Goal: Information Seeking & Learning: Learn about a topic

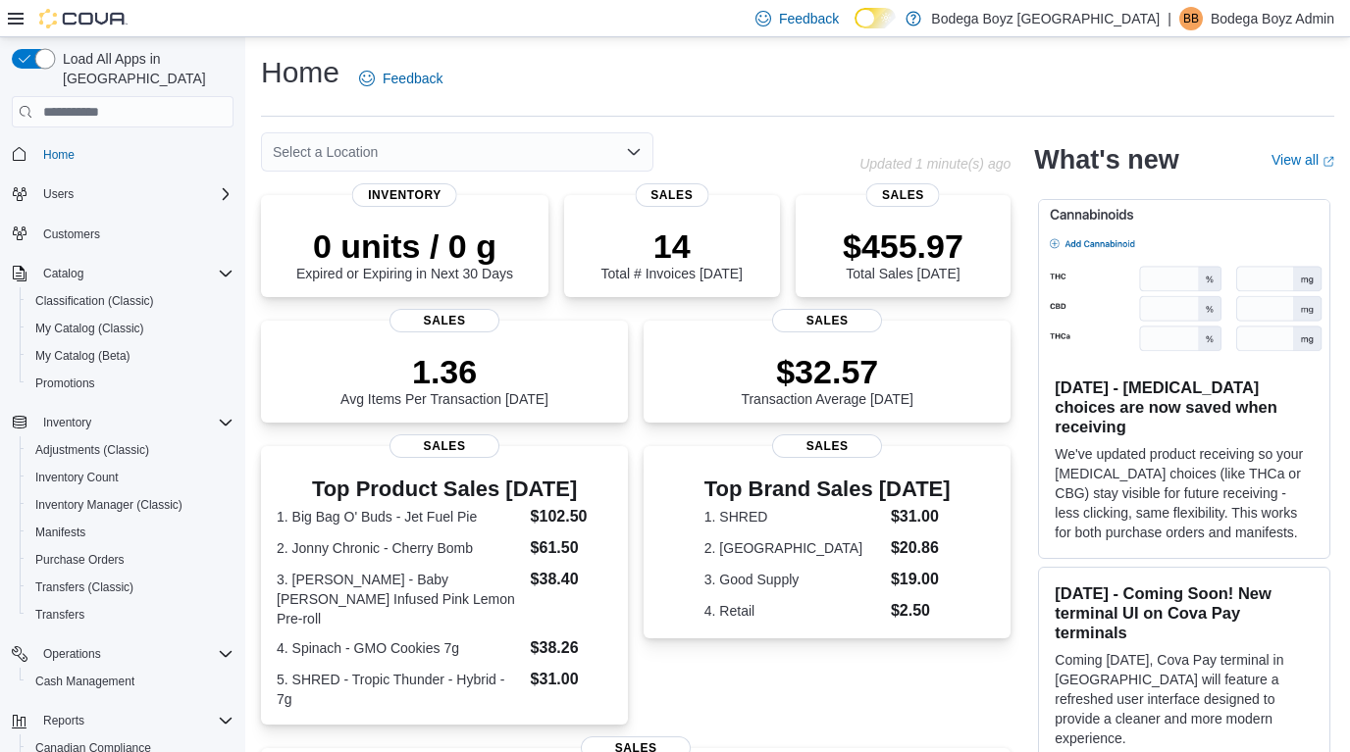
click at [74, 65] on span "Load All Apps in [GEOGRAPHIC_DATA]" at bounding box center [144, 68] width 178 height 39
click at [51, 59] on button "button" at bounding box center [33, 59] width 43 height 20
click at [62, 96] on input "search" at bounding box center [123, 111] width 222 height 31
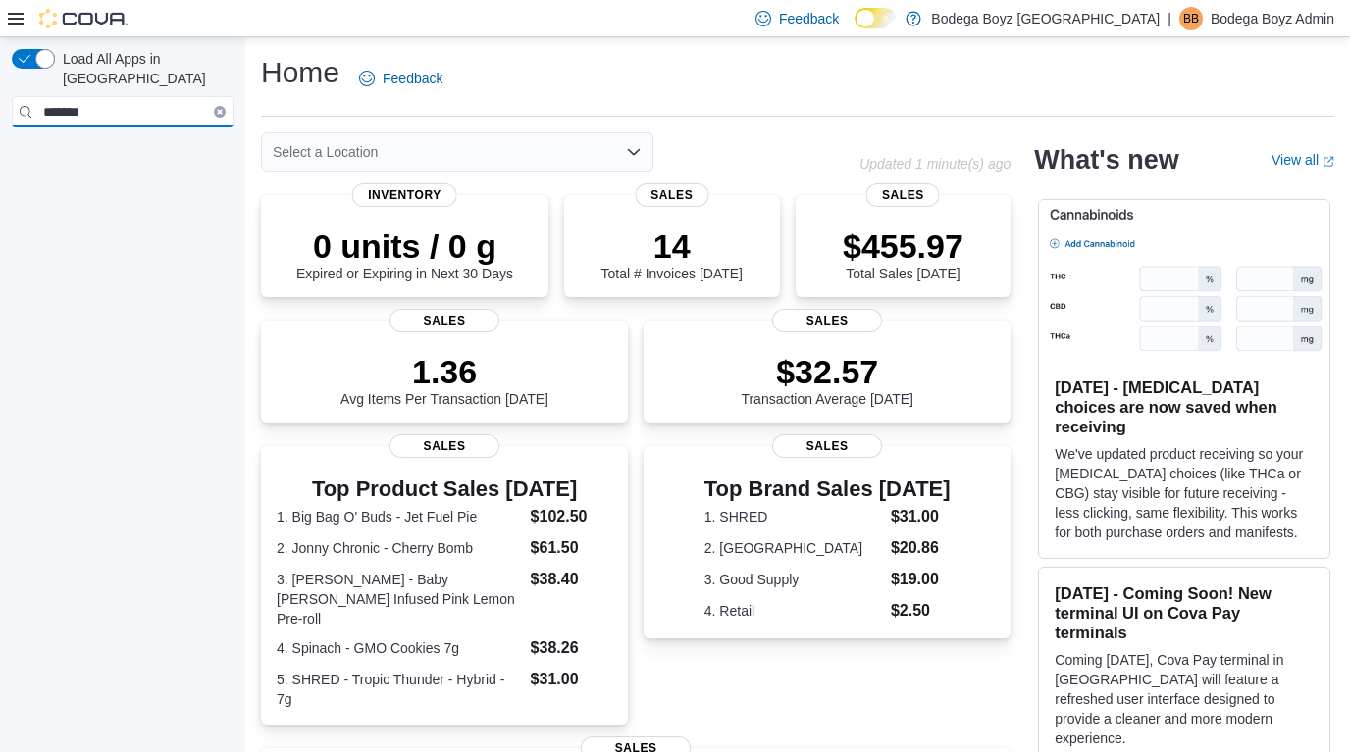
type input "*******"
click at [13, 5] on div at bounding box center [68, 18] width 120 height 36
click at [20, 17] on icon at bounding box center [16, 19] width 16 height 16
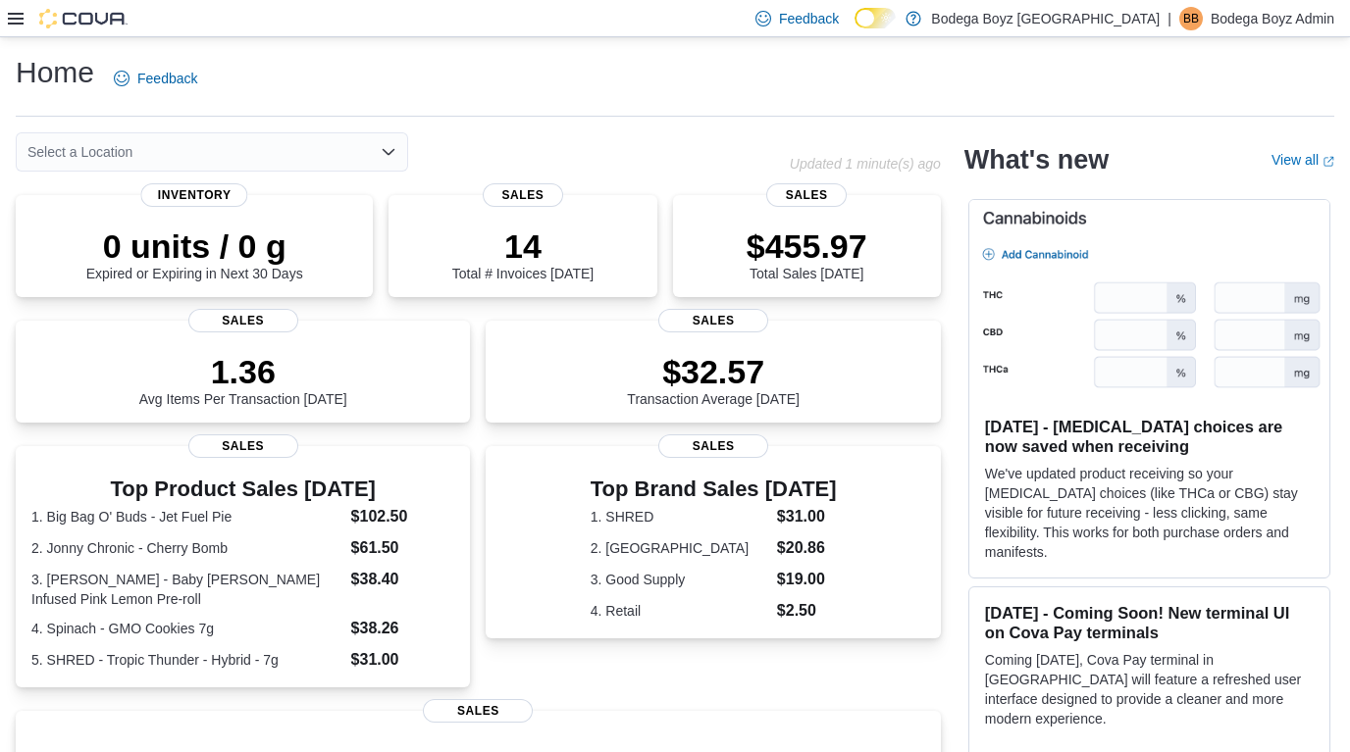
click at [26, 18] on div at bounding box center [68, 19] width 120 height 20
click at [18, 15] on icon at bounding box center [16, 19] width 16 height 16
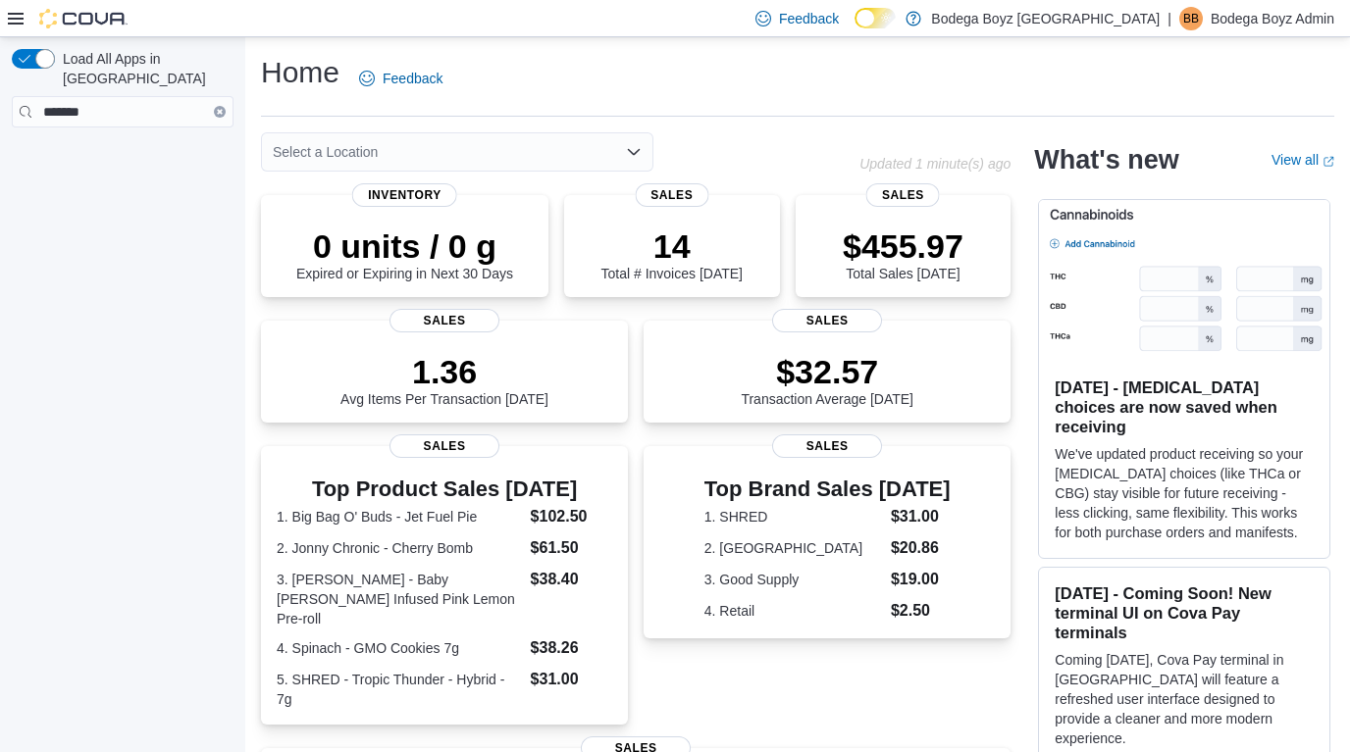
click at [218, 109] on icon "Clear input" at bounding box center [220, 112] width 6 height 6
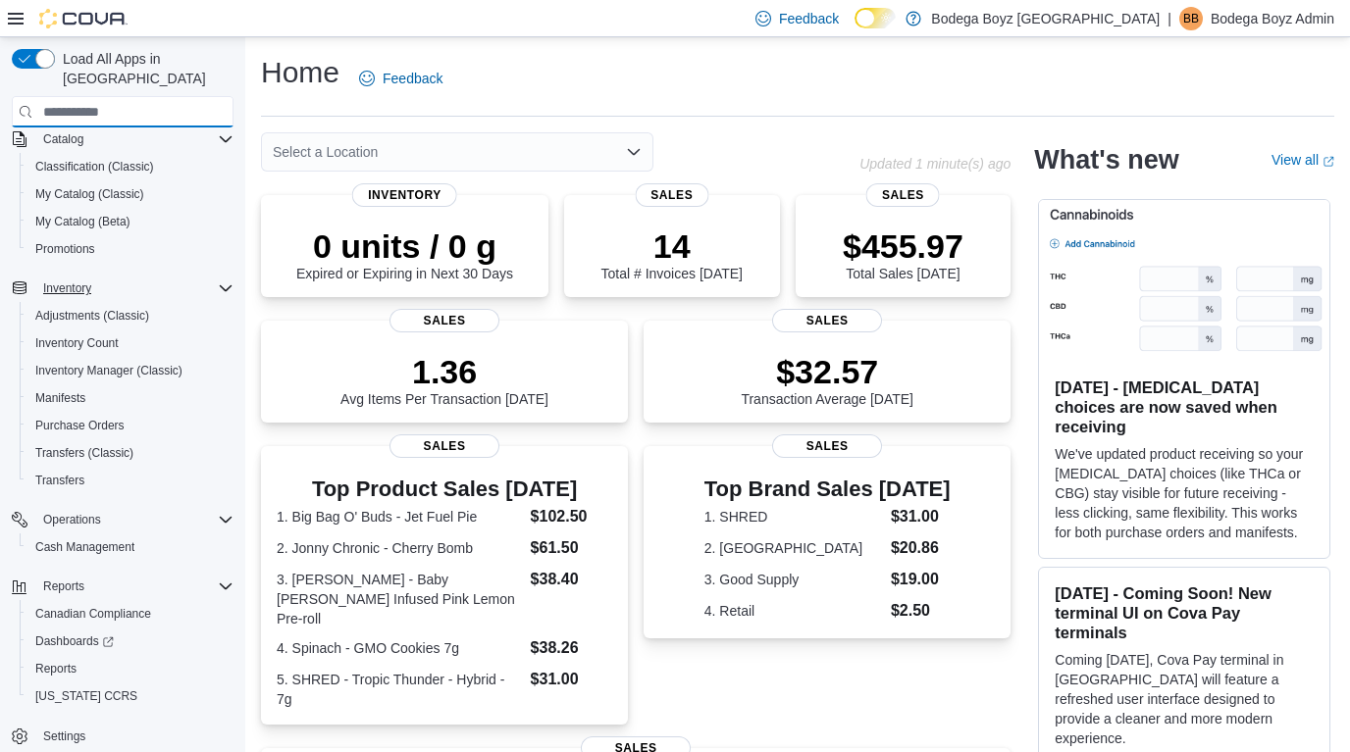
scroll to position [189, 0]
click at [76, 657] on span "Reports" at bounding box center [55, 669] width 41 height 24
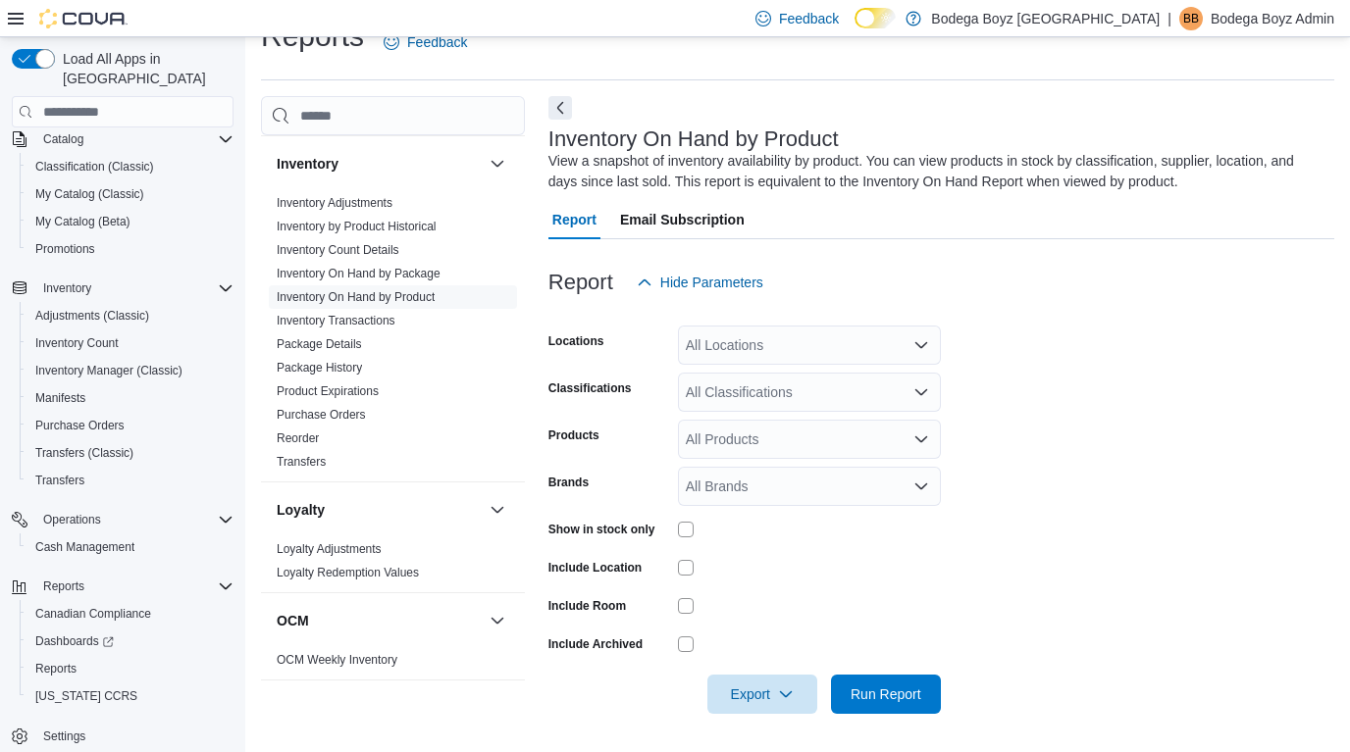
scroll to position [534, 0]
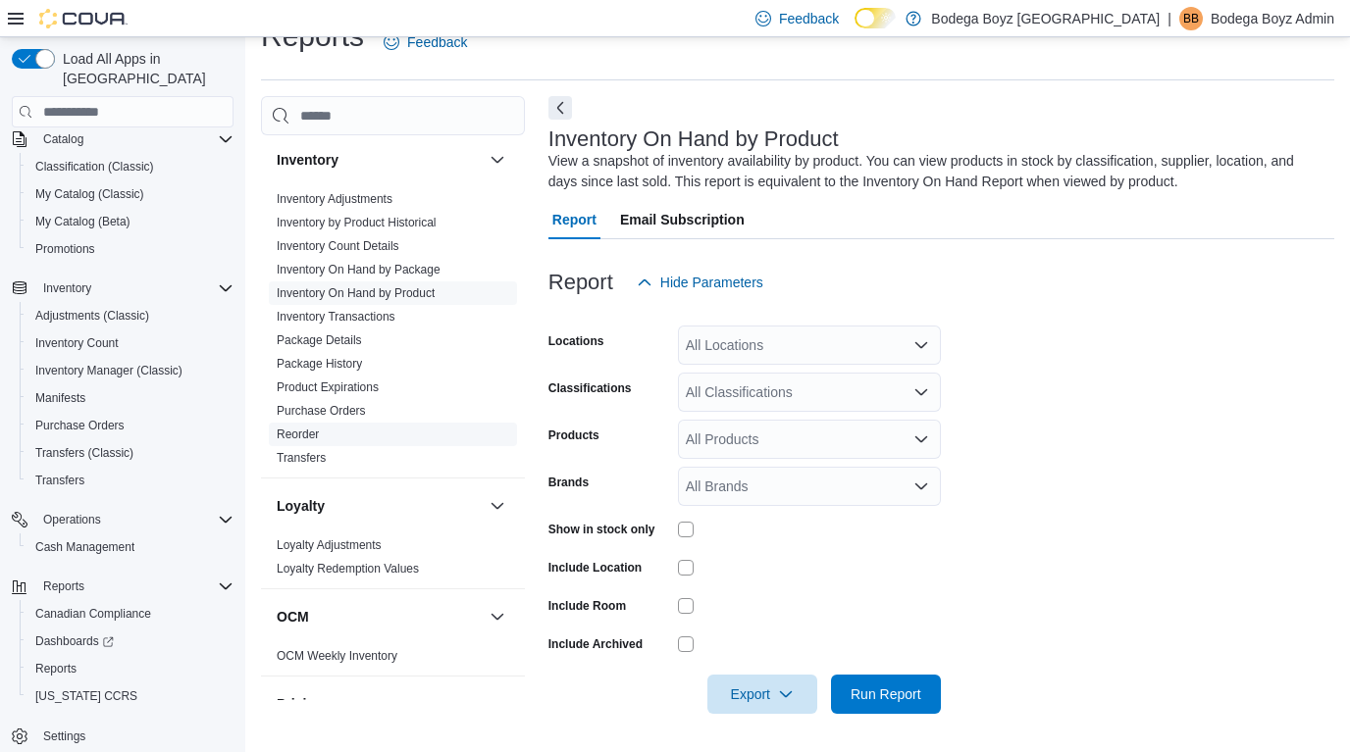
click at [306, 433] on link "Reorder" at bounding box center [298, 435] width 42 height 14
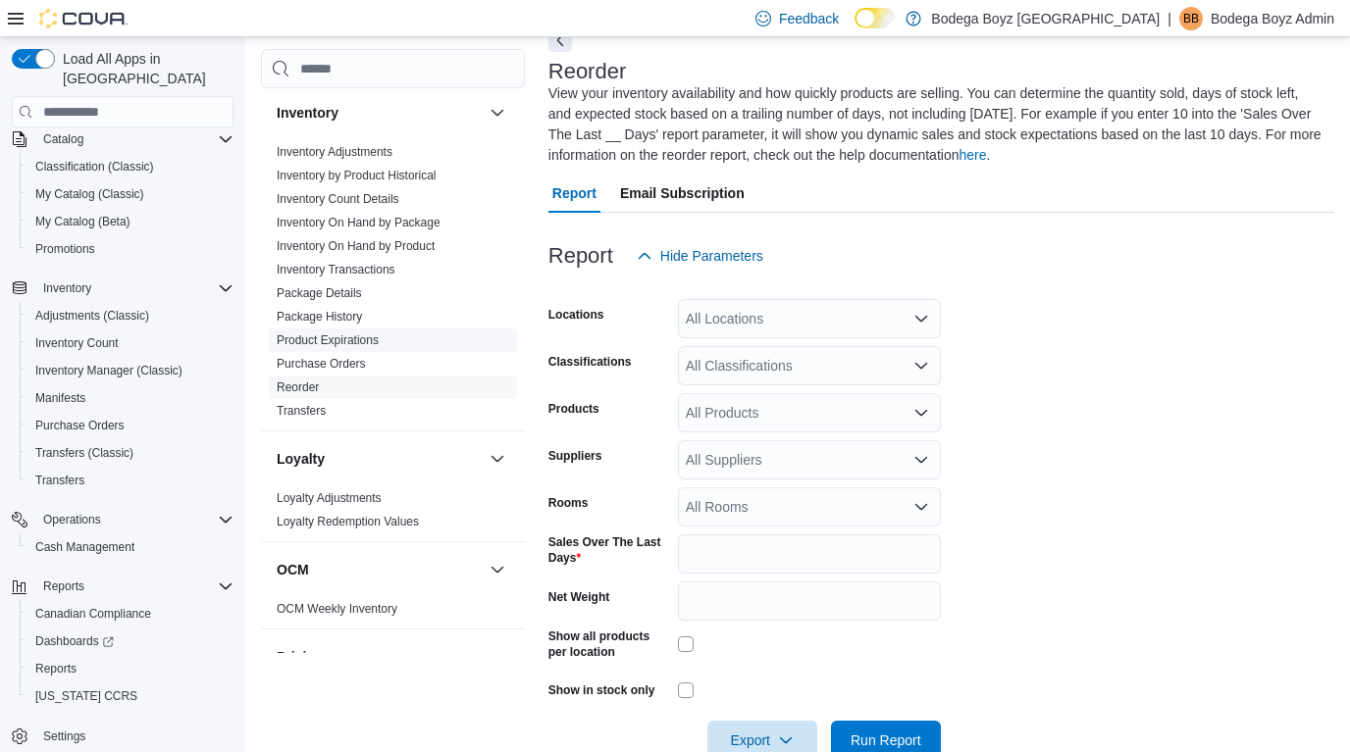
scroll to position [106, 0]
click at [807, 334] on div "All Locations" at bounding box center [809, 316] width 263 height 39
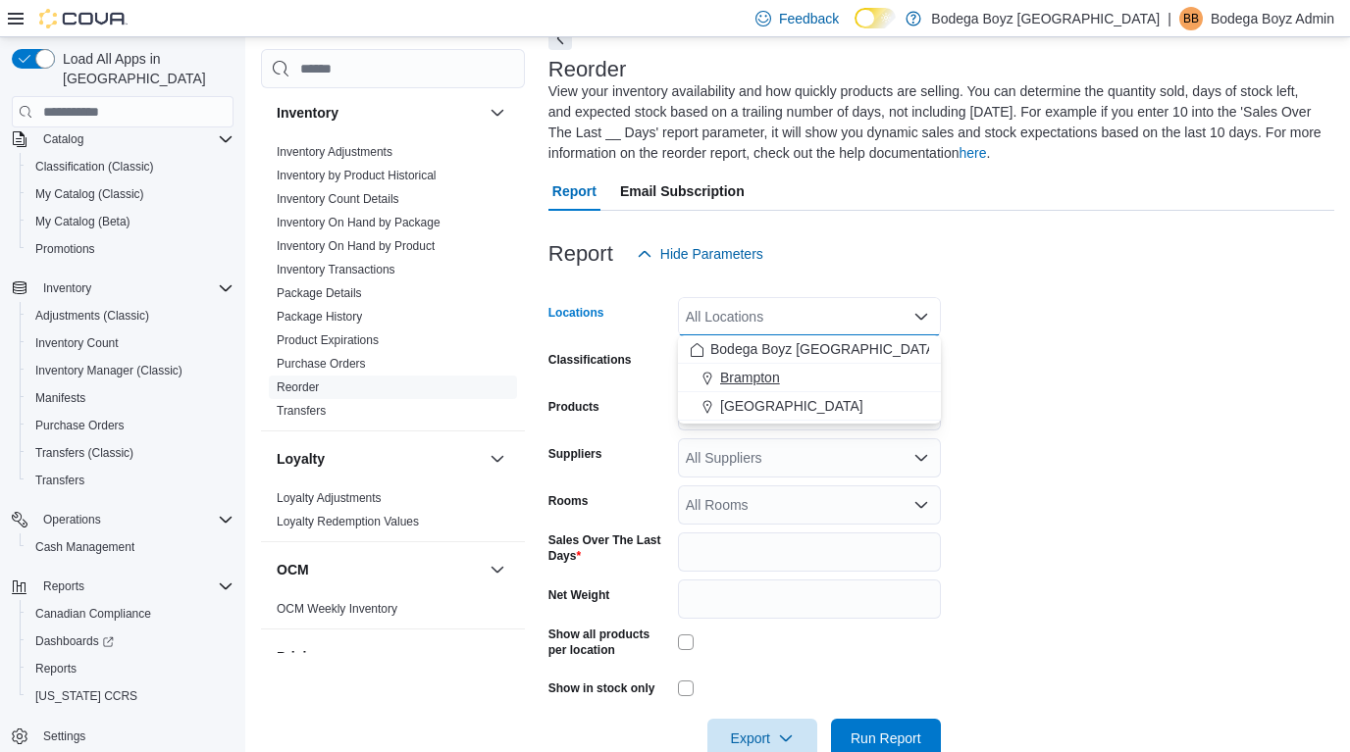
click at [826, 384] on div "Brampton" at bounding box center [808, 378] width 239 height 20
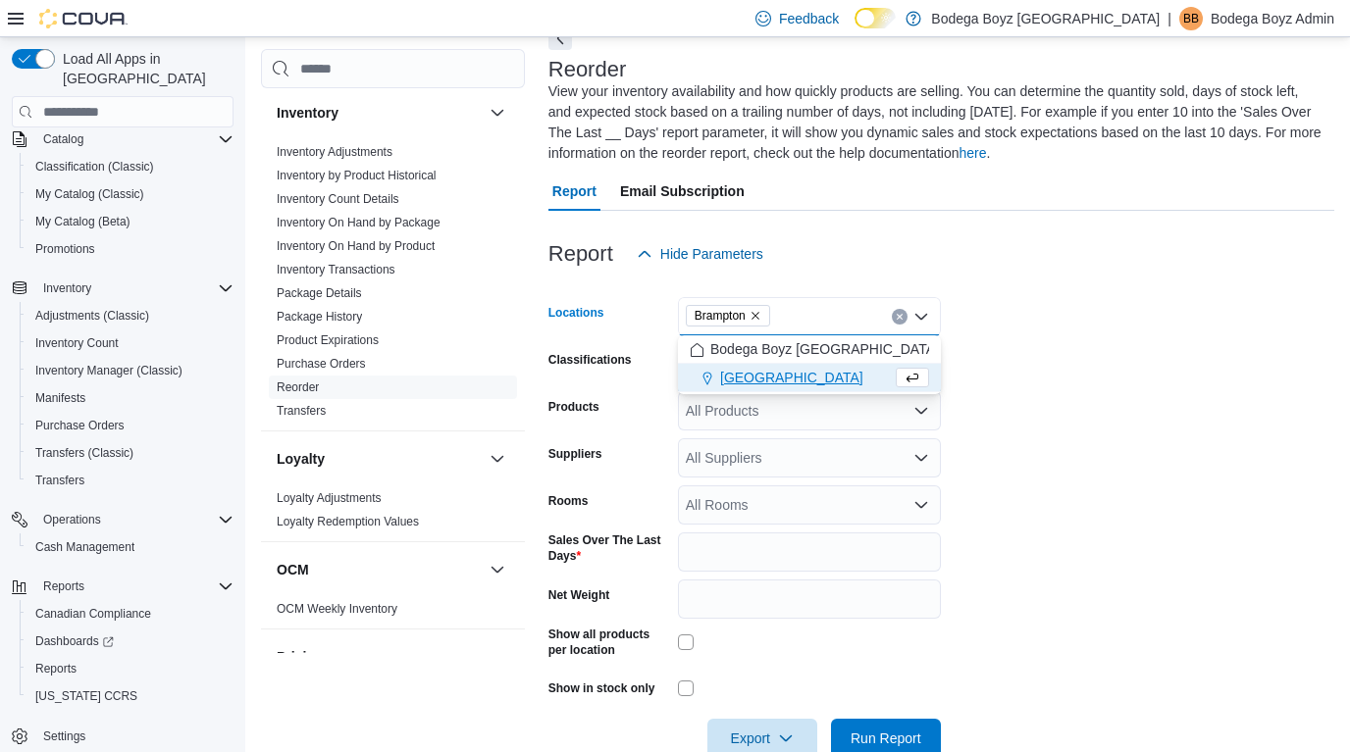
click at [1039, 361] on form "Locations [GEOGRAPHIC_DATA] Combo box. Selected. [GEOGRAPHIC_DATA]. Press Backs…" at bounding box center [941, 516] width 786 height 484
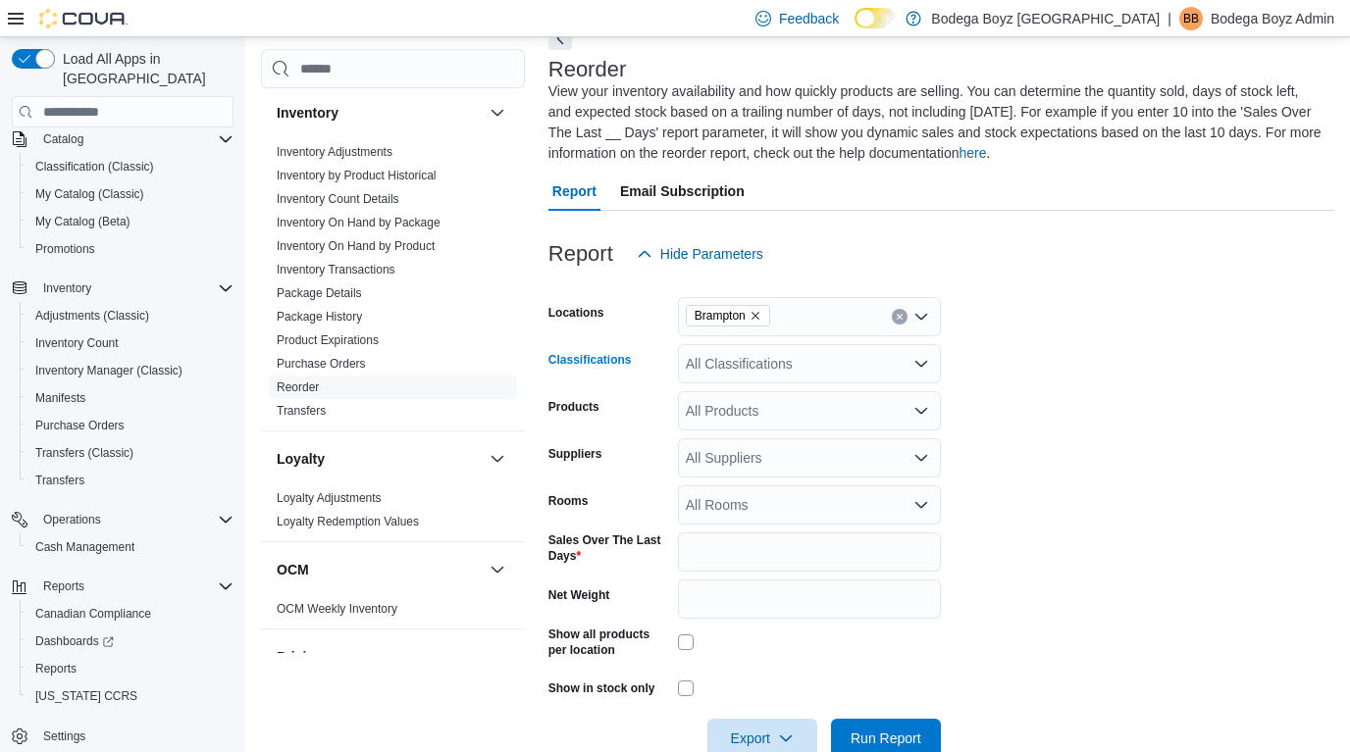
click at [932, 359] on div "All Classifications" at bounding box center [809, 363] width 263 height 39
click at [987, 367] on form "Locations Brampton Classifications All Classifications Products All Products Su…" at bounding box center [941, 516] width 786 height 484
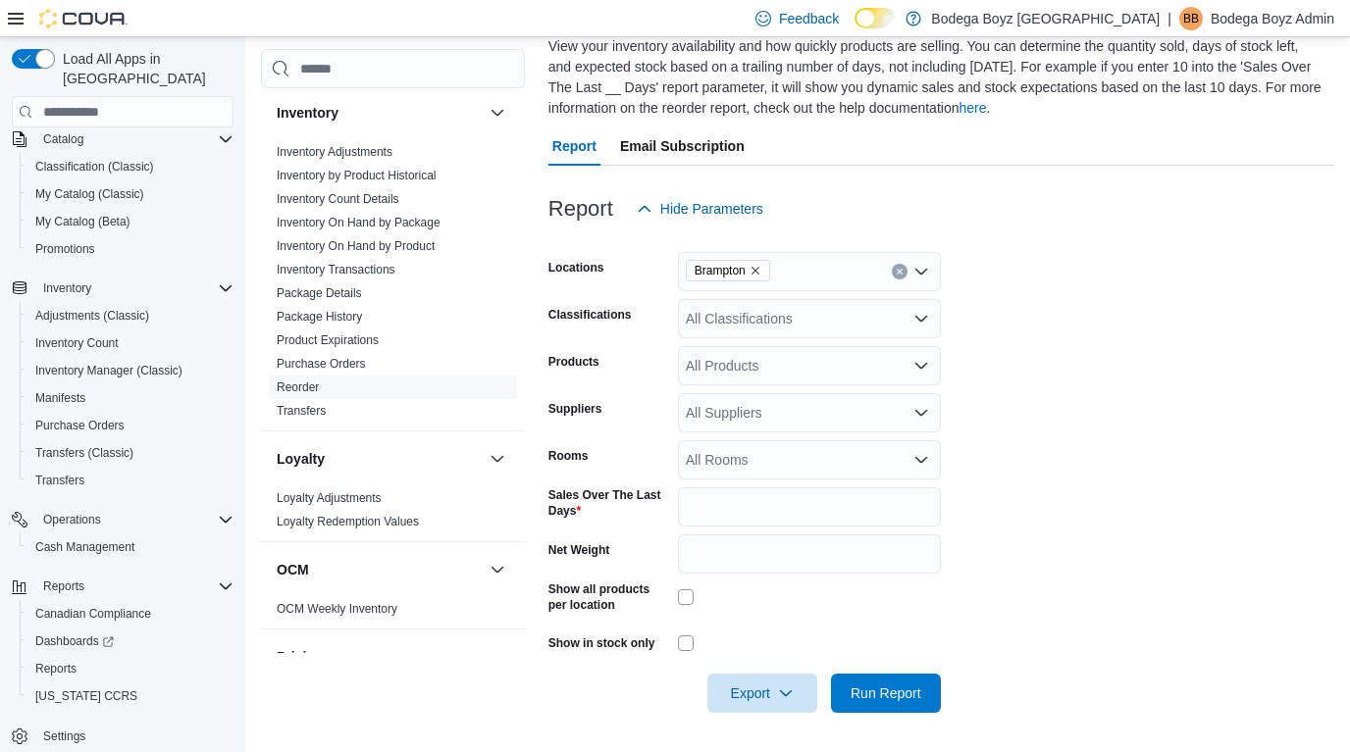
scroll to position [150, 0]
drag, startPoint x: 805, startPoint y: 511, endPoint x: 773, endPoint y: 466, distance: 55.5
click at [772, 473] on form "Locations Brampton Classifications All Classifications Products All Products Su…" at bounding box center [941, 471] width 786 height 484
type input "**"
click at [885, 693] on button "Run Report" at bounding box center [886, 694] width 110 height 39
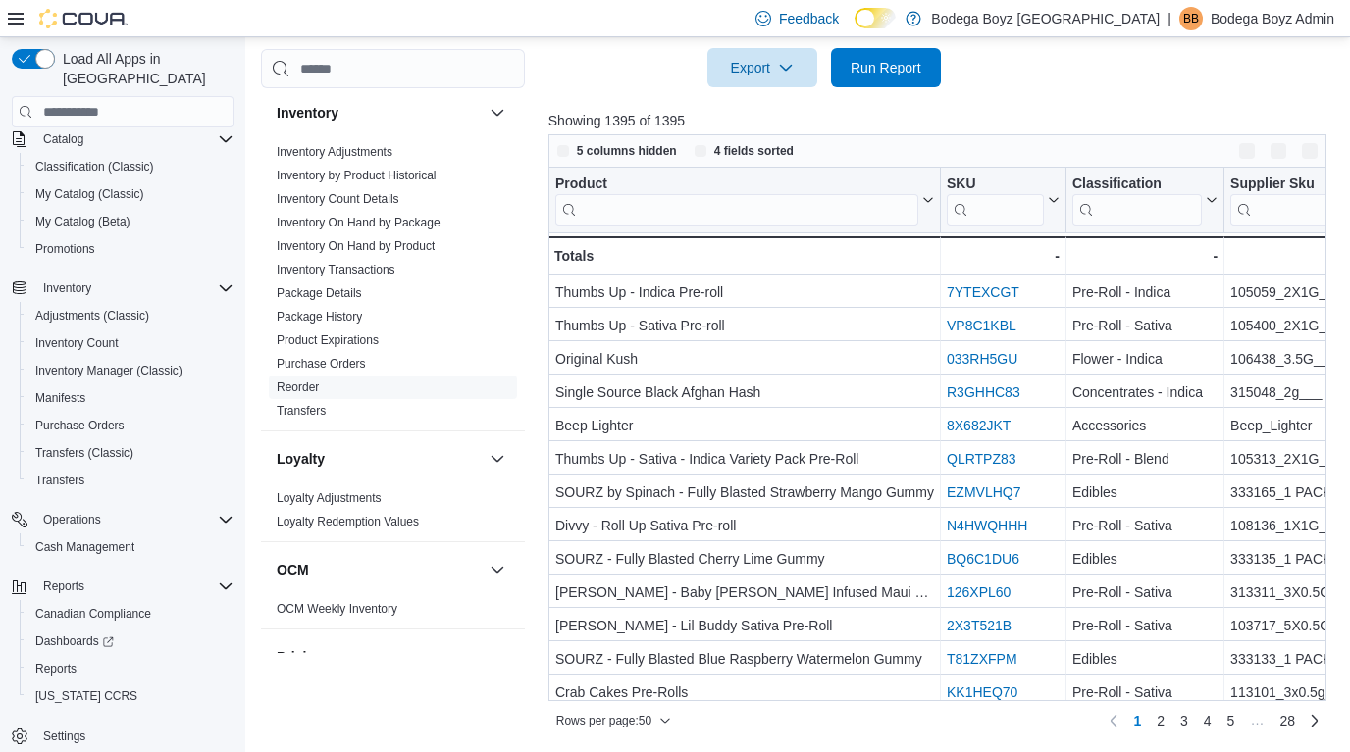
scroll to position [776, 0]
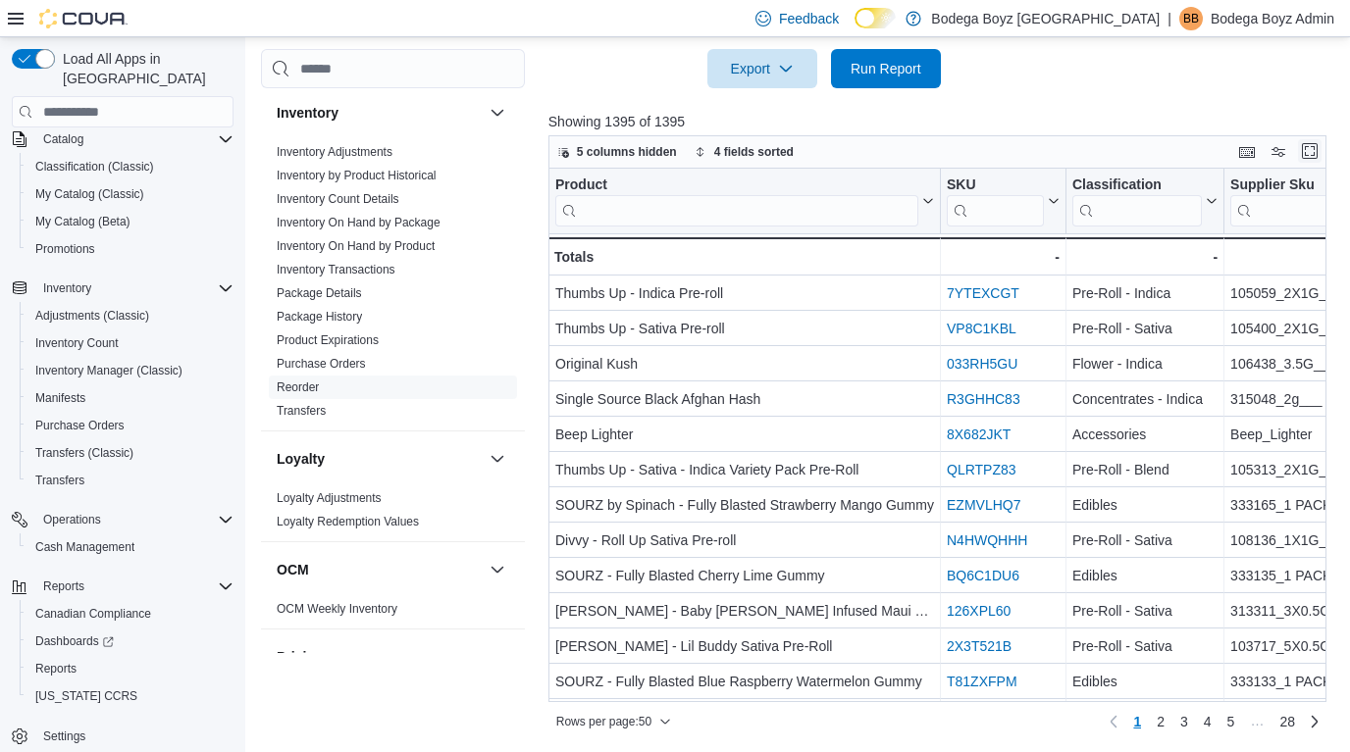
click at [1312, 151] on button "Enter fullscreen" at bounding box center [1310, 151] width 24 height 24
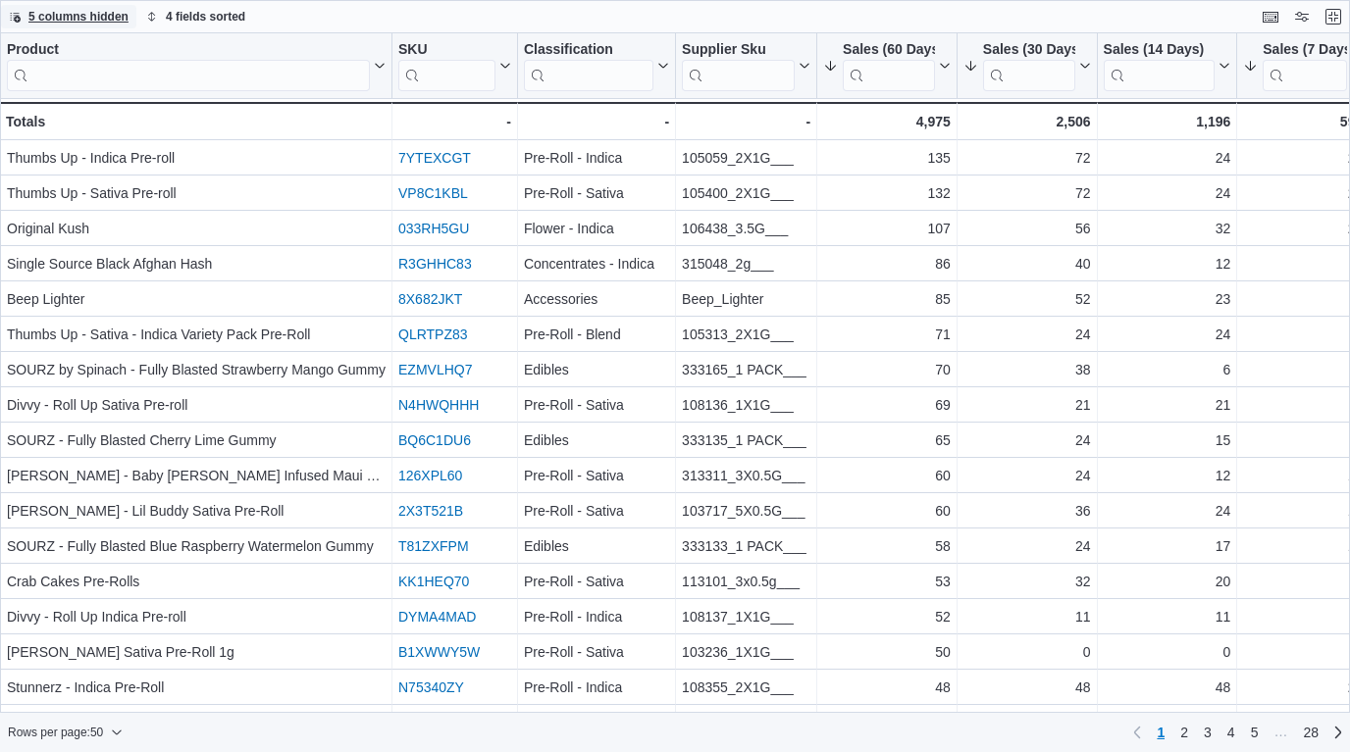
scroll to position [0, 0]
click at [501, 64] on icon at bounding box center [503, 66] width 16 height 12
click at [478, 204] on button "Move right" at bounding box center [454, 212] width 110 height 24
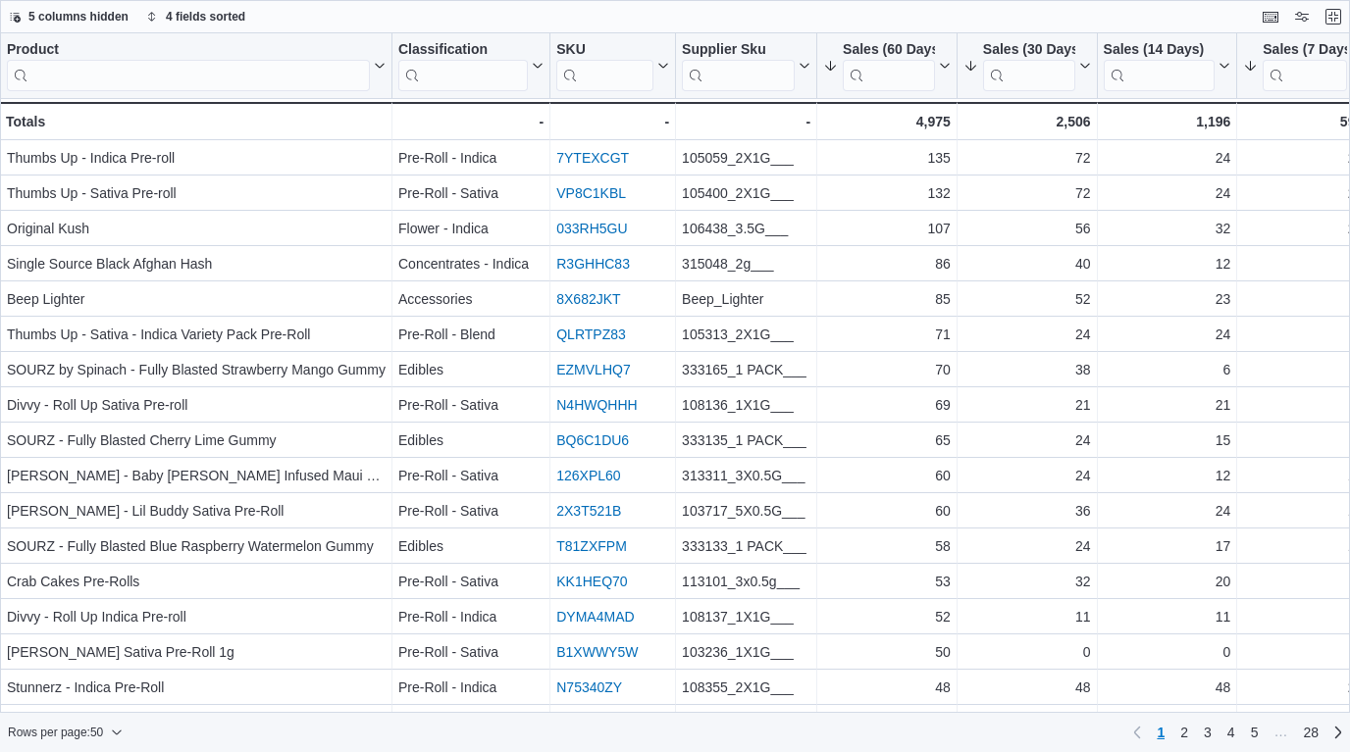
click at [662, 65] on icon at bounding box center [661, 66] width 16 height 12
click at [632, 122] on span "Hide column" at bounding box center [626, 118] width 66 height 16
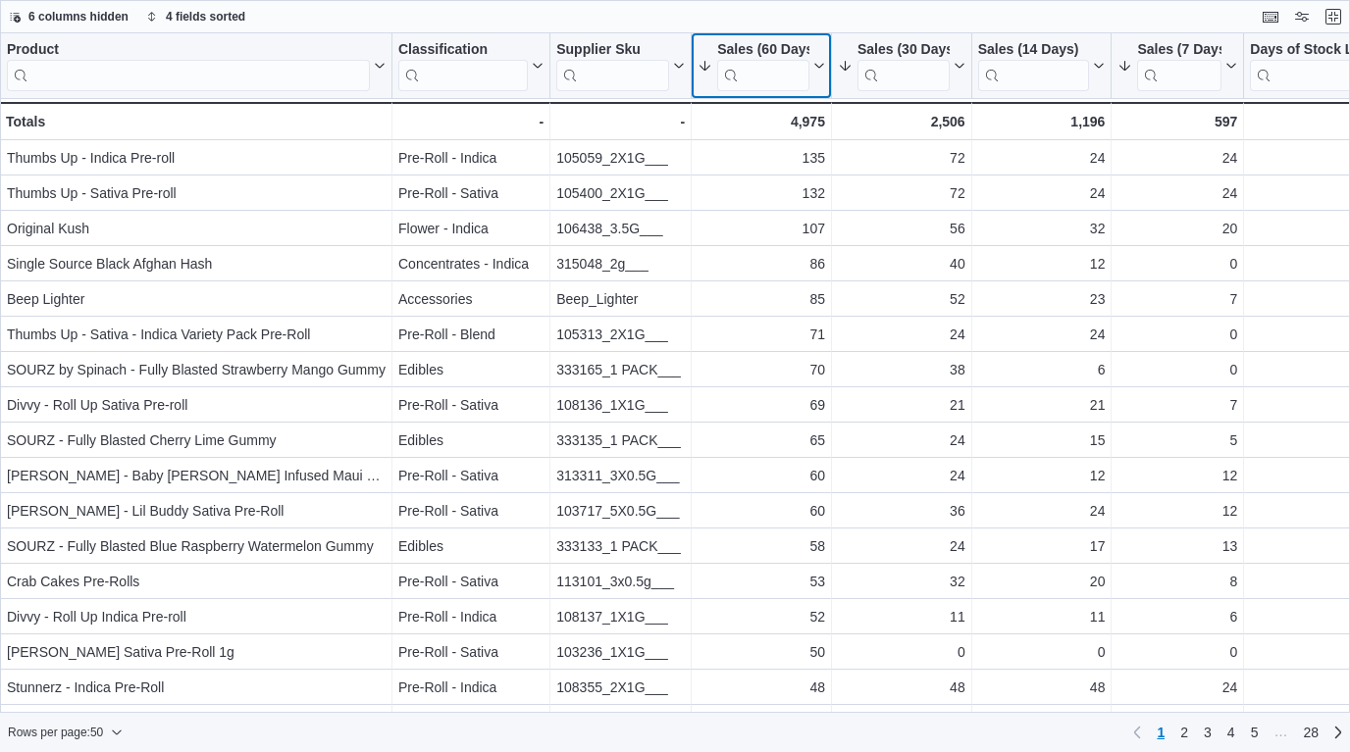
click at [820, 66] on icon at bounding box center [817, 66] width 16 height 12
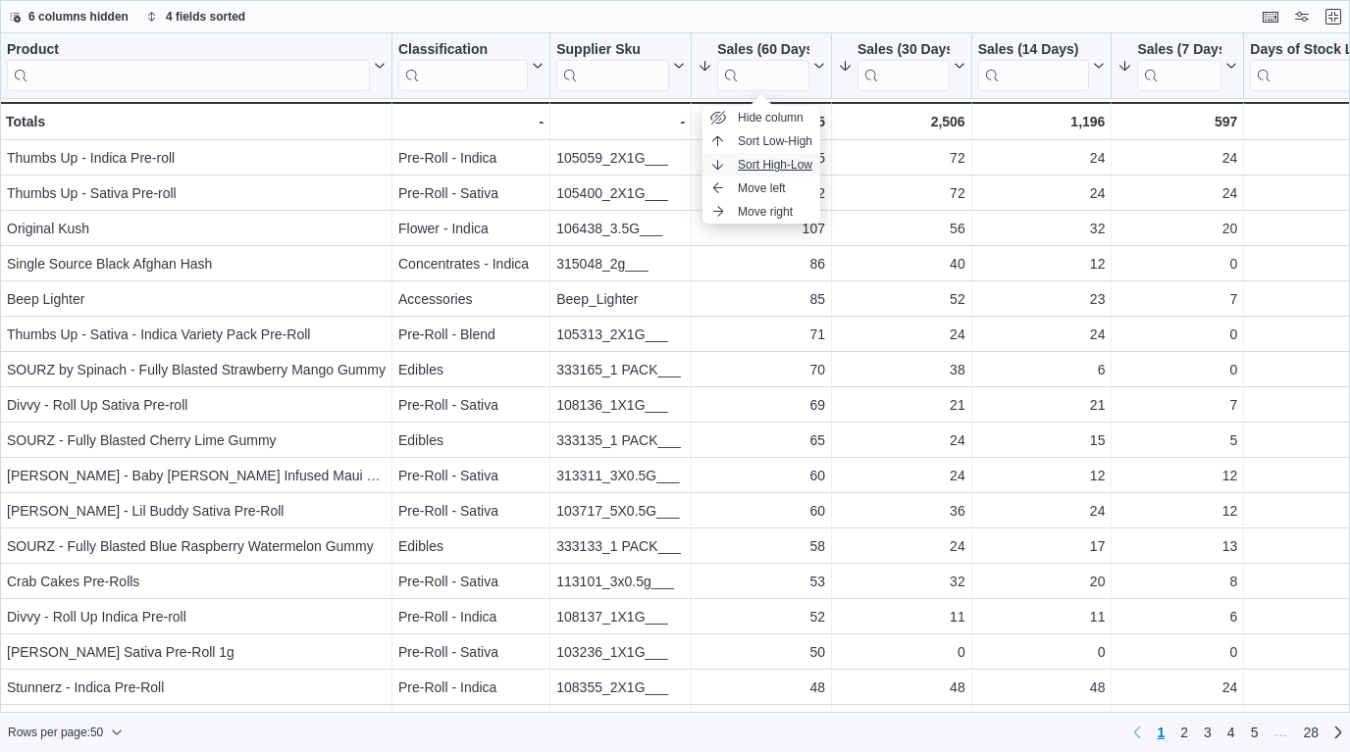
click at [792, 165] on span "Sort High-Low" at bounding box center [775, 165] width 75 height 16
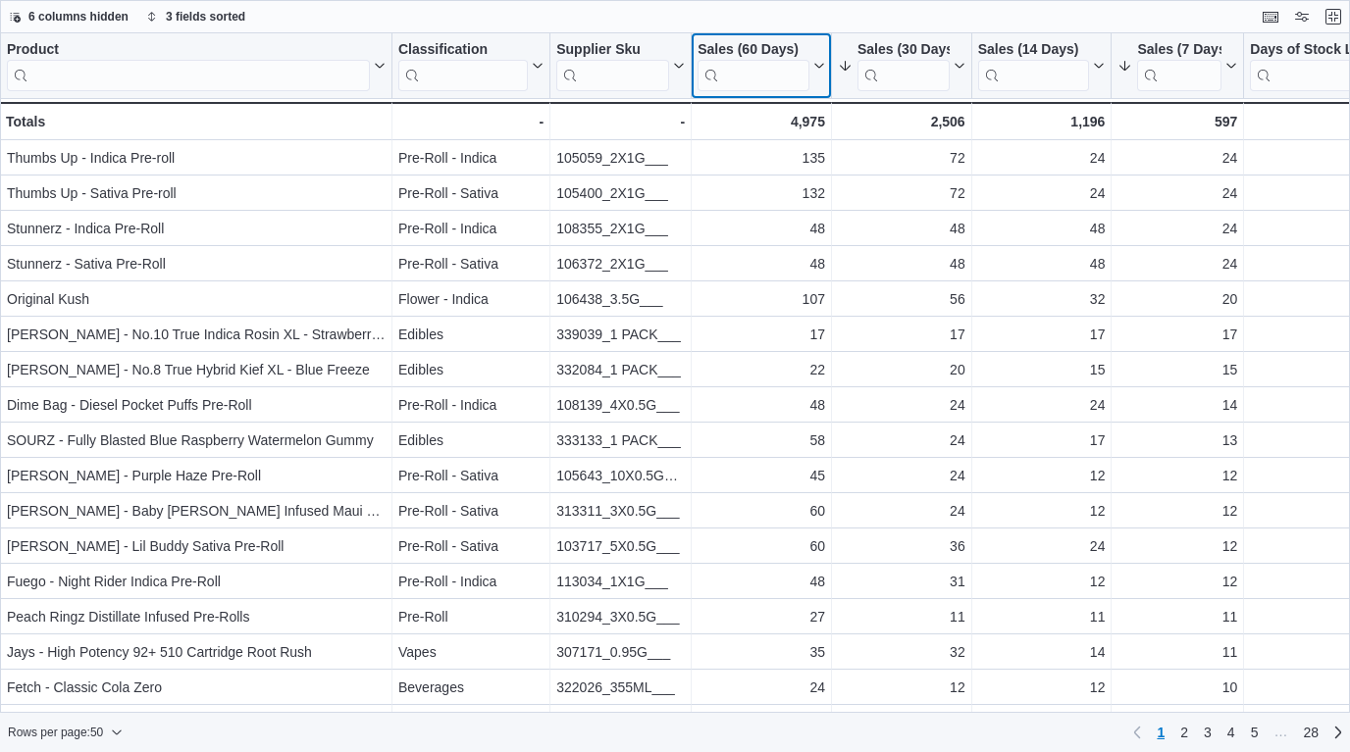
click at [817, 69] on icon at bounding box center [817, 66] width 16 height 12
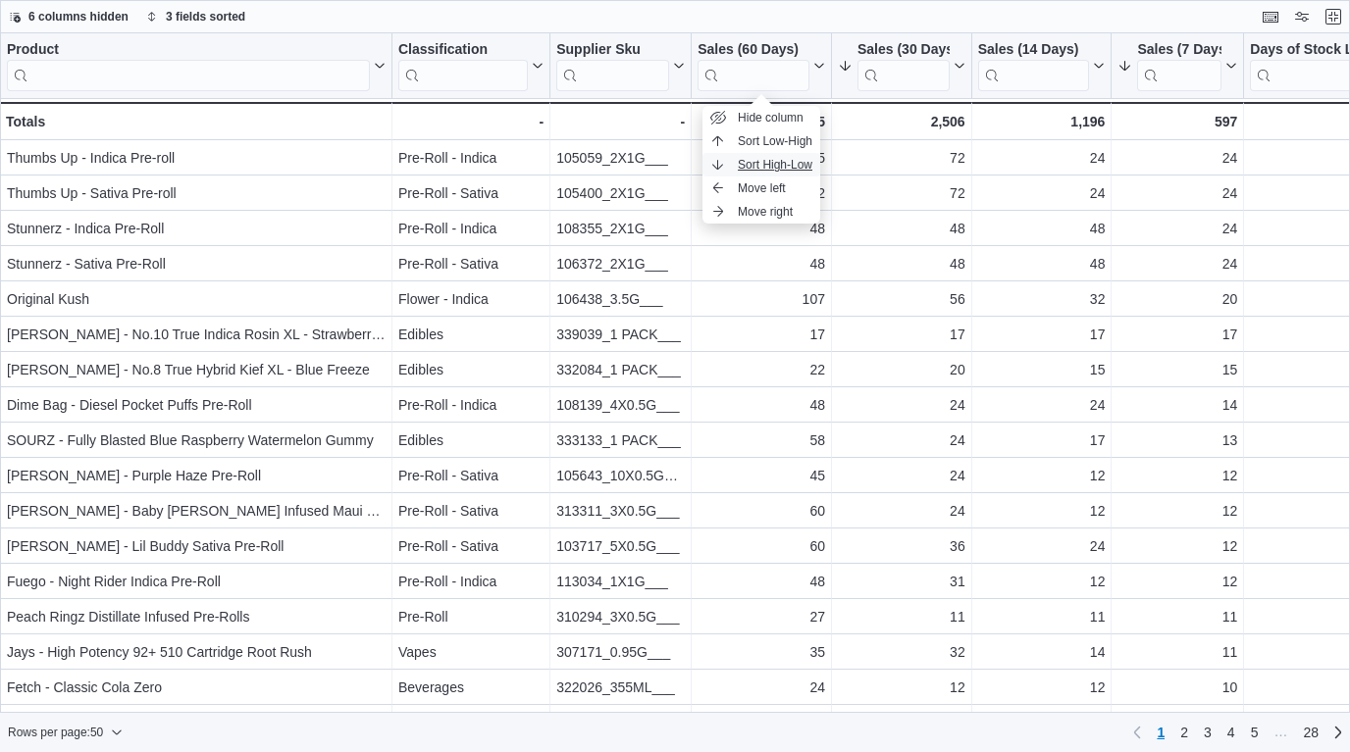
click at [792, 160] on span "Sort High-Low" at bounding box center [775, 165] width 75 height 16
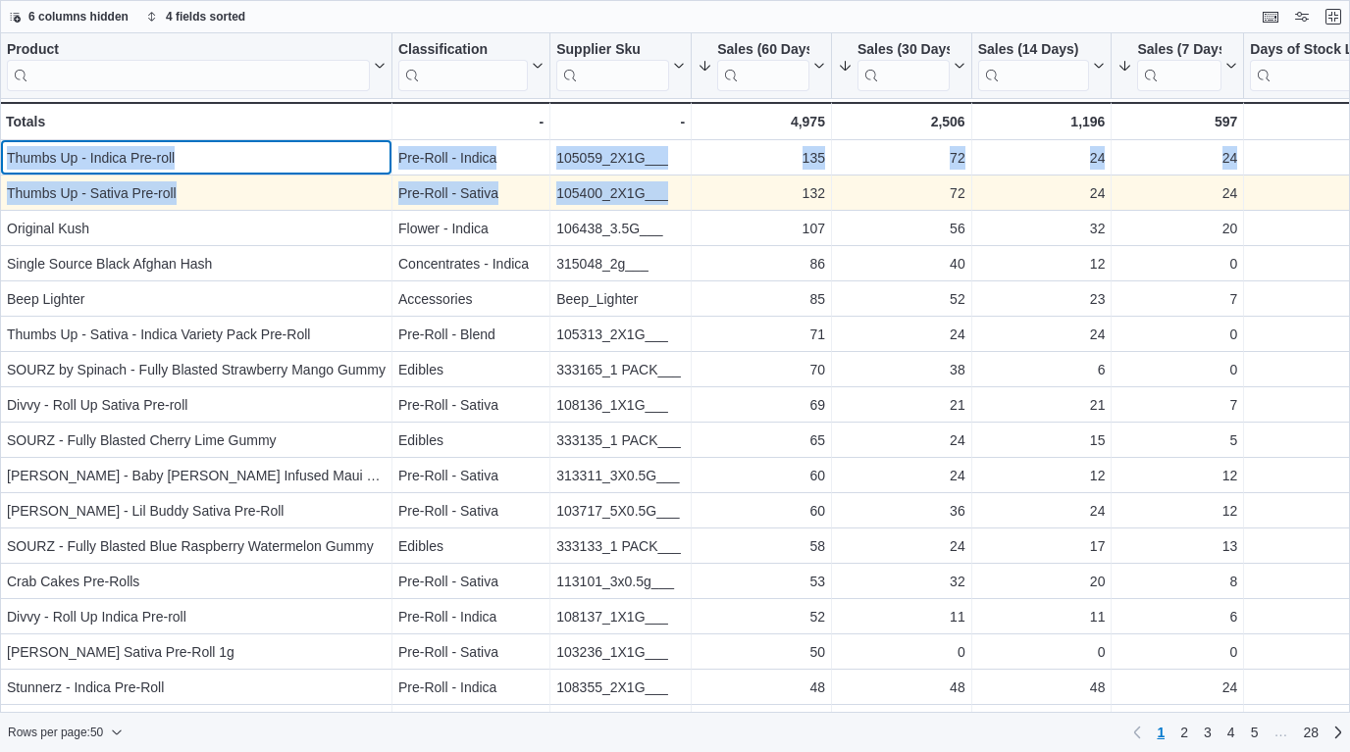
drag, startPoint x: 7, startPoint y: 155, endPoint x: 698, endPoint y: 192, distance: 692.4
copy div "Thumbs Up - Indica Pre-roll - Product, column 1, row 1 Pre-Roll - Indica - Clas…"
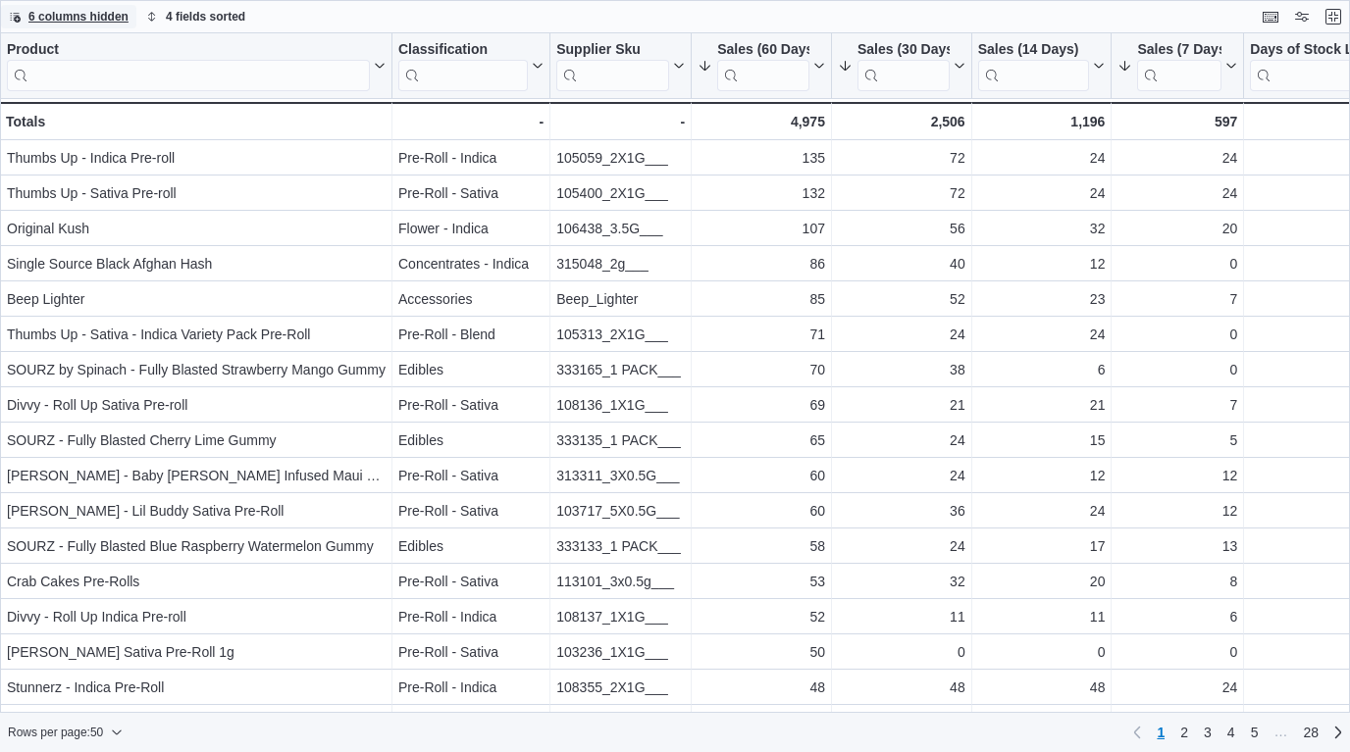
click at [321, 6] on div "6 columns hidden 4 fields sorted" at bounding box center [675, 16] width 1350 height 33
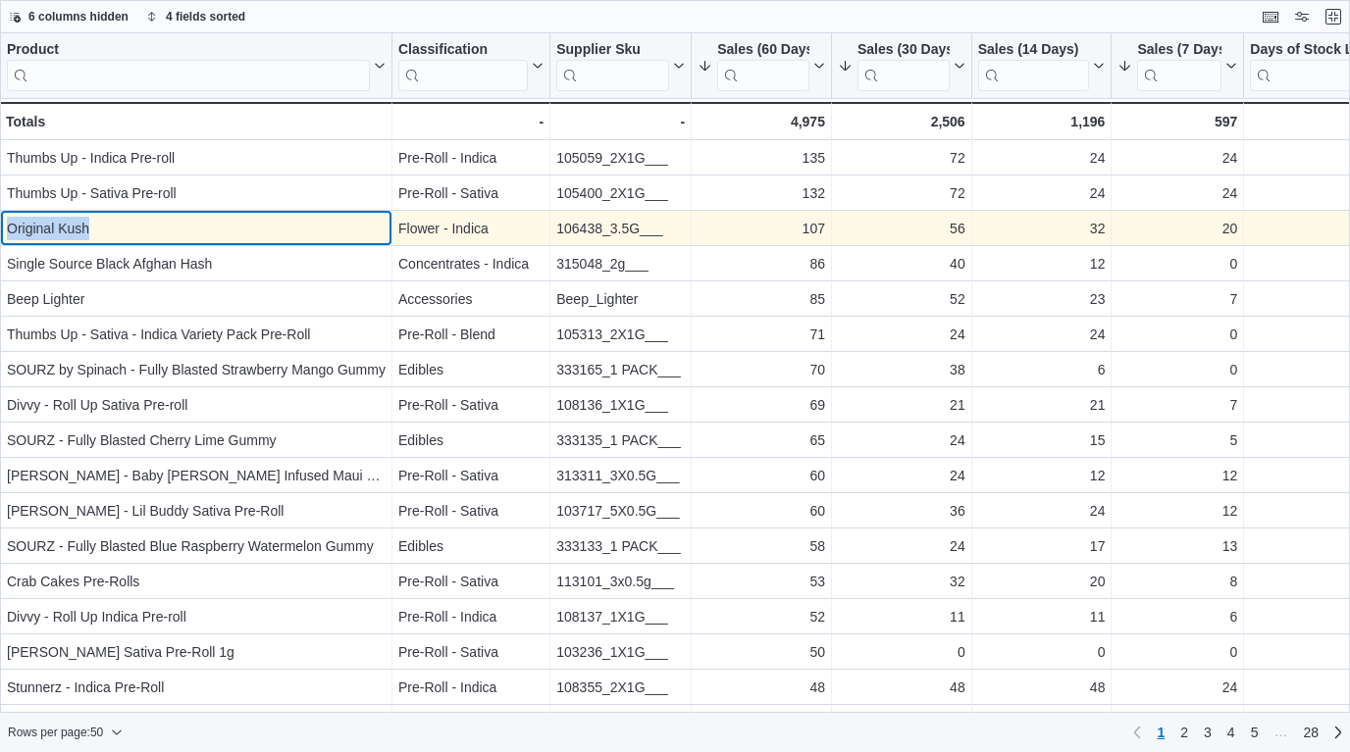
drag, startPoint x: 104, startPoint y: 229, endPoint x: 4, endPoint y: 220, distance: 100.4
click at [4, 220] on div "Original Kush - Product, column 1, row 3" at bounding box center [196, 228] width 392 height 35
copy div "Original Kush"
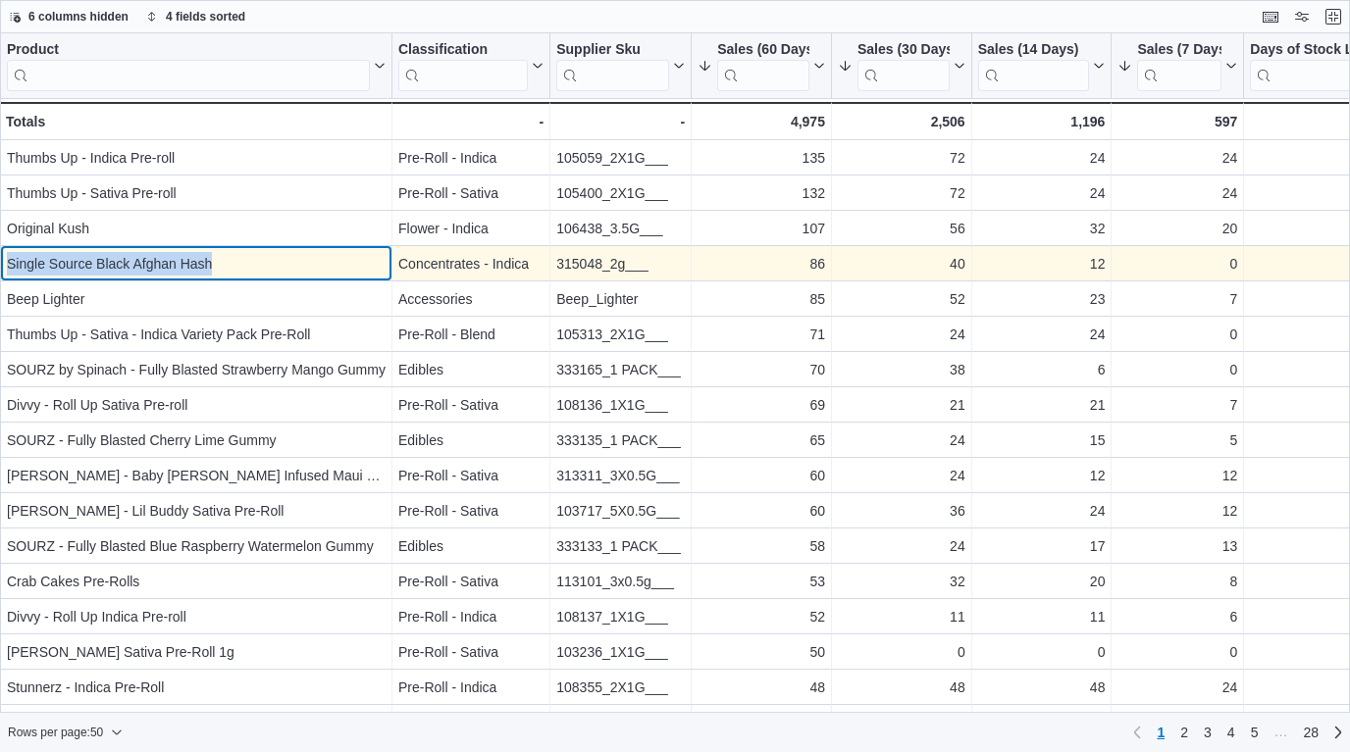
drag, startPoint x: 273, startPoint y: 269, endPoint x: 5, endPoint y: 267, distance: 267.8
click at [5, 267] on div "Single Source Black Afghan Hash - Product, column 1, row 4" at bounding box center [196, 263] width 392 height 35
copy div "Single Source Black Afghan Hash"
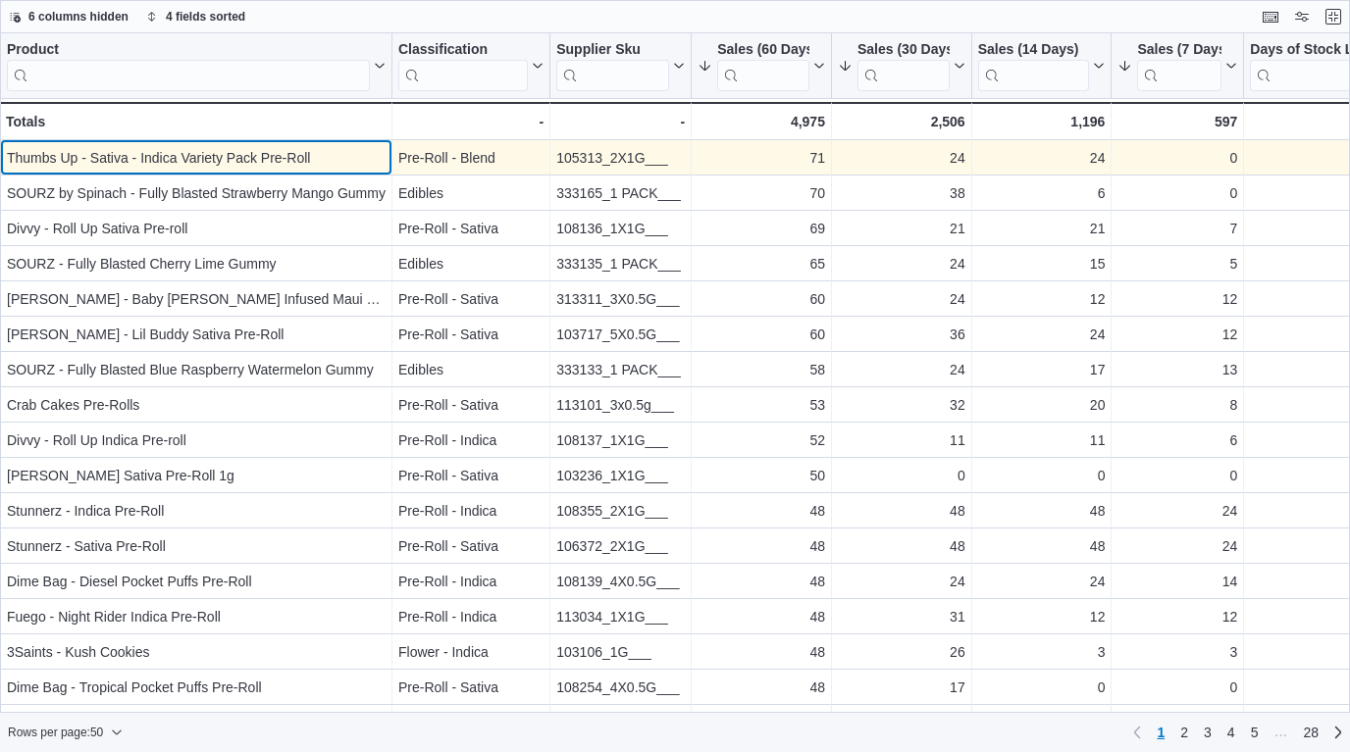
scroll to position [176, 0]
drag, startPoint x: 327, startPoint y: 162, endPoint x: 6, endPoint y: 157, distance: 320.7
click at [6, 157] on div "Thumbs Up - Sativa - Indica Variety Pack Pre-Roll - Product, column 1, row 6" at bounding box center [196, 158] width 392 height 35
copy div "Thumbs Up - Sativa - Indica Variety Pack Pre-Roll"
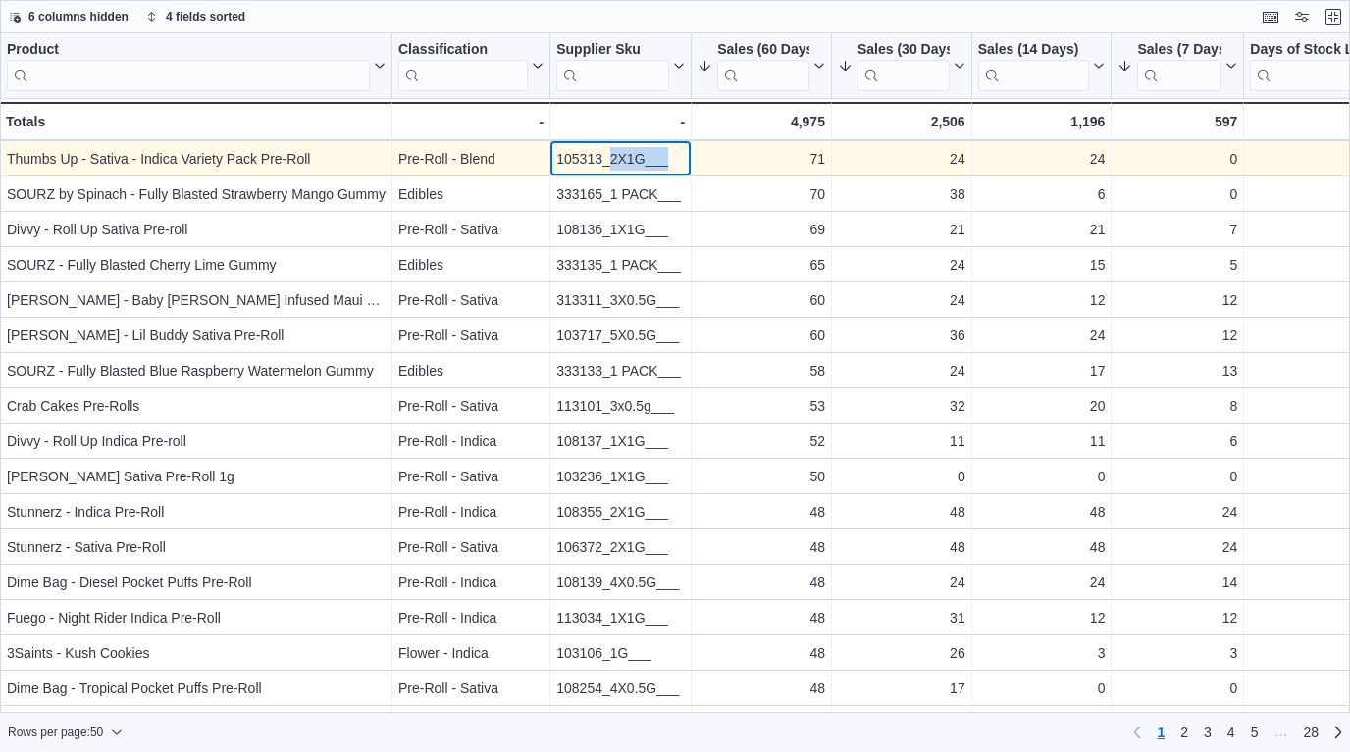
drag, startPoint x: 674, startPoint y: 163, endPoint x: 609, endPoint y: 152, distance: 65.6
click at [609, 152] on div "105313_2X1G___" at bounding box center [620, 159] width 128 height 24
copy div "2X1G___"
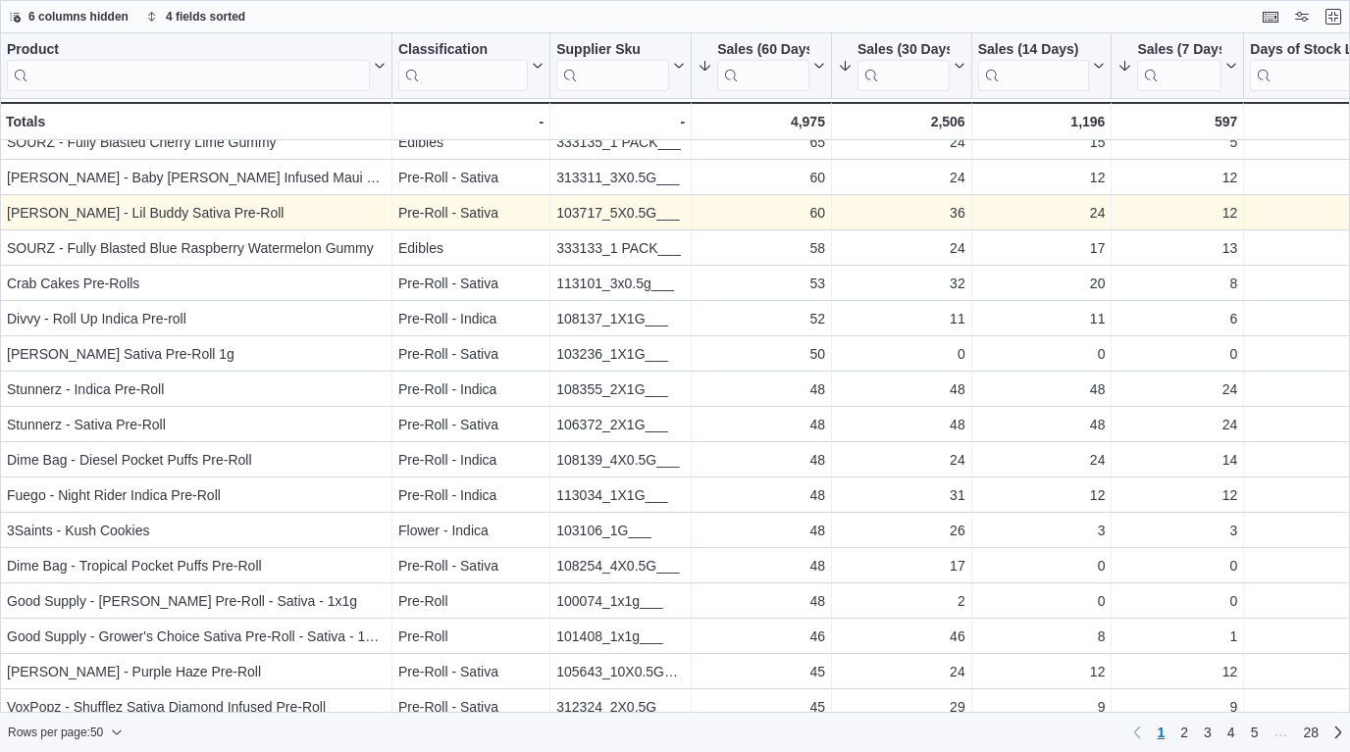
scroll to position [308, 0]
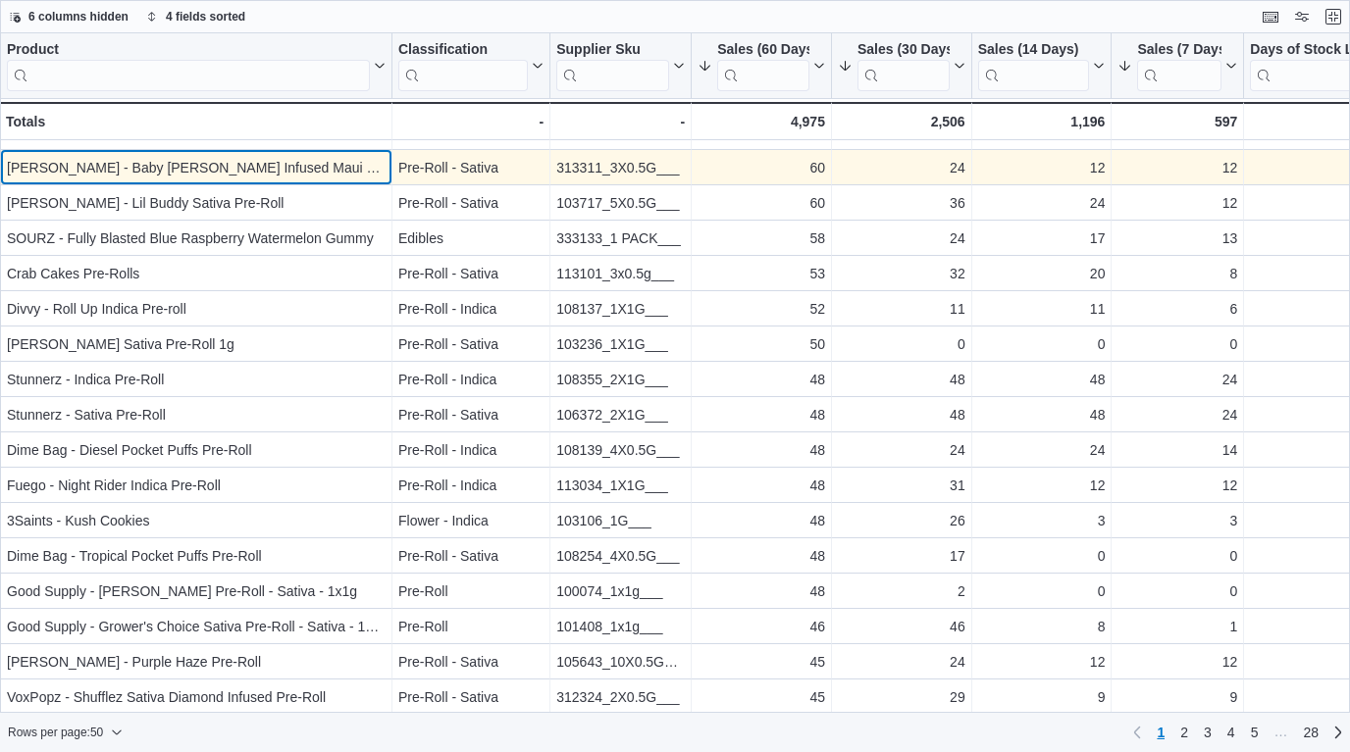
click at [303, 164] on div "[PERSON_NAME] - Baby [PERSON_NAME] Infused Maui Wowie Pre-Roll" at bounding box center [196, 168] width 379 height 24
copy div "[PERSON_NAME] - Baby [PERSON_NAME] Infused Maui Wowie Pre-Roll"
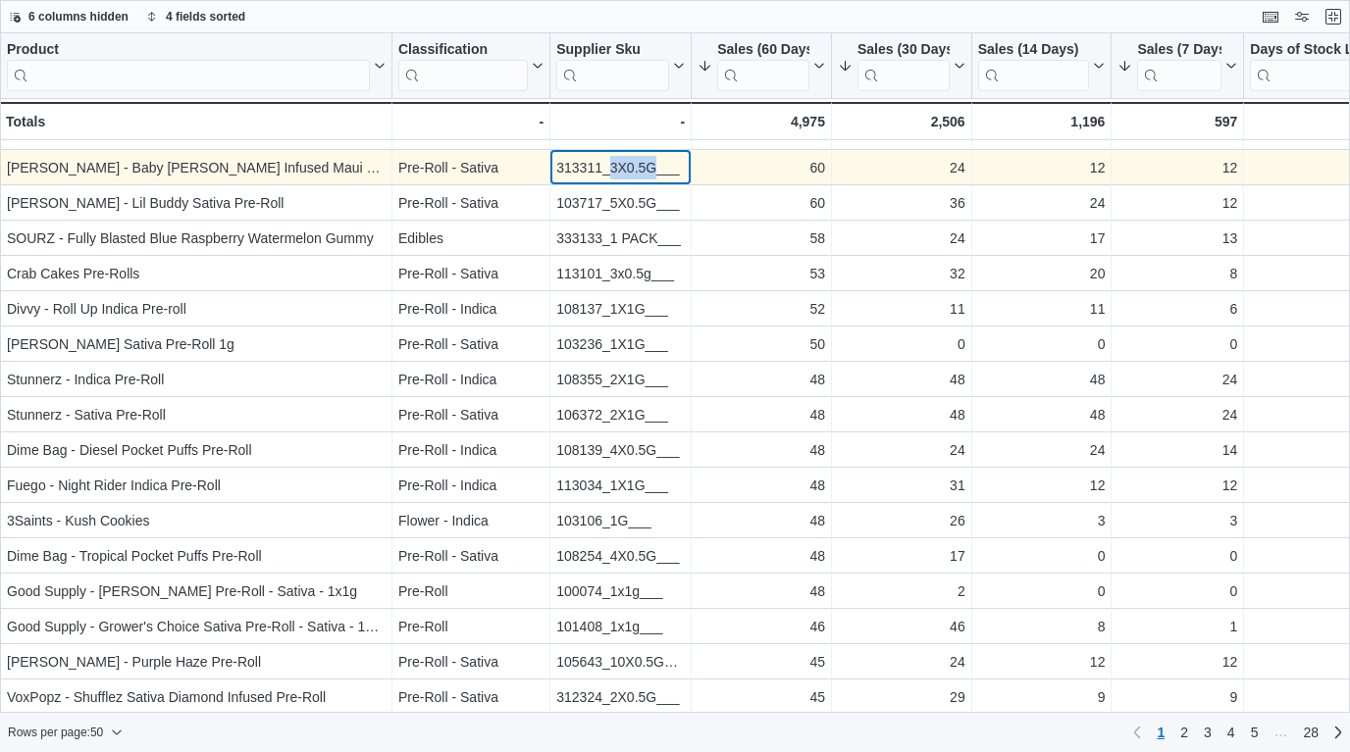
drag, startPoint x: 653, startPoint y: 168, endPoint x: 610, endPoint y: 166, distance: 43.2
click at [610, 166] on div "313311_3X0.5G___" at bounding box center [620, 168] width 128 height 24
copy div "3X0.5G"
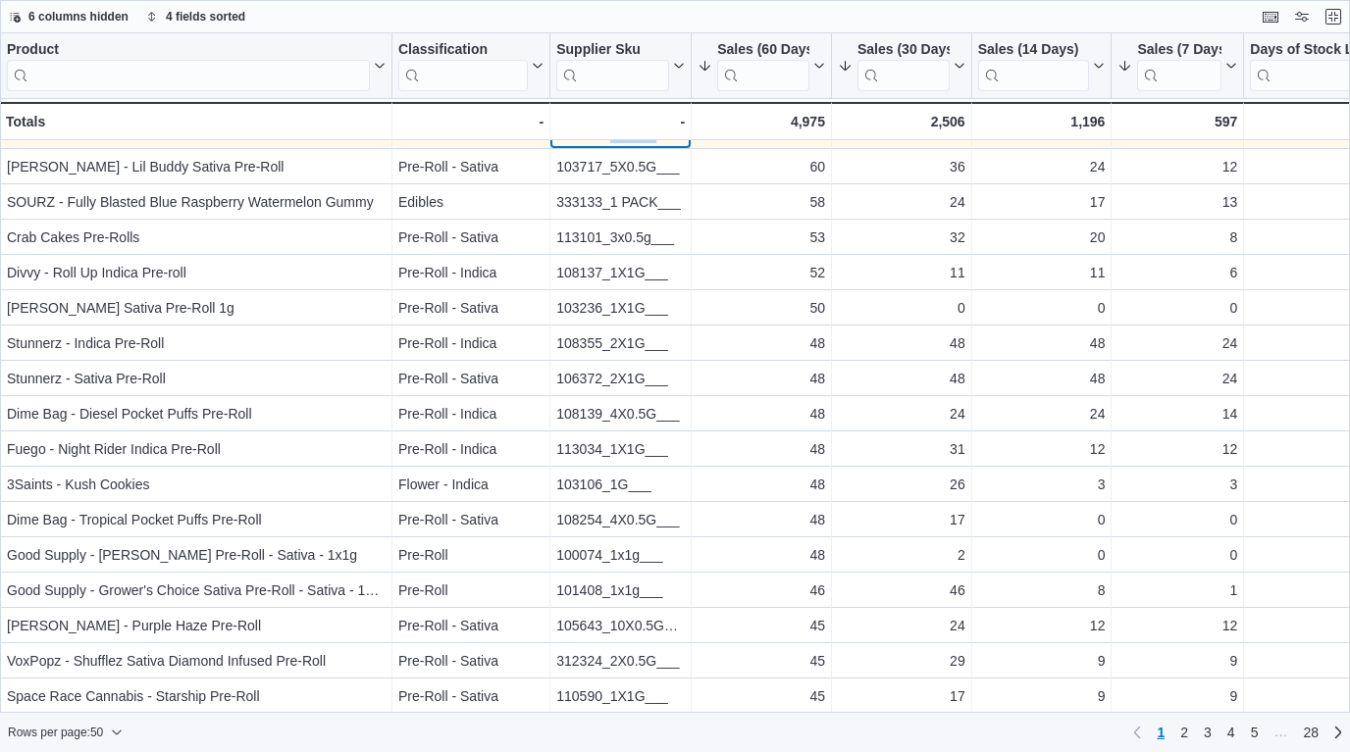
scroll to position [353, 0]
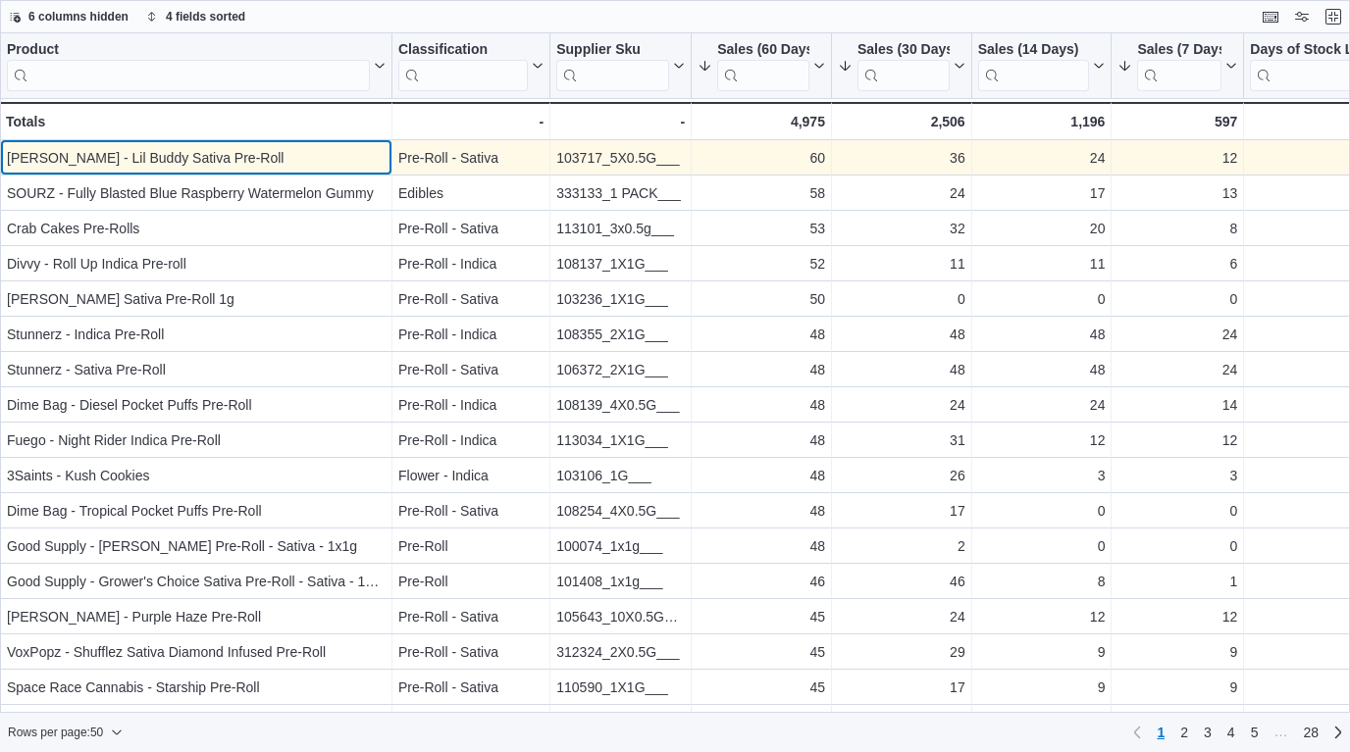
click at [329, 148] on div "Product Click to view column header actions Classification Click to view column…" at bounding box center [675, 372] width 1350 height 679
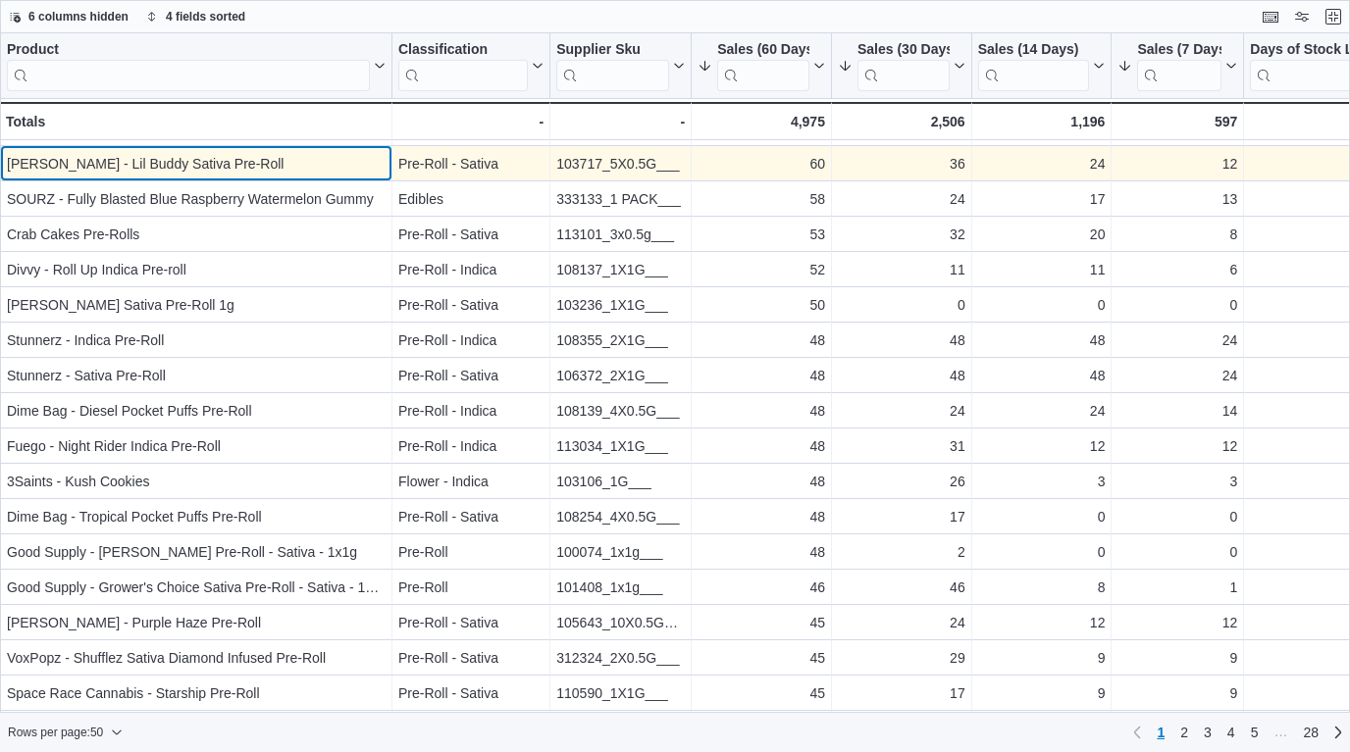
scroll to position [348, 0]
click at [289, 157] on div "[PERSON_NAME] - Lil Buddy Sativa Pre-Roll" at bounding box center [196, 163] width 379 height 24
click at [251, 154] on div "[PERSON_NAME] - Lil Buddy Sativa Pre-Roll" at bounding box center [196, 163] width 379 height 24
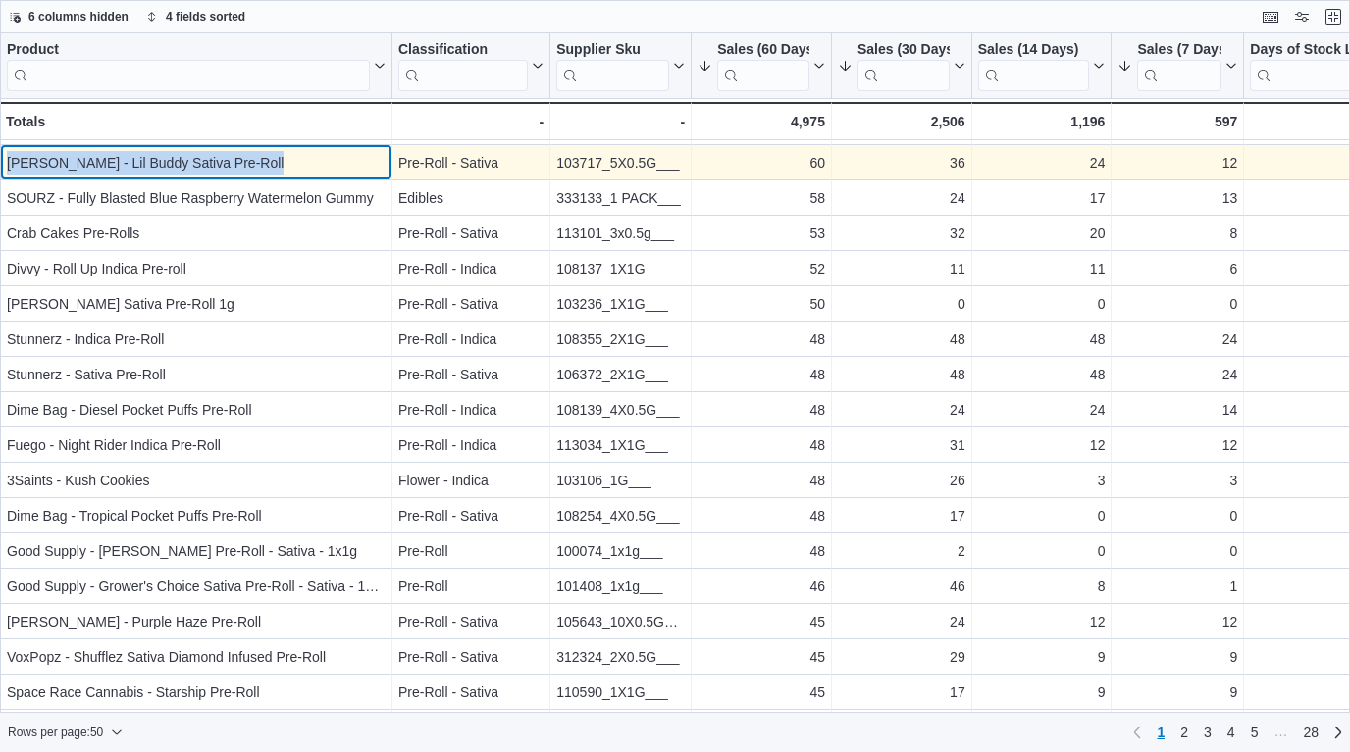
click at [251, 154] on div "[PERSON_NAME] - Lil Buddy Sativa Pre-Roll" at bounding box center [196, 163] width 379 height 24
copy div "[PERSON_NAME] - Lil Buddy Sativa Pre-Roll"
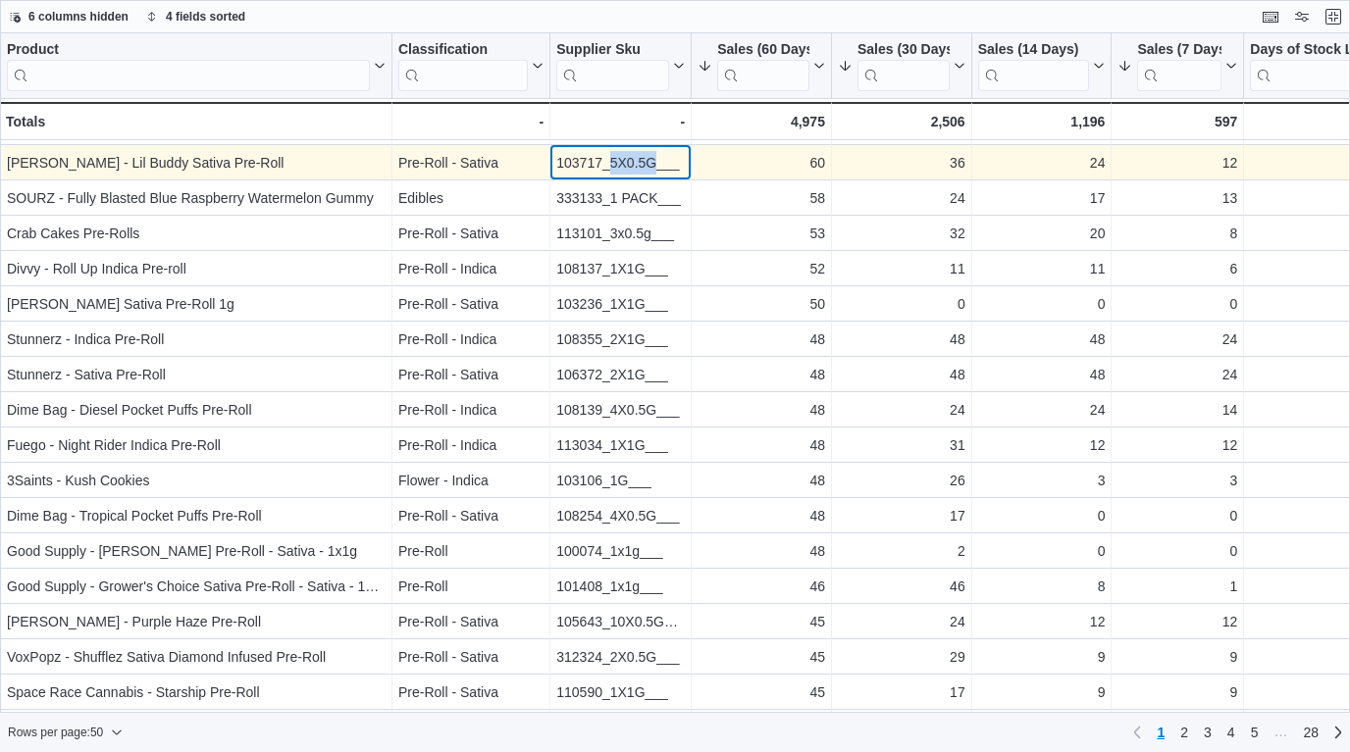
drag, startPoint x: 656, startPoint y: 165, endPoint x: 610, endPoint y: 165, distance: 46.1
click at [610, 165] on div "103717_5X0.5G___" at bounding box center [620, 163] width 128 height 24
copy div "5X0.5G"
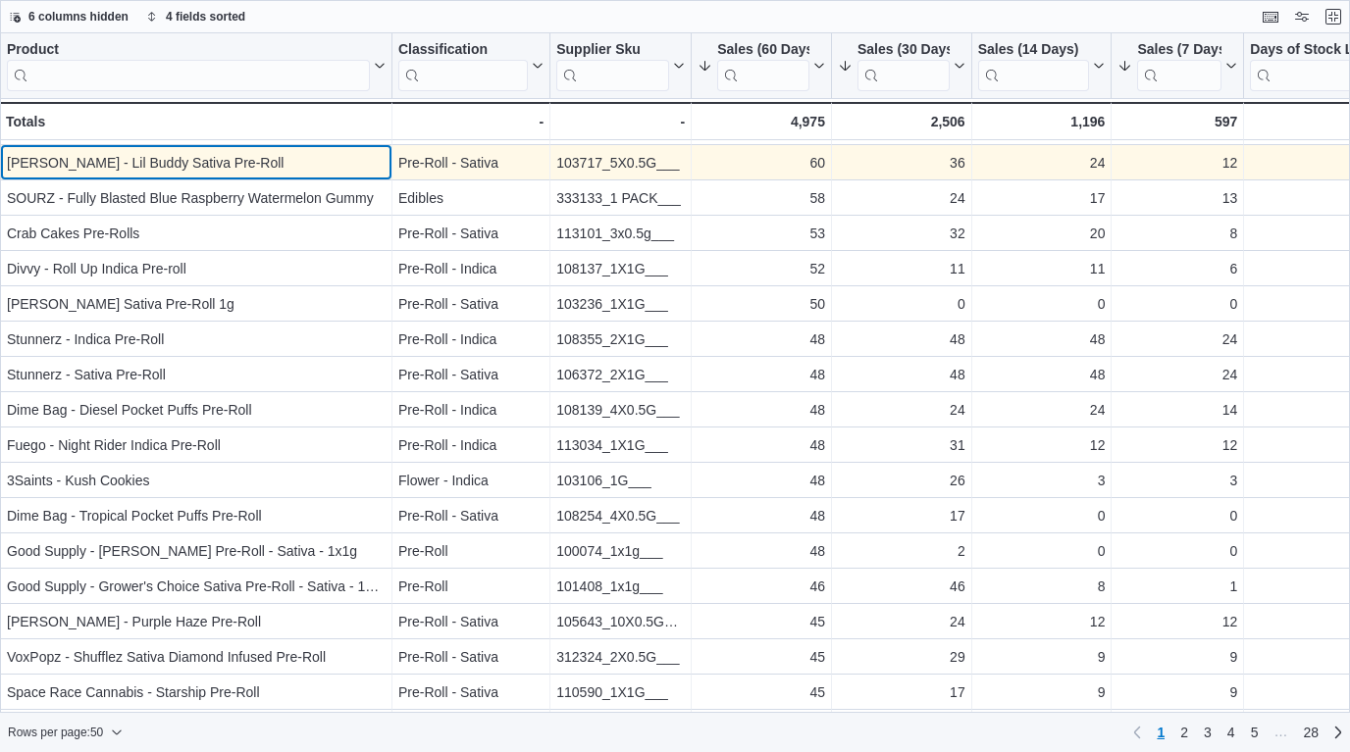
click at [360, 154] on div "[PERSON_NAME] - Lil Buddy Sativa Pre-Roll" at bounding box center [196, 163] width 379 height 24
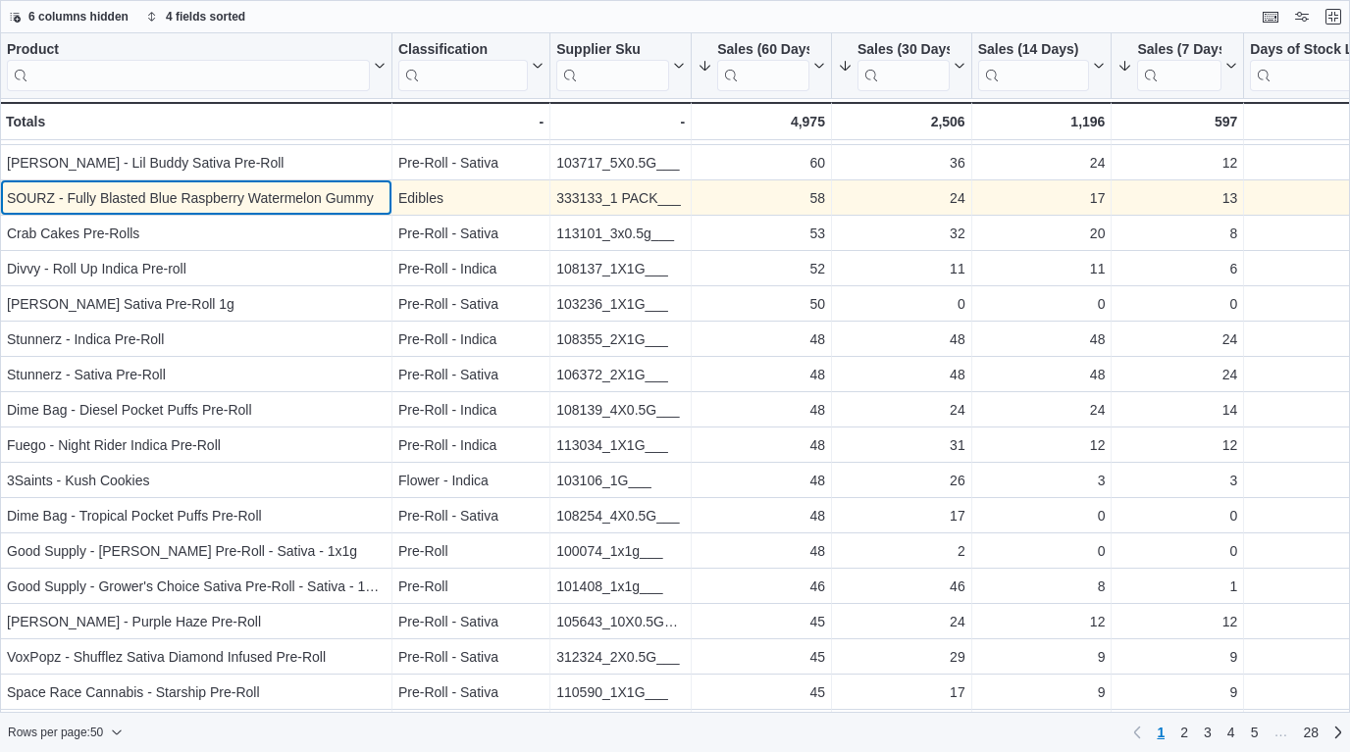
click at [346, 188] on div "SOURZ - Fully Blasted Blue Raspberry Watermelon Gummy" at bounding box center [196, 198] width 379 height 24
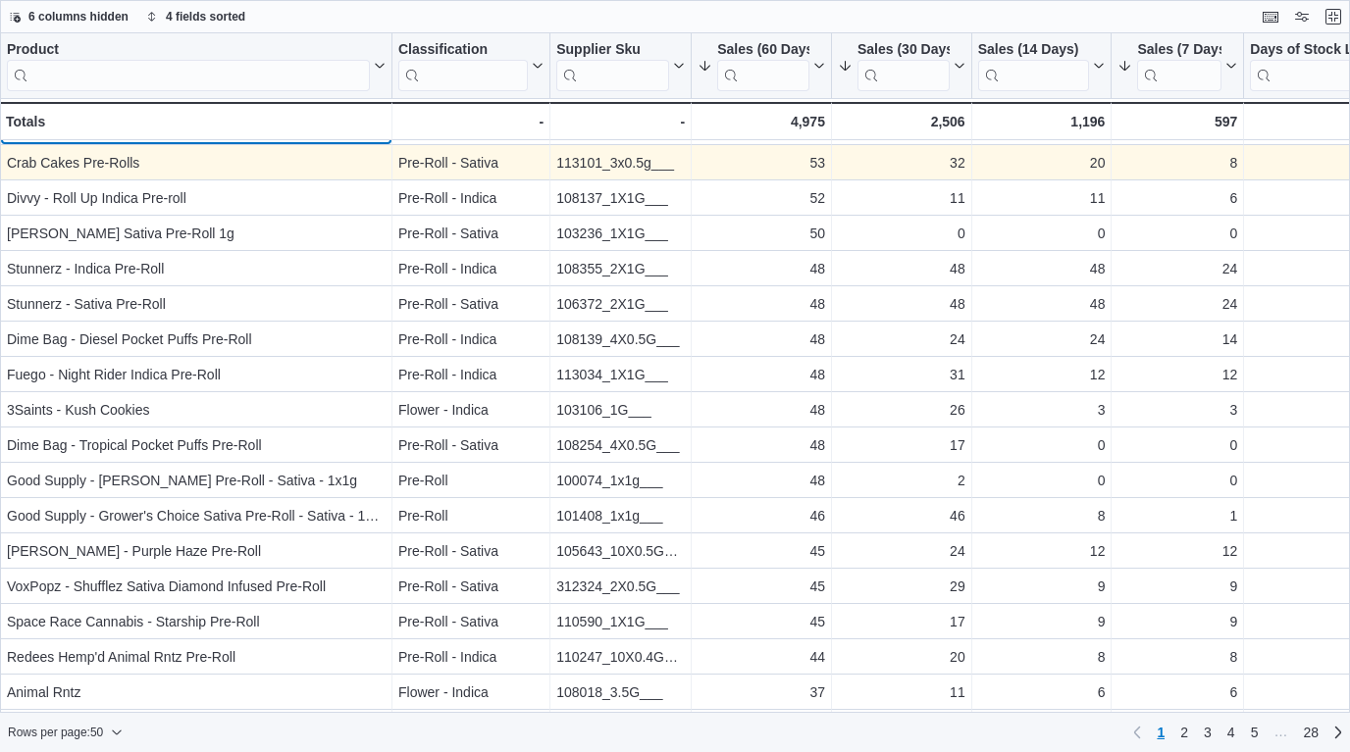
scroll to position [422, 0]
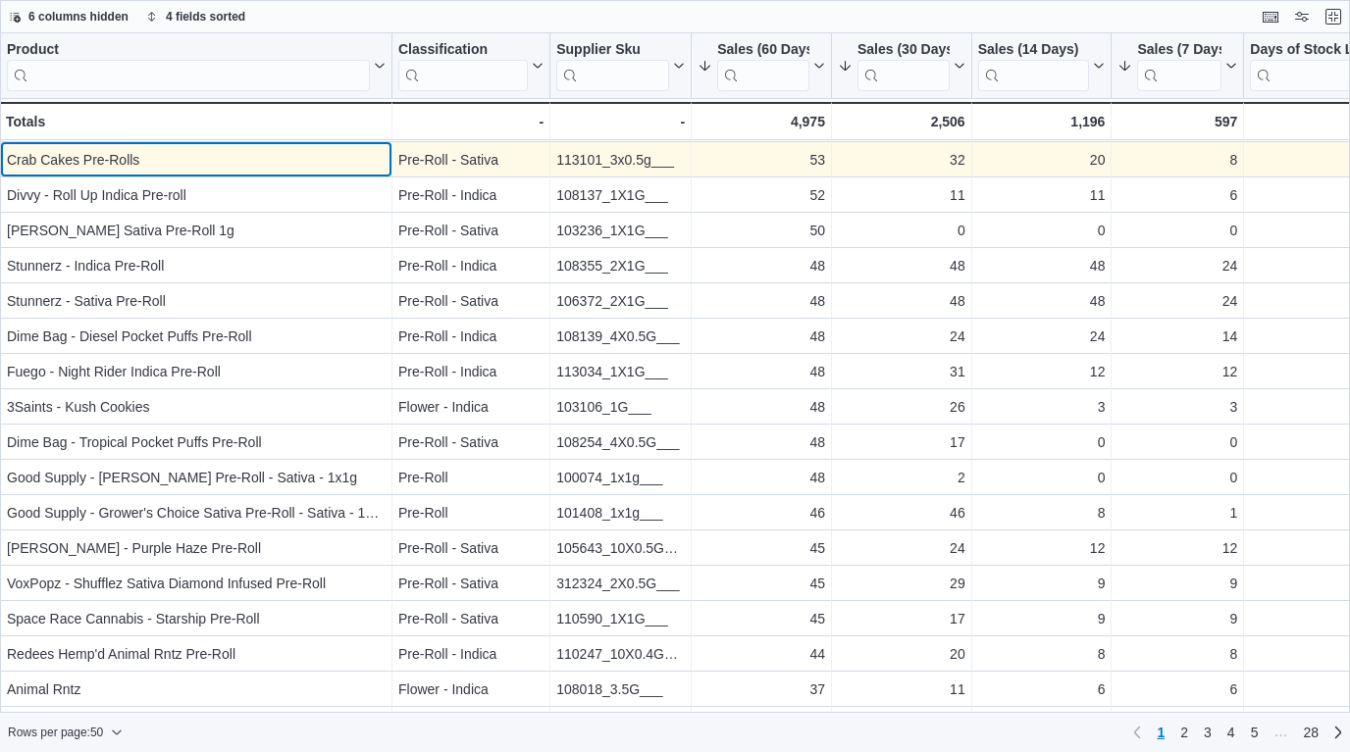
click at [341, 156] on div "Crab Cakes Pre-Rolls" at bounding box center [196, 160] width 379 height 24
copy div "Crab Cakes Pre-Rolls"
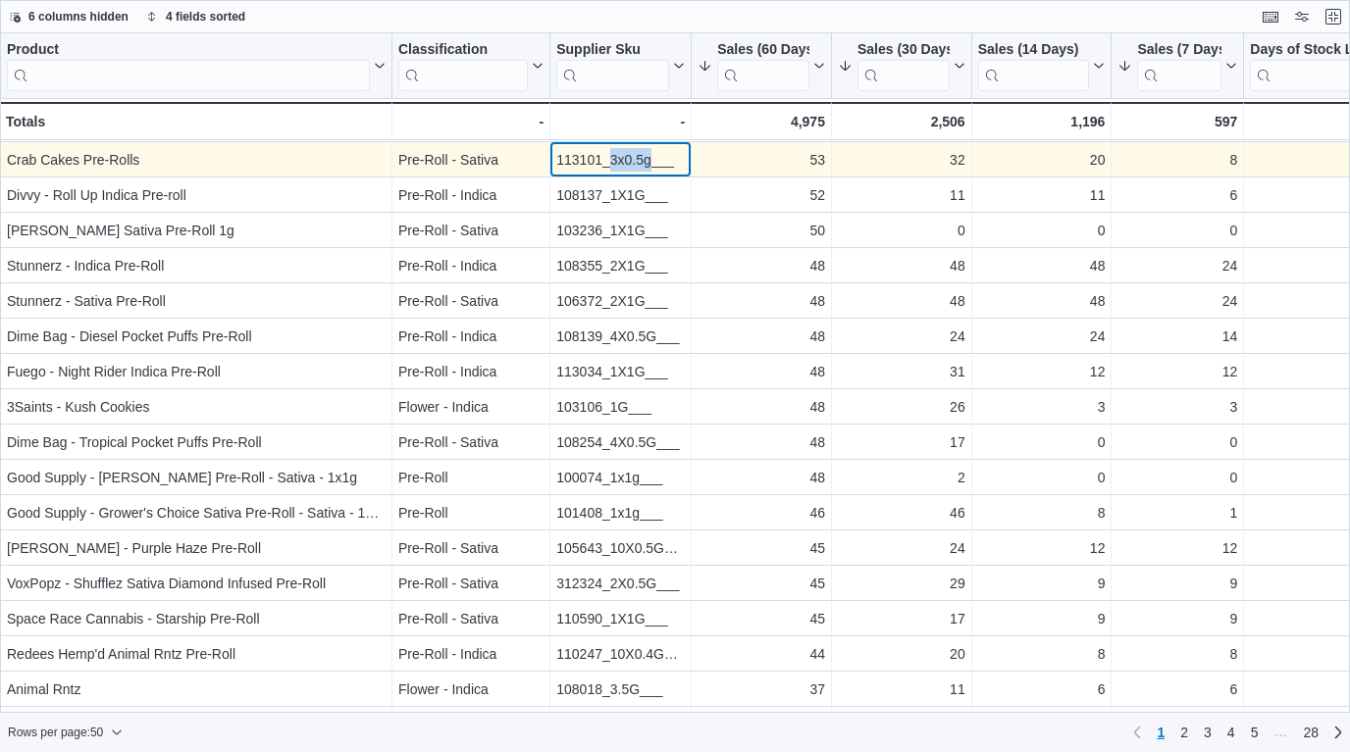
drag, startPoint x: 649, startPoint y: 163, endPoint x: 612, endPoint y: 159, distance: 37.5
click at [612, 159] on div "113101_3x0.5g___" at bounding box center [620, 160] width 128 height 24
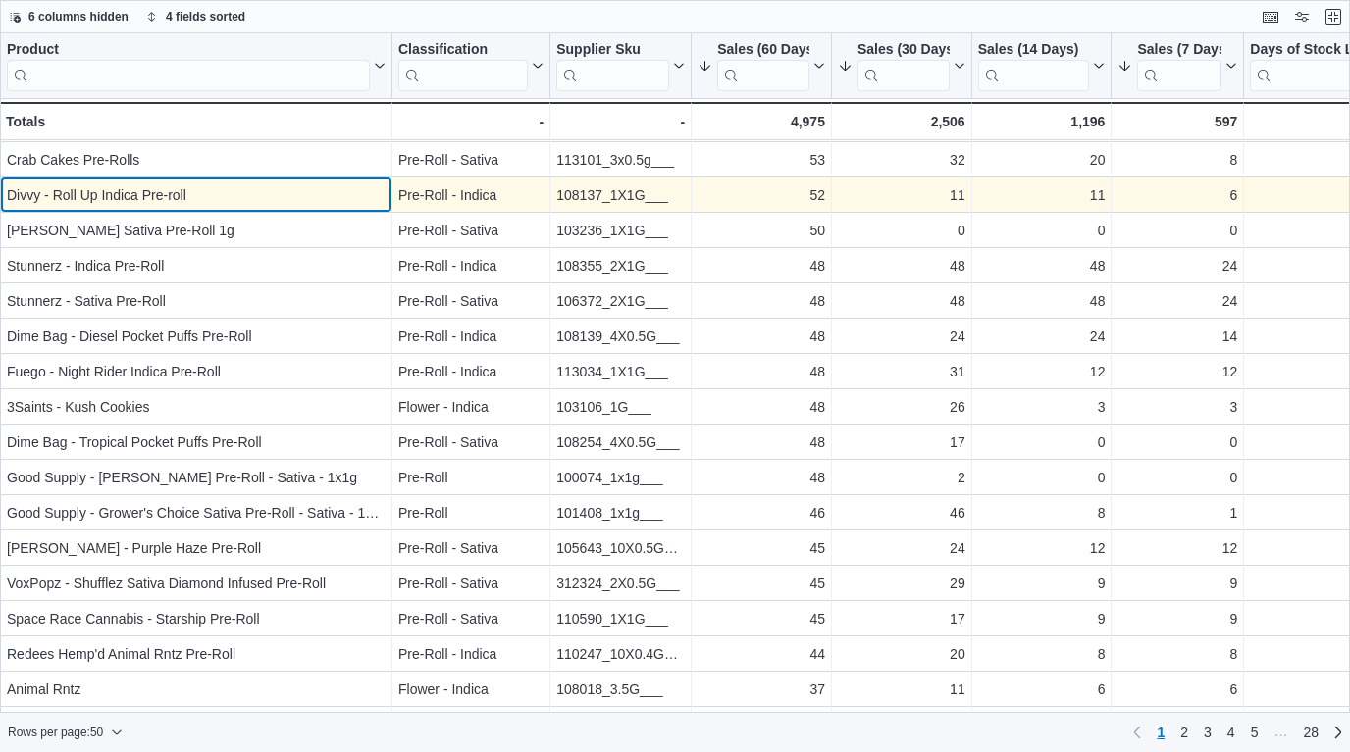
click at [332, 188] on div "Divvy - Roll Up Indica Pre-roll" at bounding box center [196, 195] width 379 height 24
click at [341, 182] on div "Divvy - Roll Up Indica Pre-roll - Product, column 1, row 14" at bounding box center [196, 195] width 392 height 35
click at [337, 178] on div "Divvy - Roll Up Indica Pre-roll - Product, column 1, row 14" at bounding box center [196, 195] width 392 height 35
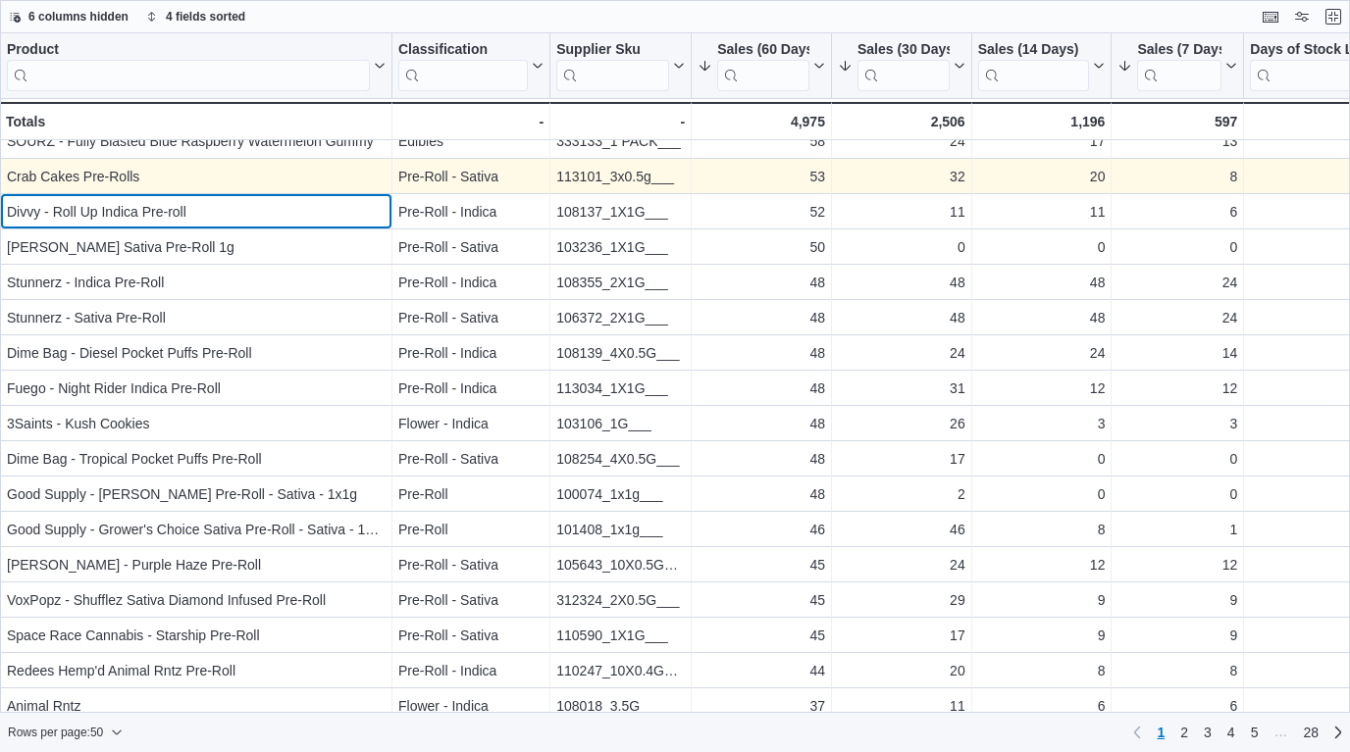
scroll to position [409, 0]
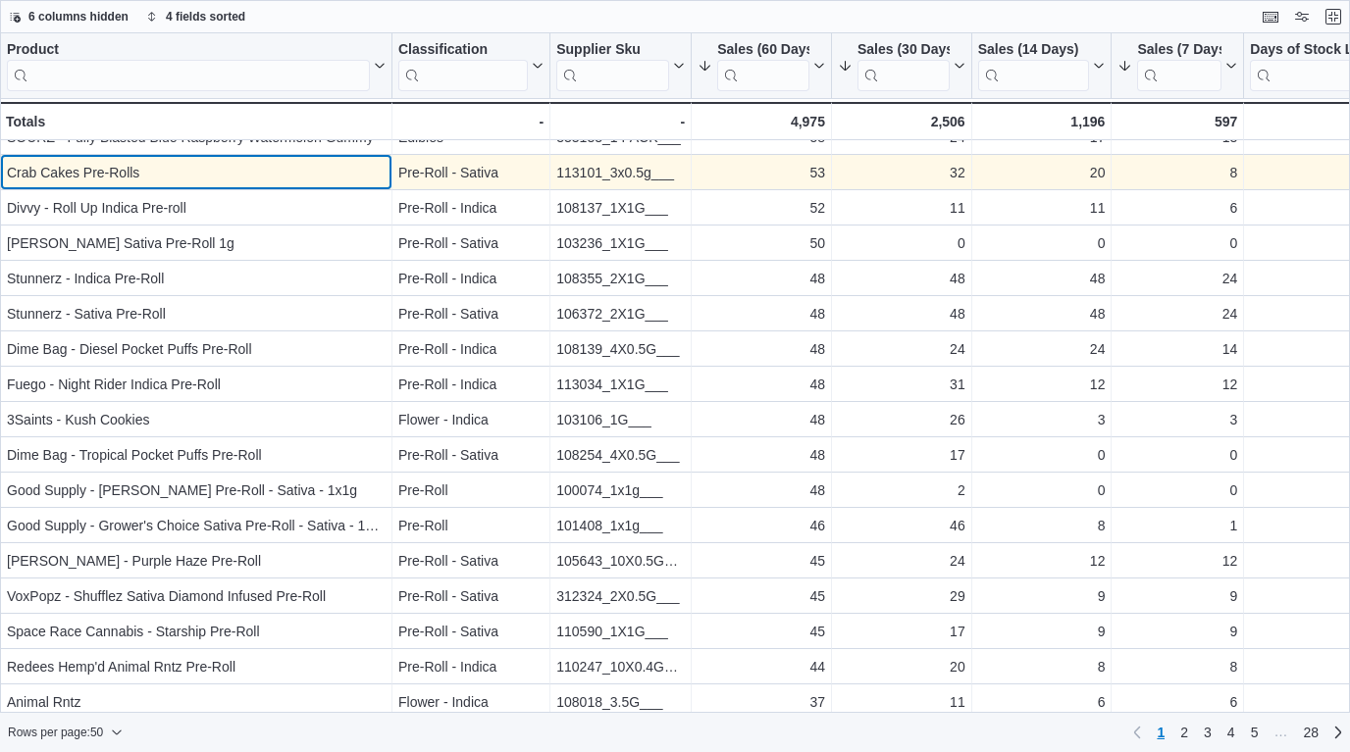
click at [389, 180] on div "Crab Cakes Pre-Rolls - Product, column 1, row 13" at bounding box center [196, 172] width 392 height 35
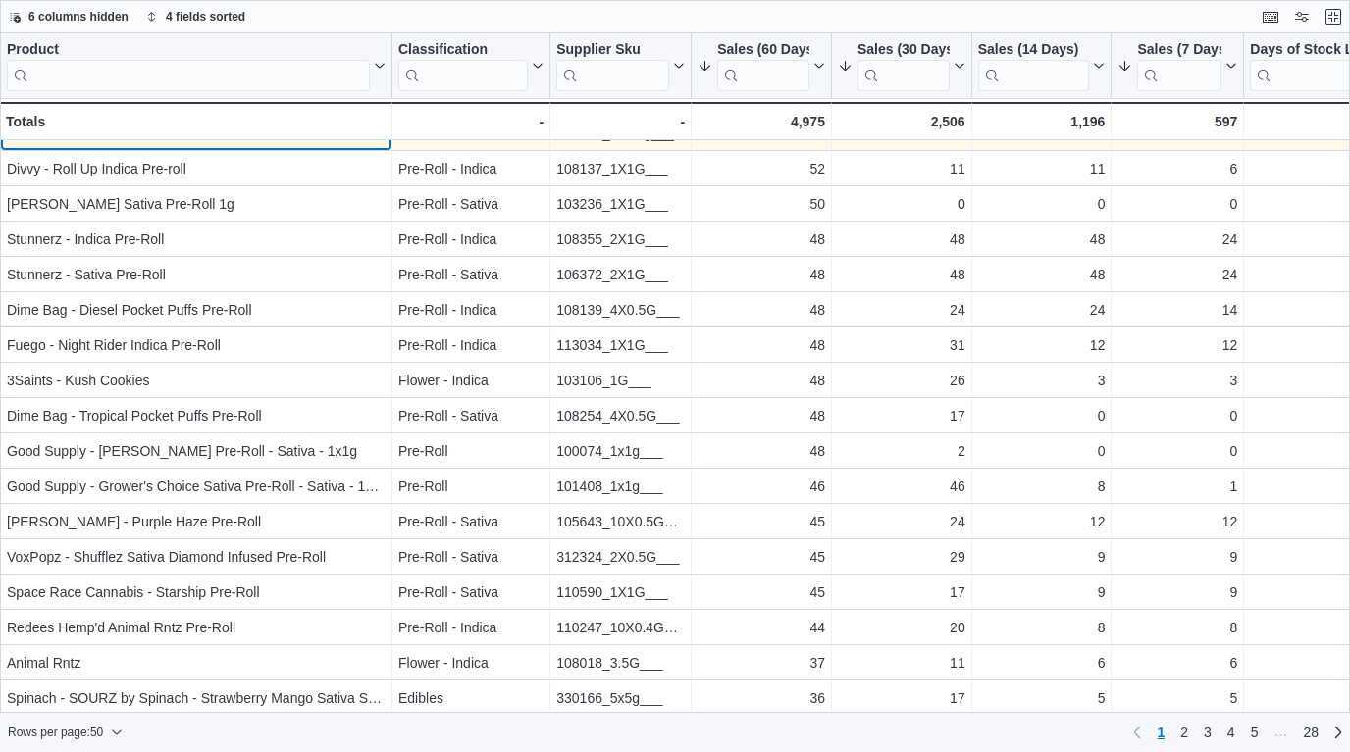
scroll to position [450, 0]
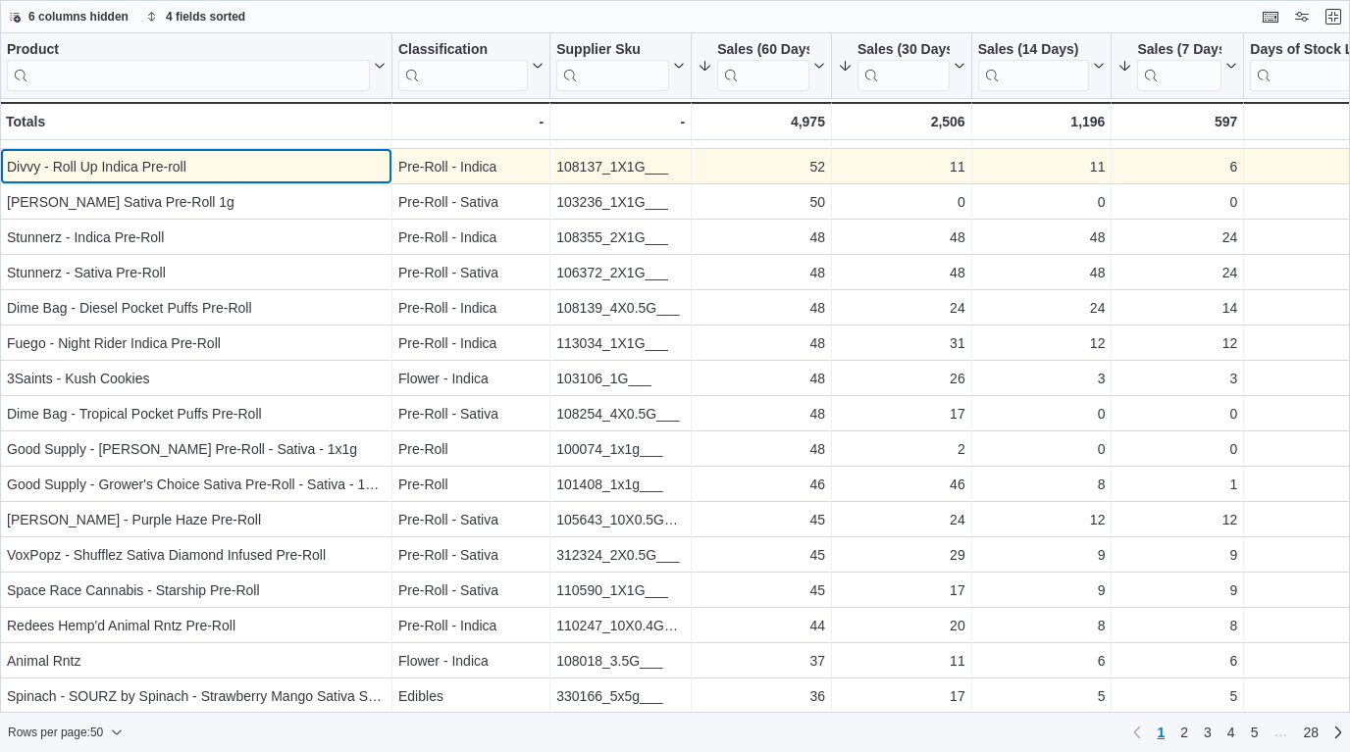
click at [363, 177] on div "Divvy - Roll Up Indica Pre-roll" at bounding box center [196, 167] width 379 height 24
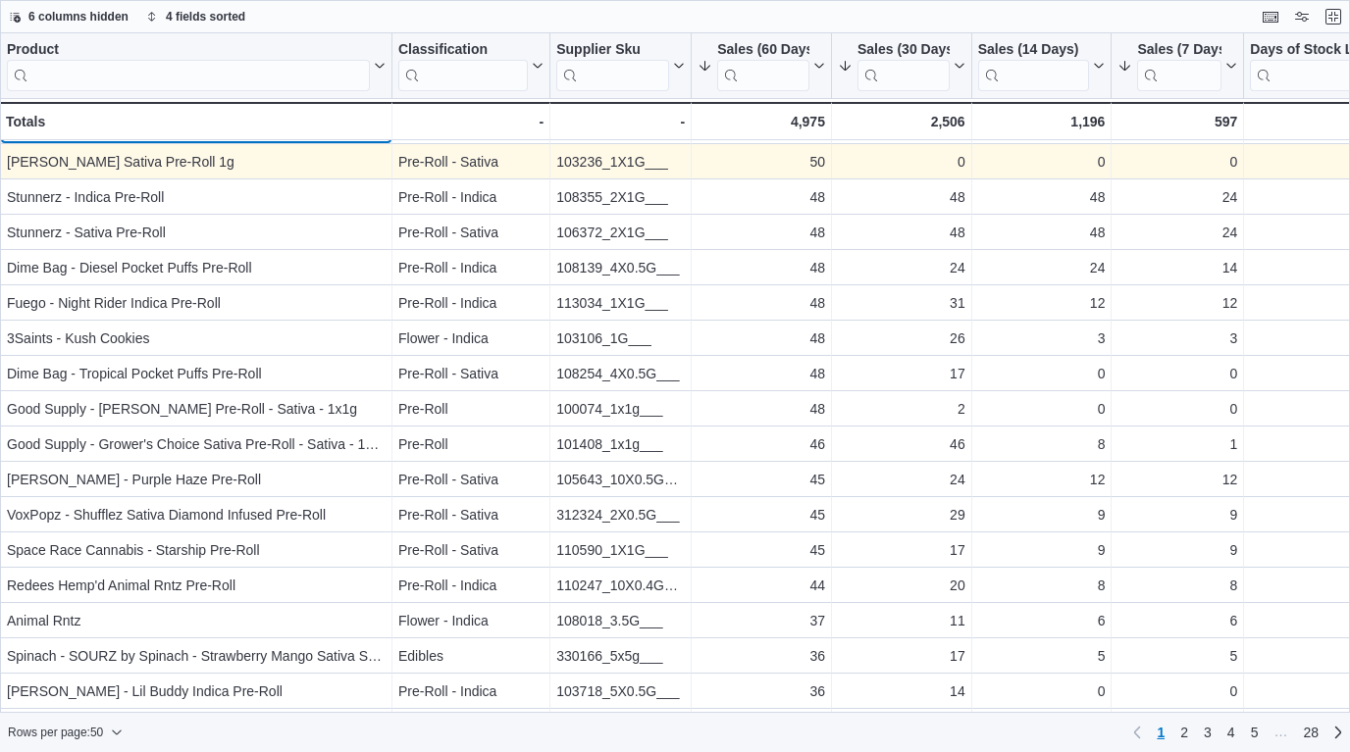
scroll to position [491, 0]
click at [326, 159] on div "[PERSON_NAME] Sativa Pre-Roll 1g" at bounding box center [196, 161] width 379 height 24
click at [275, 164] on div "[PERSON_NAME] Sativa Pre-Roll 1g" at bounding box center [196, 161] width 379 height 24
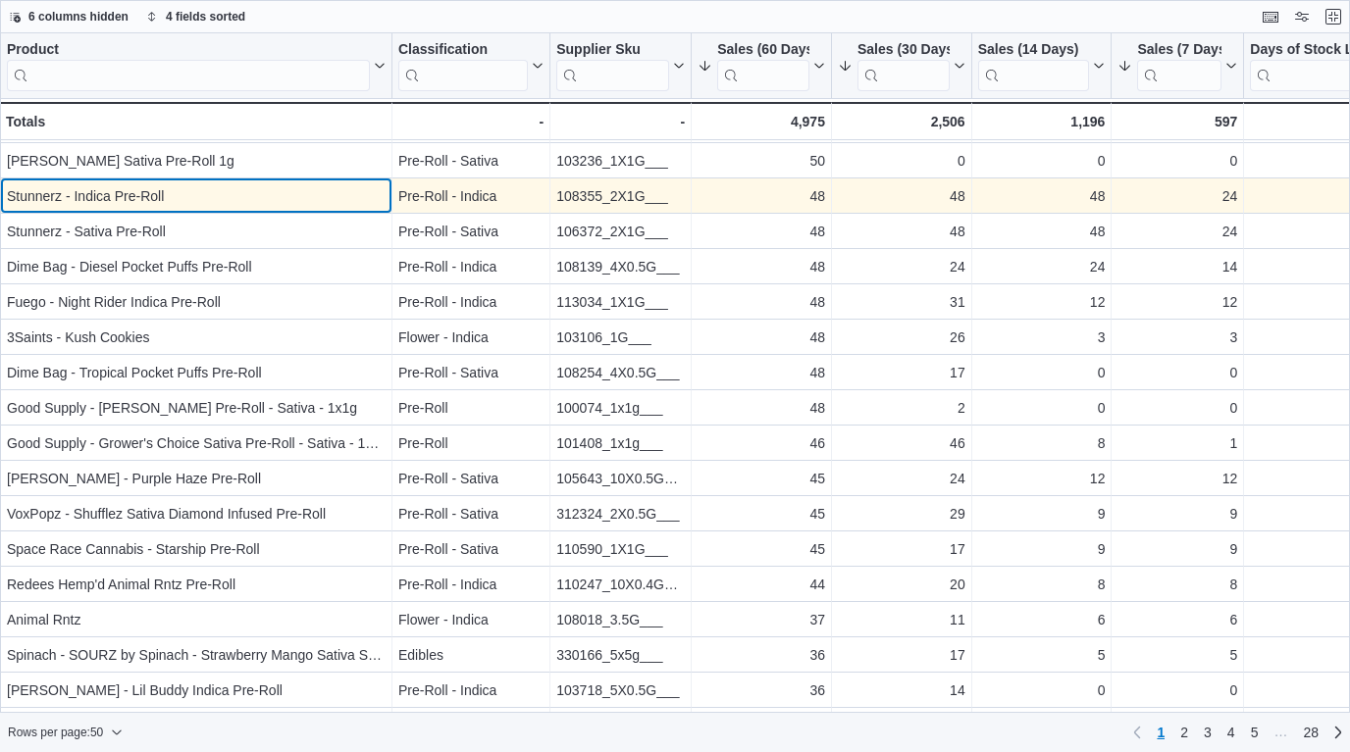
click at [275, 203] on div "Stunnerz - Indica Pre-Roll" at bounding box center [196, 196] width 379 height 24
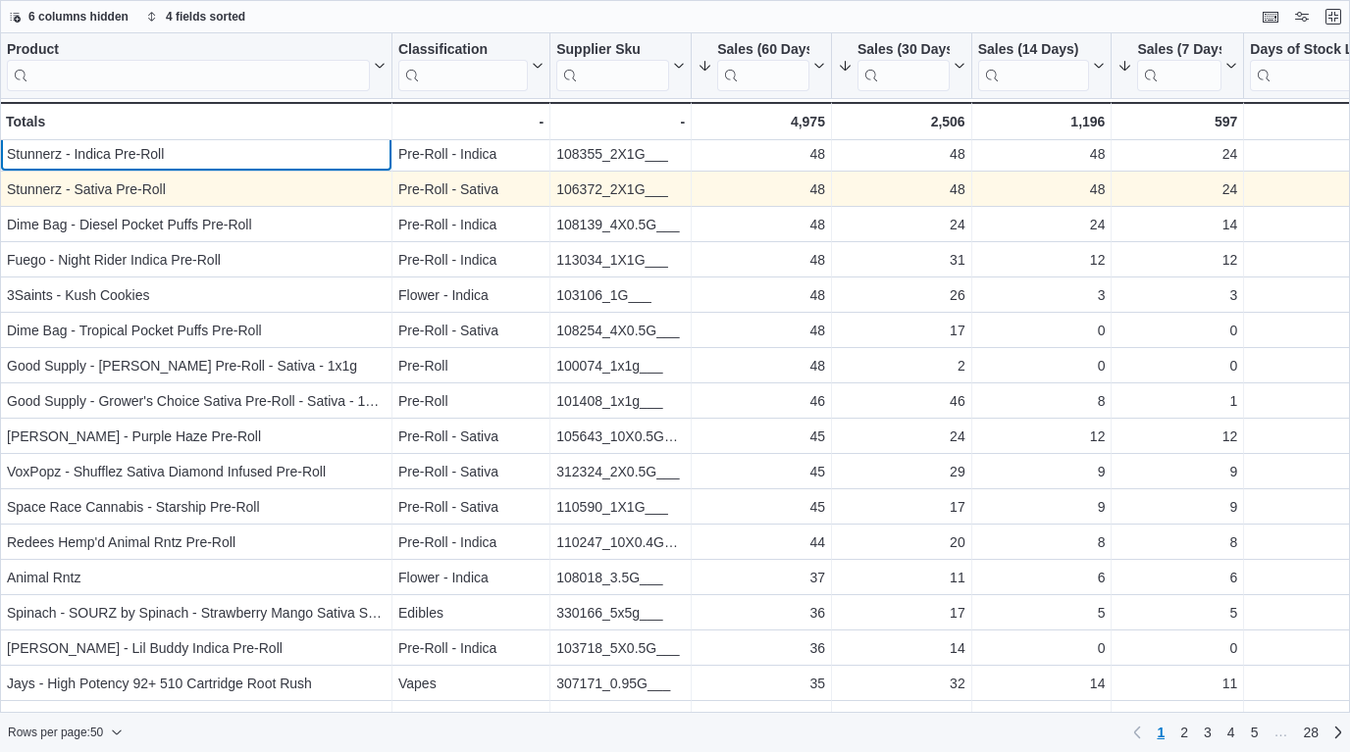
scroll to position [527, 0]
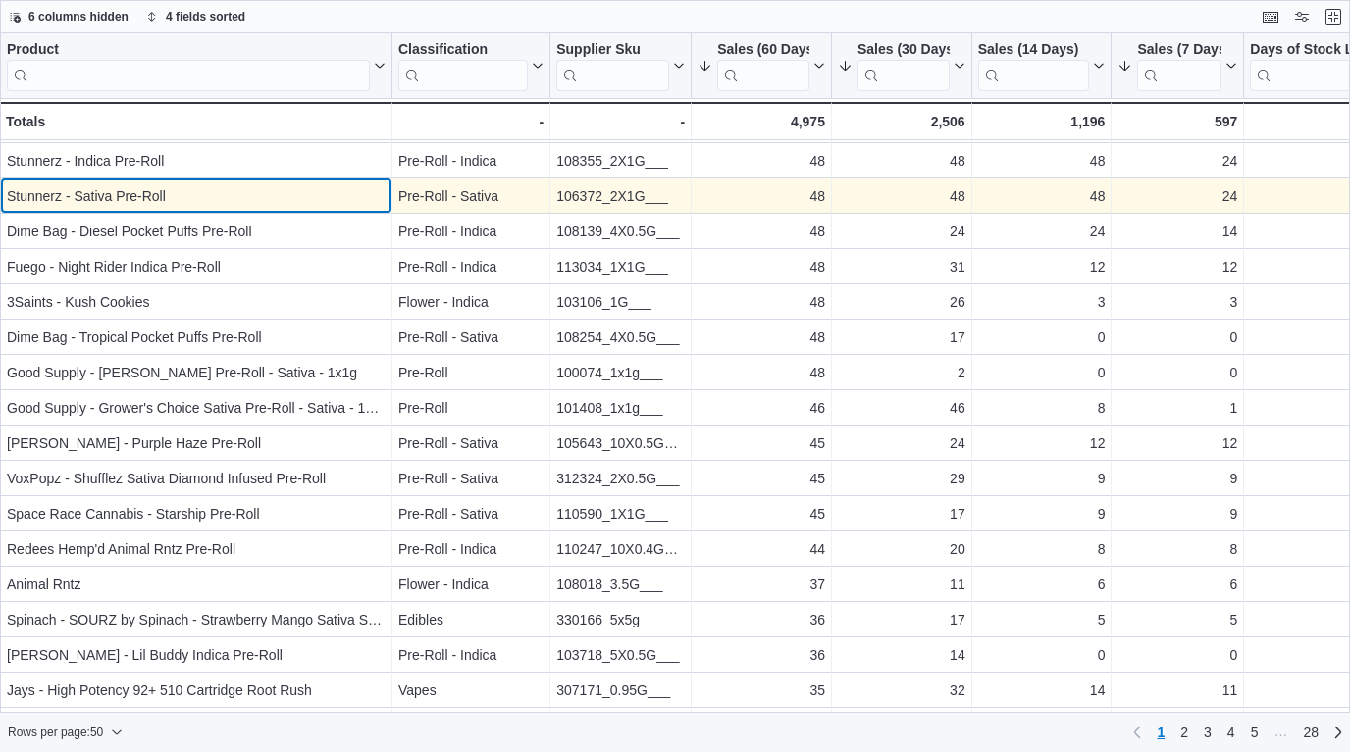
click at [275, 203] on div "Stunnerz - Sativa Pre-Roll" at bounding box center [196, 196] width 379 height 24
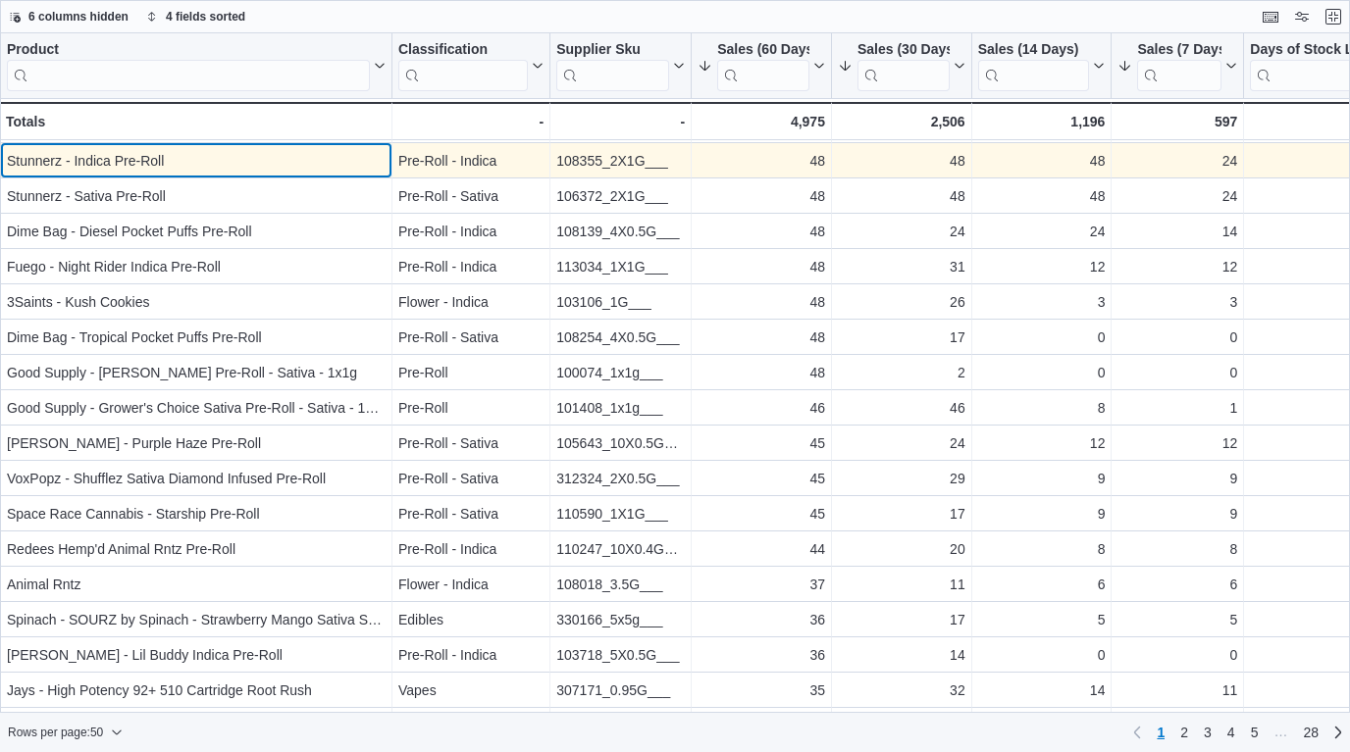
click at [273, 161] on div "Stunnerz - Indica Pre-Roll" at bounding box center [196, 161] width 379 height 24
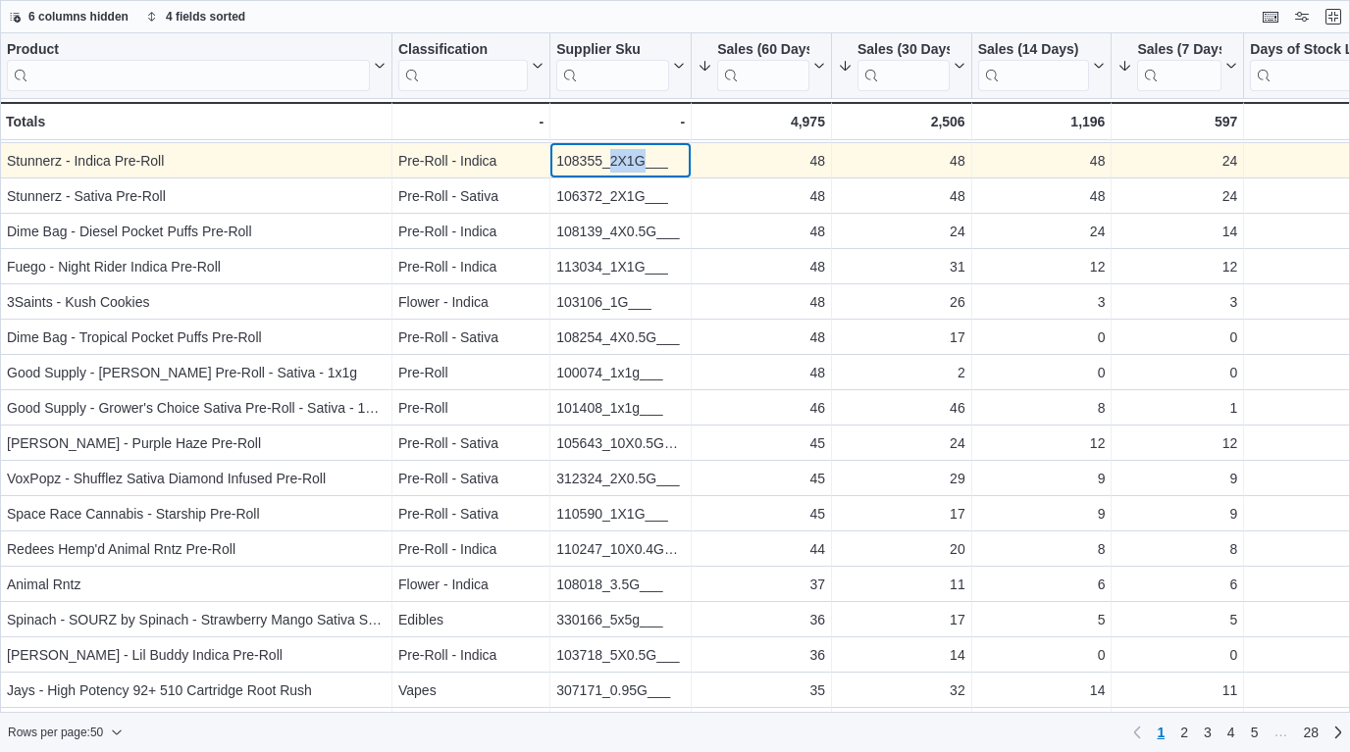
drag, startPoint x: 642, startPoint y: 160, endPoint x: 612, endPoint y: 160, distance: 30.4
click at [612, 160] on div "108355_2X1G___" at bounding box center [620, 161] width 128 height 24
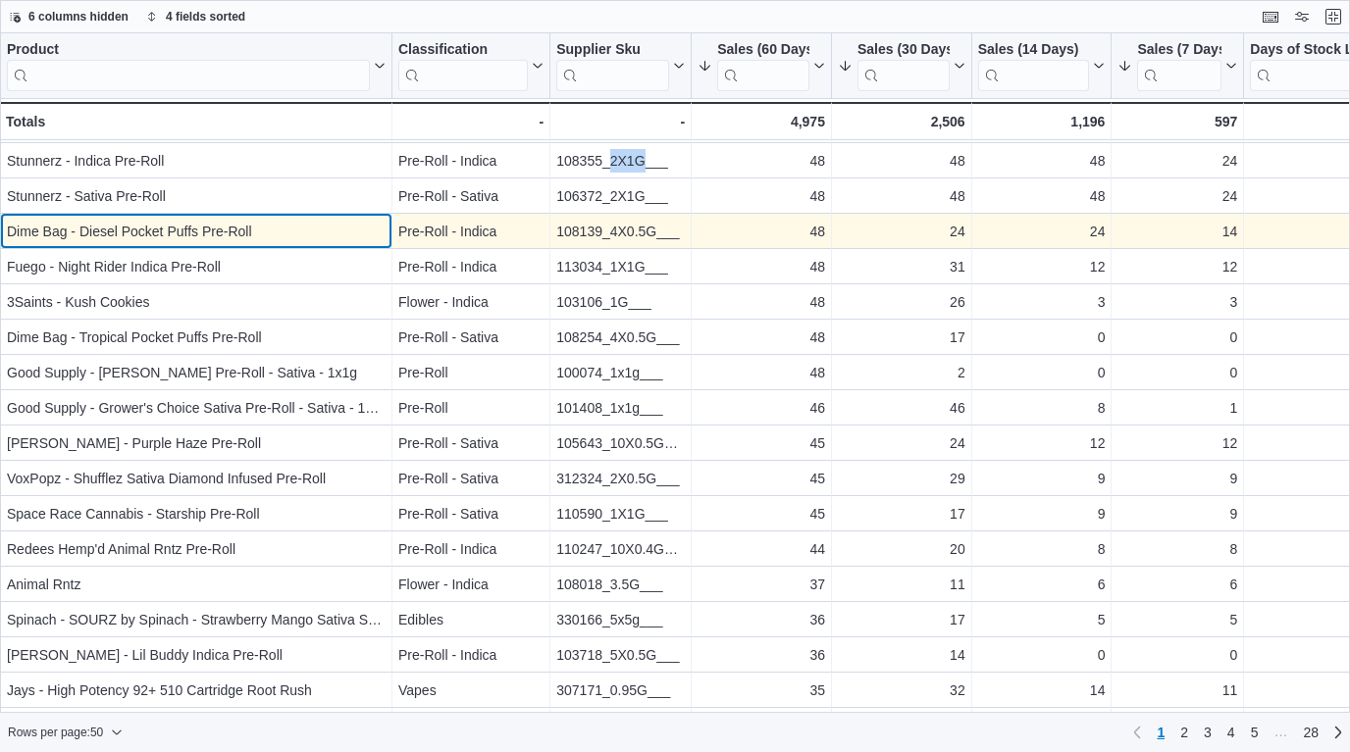
click at [336, 233] on div "Dime Bag - Diesel Pocket Puffs Pre-Roll" at bounding box center [196, 232] width 379 height 24
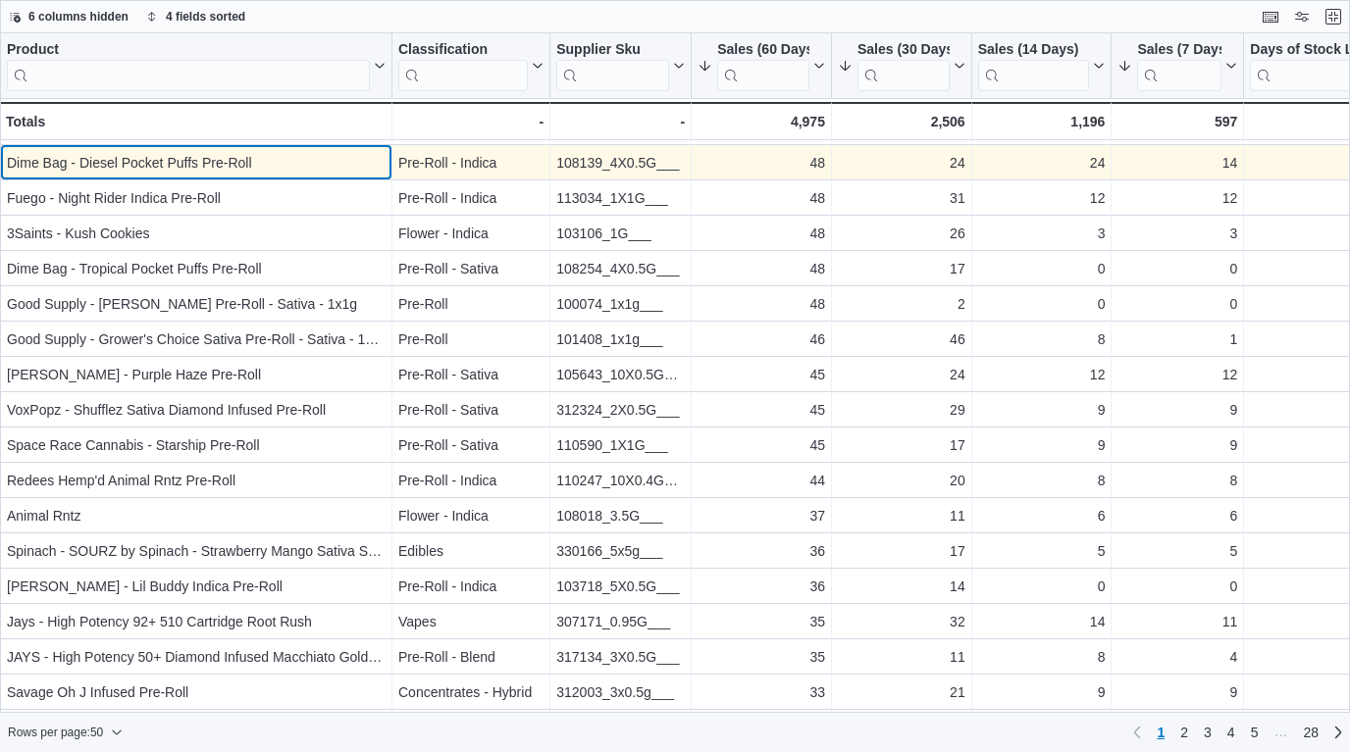
scroll to position [597, 0]
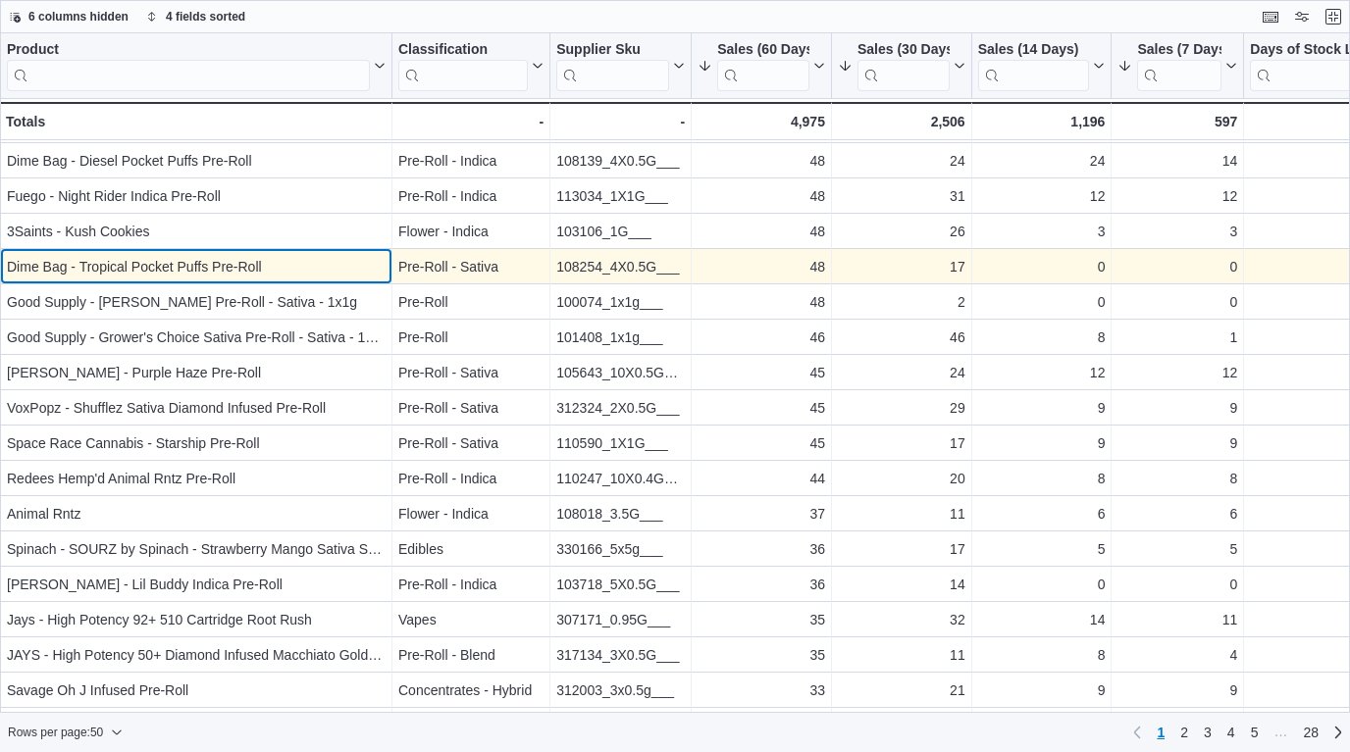
click at [331, 260] on div "Dime Bag - Tropical Pocket Puffs Pre-Roll" at bounding box center [196, 267] width 379 height 24
click at [330, 270] on div "Dime Bag - Tropical Pocket Puffs Pre-Roll" at bounding box center [196, 267] width 379 height 24
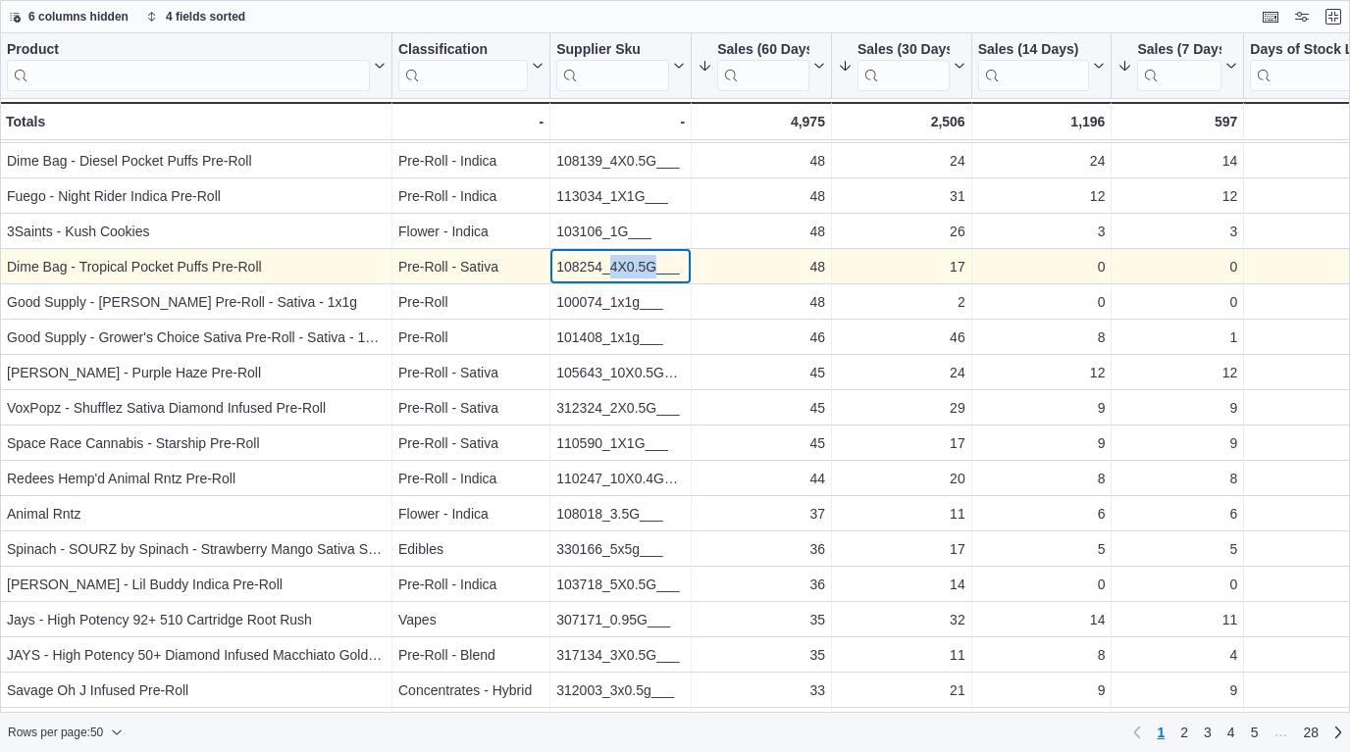
drag, startPoint x: 656, startPoint y: 270, endPoint x: 613, endPoint y: 266, distance: 43.3
click at [613, 266] on div "108254_4X0.5G___" at bounding box center [620, 267] width 128 height 24
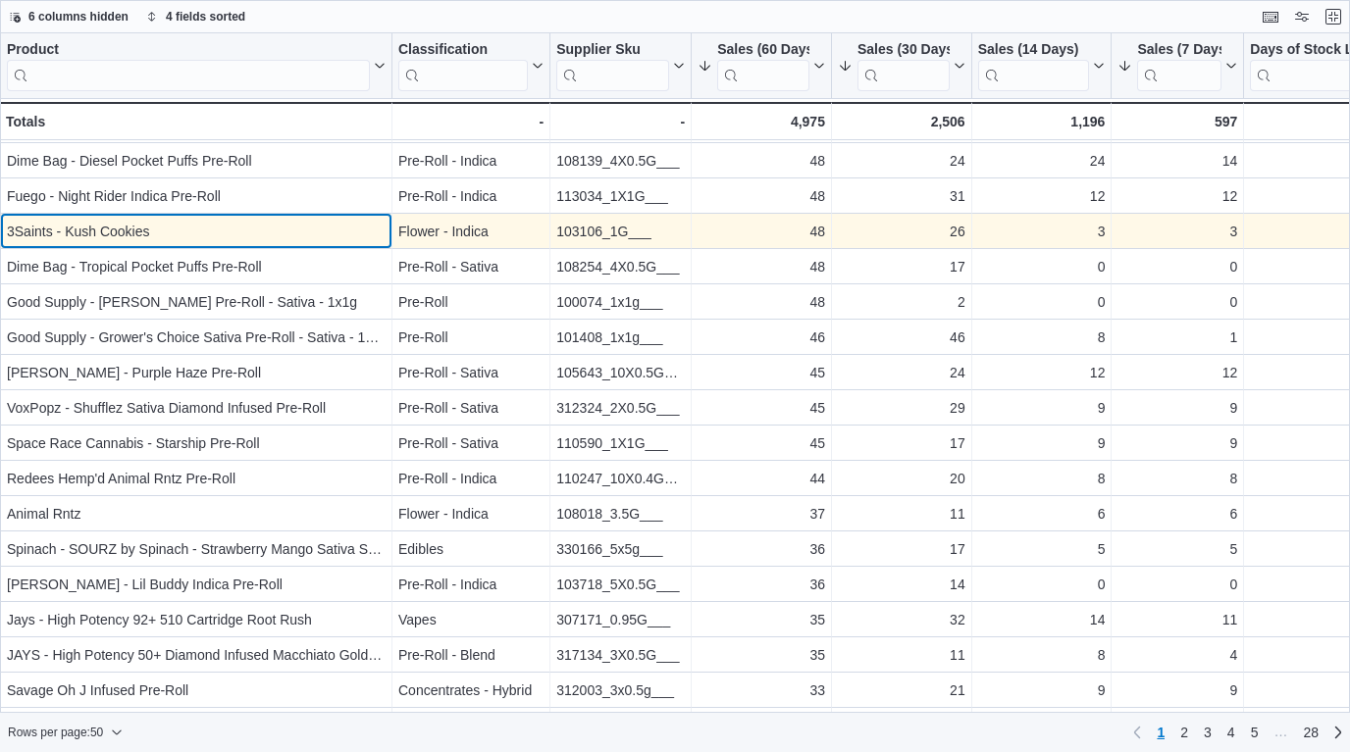
click at [365, 239] on div "3Saints - Kush Cookies" at bounding box center [196, 232] width 379 height 24
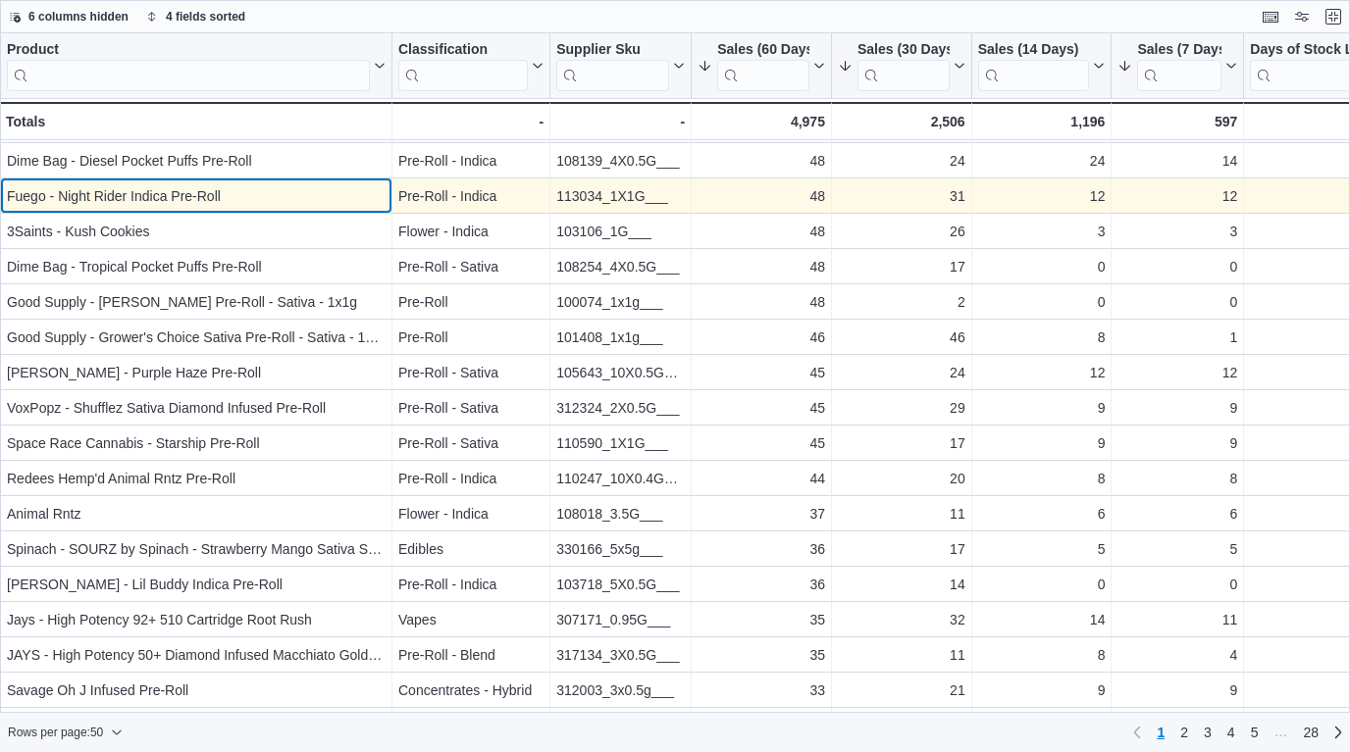
click at [358, 194] on div "Fuego - Night Rider Indica Pre-Roll" at bounding box center [196, 196] width 379 height 24
click at [259, 194] on div "Fuego - Night Rider Indica Pre-Roll" at bounding box center [196, 196] width 379 height 24
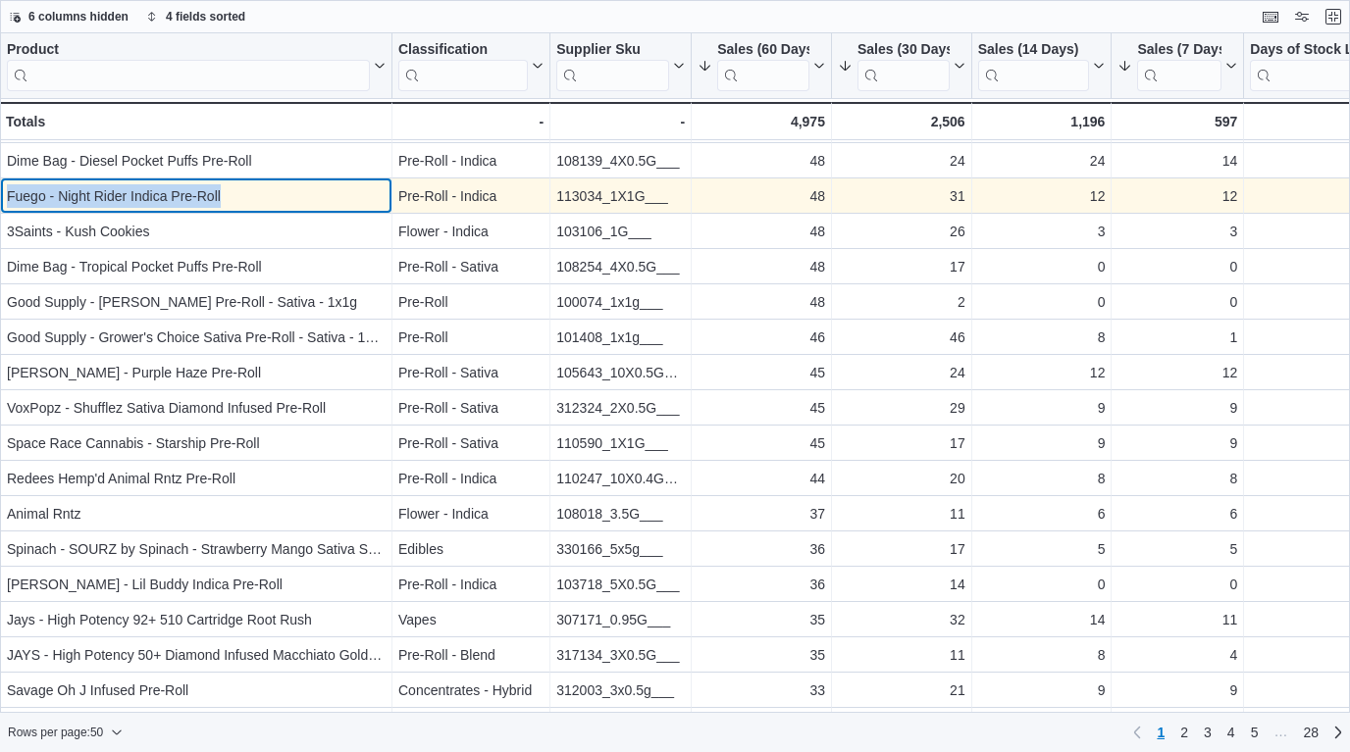
click at [259, 194] on div "Fuego - Night Rider Indica Pre-Roll" at bounding box center [196, 196] width 379 height 24
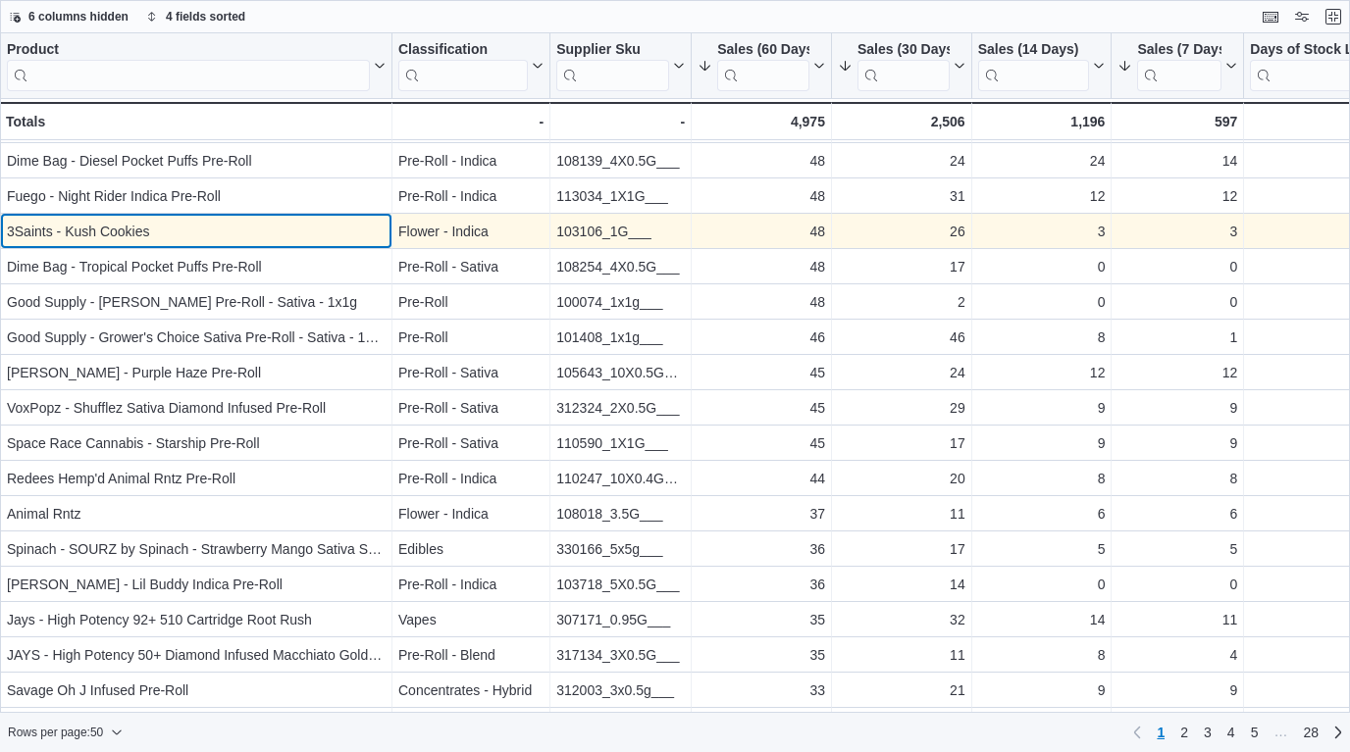
click at [316, 243] on div "3Saints - Kush Cookies" at bounding box center [196, 232] width 379 height 24
click at [291, 233] on div "3Saints - Kush Cookies" at bounding box center [196, 232] width 379 height 24
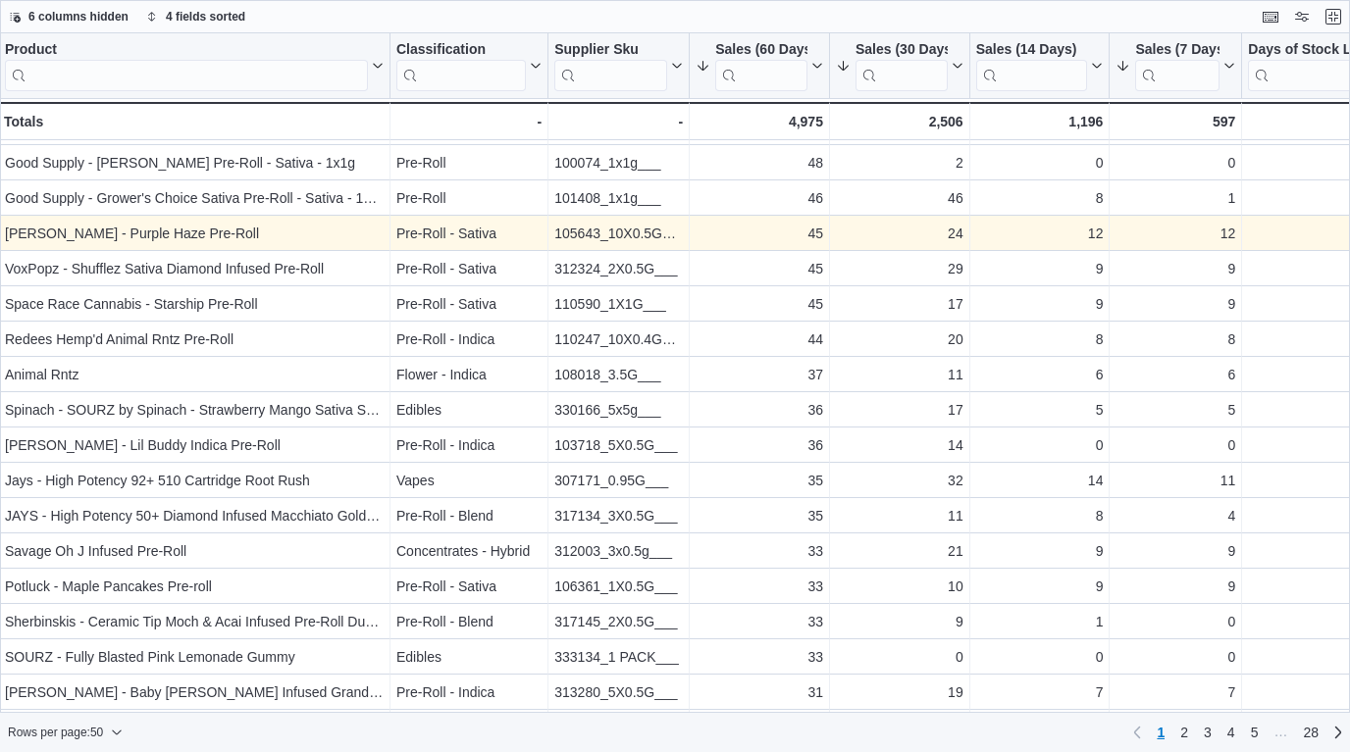
scroll to position [734, 2]
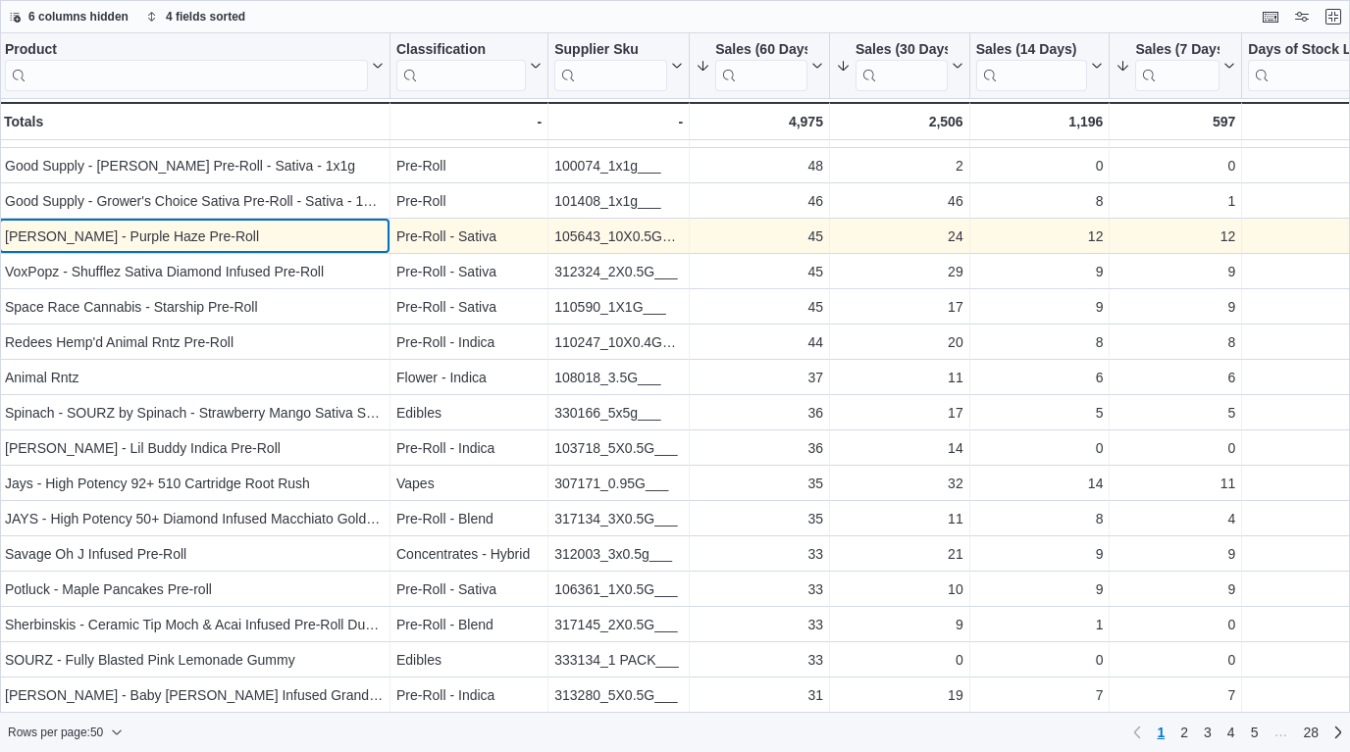
click at [291, 233] on div "[PERSON_NAME] - Purple Haze Pre-Roll" at bounding box center [194, 237] width 379 height 24
click at [291, 233] on div "[PERSON_NAME] - Purple Haze Pre-Roll" at bounding box center [196, 237] width 379 height 24
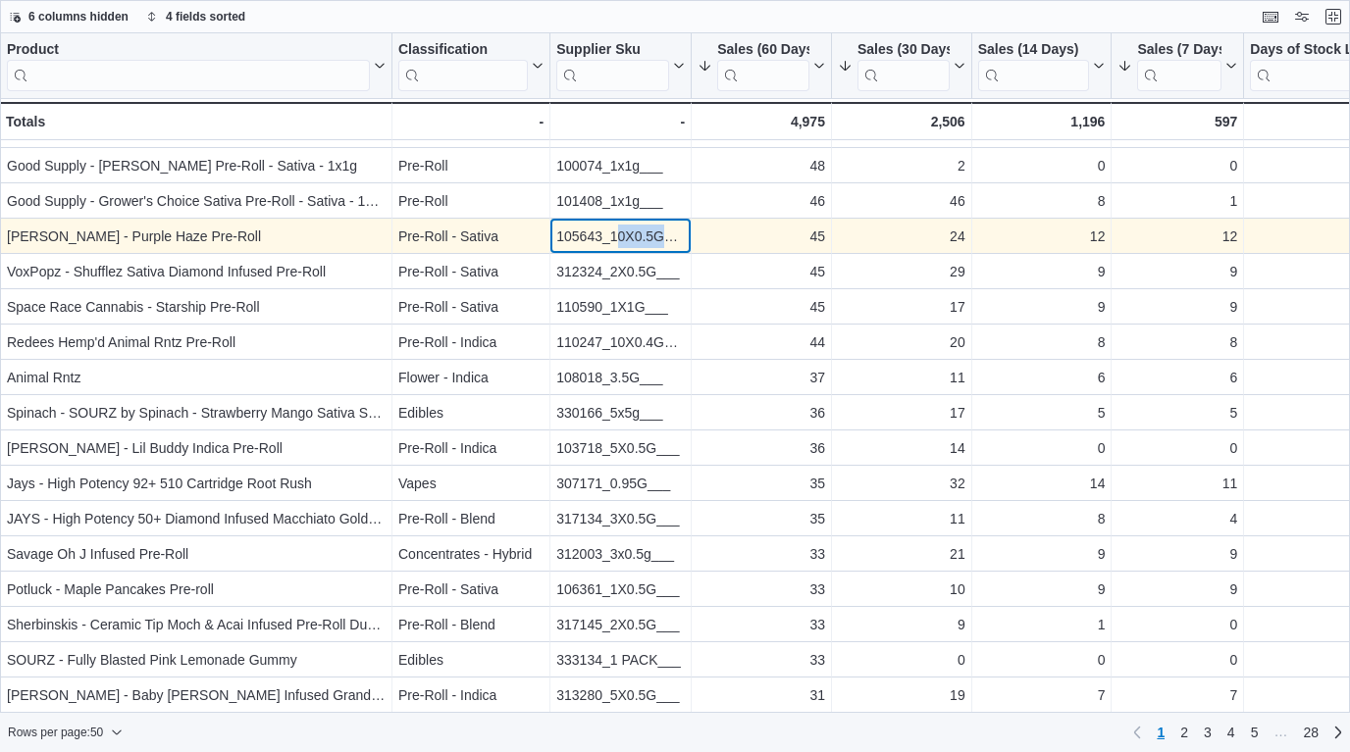
drag, startPoint x: 665, startPoint y: 240, endPoint x: 614, endPoint y: 237, distance: 51.1
click at [614, 237] on div "105643_10X0.5G___" at bounding box center [620, 237] width 128 height 24
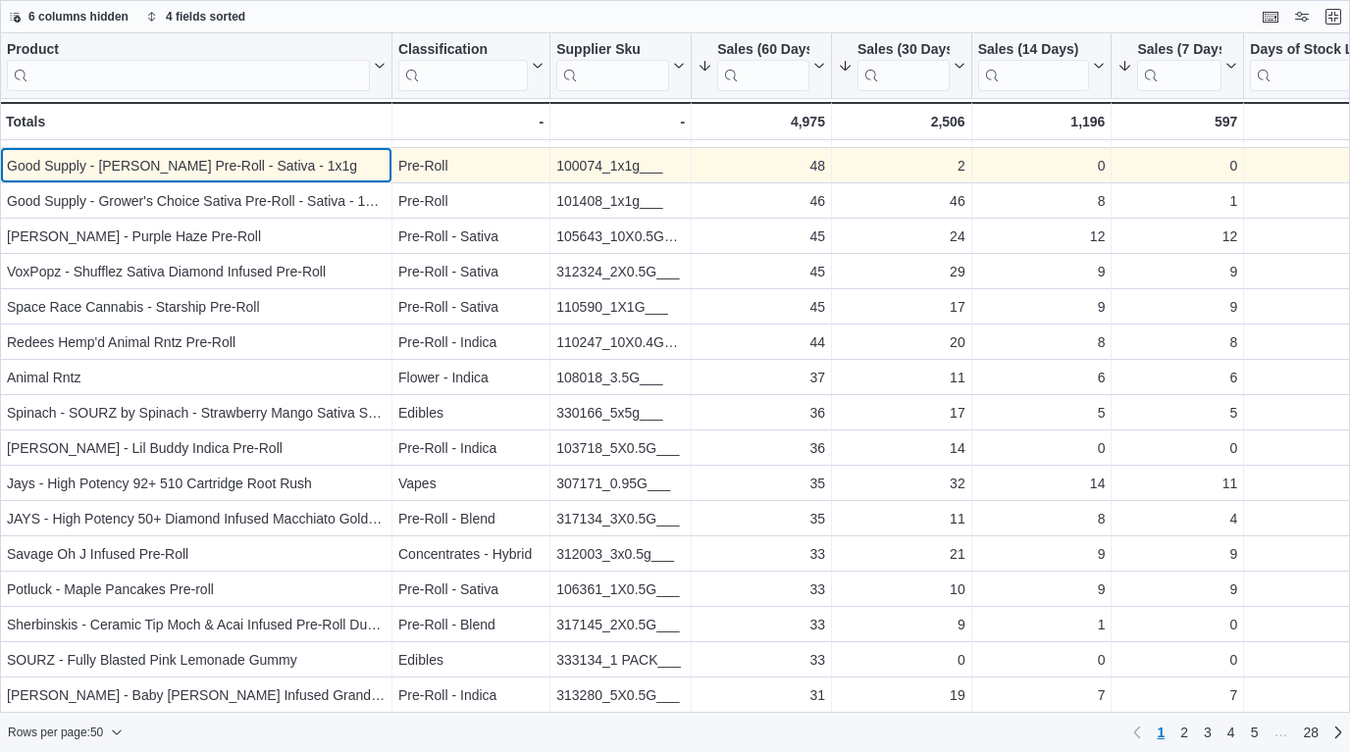
click at [327, 167] on div "Good Supply - [PERSON_NAME] Pre-Roll - Sativa - 1x1g" at bounding box center [196, 166] width 379 height 24
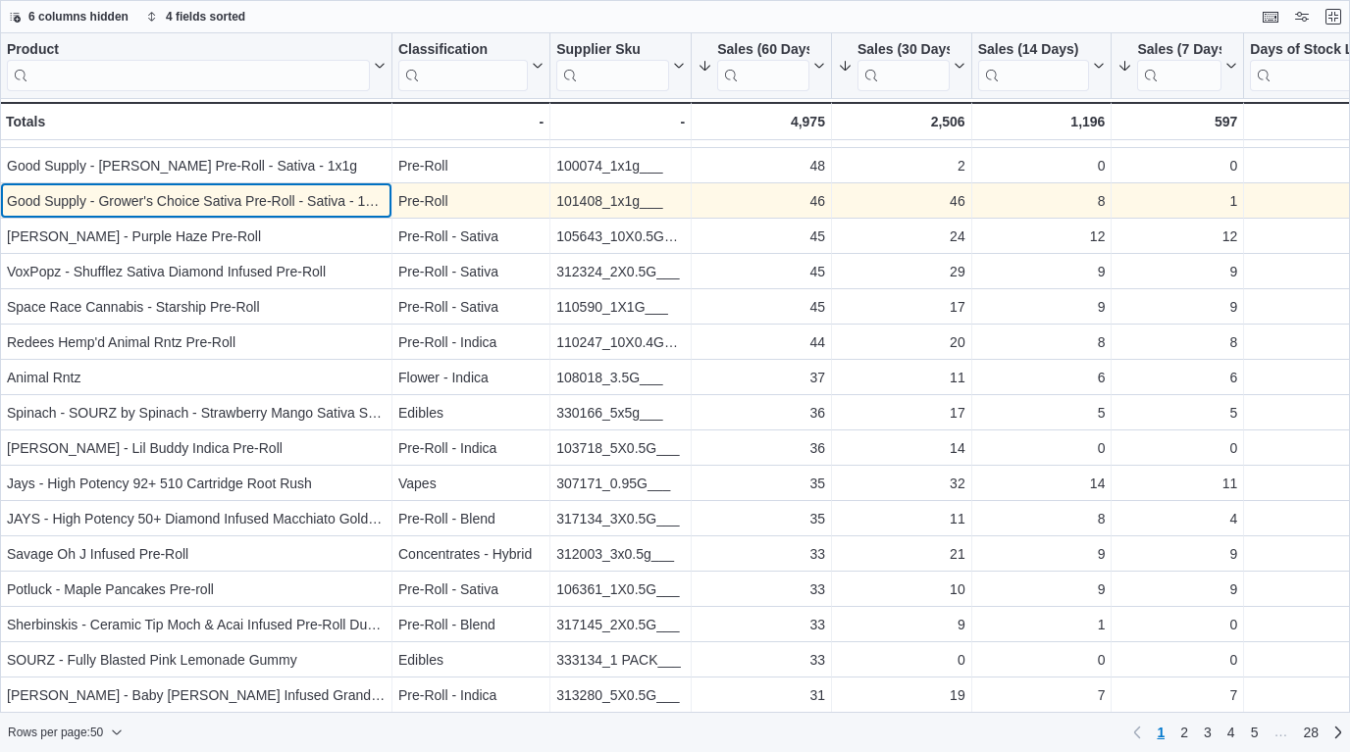
click at [322, 203] on div "Good Supply - Grower's Choice Sativa Pre-Roll - Sativa - 1x1g" at bounding box center [196, 201] width 379 height 24
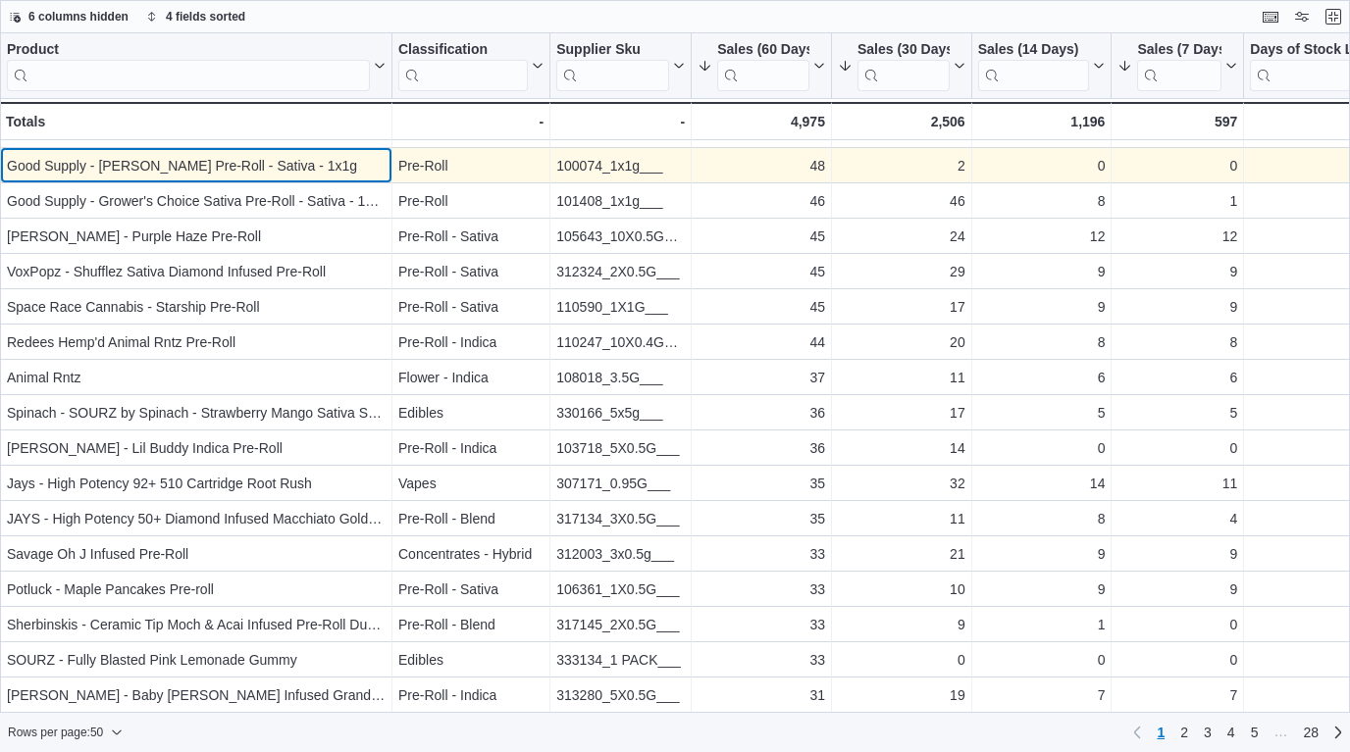
click at [300, 168] on div "Good Supply - [PERSON_NAME] Pre-Roll - Sativa - 1x1g" at bounding box center [196, 166] width 379 height 24
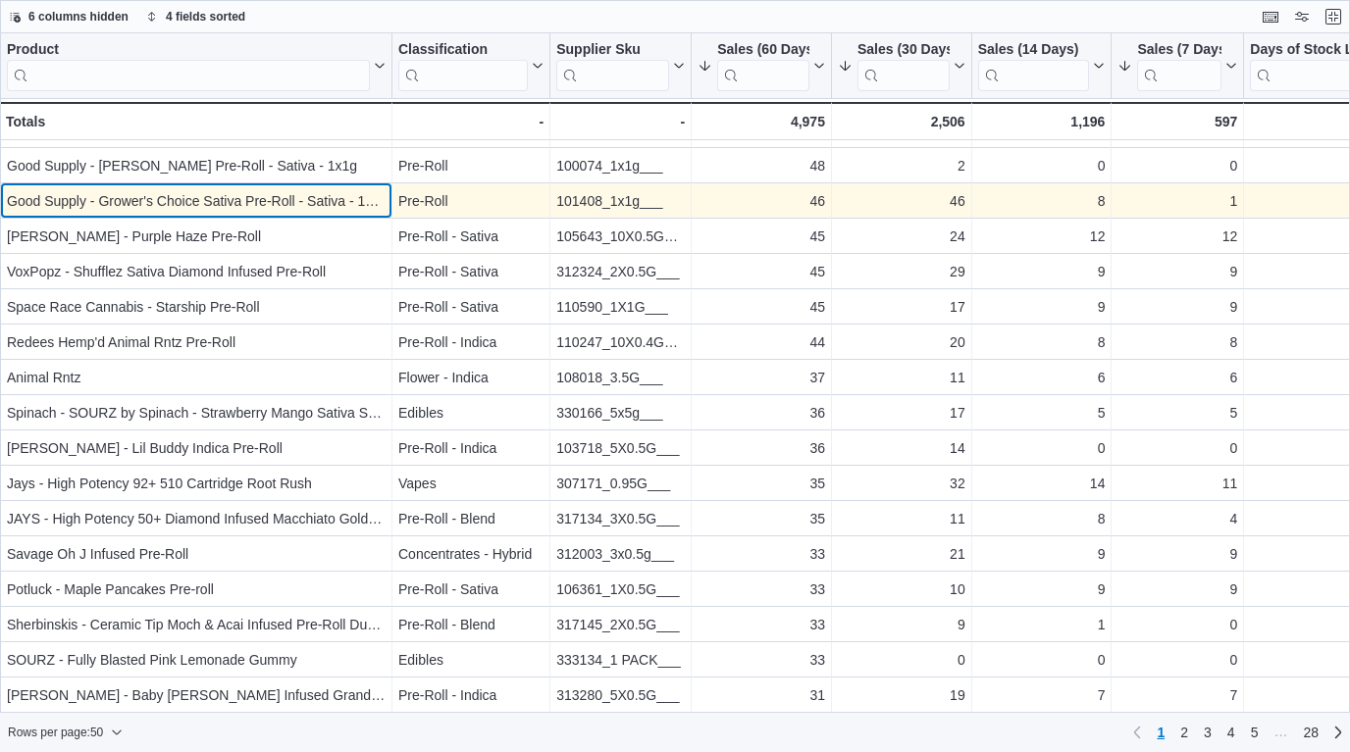
click at [306, 206] on div "Good Supply - Grower's Choice Sativa Pre-Roll - Sativa - 1x1g" at bounding box center [196, 201] width 379 height 24
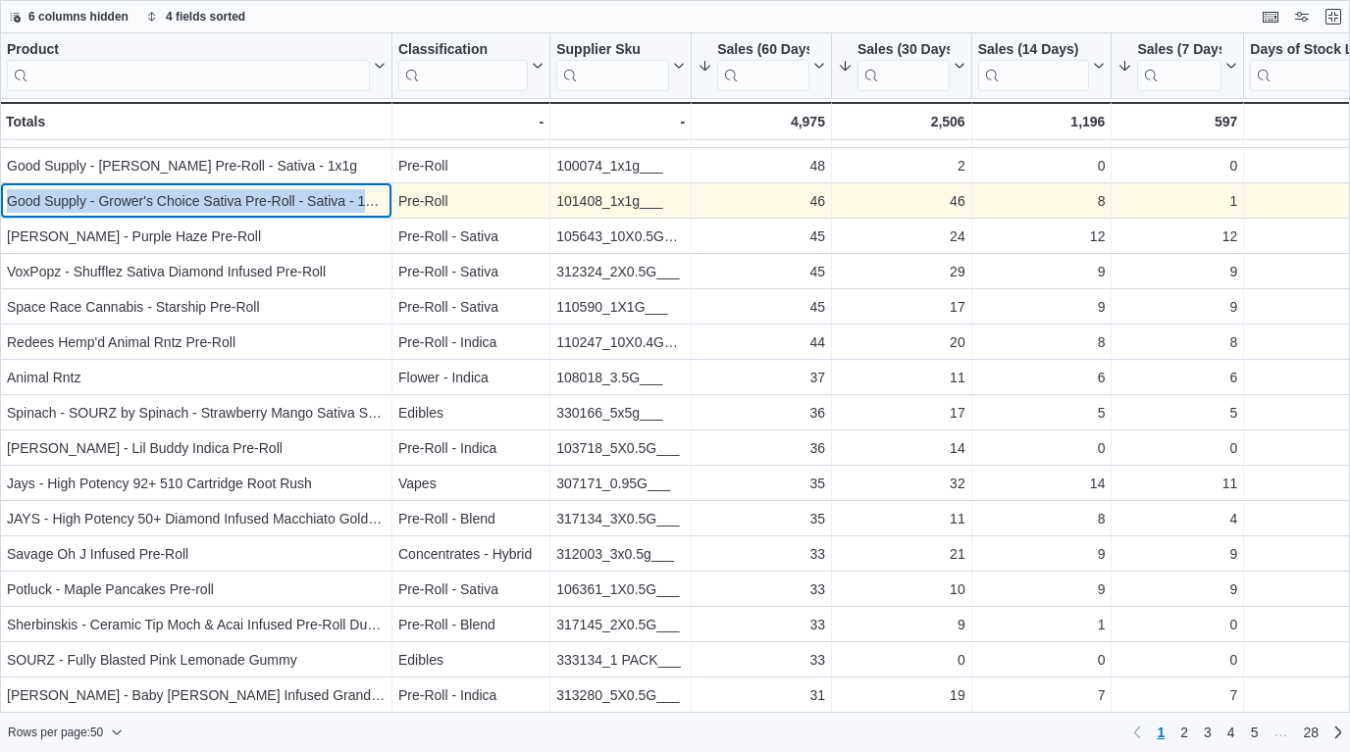
click at [306, 206] on div "Good Supply - Grower's Choice Sativa Pre-Roll - Sativa - 1x1g" at bounding box center [196, 201] width 379 height 24
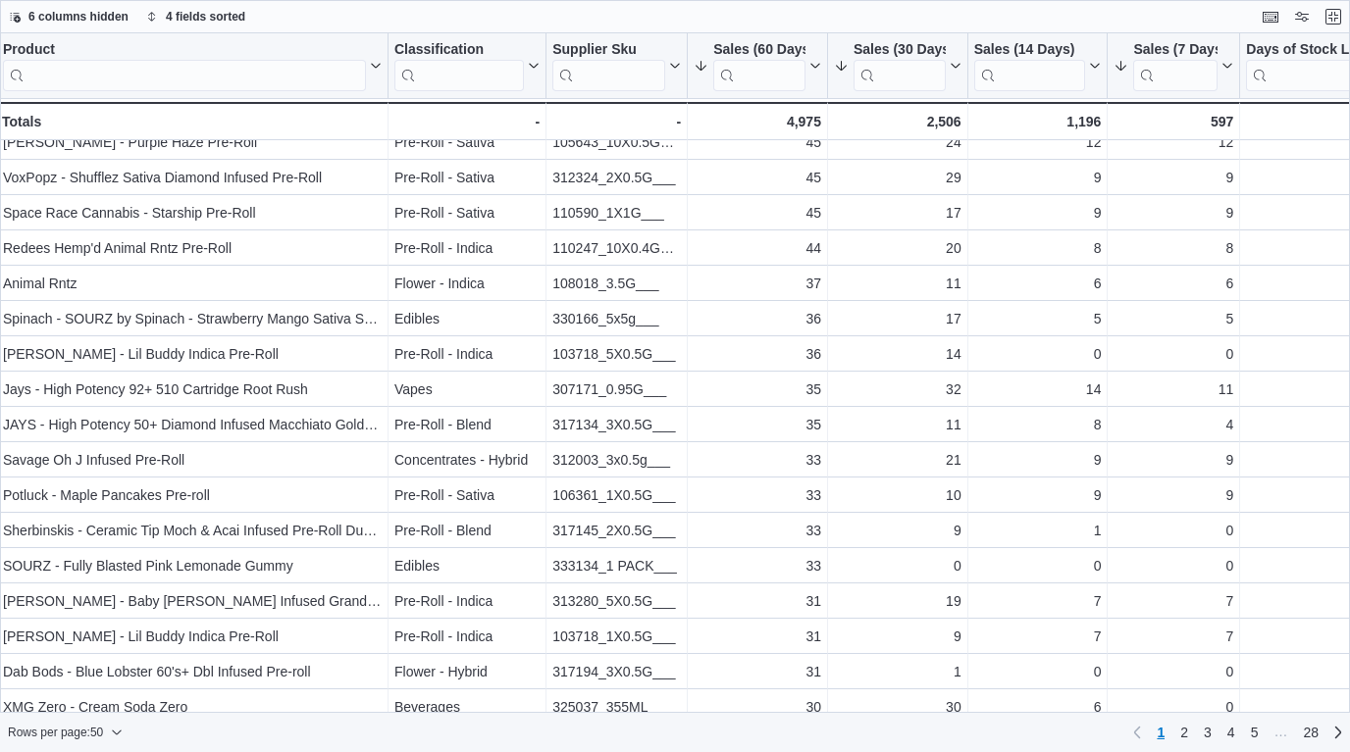
scroll to position [841, 4]
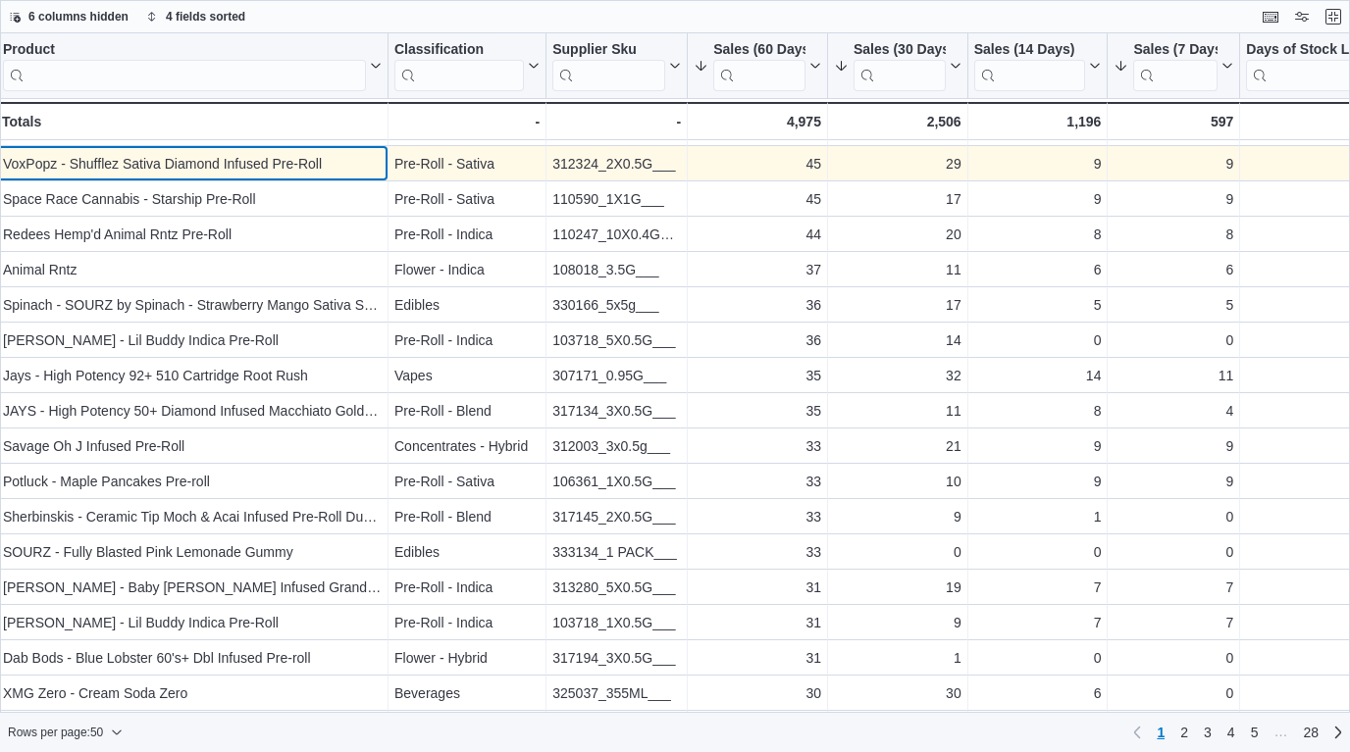
click at [288, 171] on div "VoxPopz - Shufflez Sativa Diamond Infused Pre-Roll" at bounding box center [192, 164] width 379 height 24
click at [288, 171] on div "VoxPopz - Shufflez Sativa Diamond Infused Pre-Roll" at bounding box center [196, 164] width 379 height 24
click at [316, 174] on div "VoxPopz - Shufflez Sativa Diamond Infused Pre-Roll" at bounding box center [196, 164] width 379 height 24
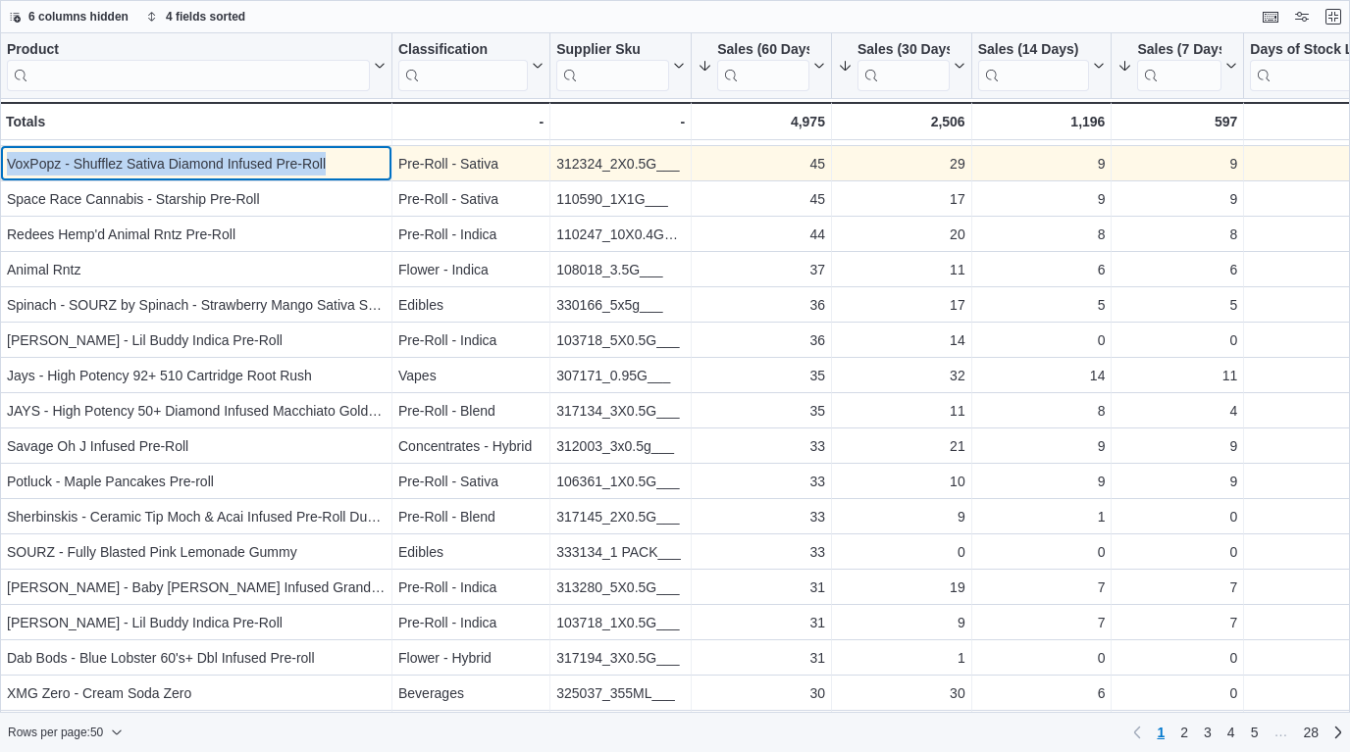
click at [316, 174] on div "VoxPopz - Shufflez Sativa Diamond Infused Pre-Roll" at bounding box center [196, 164] width 379 height 24
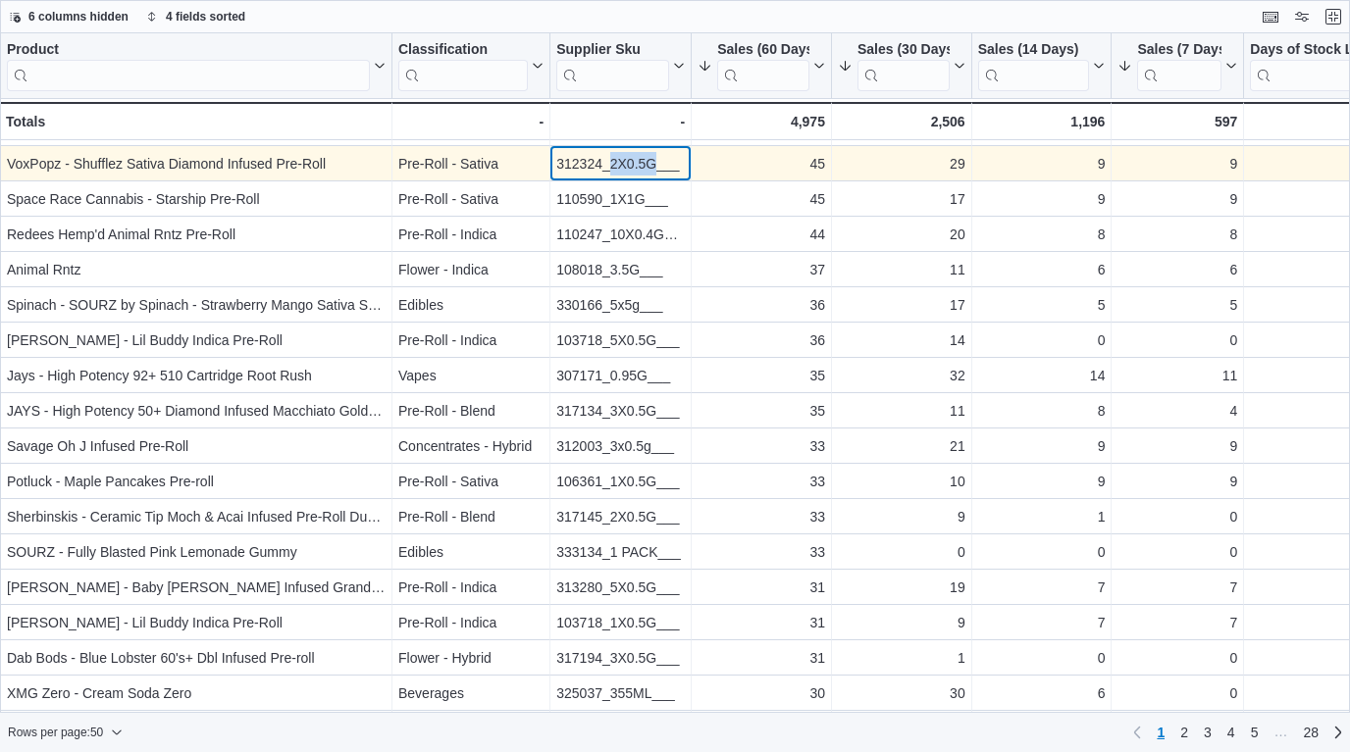
drag, startPoint x: 655, startPoint y: 163, endPoint x: 610, endPoint y: 163, distance: 45.1
click at [610, 163] on div "312324_2X0.5G___" at bounding box center [620, 164] width 128 height 24
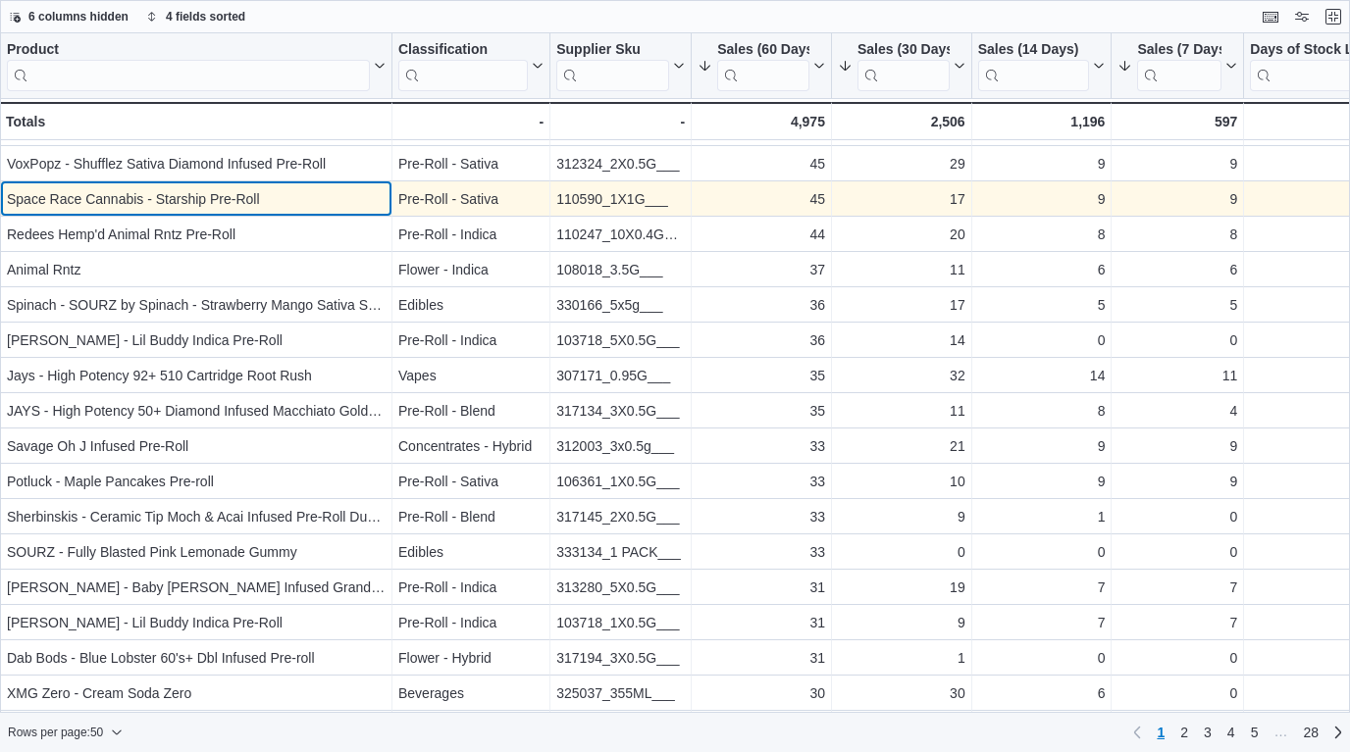
click at [311, 211] on div "Space Race Cannabis - Starship Pre-Roll" at bounding box center [196, 199] width 379 height 24
click at [336, 197] on div "Space Race Cannabis - Starship Pre-Roll" at bounding box center [196, 199] width 379 height 24
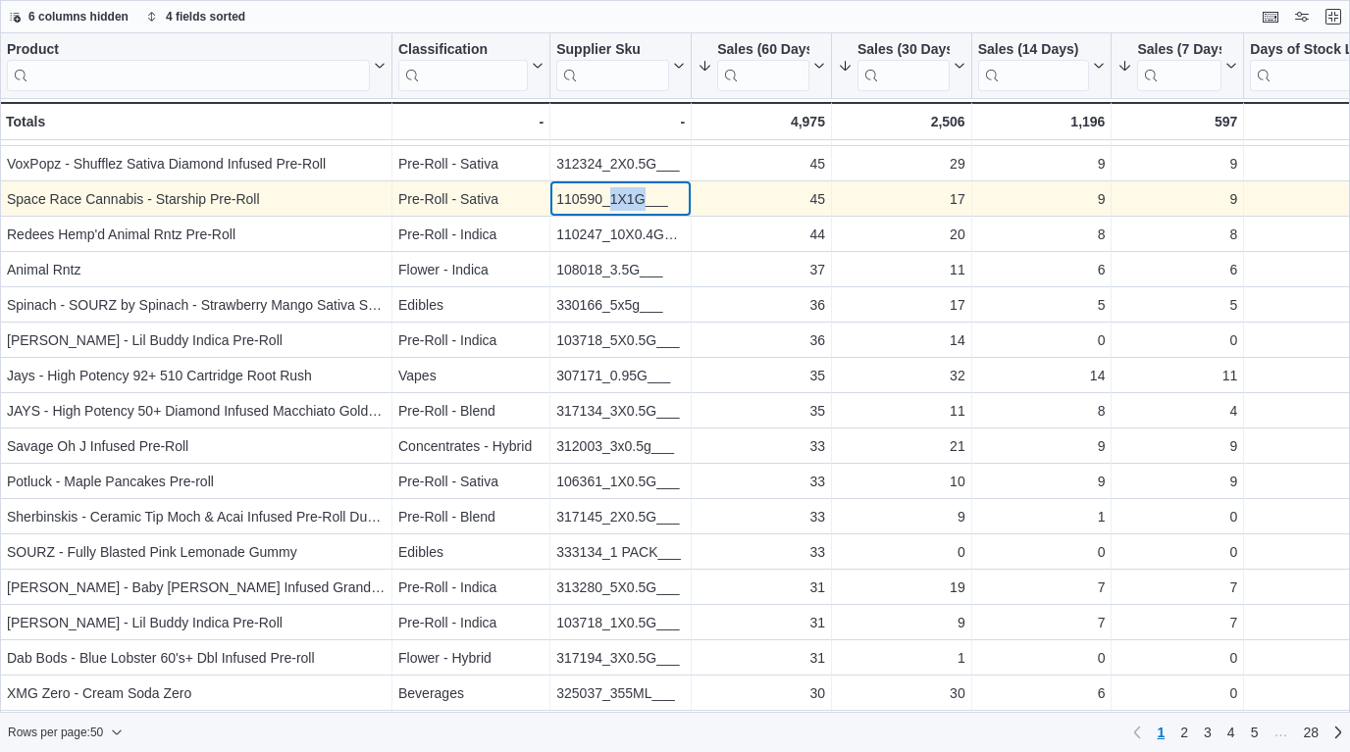
drag, startPoint x: 640, startPoint y: 198, endPoint x: 609, endPoint y: 197, distance: 31.4
click at [609, 197] on div "110590_1X1G___" at bounding box center [620, 199] width 128 height 24
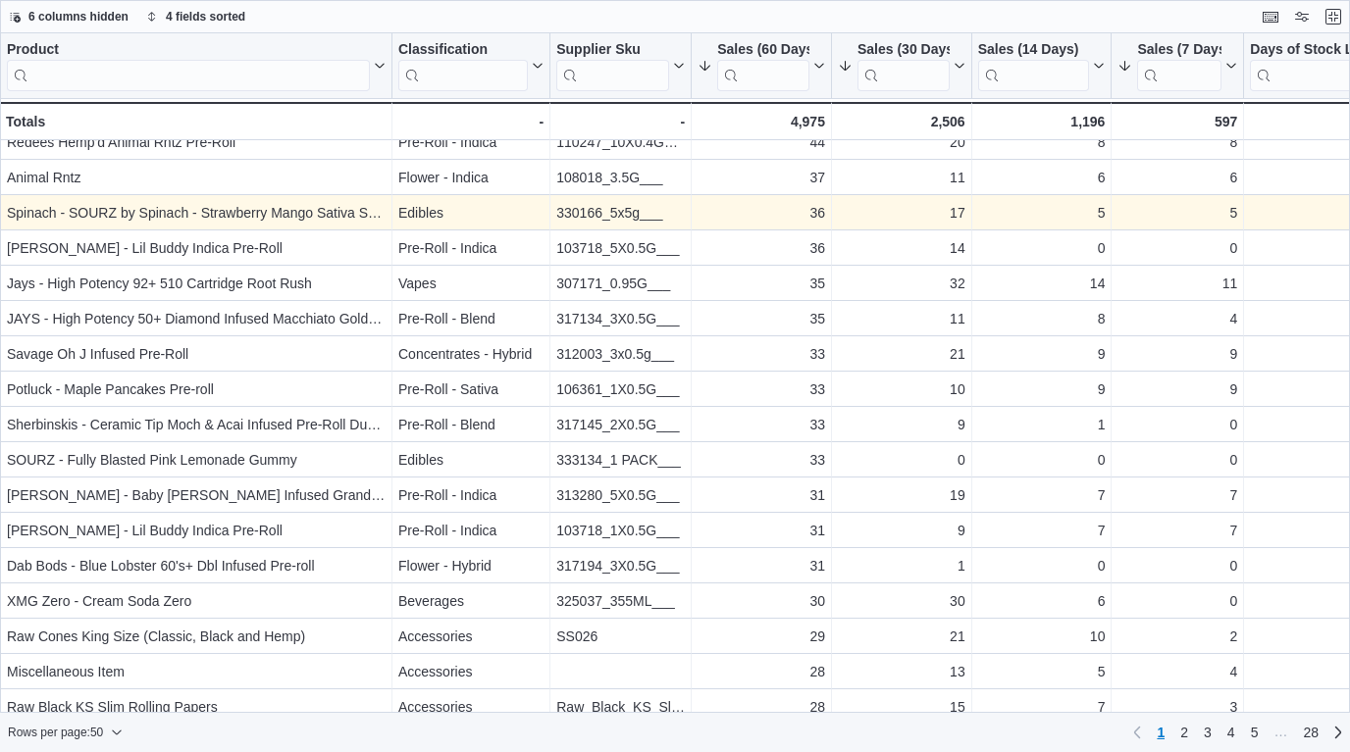
scroll to position [935, 0]
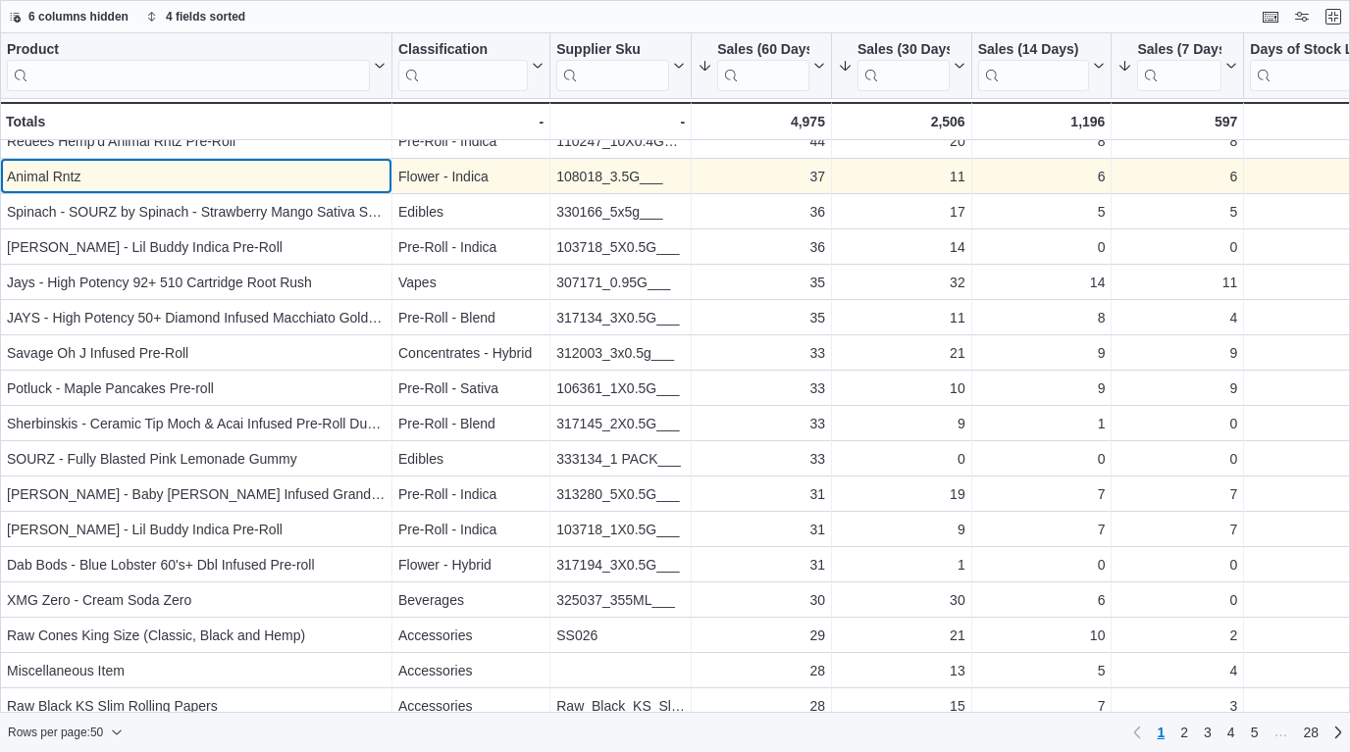
click at [282, 173] on div "Animal Rntz" at bounding box center [196, 177] width 379 height 24
click at [271, 174] on div "Animal Rntz" at bounding box center [196, 177] width 379 height 24
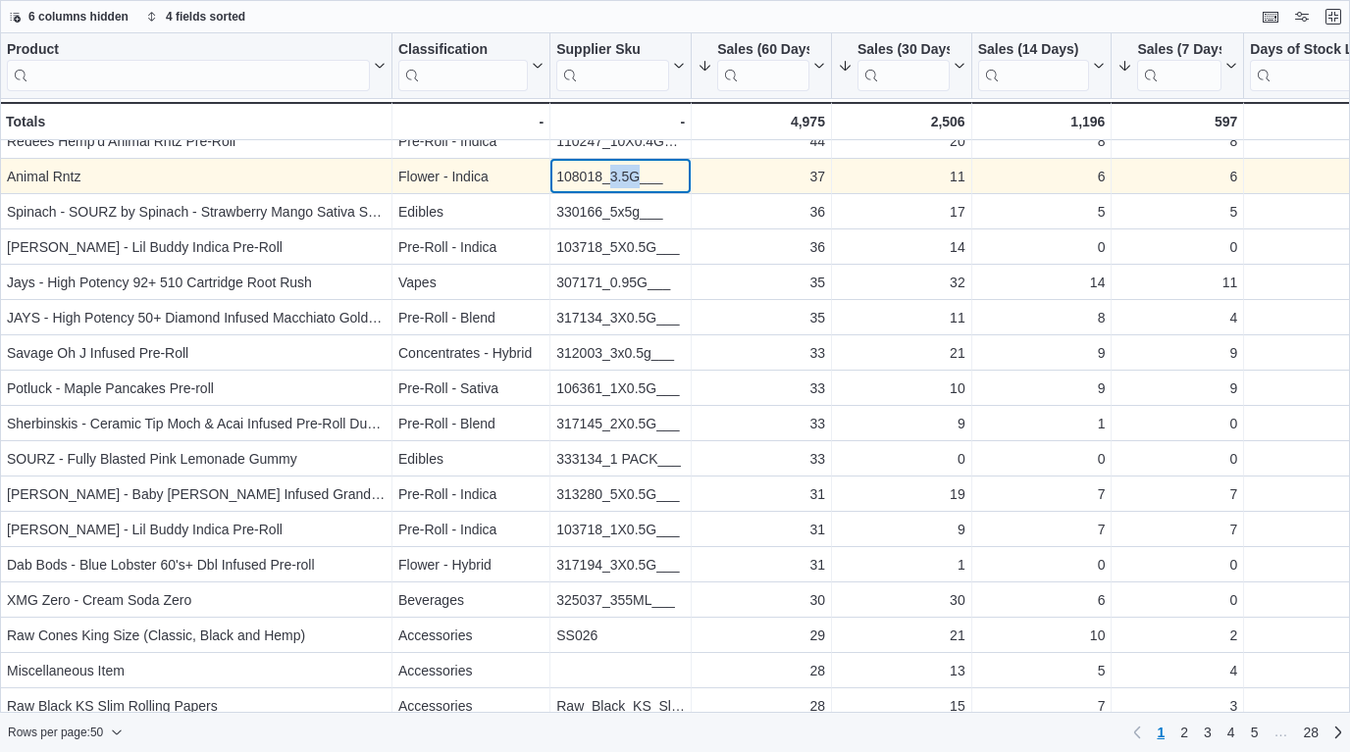
drag, startPoint x: 642, startPoint y: 178, endPoint x: 610, endPoint y: 176, distance: 32.4
click at [610, 176] on div "108018_3.5G___" at bounding box center [620, 177] width 128 height 24
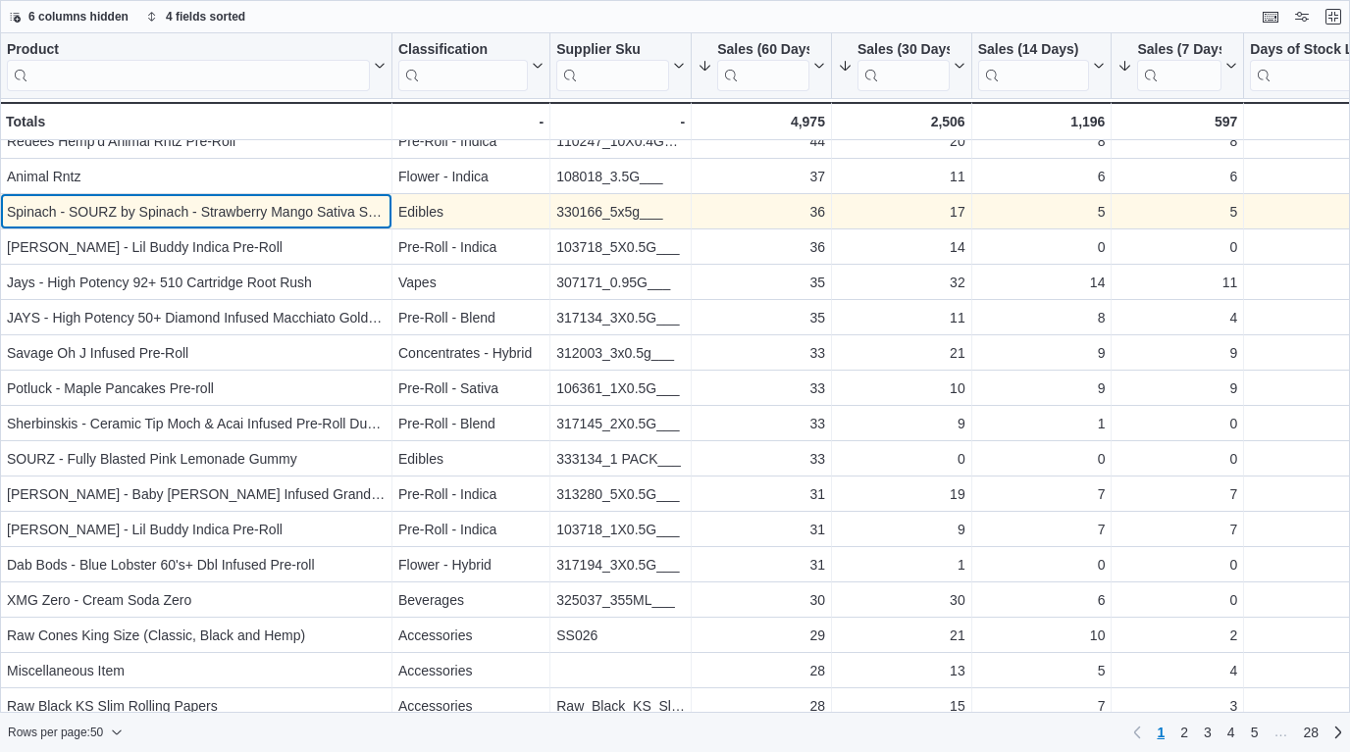
click at [276, 213] on div "Spinach - SOURZ by Spinach - Strawberry Mango Sativa Soft Chews - Sativa - 5x5g" at bounding box center [196, 212] width 379 height 24
click at [289, 215] on div "Spinach - SOURZ by Spinach - Strawberry Mango Sativa Soft Chews - Sativa - 5x5g" at bounding box center [196, 212] width 379 height 24
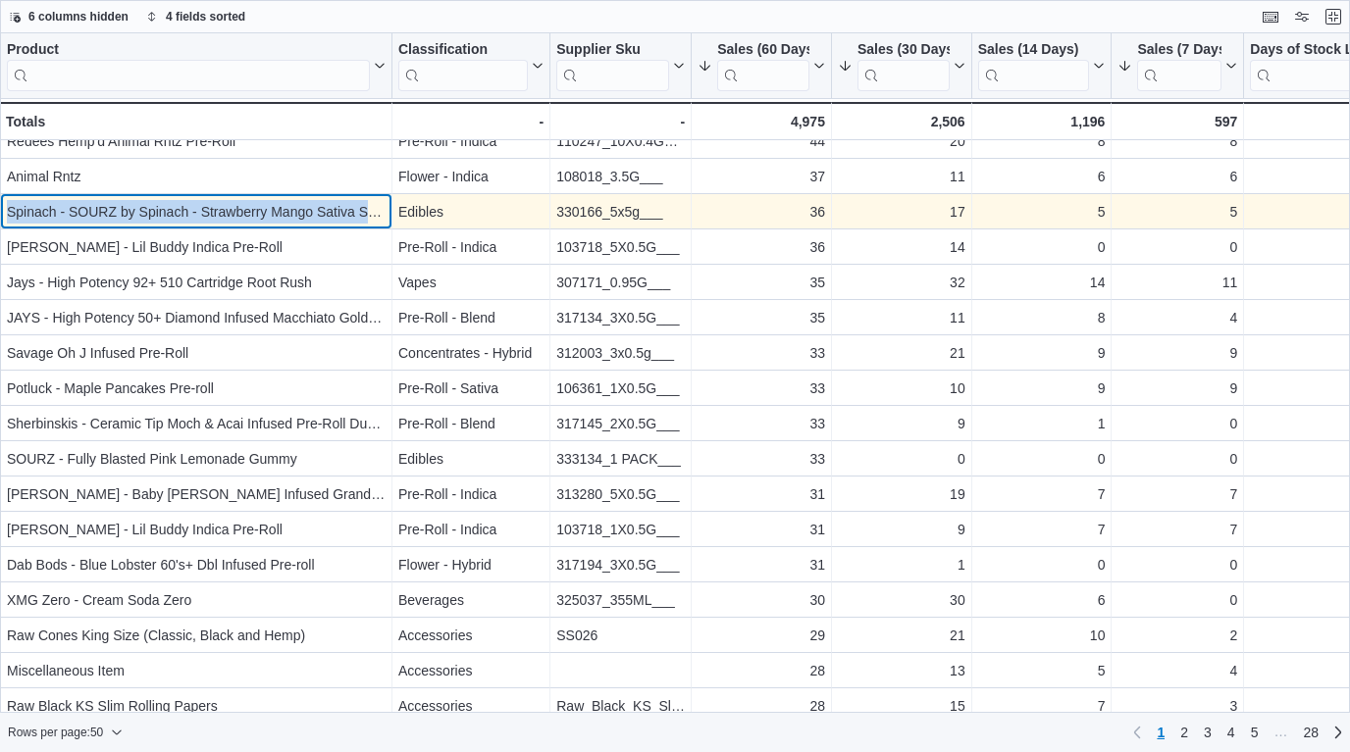
click at [289, 215] on div "Spinach - SOURZ by Spinach - Strawberry Mango Sativa Soft Chews - Sativa - 5x5g" at bounding box center [196, 212] width 379 height 24
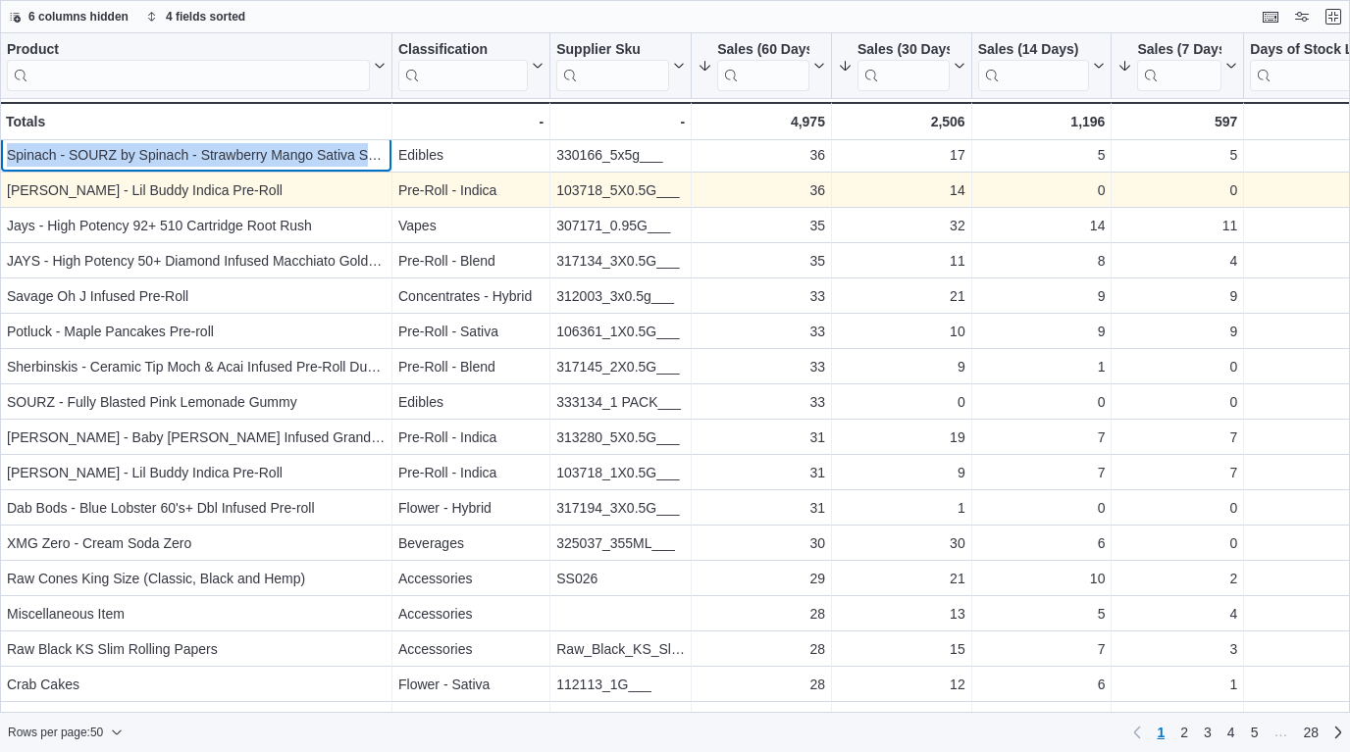
scroll to position [987, 0]
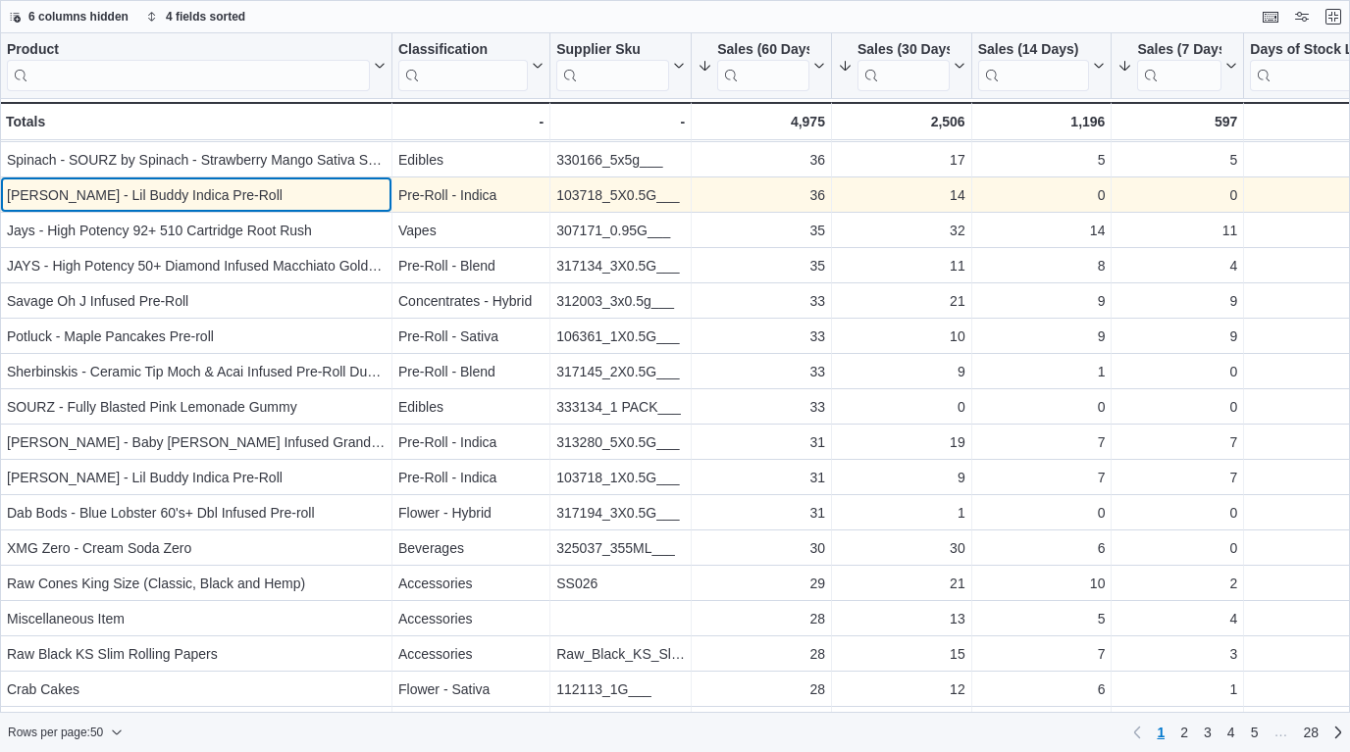
click at [286, 196] on div "[PERSON_NAME] - Lil Buddy Indica Pre-Roll" at bounding box center [196, 195] width 379 height 24
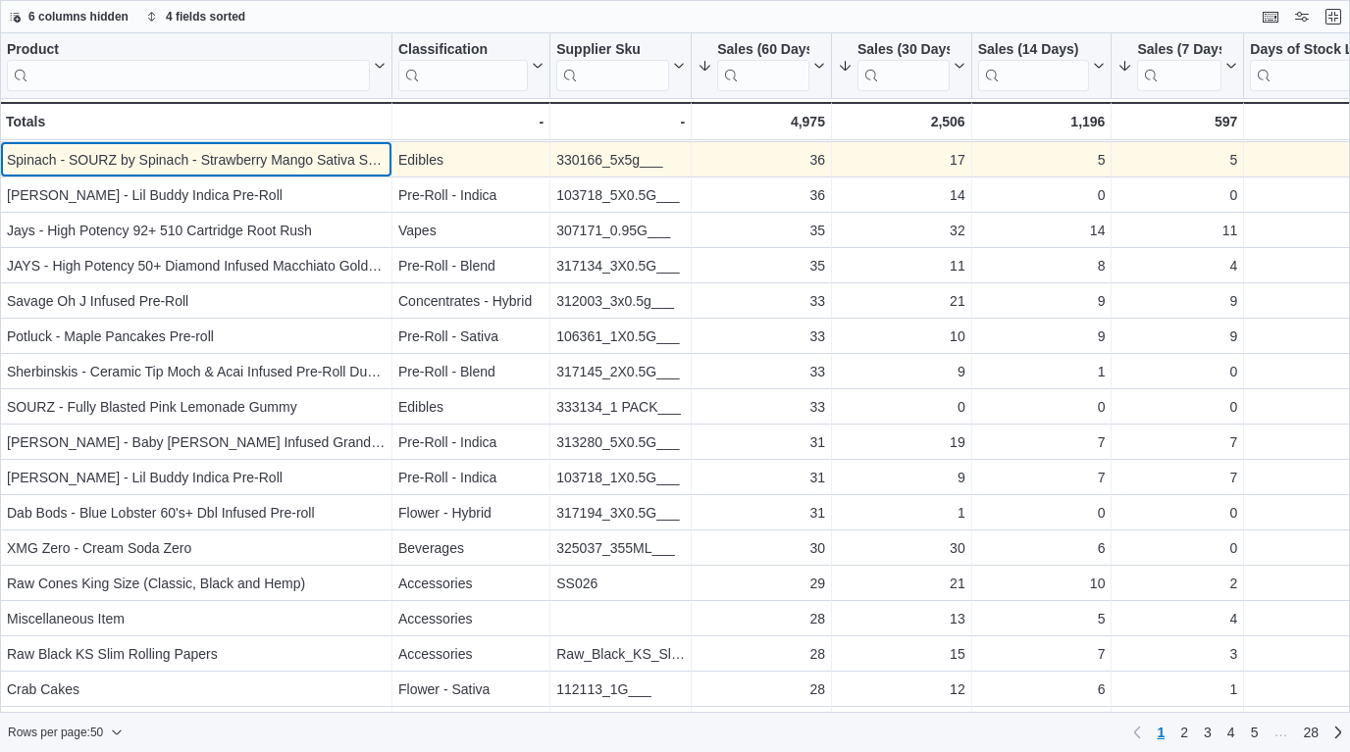
click at [308, 157] on div "Spinach - SOURZ by Spinach - Strawberry Mango Sativa Soft Chews - Sativa - 5x5g" at bounding box center [196, 160] width 379 height 24
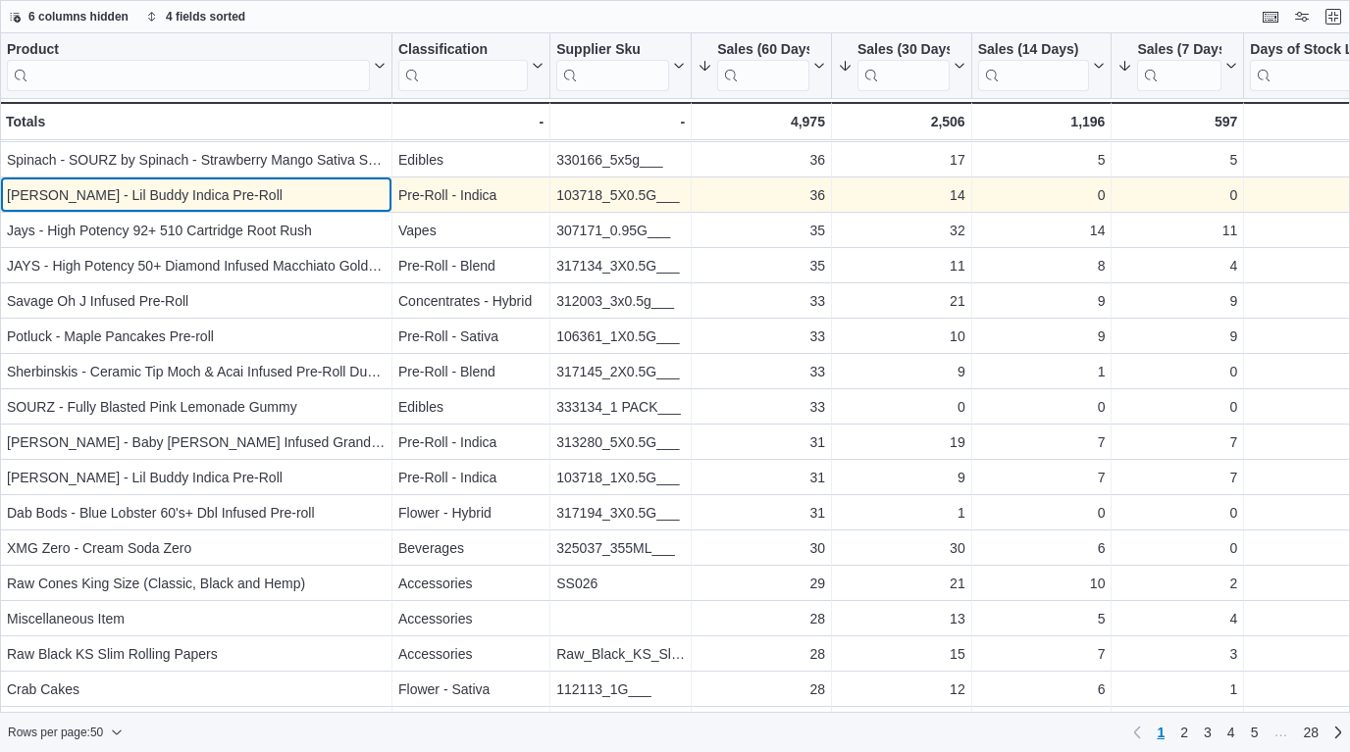
click at [310, 184] on div "[PERSON_NAME] - Lil Buddy Indica Pre-Roll" at bounding box center [196, 195] width 379 height 24
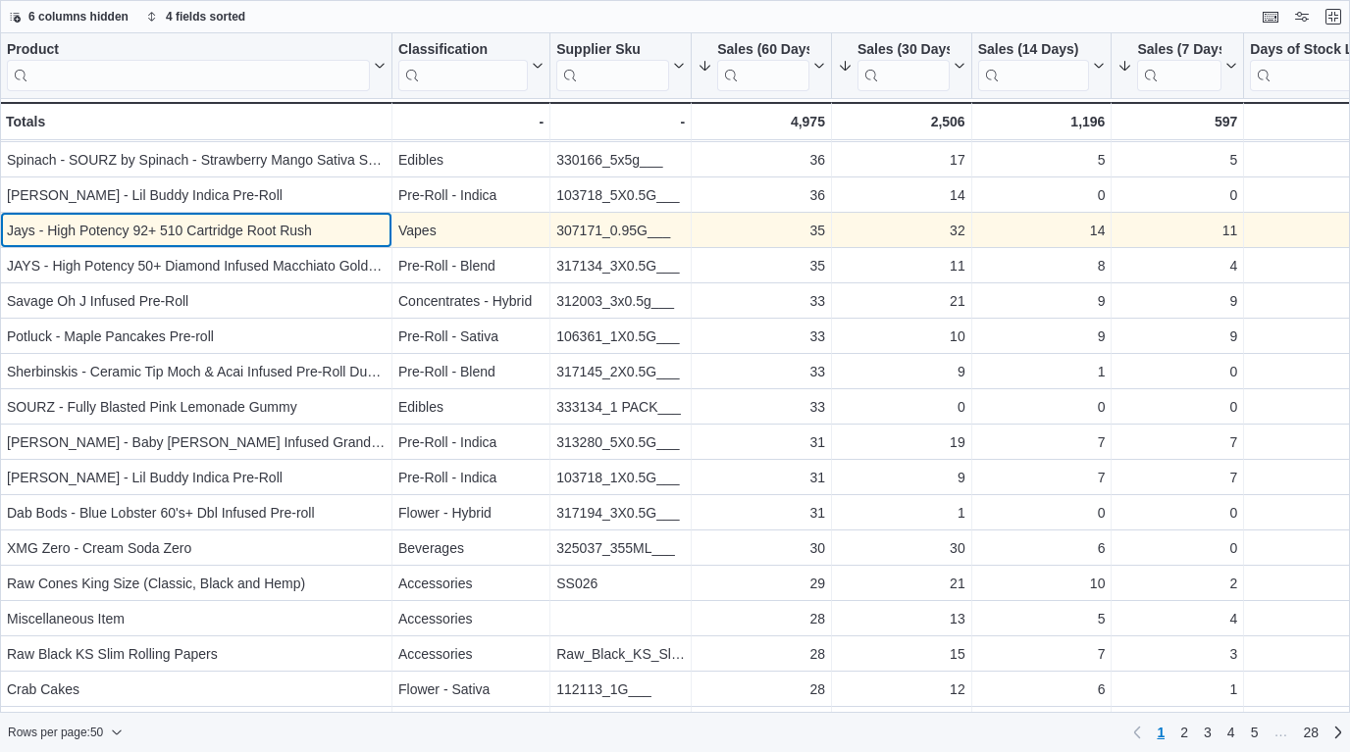
click at [319, 216] on div "Jays - High Potency 92+ 510 Cartridge Root Rush - Product, column 1, row 31" at bounding box center [196, 230] width 392 height 35
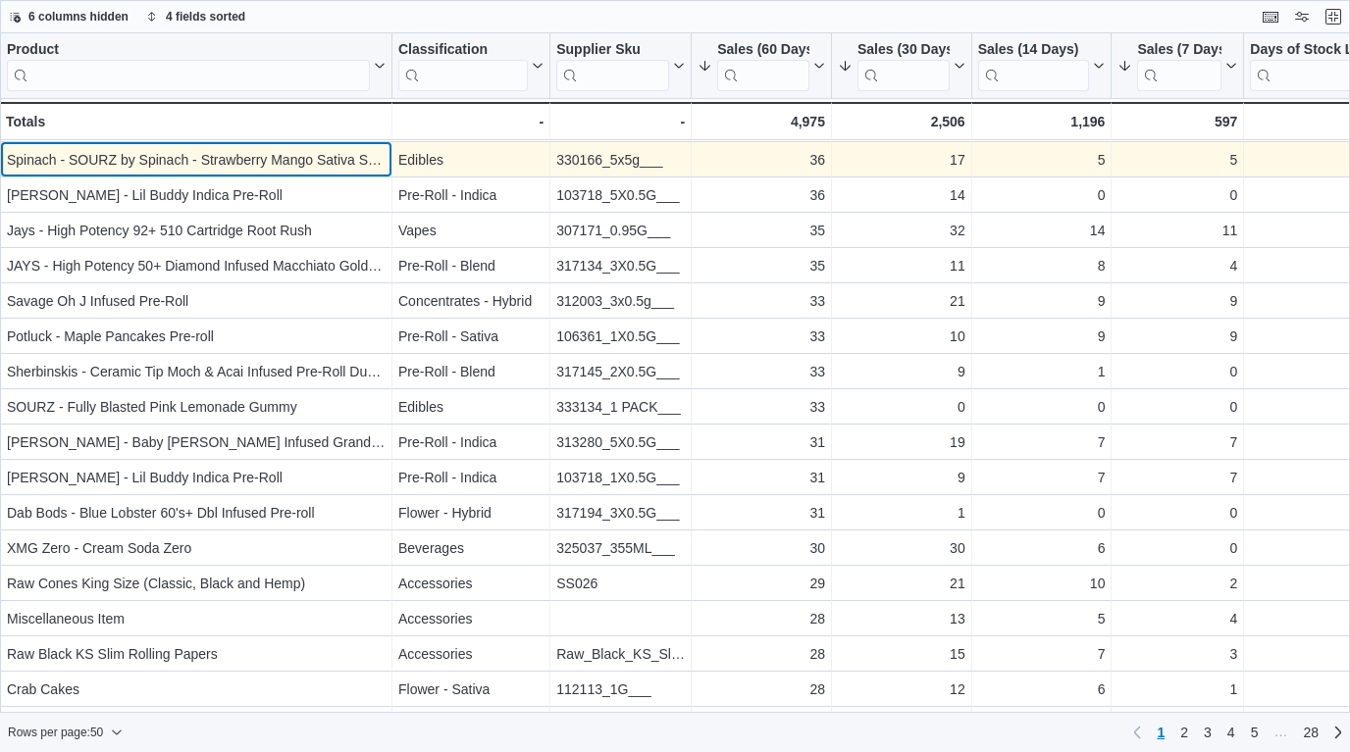
click at [310, 152] on div "Spinach - SOURZ by Spinach - Strawberry Mango Sativa Soft Chews - Sativa - 5x5g" at bounding box center [196, 160] width 379 height 24
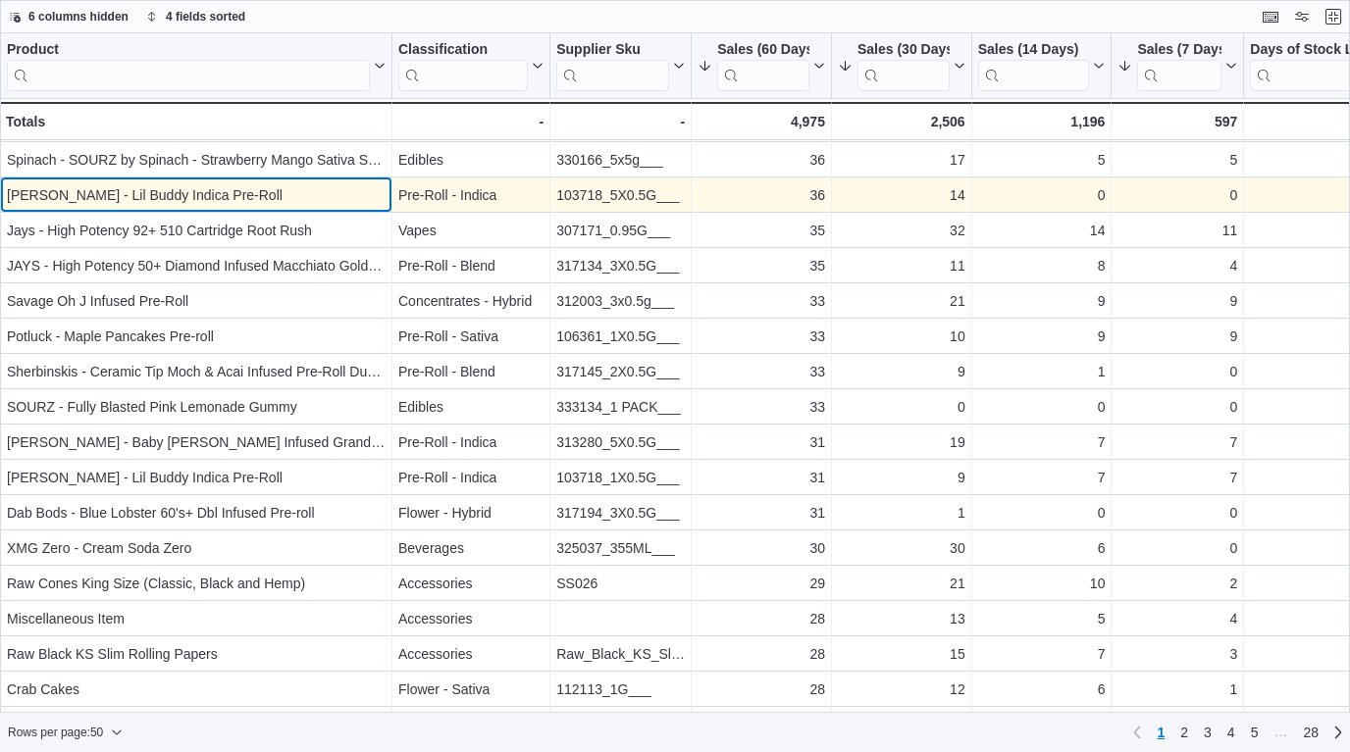
click at [310, 184] on div "[PERSON_NAME] - Lil Buddy Indica Pre-Roll" at bounding box center [196, 195] width 379 height 24
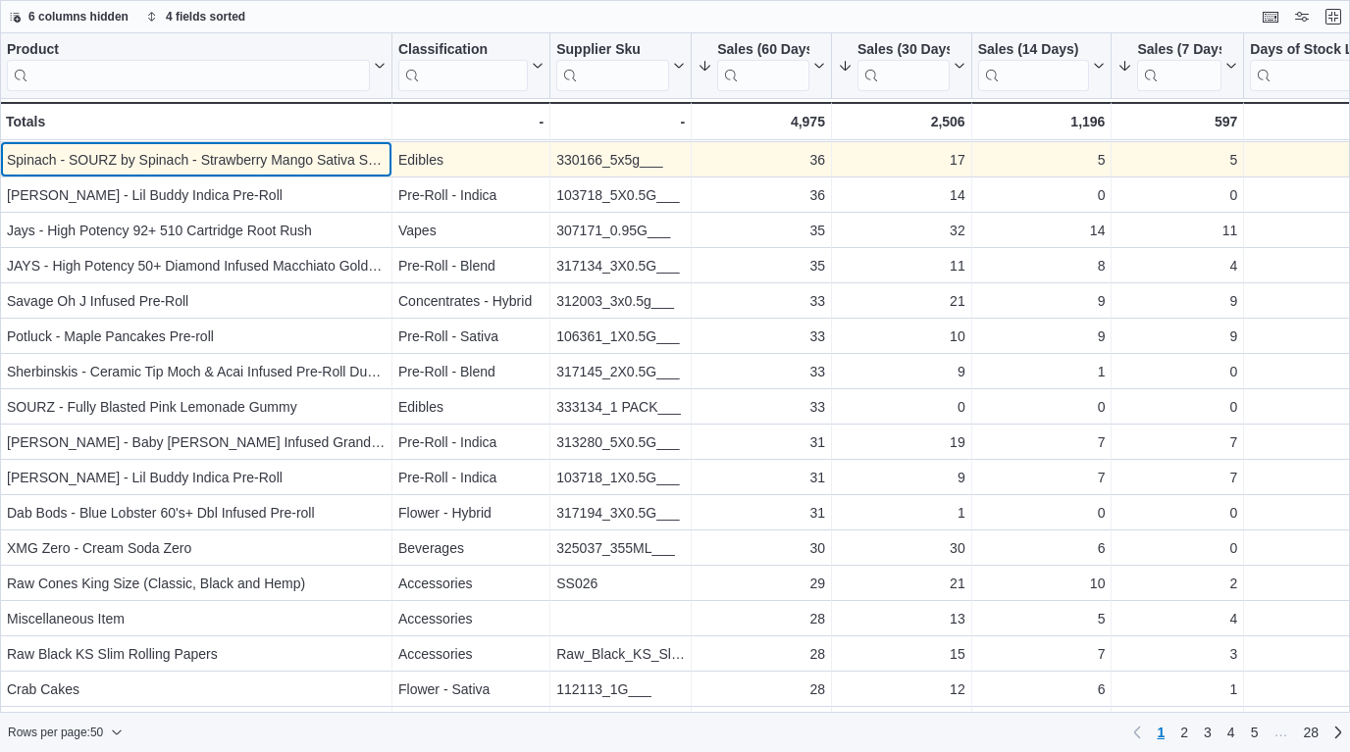
click at [311, 170] on div "Spinach - SOURZ by Spinach - Strawberry Mango Sativa Soft Chews - Sativa - 5x5g" at bounding box center [196, 160] width 379 height 24
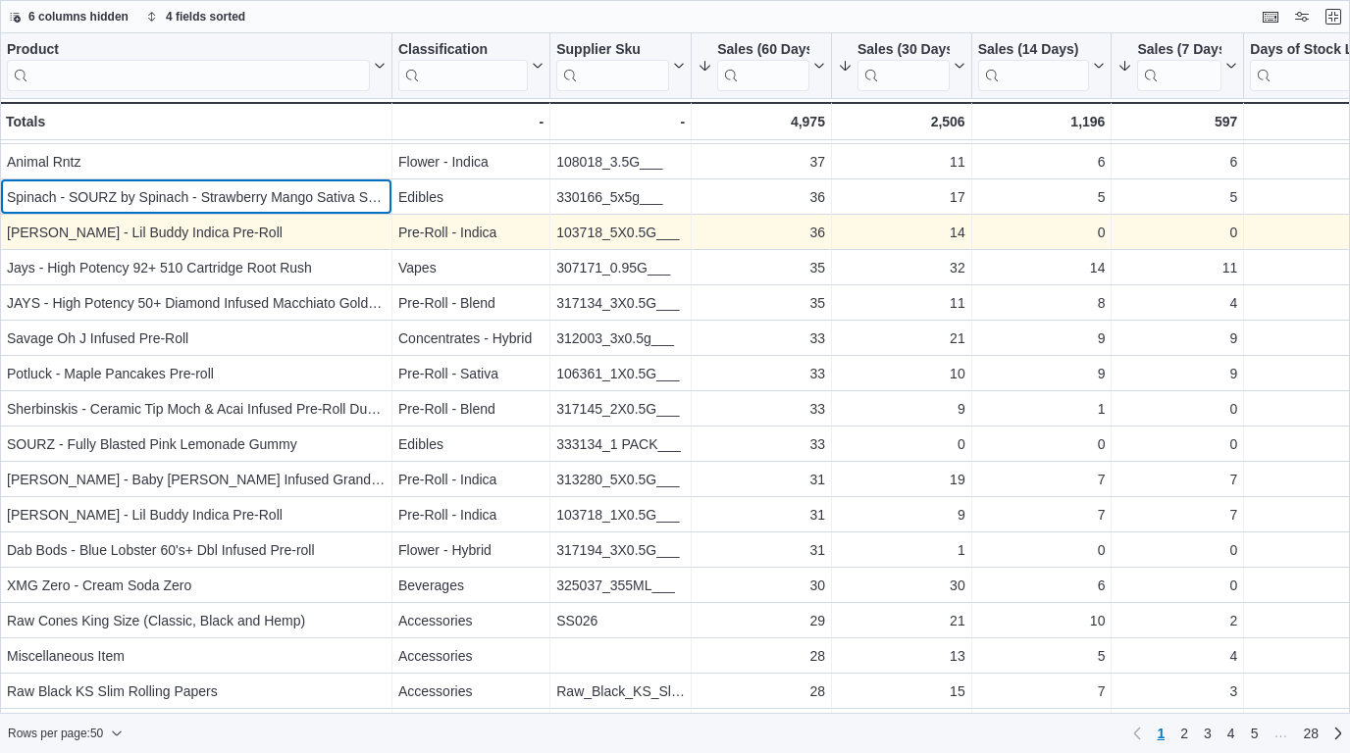
scroll to position [951, 0]
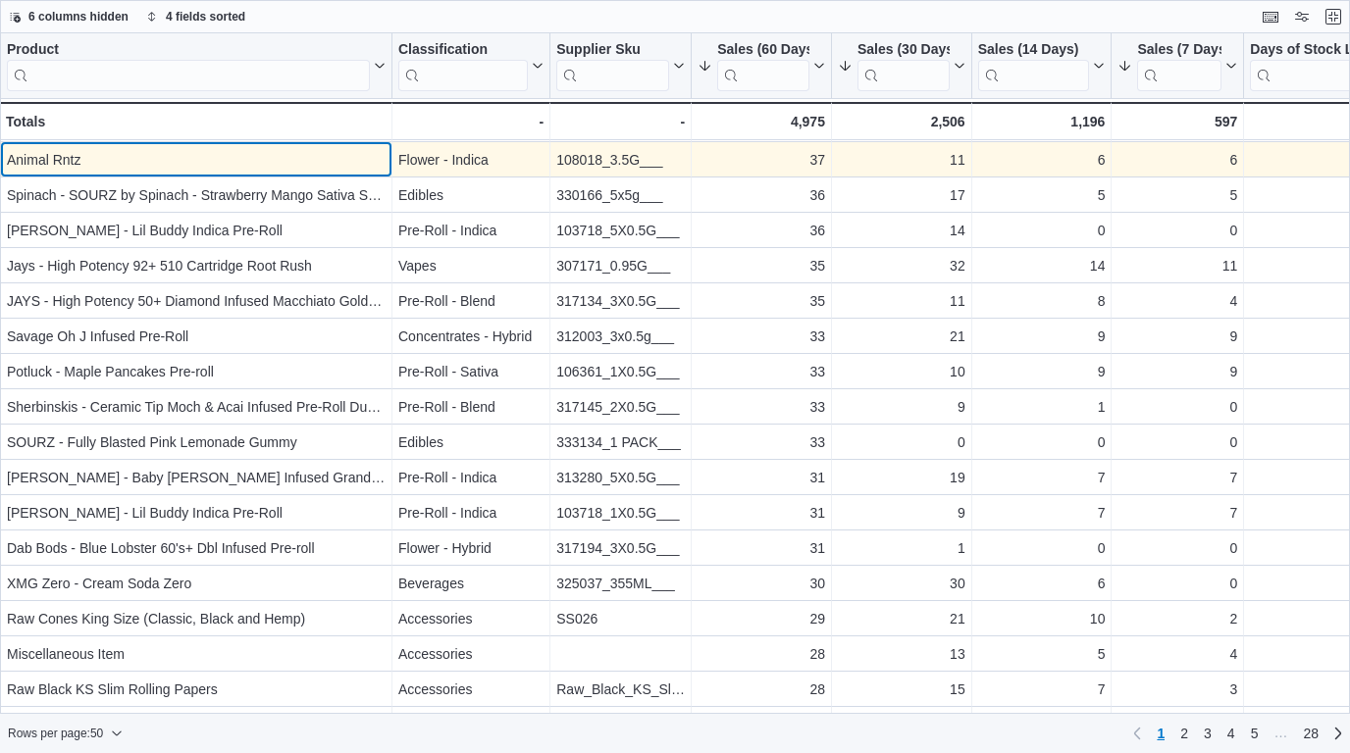
click at [314, 152] on div "Animal Rntz" at bounding box center [196, 160] width 379 height 24
click at [315, 163] on div "Animal Rntz" at bounding box center [196, 160] width 379 height 24
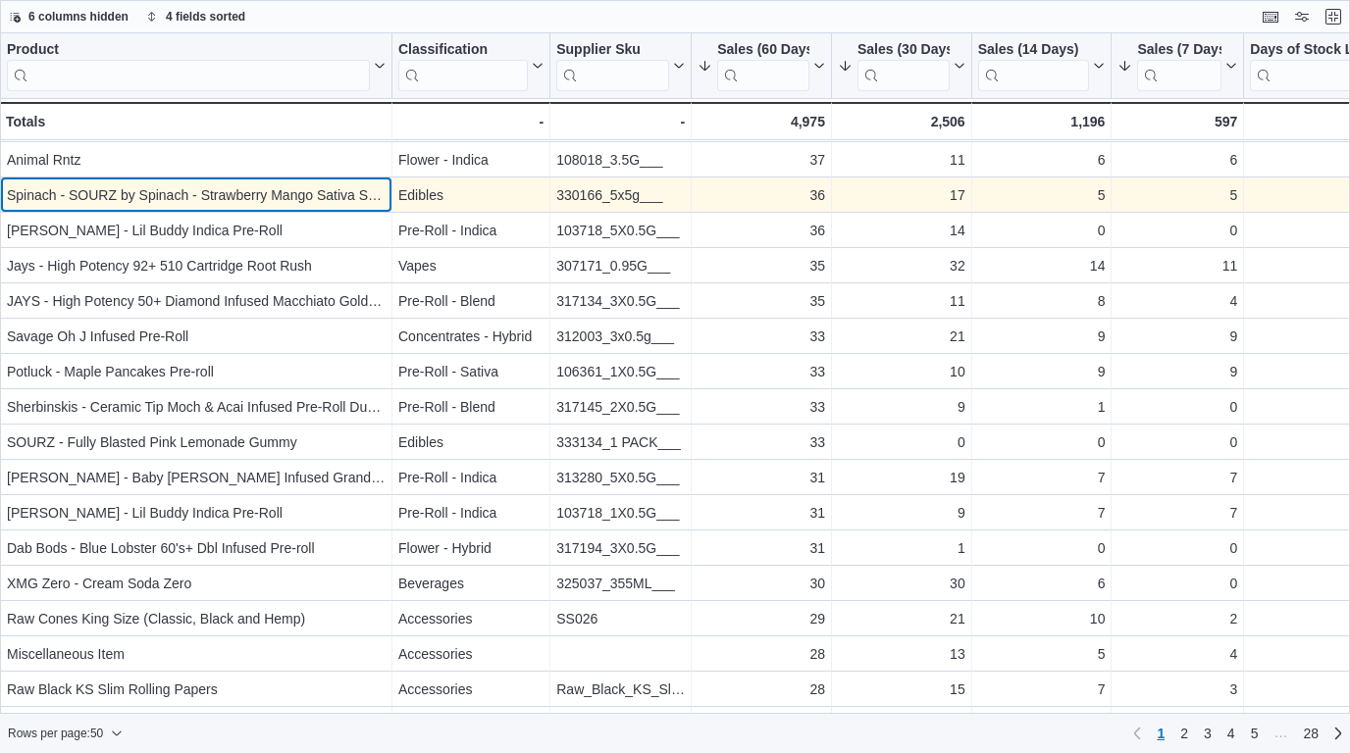
click at [323, 193] on div "Spinach - SOURZ by Spinach - Strawberry Mango Sativa Soft Chews - Sativa - 5x5g" at bounding box center [196, 195] width 379 height 24
click at [323, 192] on div "Spinach - SOURZ by Spinach - Strawberry Mango Sativa Soft Chews - Sativa - 5x5g" at bounding box center [196, 195] width 379 height 24
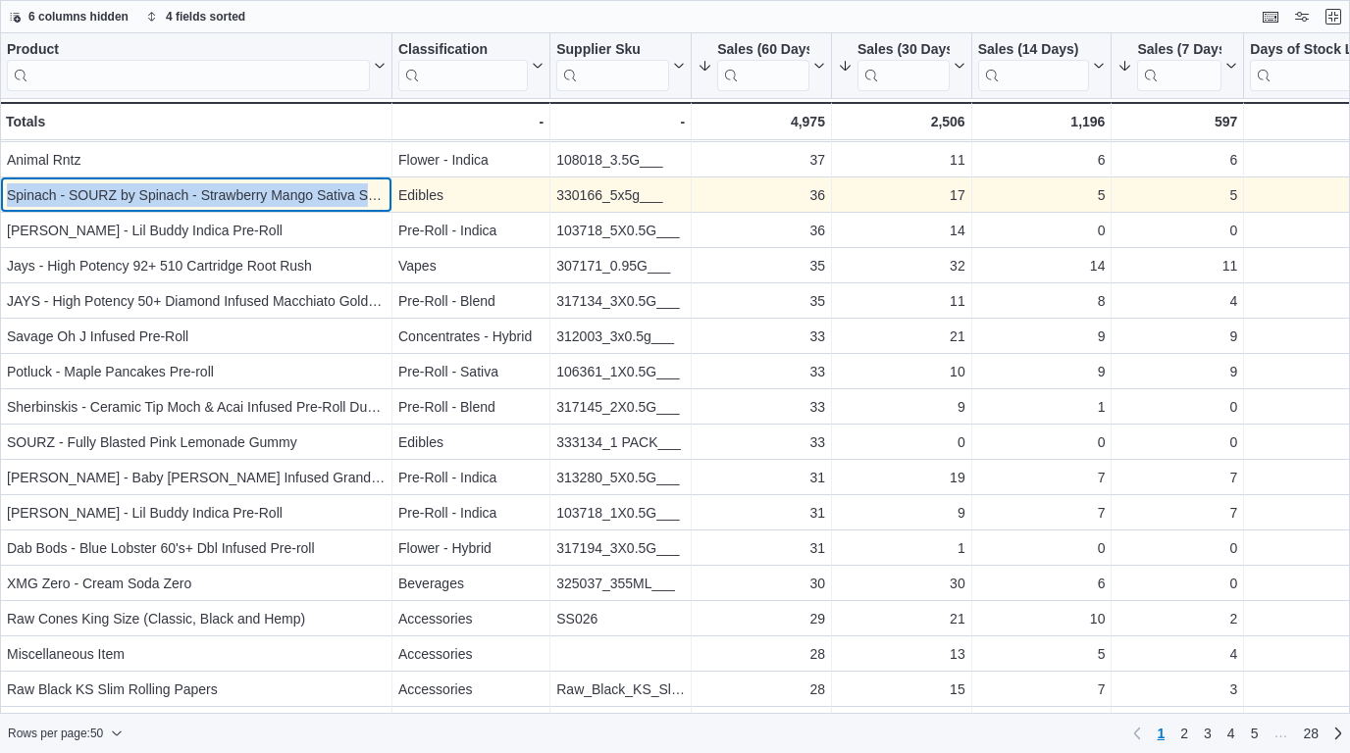
click at [323, 192] on div "Spinach - SOURZ by Spinach - Strawberry Mango Sativa Soft Chews - Sativa - 5x5g" at bounding box center [196, 195] width 379 height 24
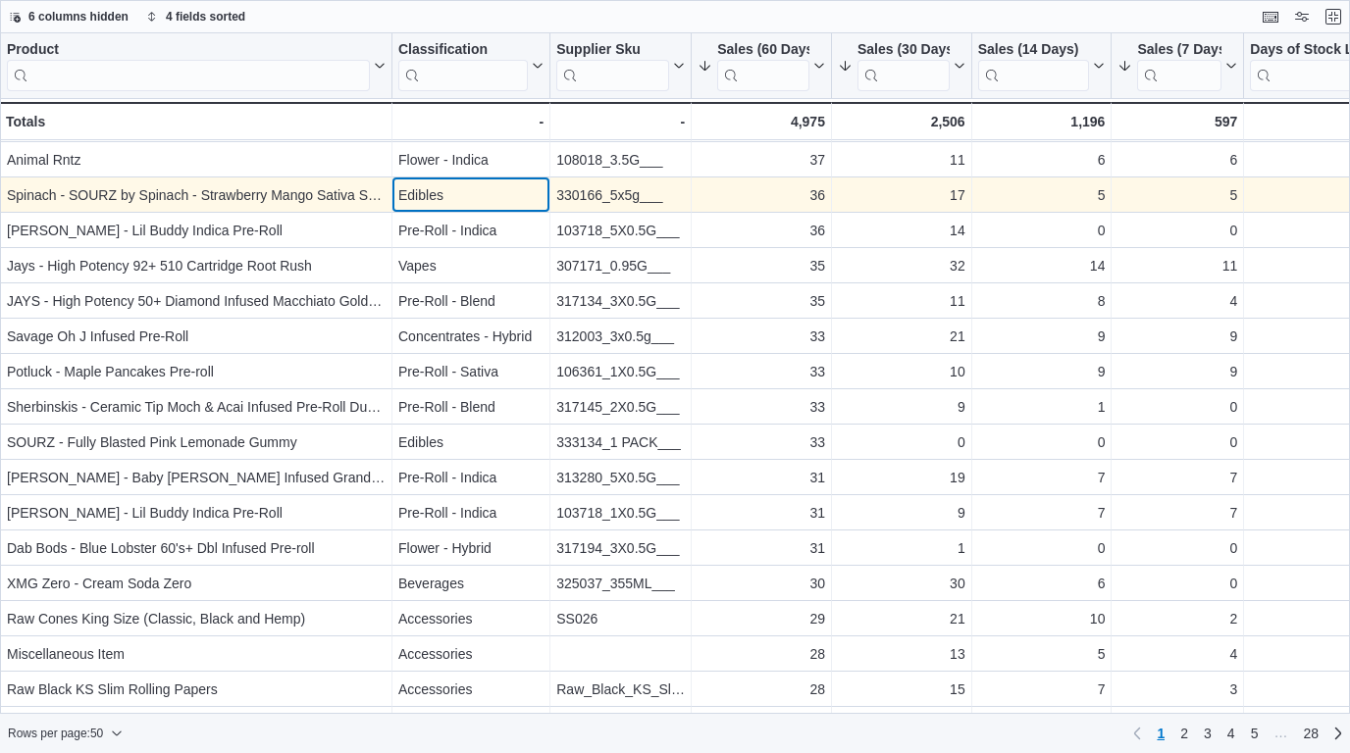
click at [425, 194] on div "Edibles" at bounding box center [470, 195] width 145 height 24
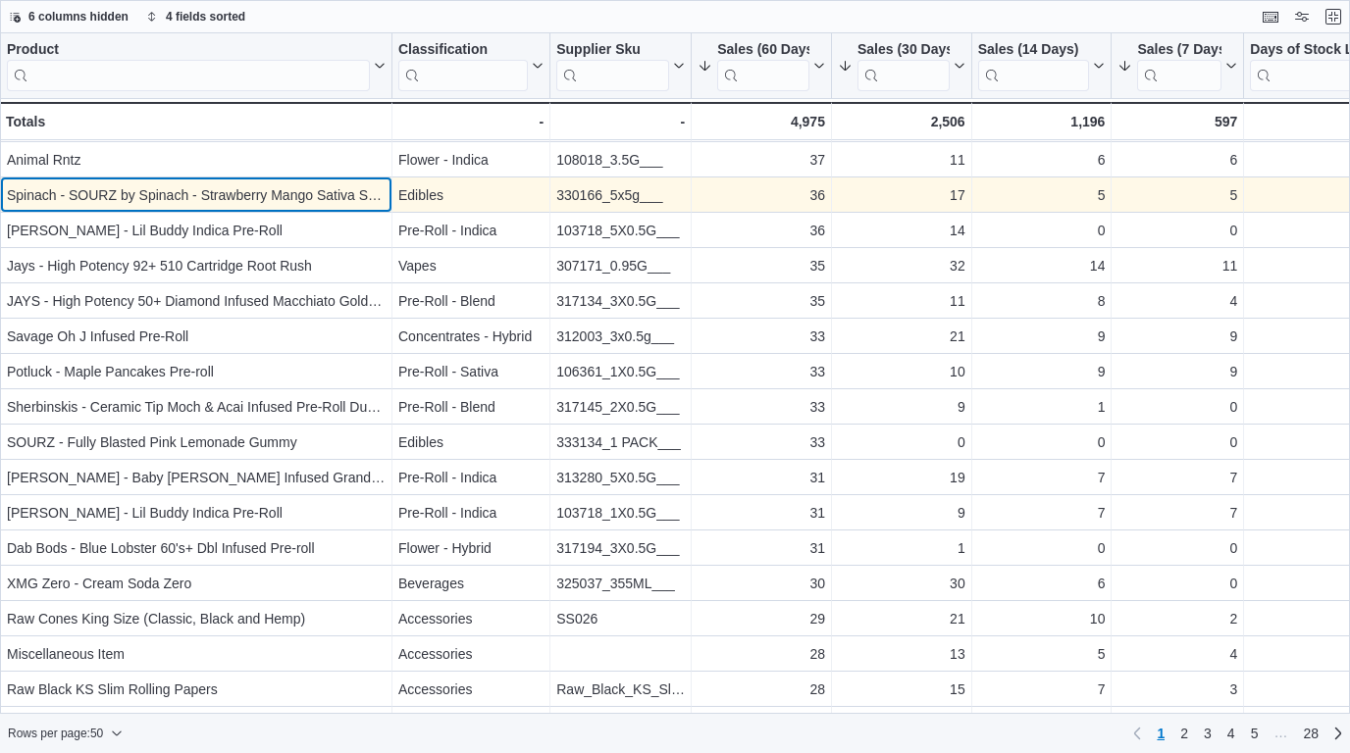
click at [380, 192] on div "Spinach - SOURZ by Spinach - Strawberry Mango Sativa Soft Chews - Sativa - 5x5g" at bounding box center [196, 195] width 379 height 24
click at [379, 193] on div "Spinach - SOURZ by Spinach - Strawberry Mango Sativa Soft Chews - Sativa - 5x5g" at bounding box center [196, 195] width 379 height 24
click at [327, 203] on div "Spinach - SOURZ by Spinach - Strawberry Mango Sativa Soft Chews - Sativa - 5x5g" at bounding box center [196, 195] width 379 height 24
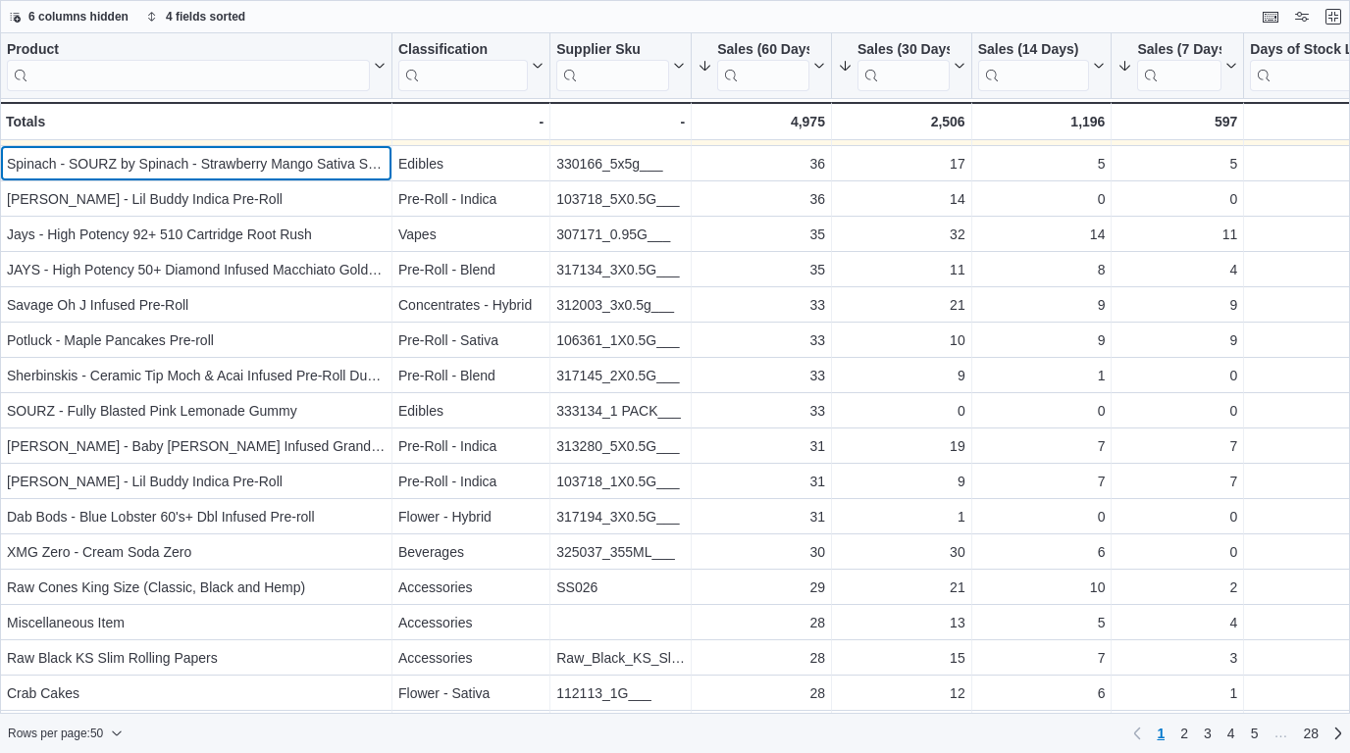
scroll to position [986, 0]
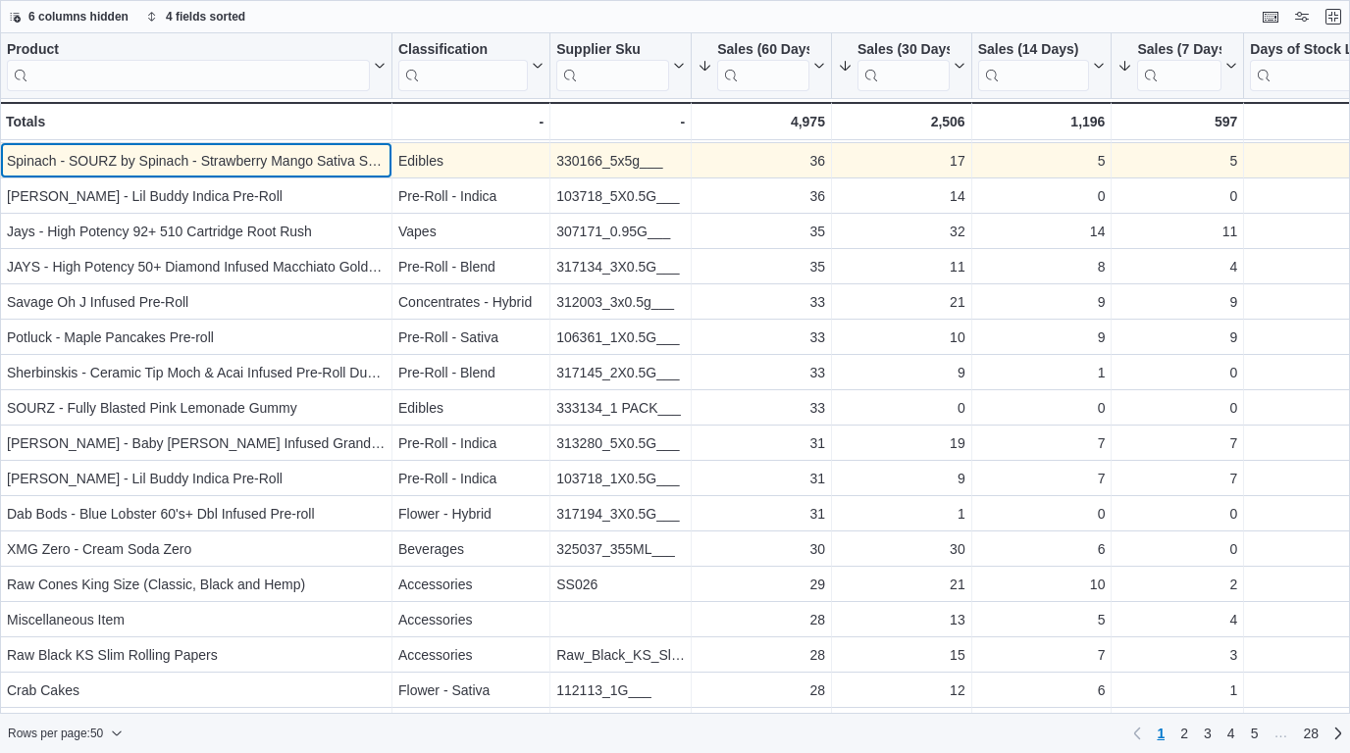
click at [276, 175] on div "Spinach - SOURZ by Spinach - Strawberry Mango Sativa Soft Chews - Sativa - 5x5g…" at bounding box center [196, 160] width 392 height 35
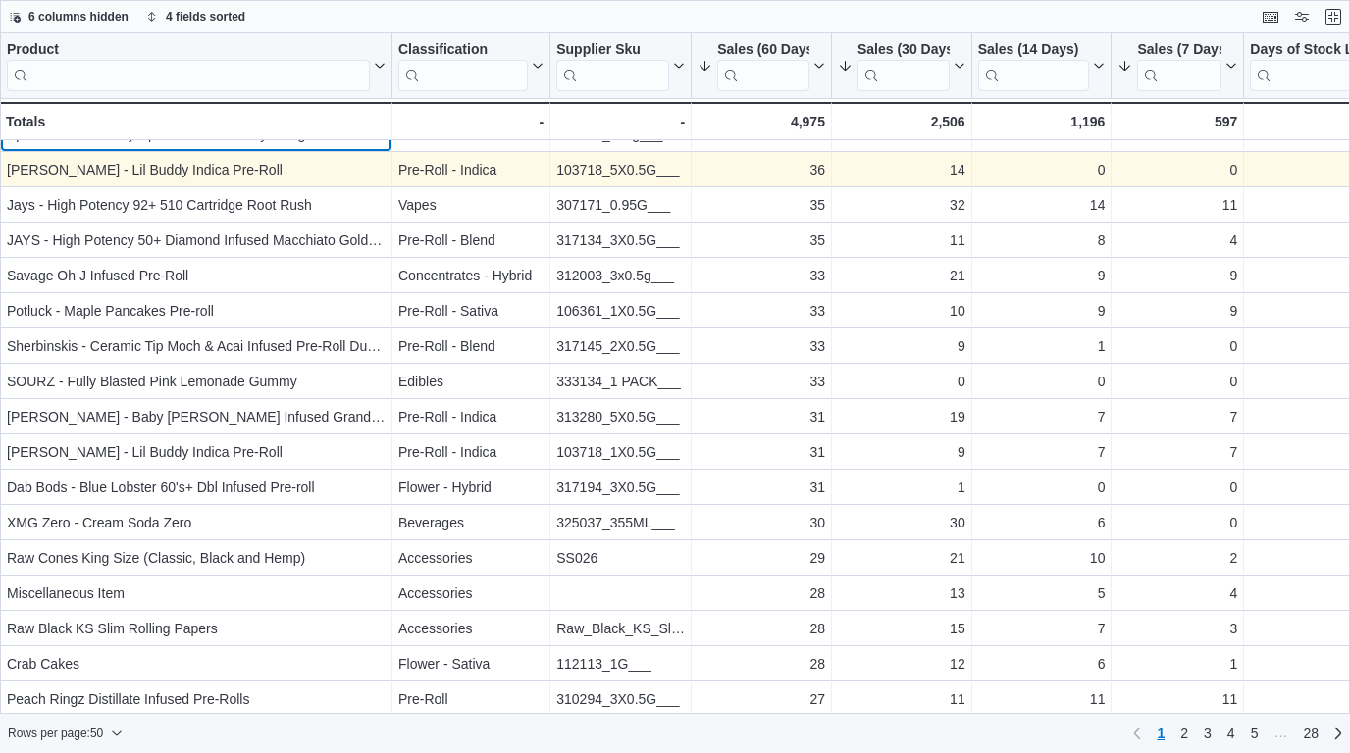
scroll to position [1013, 1]
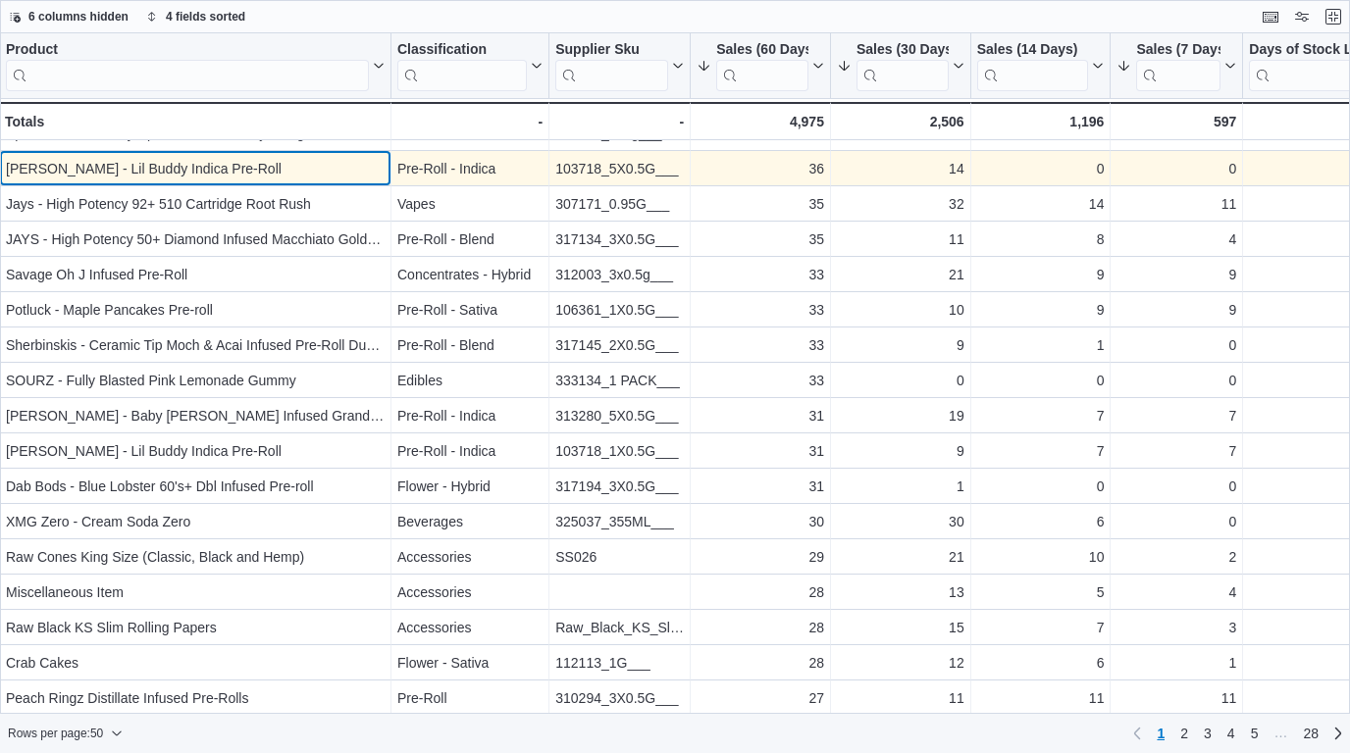
click at [262, 178] on div "[PERSON_NAME] - Lil Buddy Indica Pre-Roll" at bounding box center [195, 169] width 379 height 24
drag, startPoint x: 288, startPoint y: 171, endPoint x: 14, endPoint y: 158, distance: 274.9
click at [14, 158] on div "[PERSON_NAME] - Lil Buddy Indica Pre-Roll" at bounding box center [196, 169] width 379 height 24
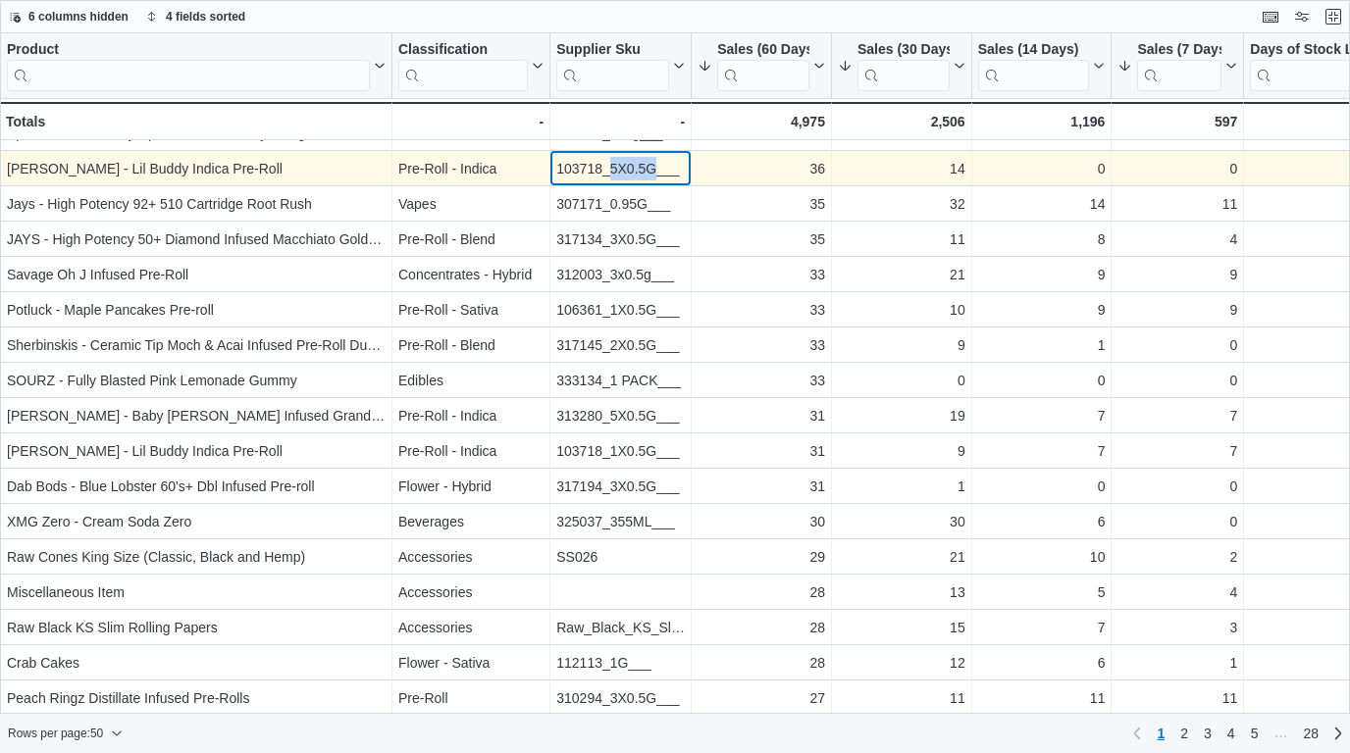
drag, startPoint x: 655, startPoint y: 170, endPoint x: 609, endPoint y: 169, distance: 46.1
click at [609, 169] on div "103718_5X0.5G___" at bounding box center [620, 169] width 128 height 24
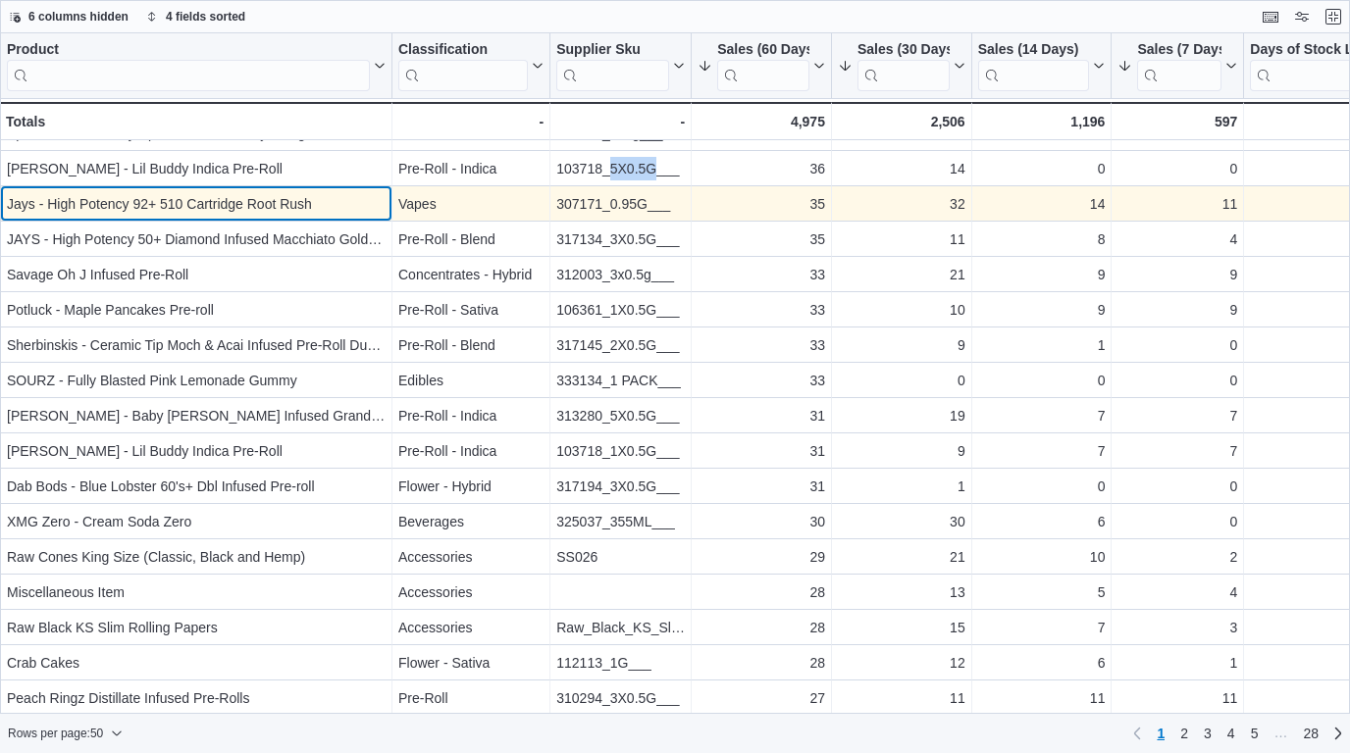
click at [322, 214] on div "Jays - High Potency 92+ 510 Cartridge Root Rush" at bounding box center [196, 204] width 379 height 24
drag, startPoint x: 327, startPoint y: 214, endPoint x: 8, endPoint y: 205, distance: 318.9
click at [8, 205] on div "Jays - High Potency 92+ 510 Cartridge Root Rush" at bounding box center [196, 204] width 379 height 24
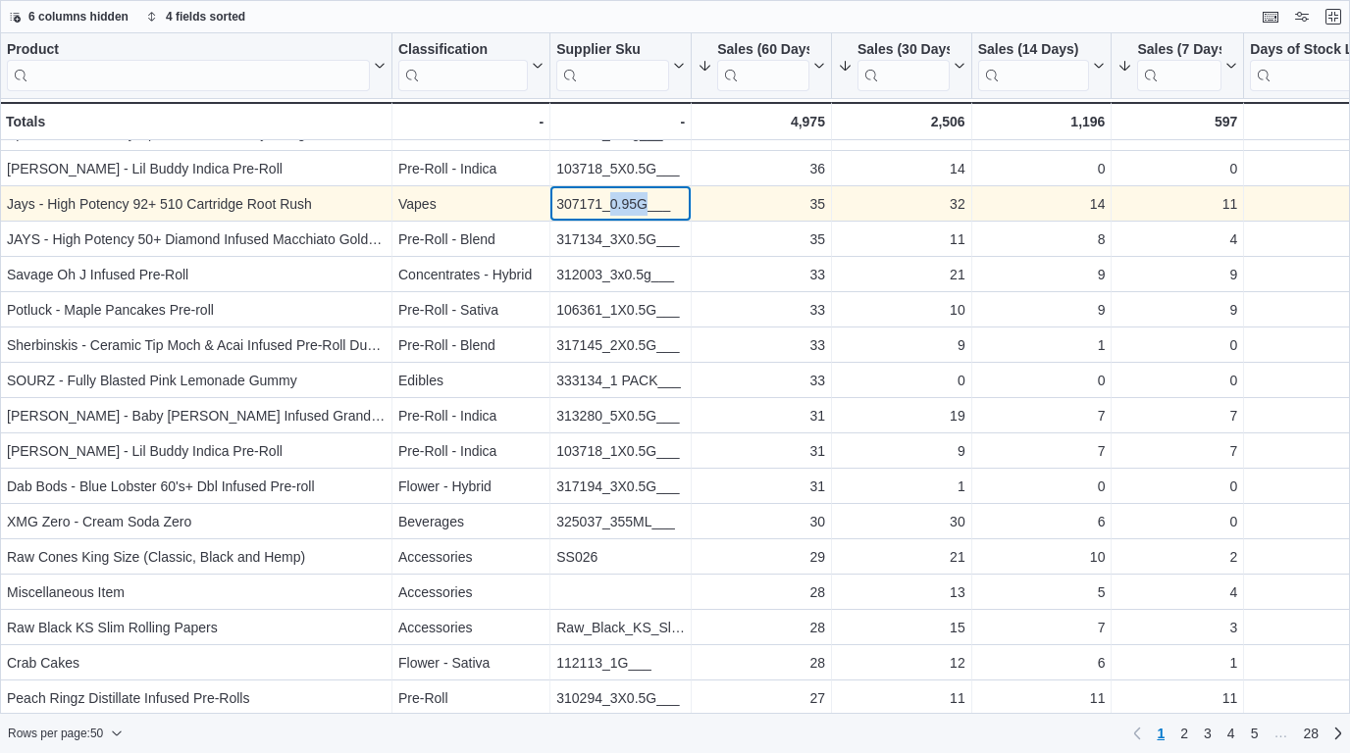
drag, startPoint x: 646, startPoint y: 207, endPoint x: 613, endPoint y: 207, distance: 33.3
click at [613, 207] on div "307171_0.95G___" at bounding box center [620, 204] width 128 height 24
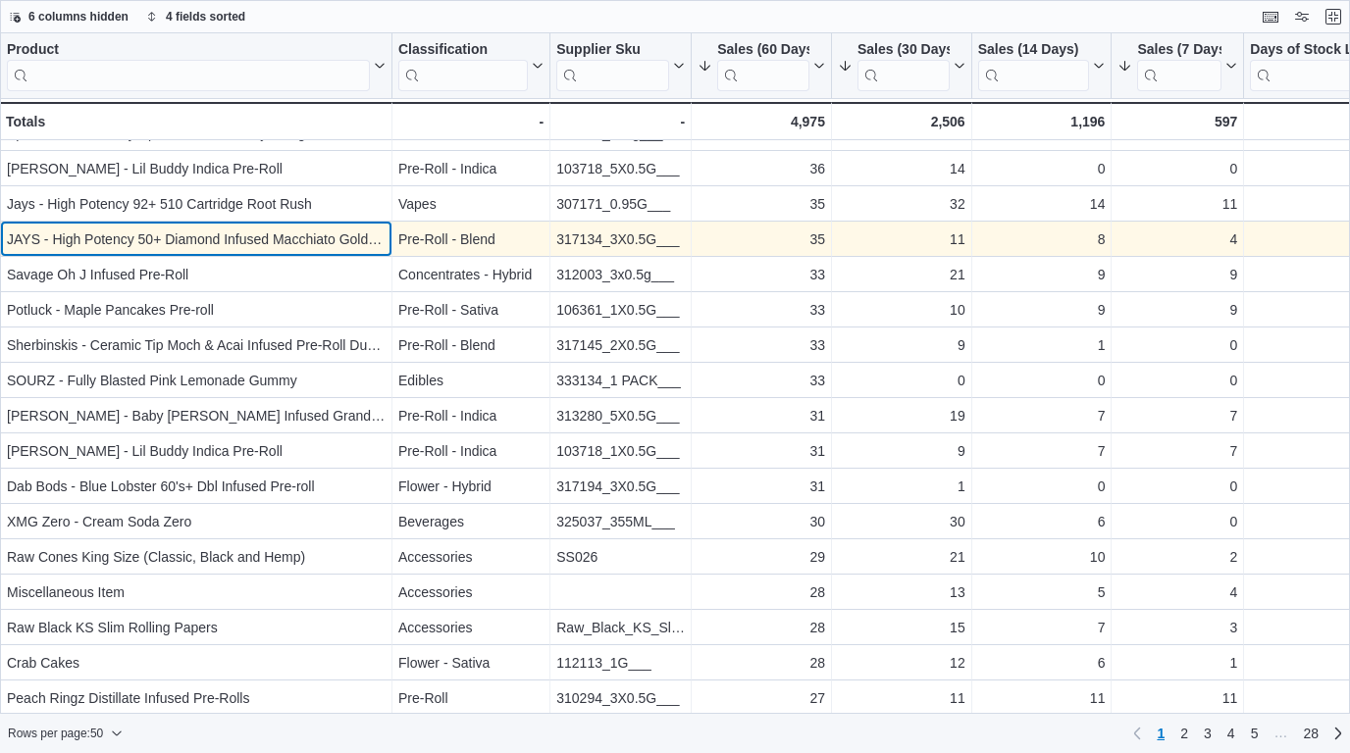
click at [270, 250] on div "JAYS - High Potency 50+ Diamond Infused Macchiato Gold Pre-Rolls" at bounding box center [196, 240] width 379 height 24
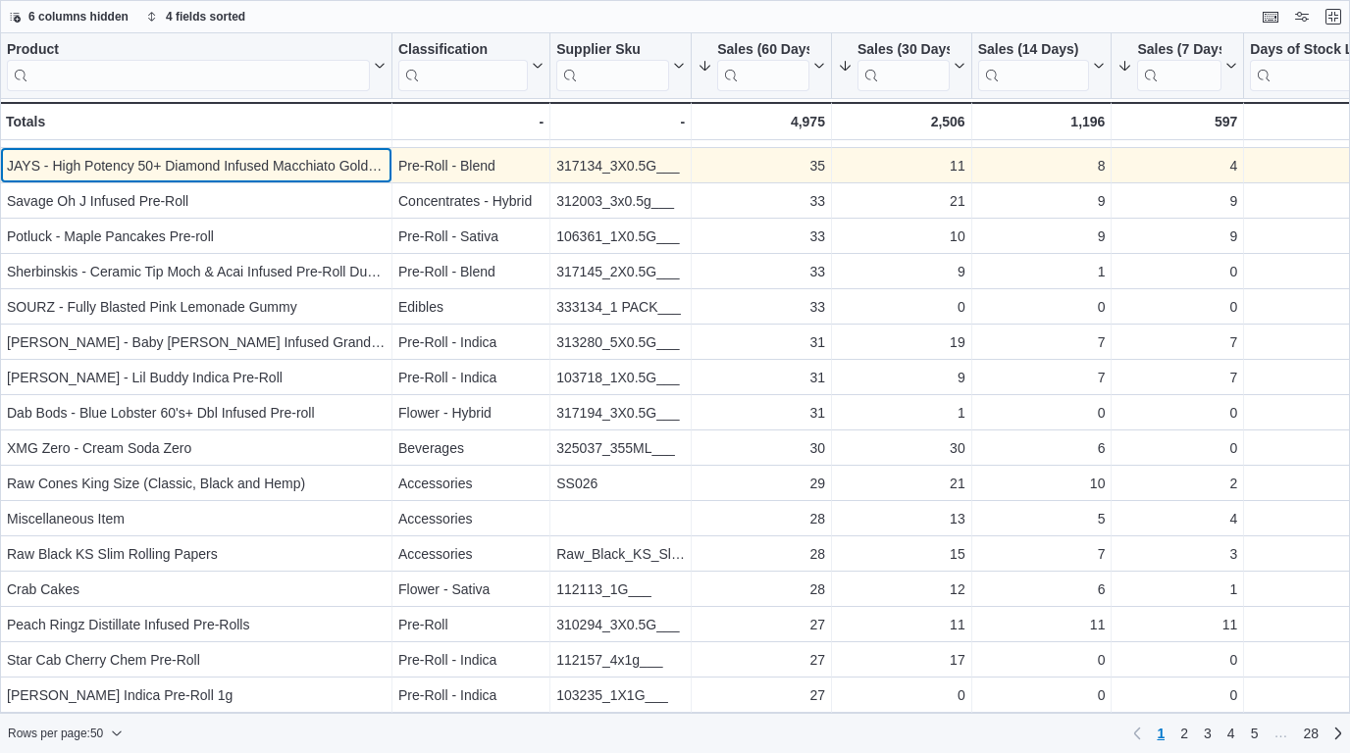
scroll to position [1093, 0]
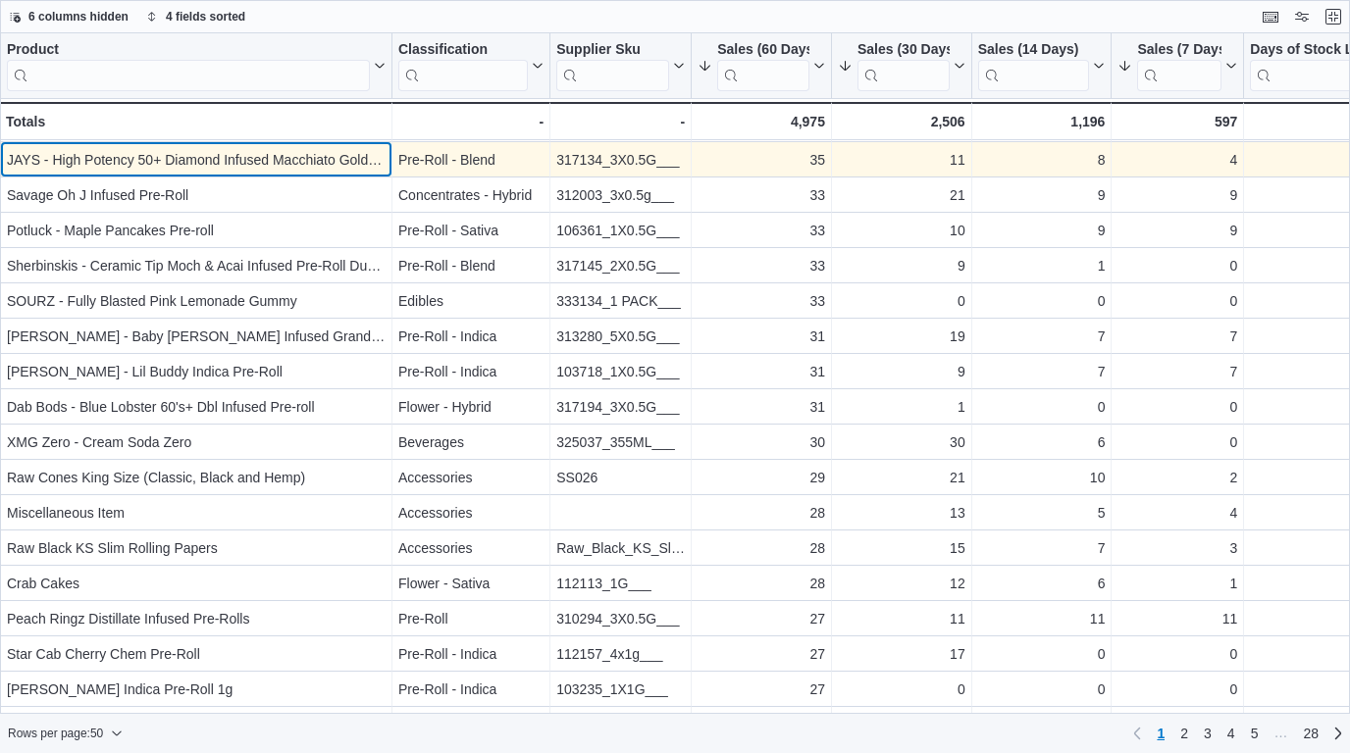
click at [275, 168] on div "JAYS - High Potency 50+ Diamond Infused Macchiato Gold Pre-Rolls" at bounding box center [196, 160] width 379 height 24
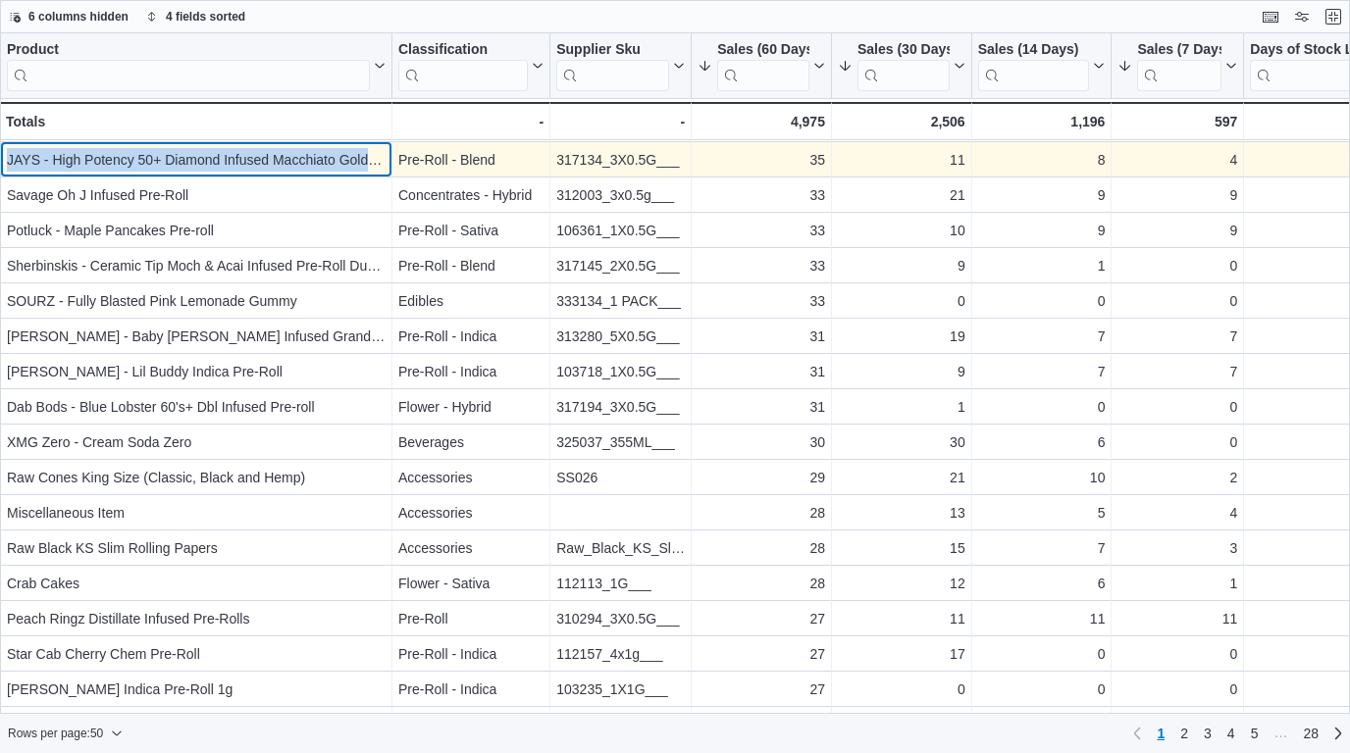
click at [275, 168] on div "JAYS - High Potency 50+ Diamond Infused Macchiato Gold Pre-Rolls" at bounding box center [196, 160] width 379 height 24
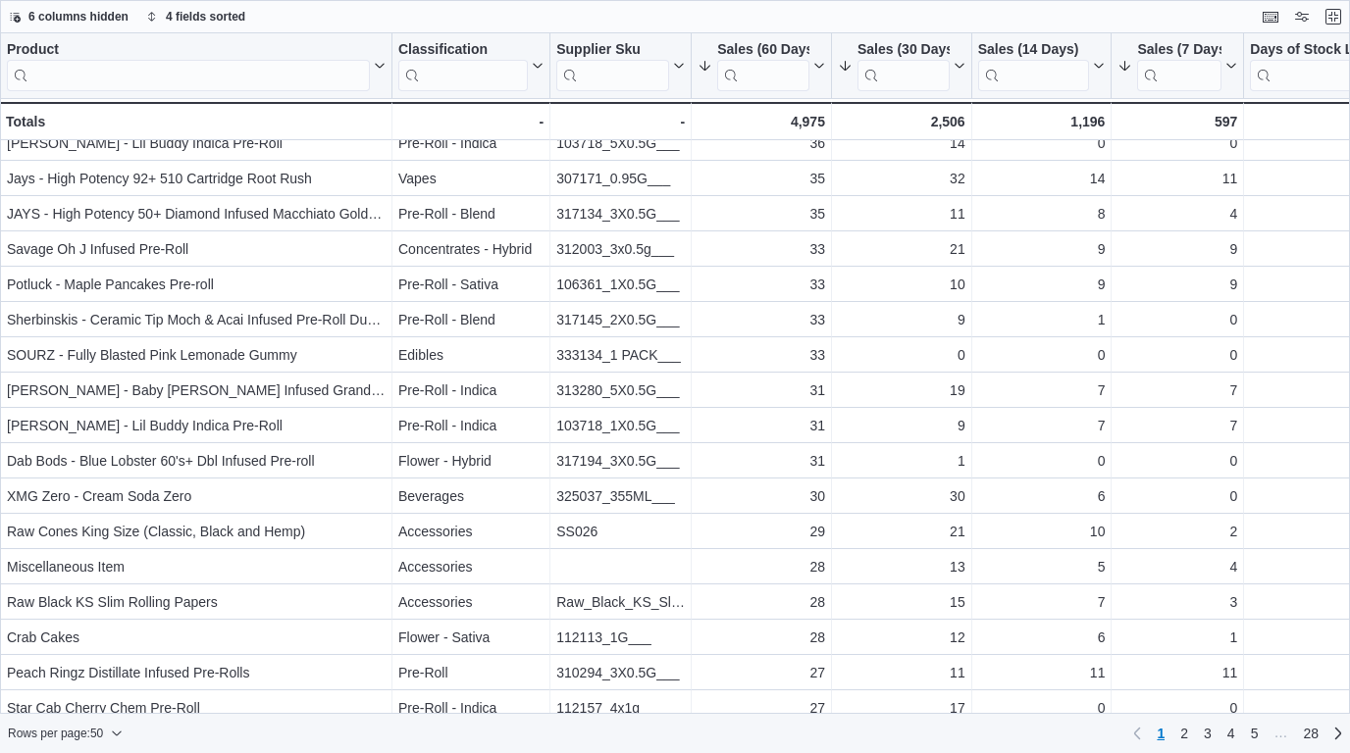
scroll to position [1034, 0]
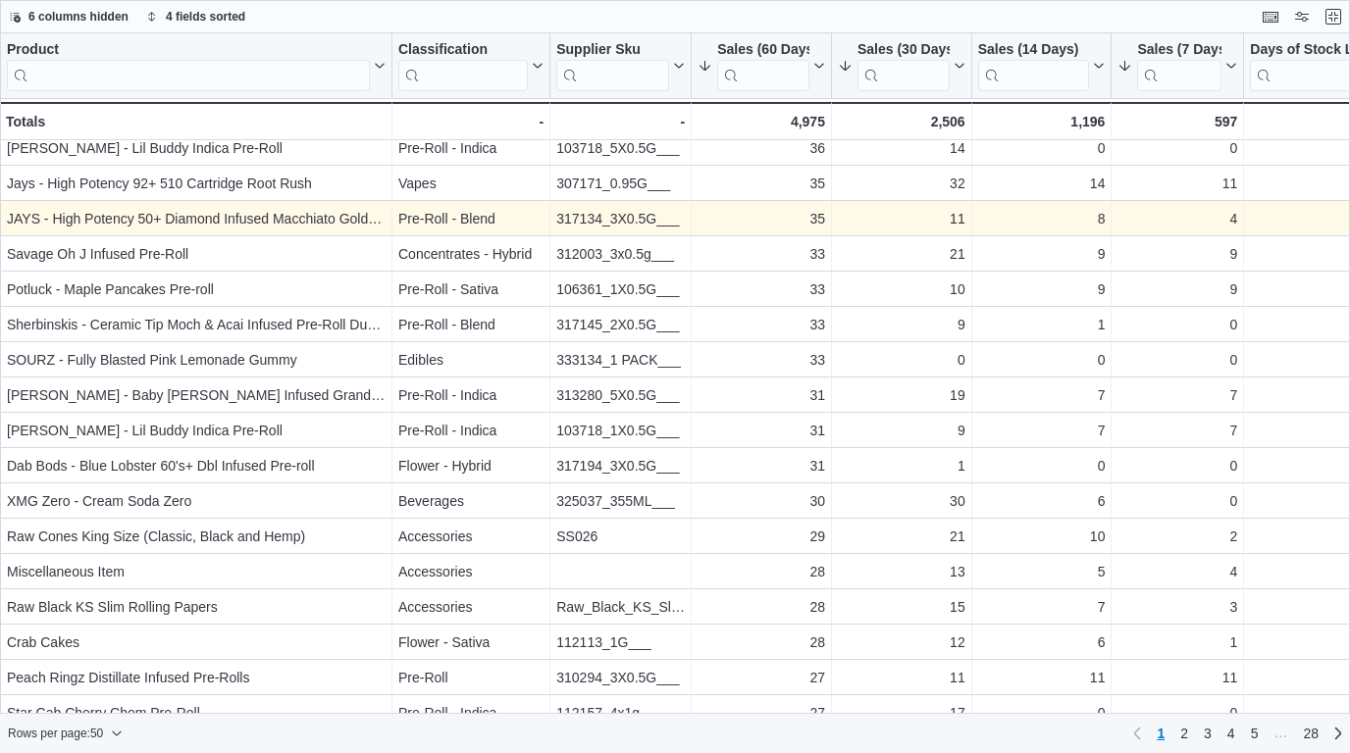
click at [286, 229] on div "JAYS - High Potency 50+ Diamond Infused Macchiato Gold Pre-Rolls" at bounding box center [196, 219] width 379 height 24
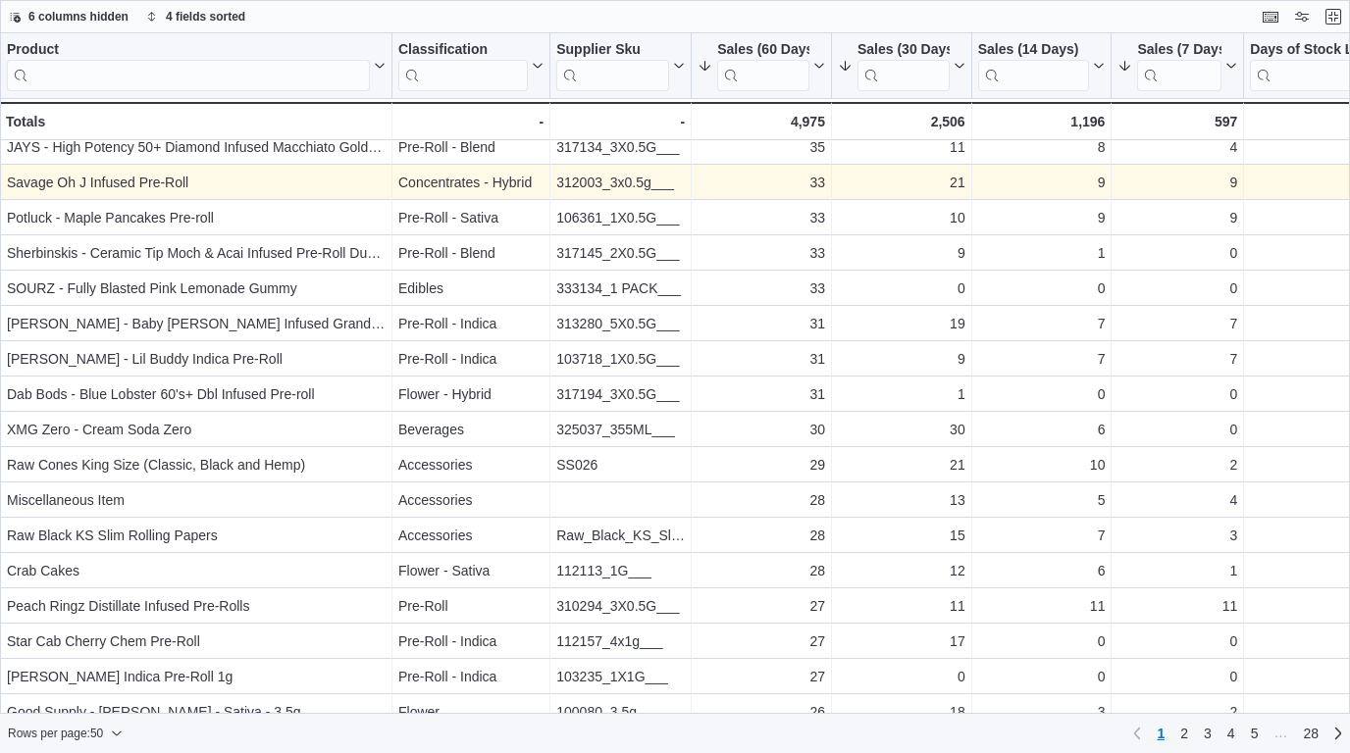
scroll to position [1099, 0]
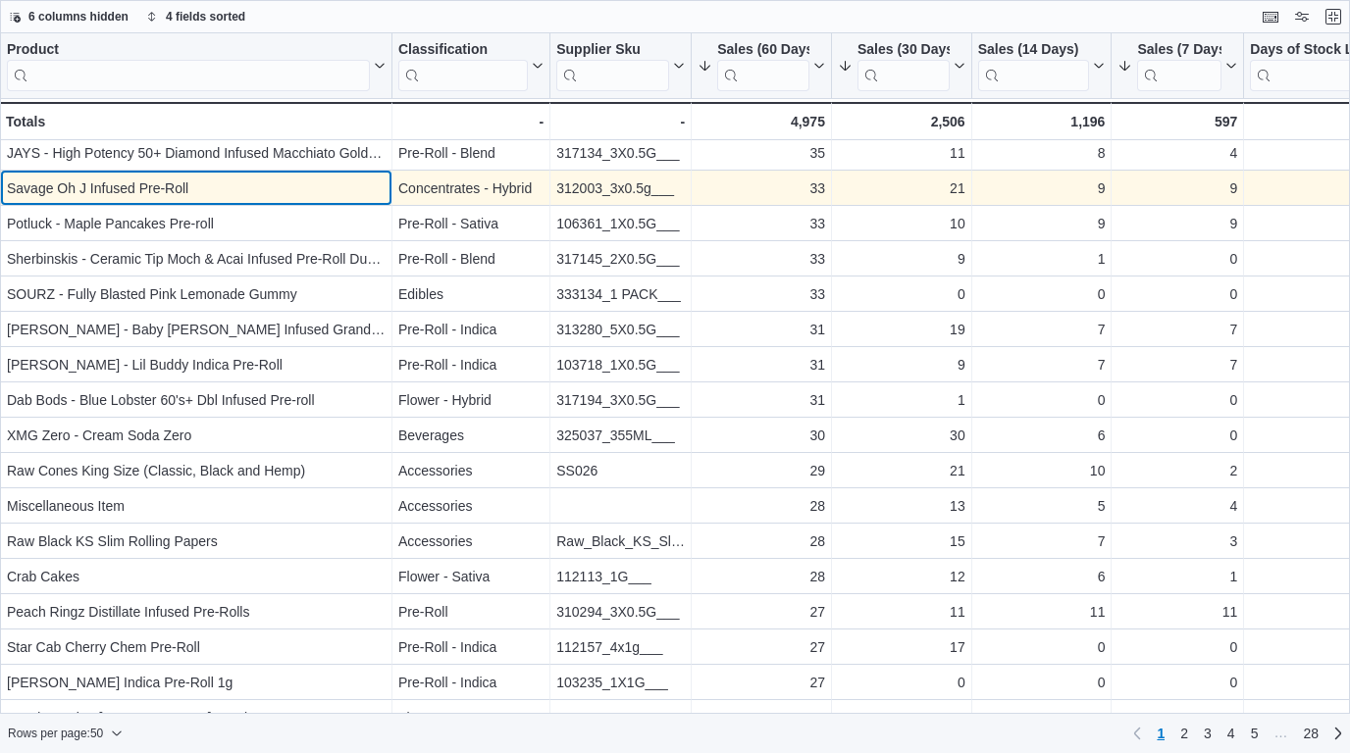
click at [310, 183] on div "Savage Oh J Infused Pre-Roll" at bounding box center [196, 189] width 379 height 24
click at [174, 180] on div "Savage Oh J Infused Pre-Roll" at bounding box center [196, 189] width 379 height 24
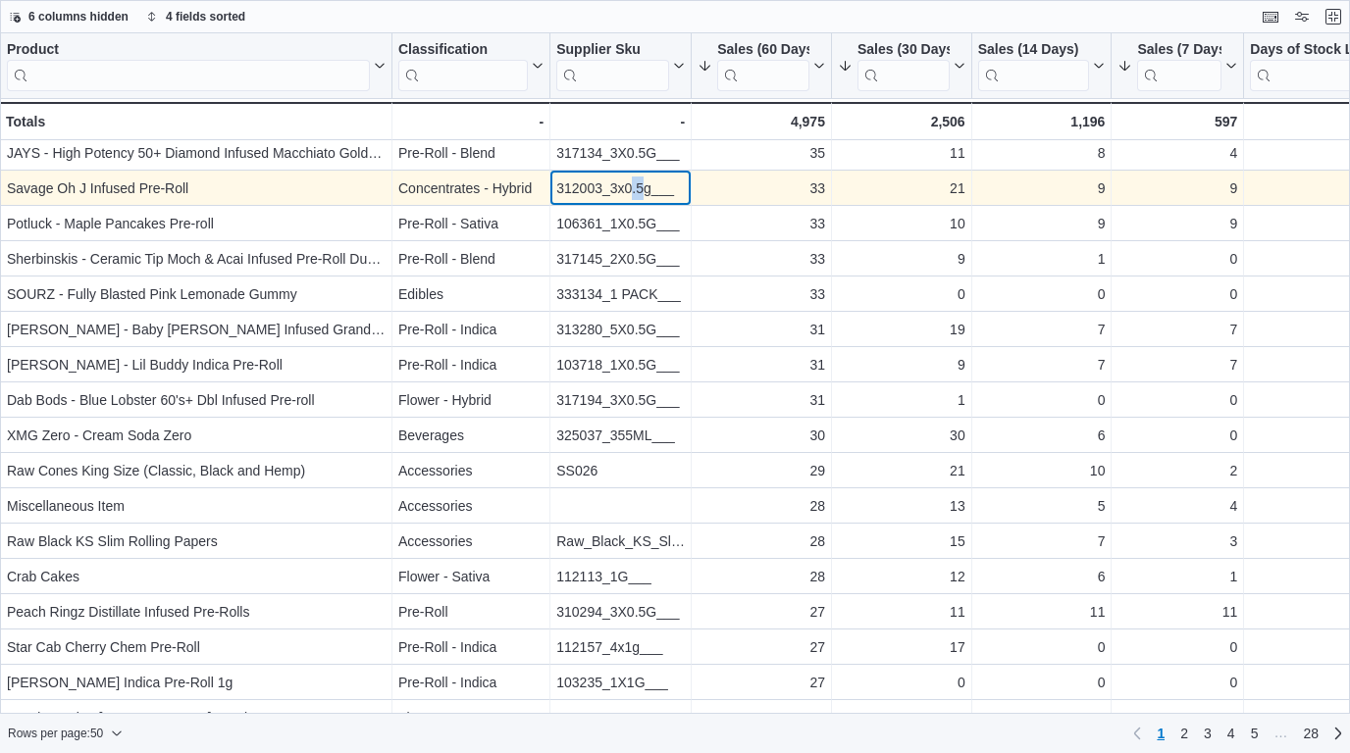
drag, startPoint x: 646, startPoint y: 191, endPoint x: 630, endPoint y: 191, distance: 16.7
click at [630, 191] on div "312003_3x0.5g___" at bounding box center [620, 189] width 128 height 24
click at [612, 192] on div "312003_3x0.5g___" at bounding box center [620, 189] width 128 height 24
drag, startPoint x: 612, startPoint y: 192, endPoint x: 651, endPoint y: 189, distance: 39.3
click at [651, 189] on div "312003_3x0.5g___" at bounding box center [620, 189] width 128 height 24
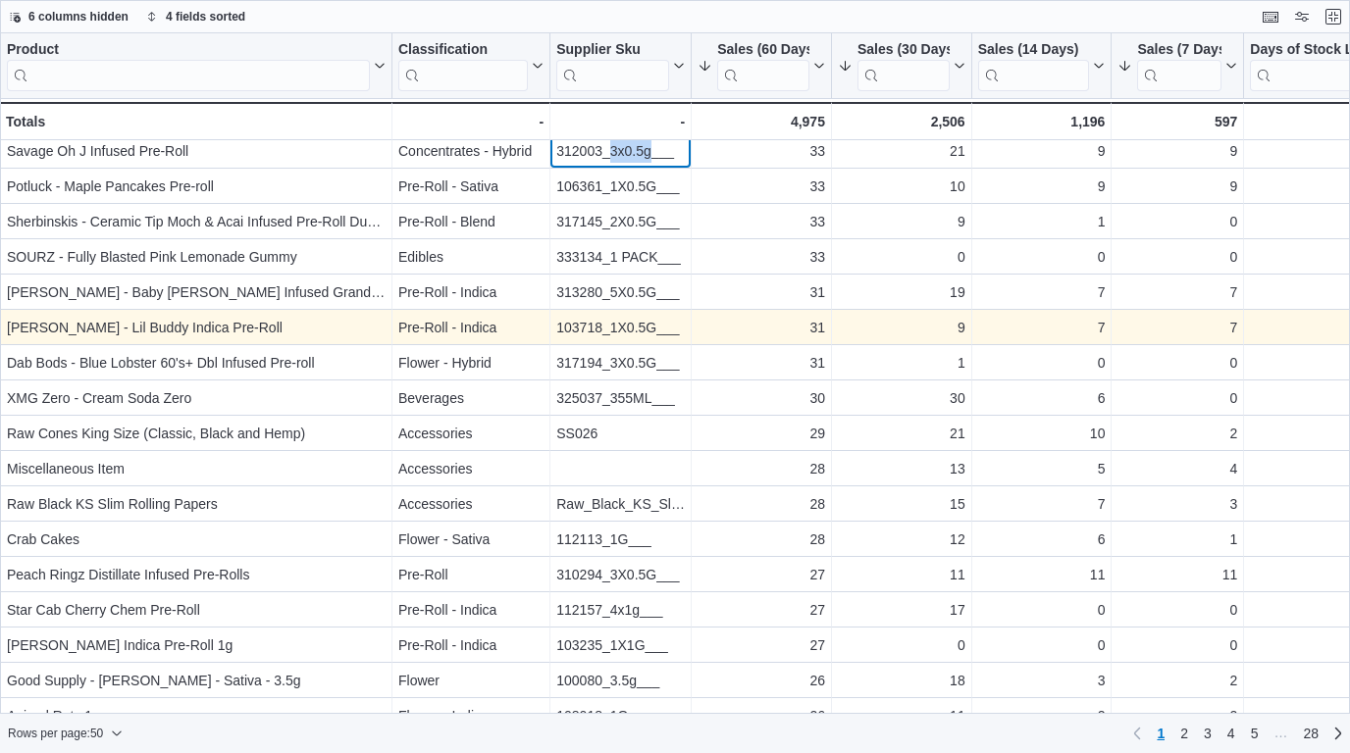
scroll to position [1143, 0]
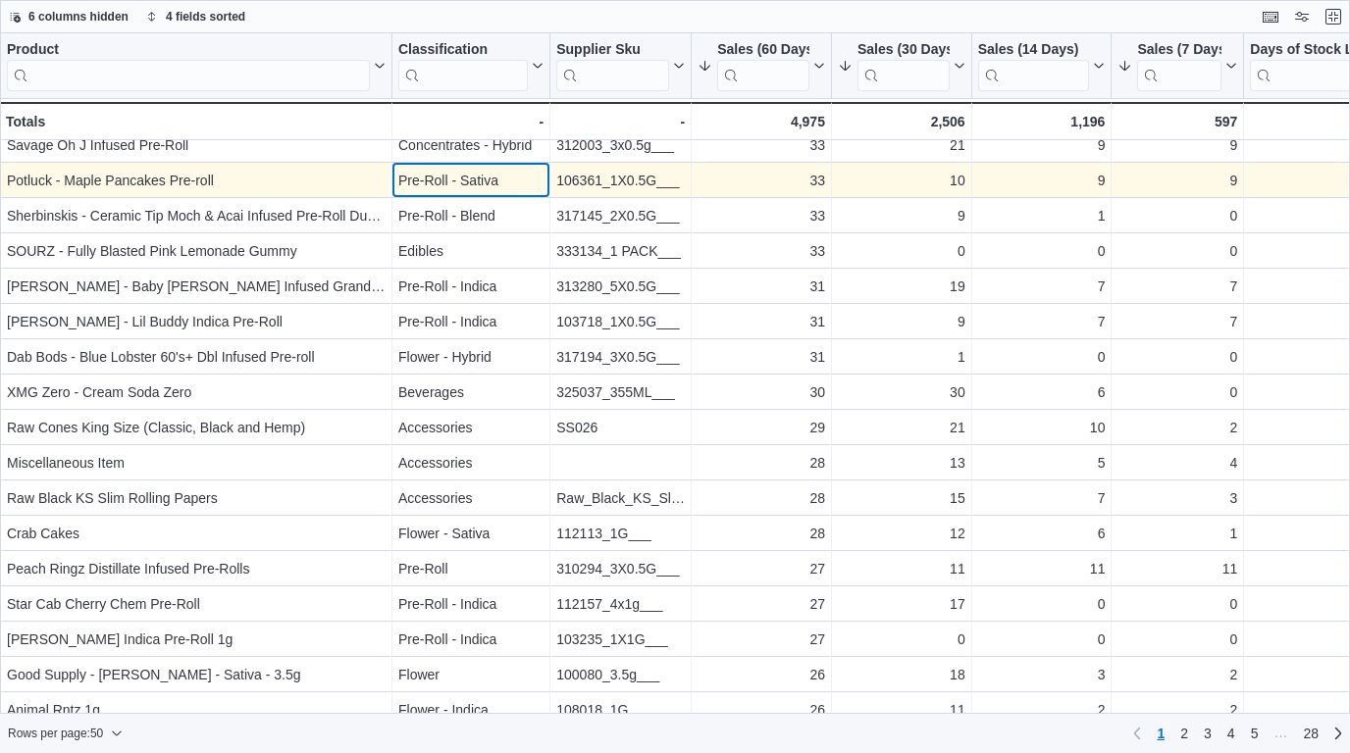
click at [479, 177] on div "Pre-Roll - Sativa" at bounding box center [470, 181] width 145 height 24
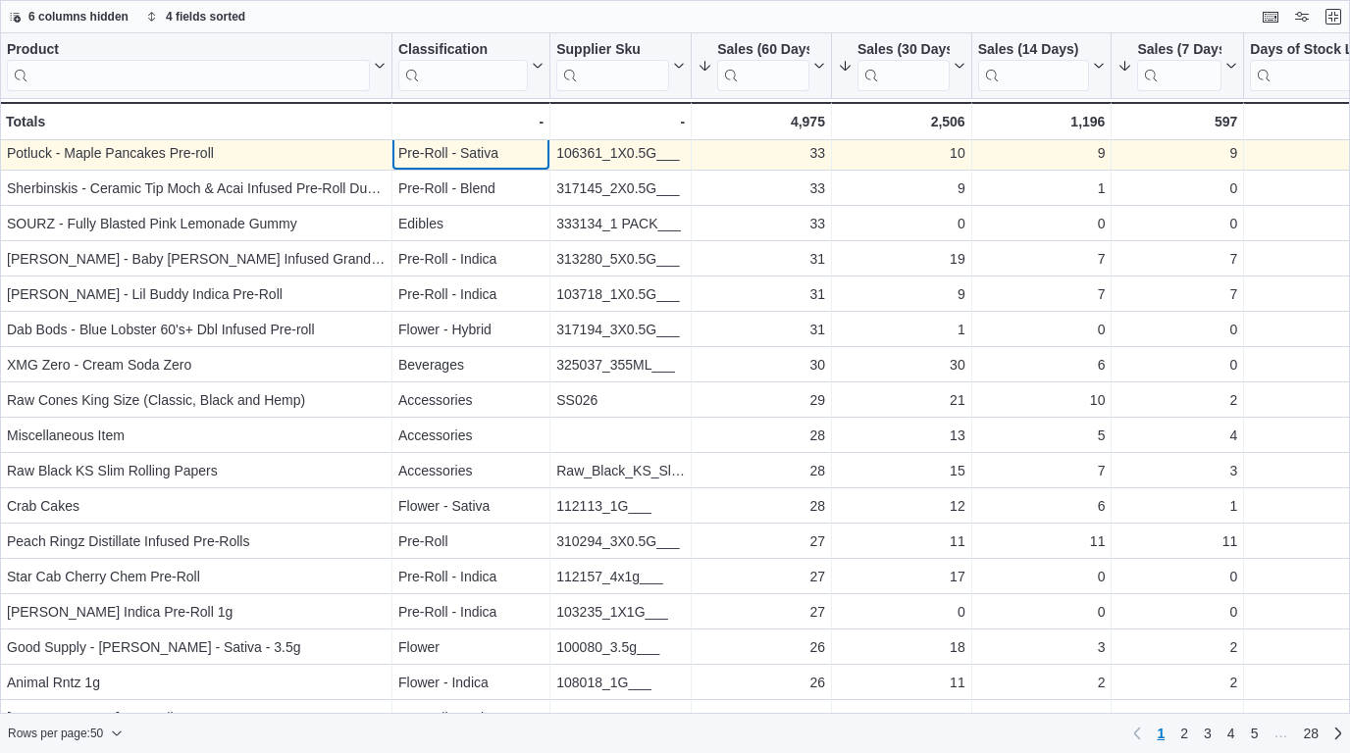
scroll to position [1162, 0]
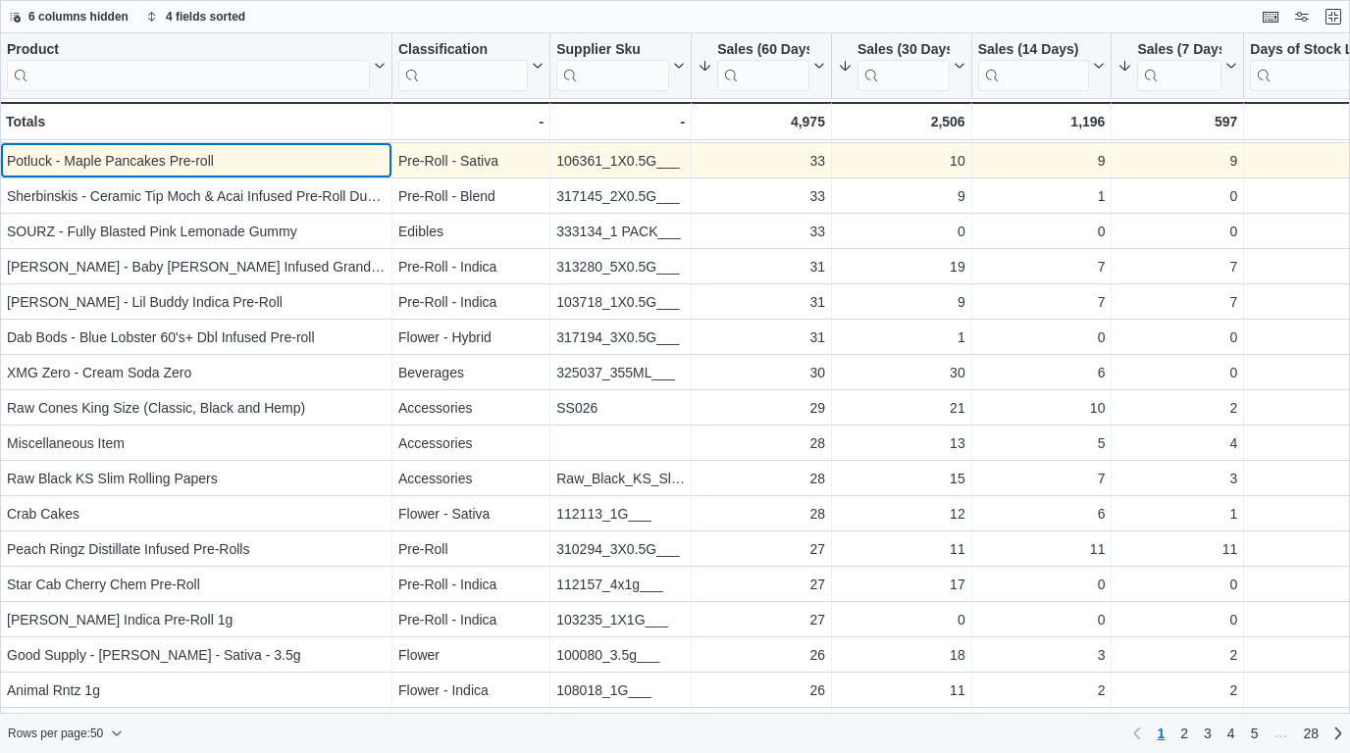
click at [229, 151] on div "Potluck - Maple Pancakes Pre-roll" at bounding box center [196, 161] width 379 height 24
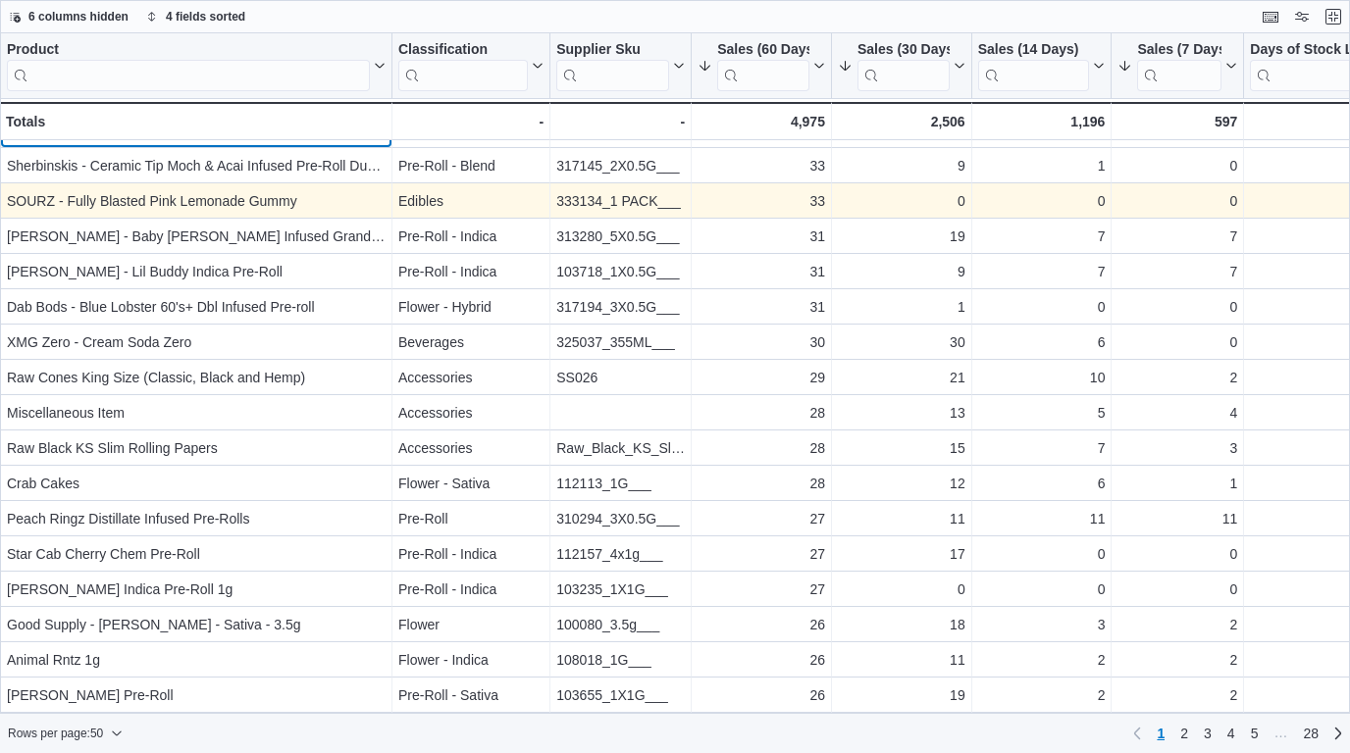
scroll to position [0, 0]
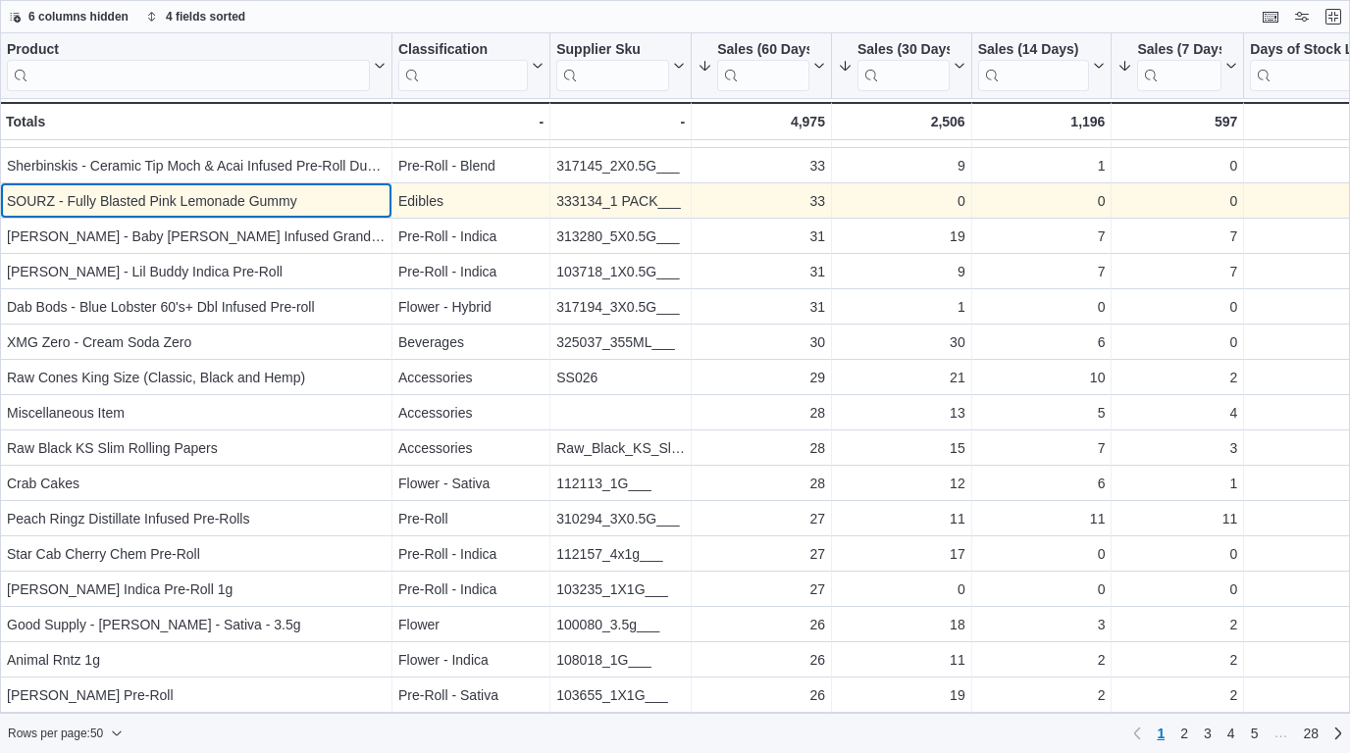
click at [228, 205] on div "SOURZ - Fully Blasted Pink Lemonade Gummy" at bounding box center [196, 201] width 379 height 24
click at [229, 205] on div "SOURZ - Fully Blasted Pink Lemonade Gummy" at bounding box center [196, 201] width 379 height 24
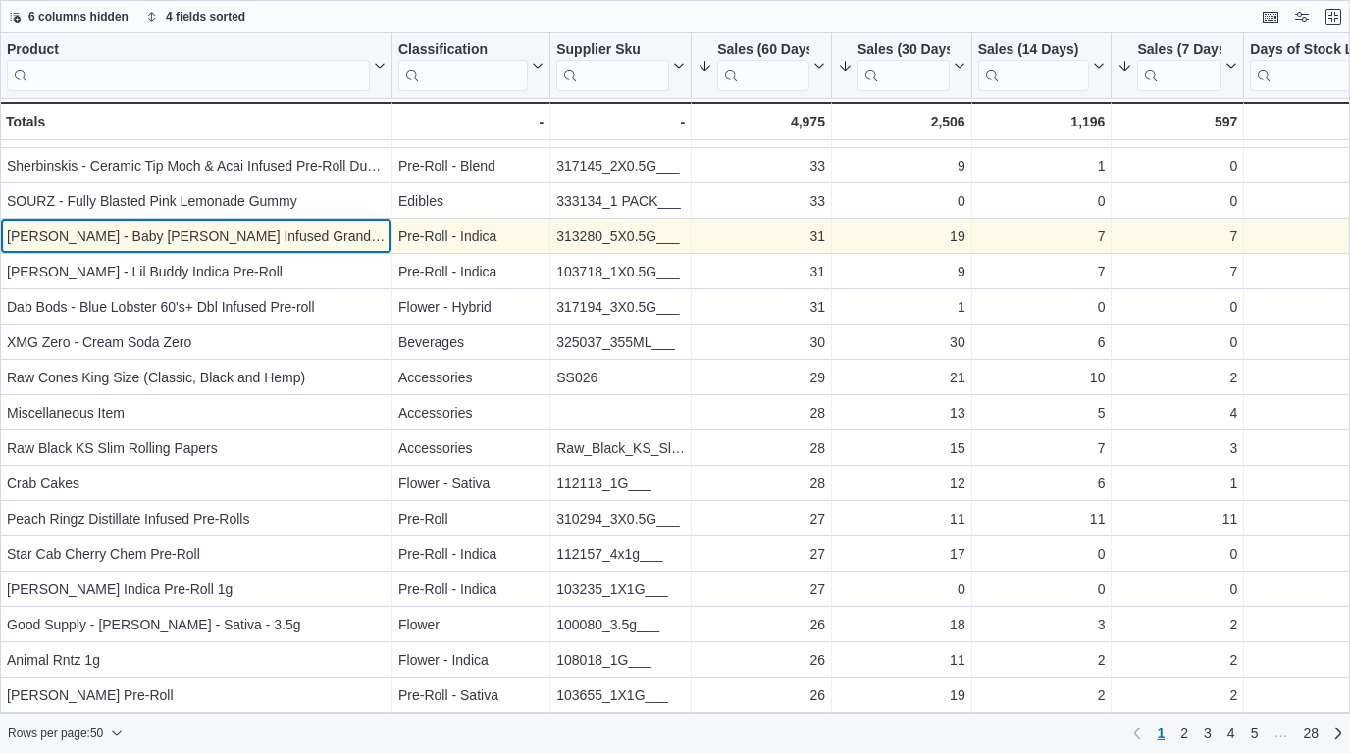
click at [230, 238] on div "[PERSON_NAME] - Baby [PERSON_NAME] Infused Grand Daddy Purp Pre-Roll" at bounding box center [196, 237] width 379 height 24
click at [262, 233] on div "[PERSON_NAME] - Baby [PERSON_NAME] Infused Grand Daddy Purp Pre-Roll" at bounding box center [196, 237] width 379 height 24
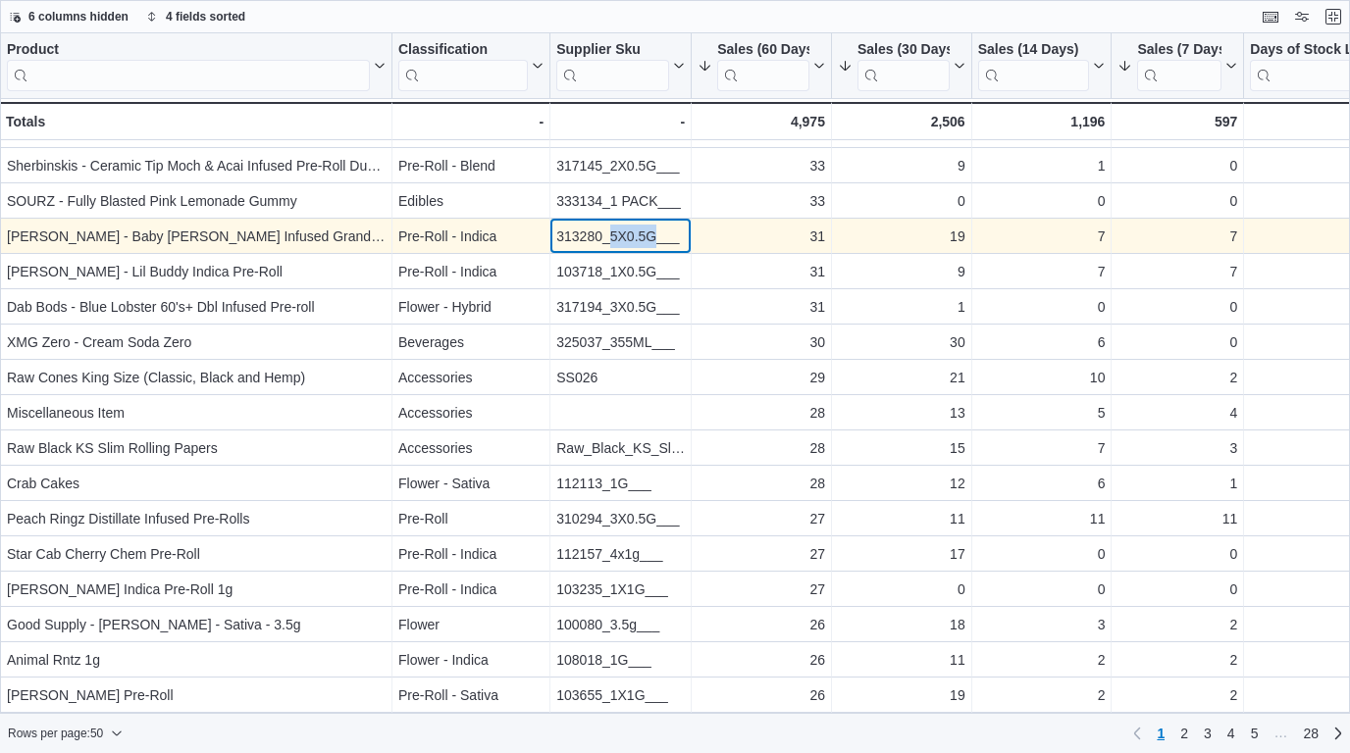
drag, startPoint x: 655, startPoint y: 236, endPoint x: 611, endPoint y: 237, distance: 44.1
click at [611, 237] on div "313280_5X0.5G___" at bounding box center [620, 237] width 128 height 24
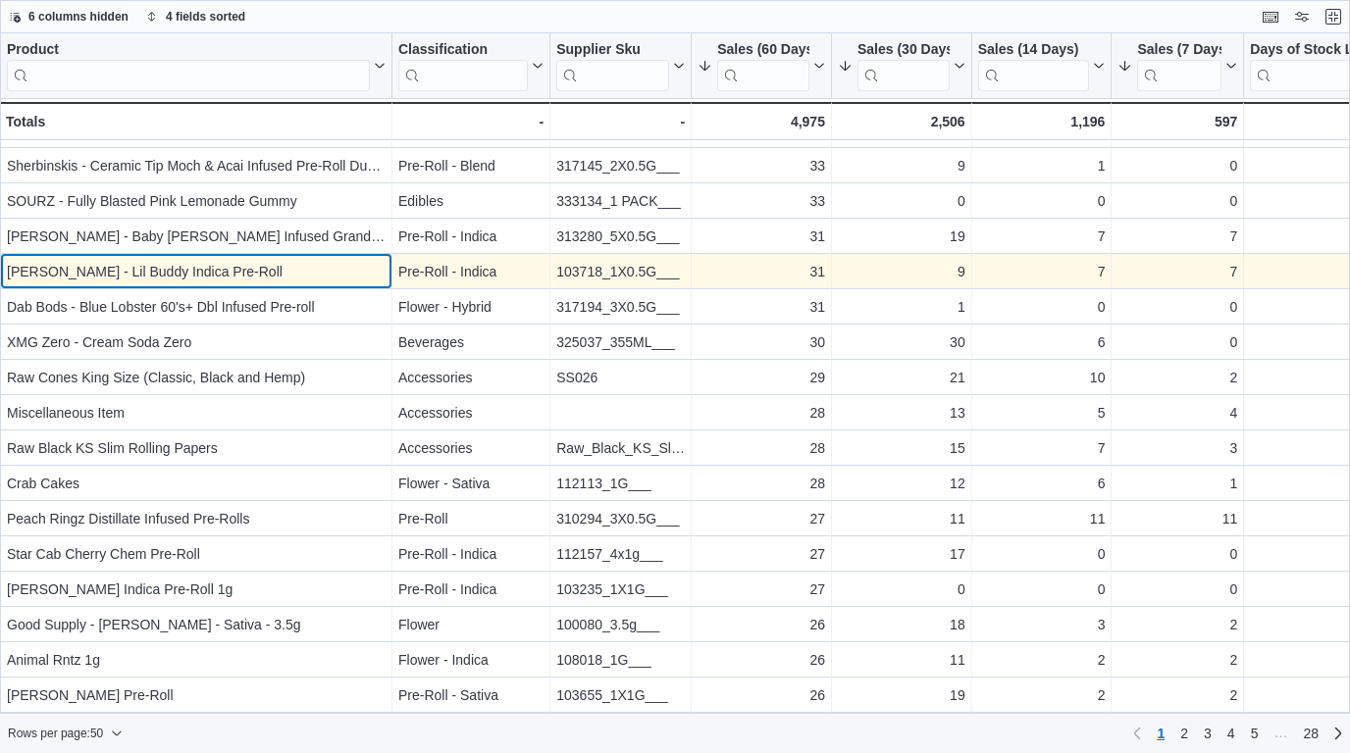
click at [303, 283] on div "[PERSON_NAME] - Lil Buddy Indica Pre-Roll" at bounding box center [196, 272] width 379 height 24
click at [307, 268] on div "[PERSON_NAME] - Lil Buddy Indica Pre-Roll" at bounding box center [196, 272] width 379 height 24
drag, startPoint x: 274, startPoint y: 273, endPoint x: 8, endPoint y: 270, distance: 265.8
click at [9, 270] on div "[PERSON_NAME] - Lil Buddy Indica Pre-Roll" at bounding box center [196, 272] width 379 height 24
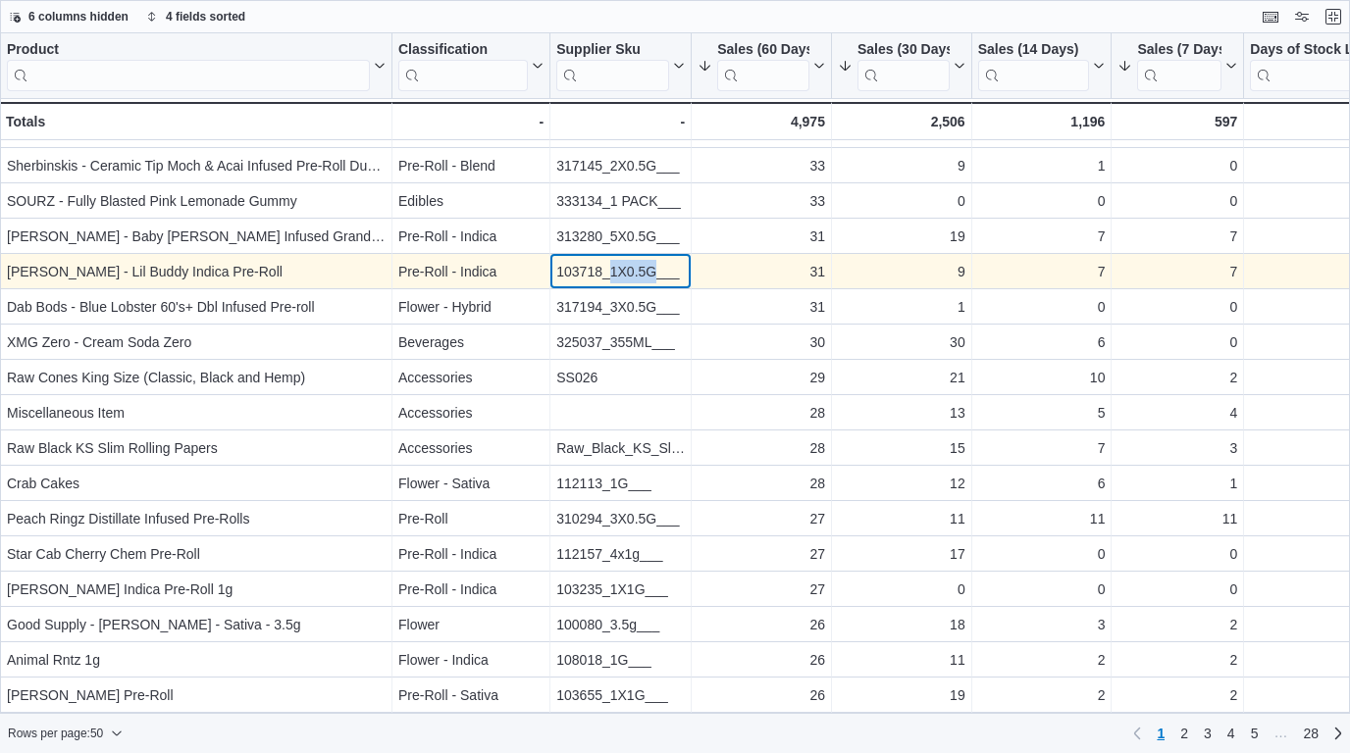
drag, startPoint x: 656, startPoint y: 272, endPoint x: 610, endPoint y: 272, distance: 46.1
click at [610, 272] on div "103718_1X0.5G___" at bounding box center [620, 272] width 128 height 24
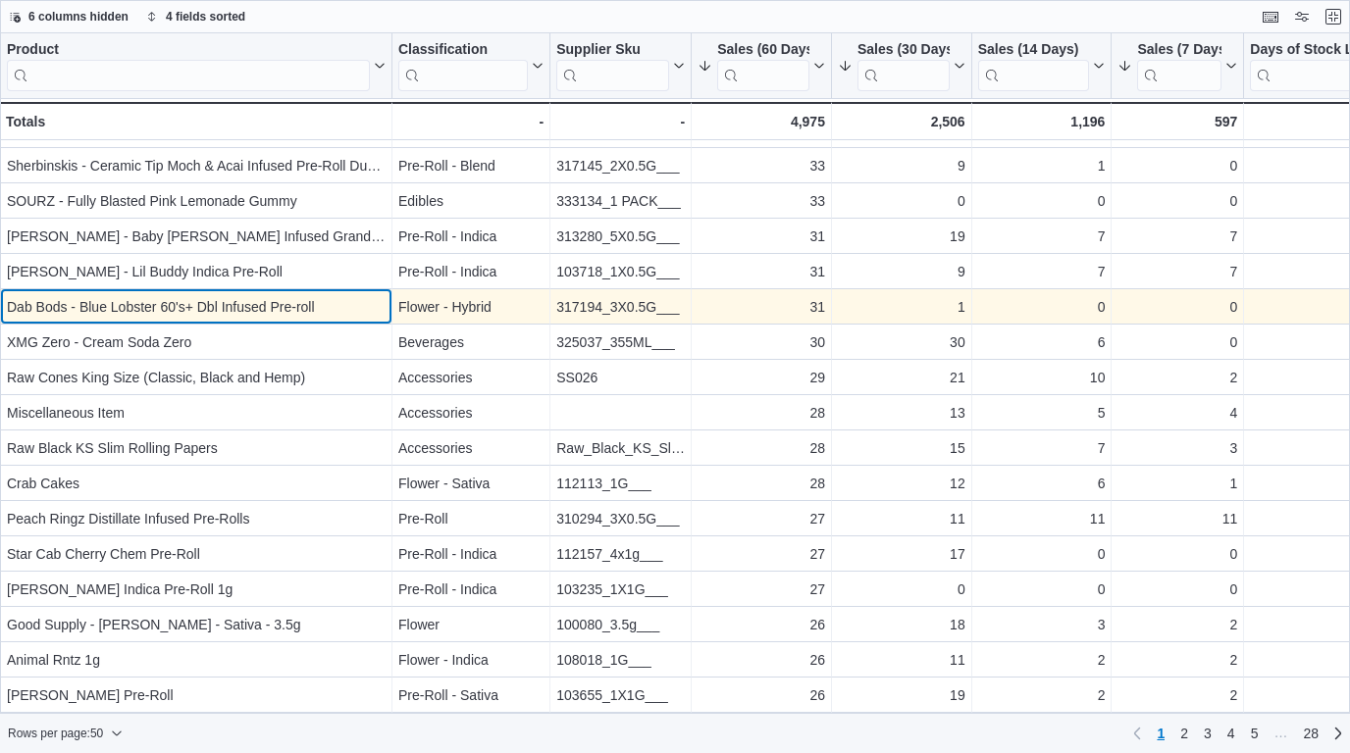
click at [221, 309] on div "Dab Bods - Blue Lobster 60's+ Dbl Infused Pre-roll" at bounding box center [196, 307] width 379 height 24
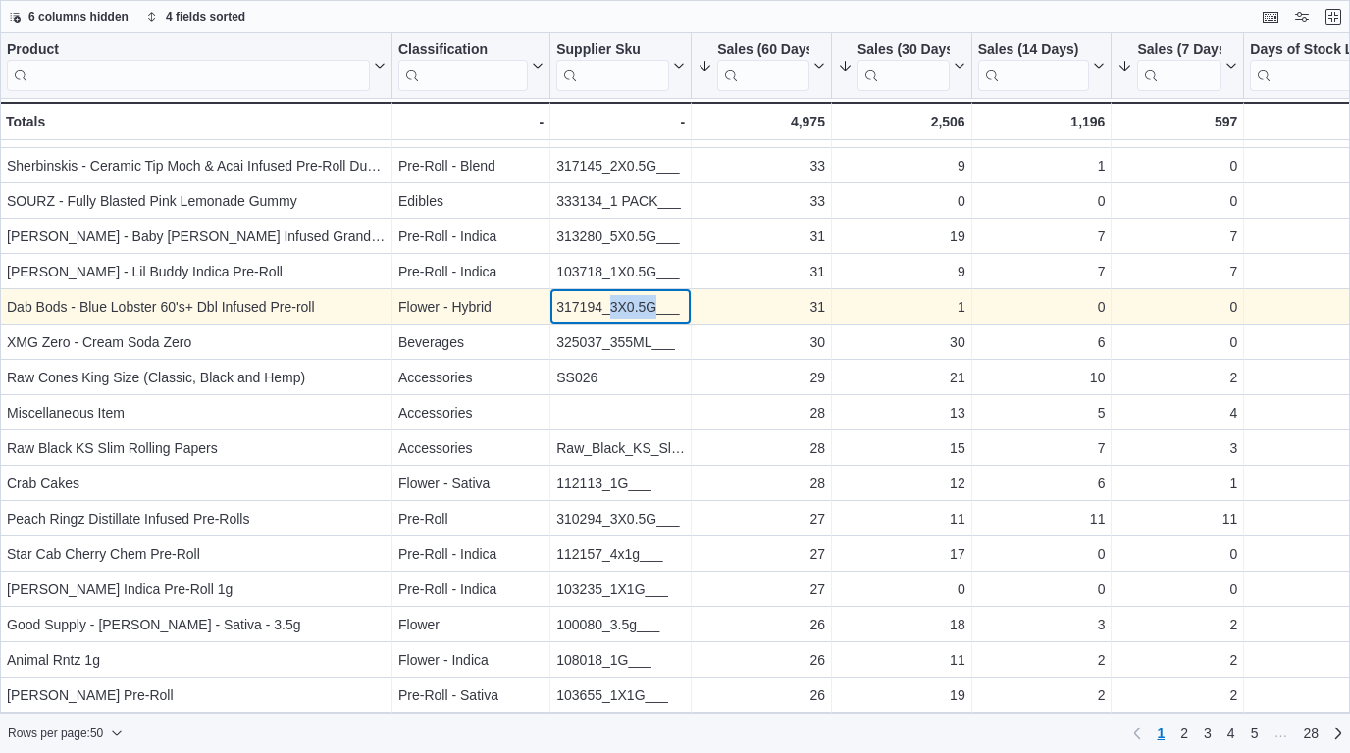
drag, startPoint x: 655, startPoint y: 307, endPoint x: 612, endPoint y: 303, distance: 43.3
click at [612, 303] on div "317194_3X0.5G___" at bounding box center [620, 307] width 128 height 24
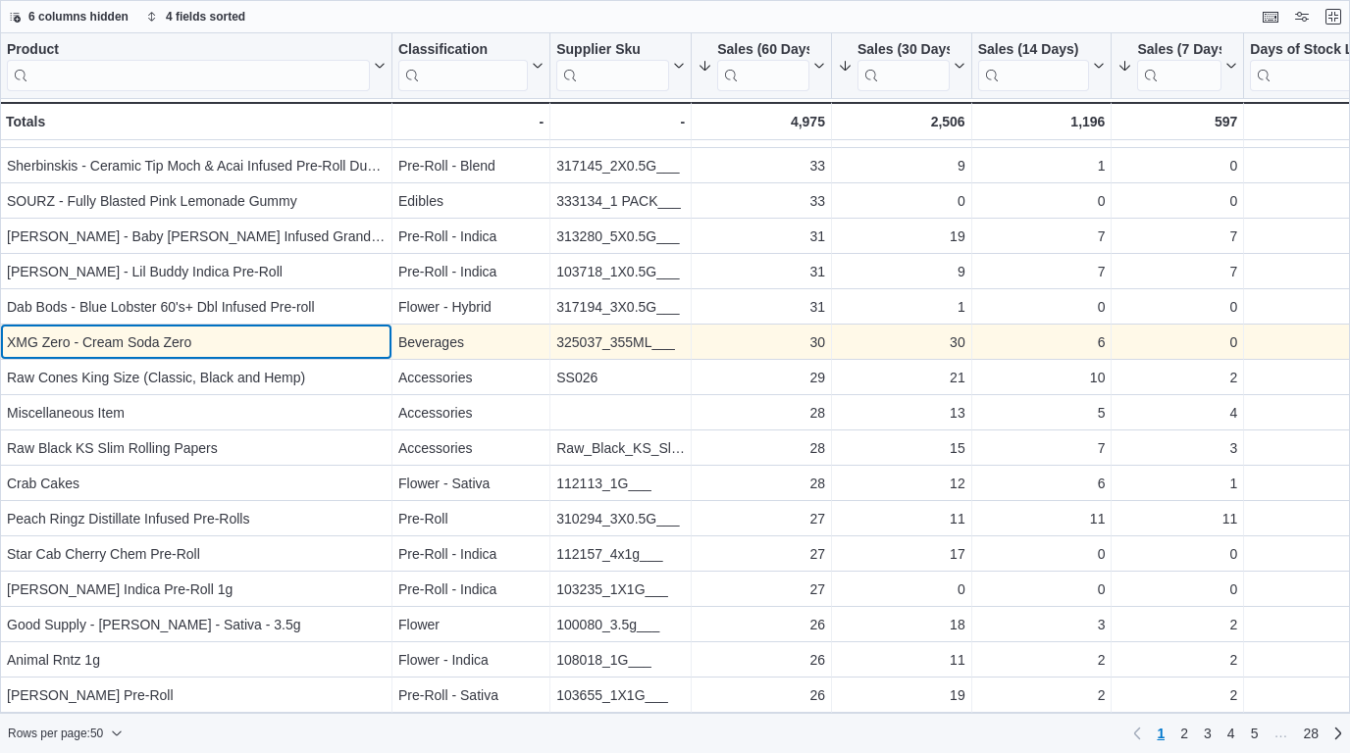
click at [326, 338] on div "XMG Zero - Cream Soda Zero" at bounding box center [196, 343] width 379 height 24
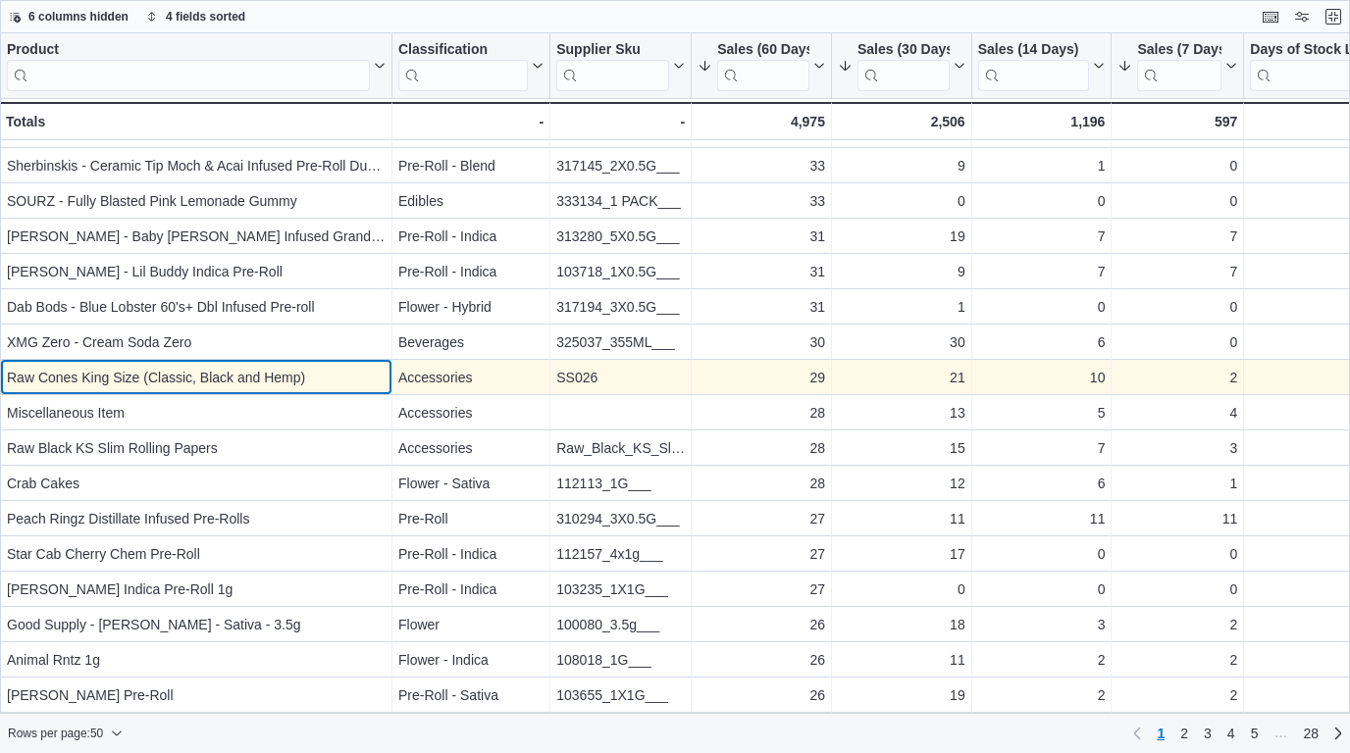
click at [312, 379] on div "Raw Cones King Size (Classic, Black and Hemp)" at bounding box center [196, 378] width 379 height 24
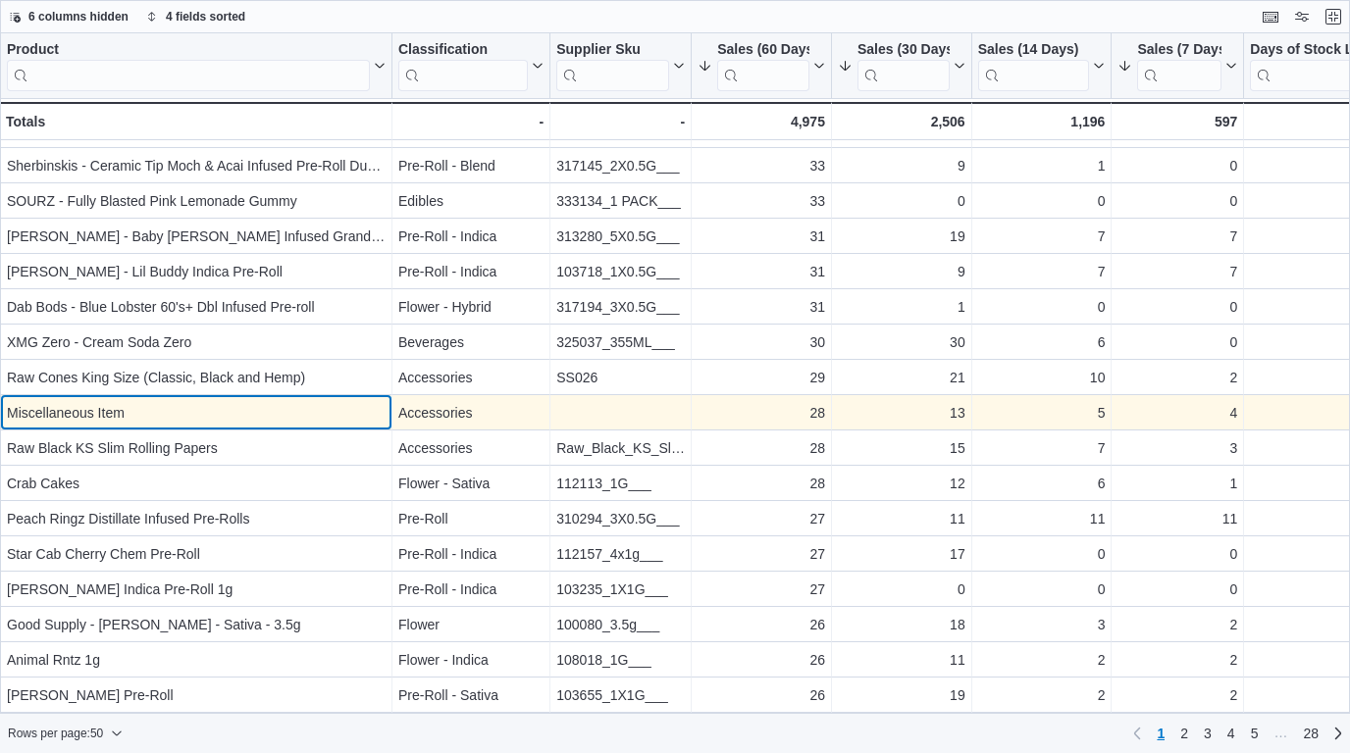
click at [315, 416] on div "Miscellaneous Item" at bounding box center [196, 413] width 379 height 24
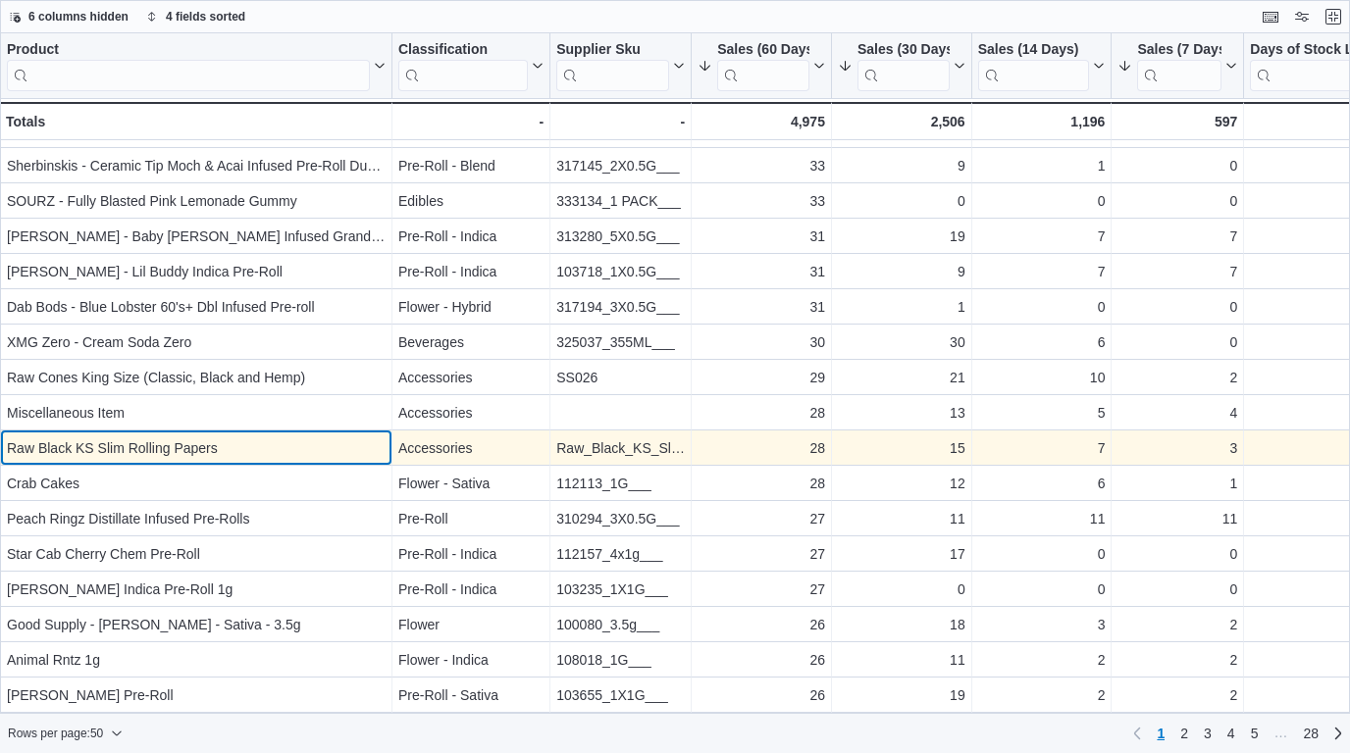
click at [315, 447] on div "Raw Black KS Slim Rolling Papers" at bounding box center [196, 448] width 379 height 24
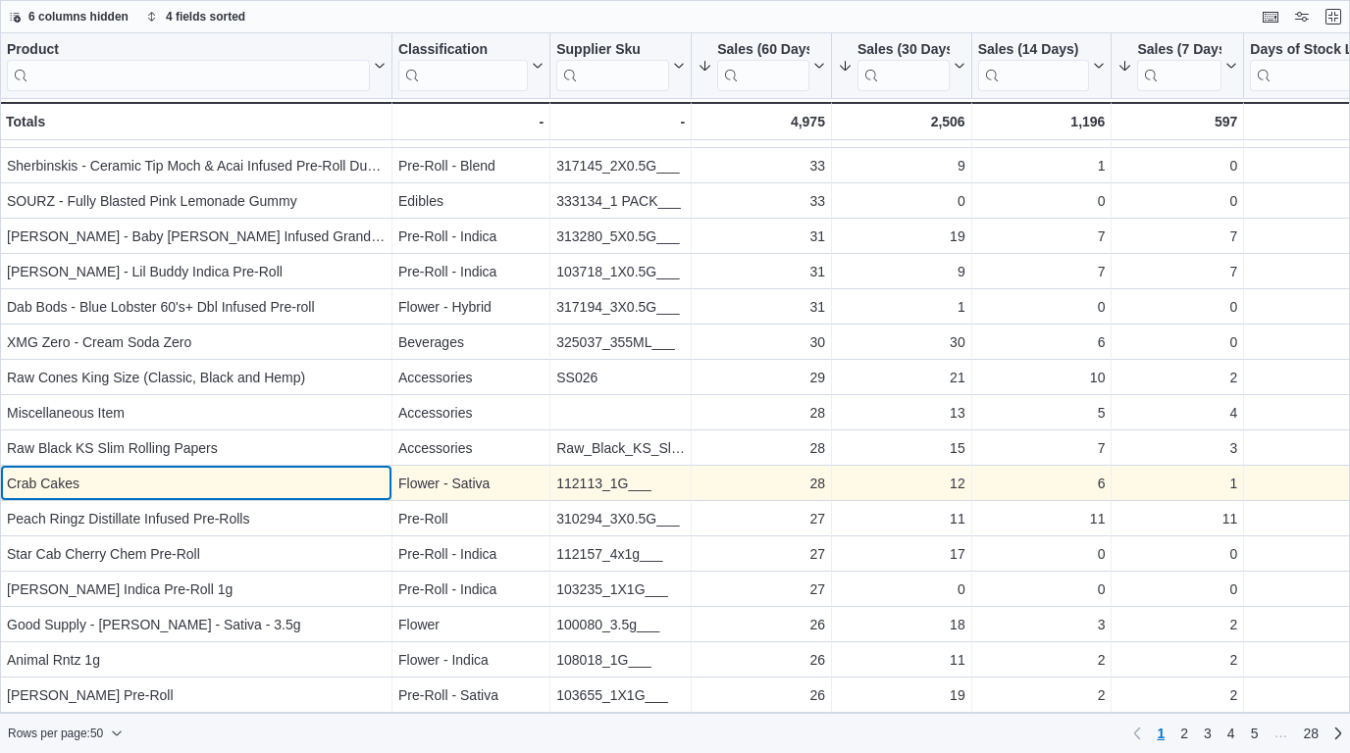
click at [315, 494] on div "Crab Cakes" at bounding box center [196, 484] width 379 height 24
click at [283, 474] on div "Crab Cakes" at bounding box center [196, 484] width 379 height 24
click at [61, 479] on div "Crab Cakes" at bounding box center [196, 484] width 379 height 24
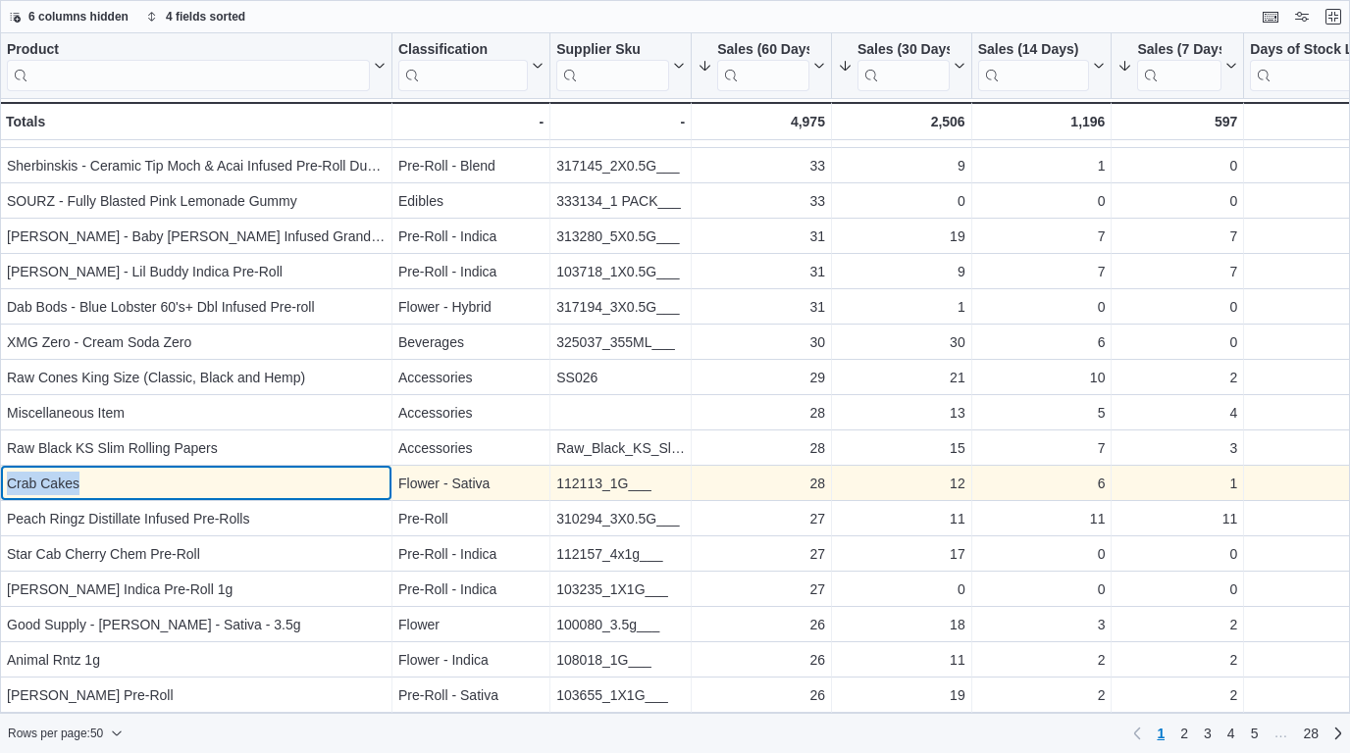
click at [61, 479] on div "Crab Cakes" at bounding box center [196, 484] width 379 height 24
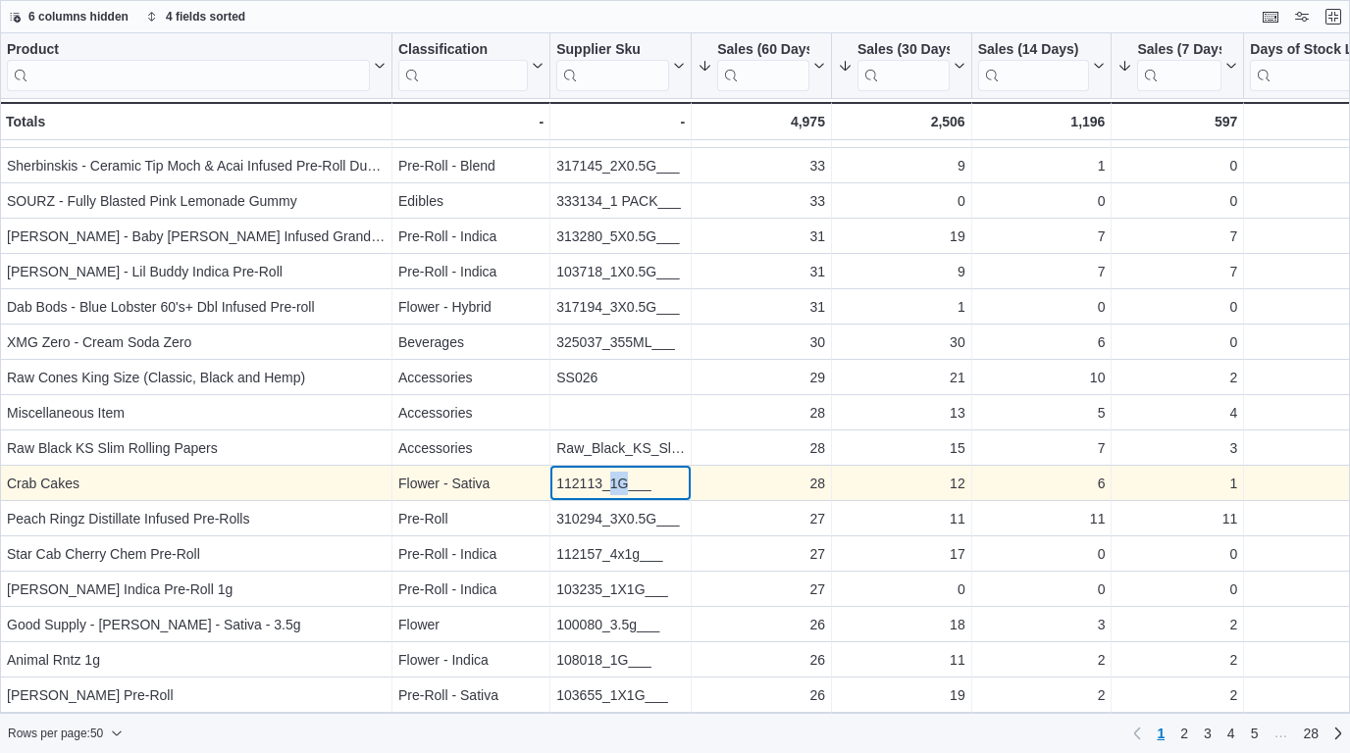
drag, startPoint x: 627, startPoint y: 486, endPoint x: 609, endPoint y: 484, distance: 17.8
click at [609, 484] on div "112113_1G___" at bounding box center [620, 484] width 128 height 24
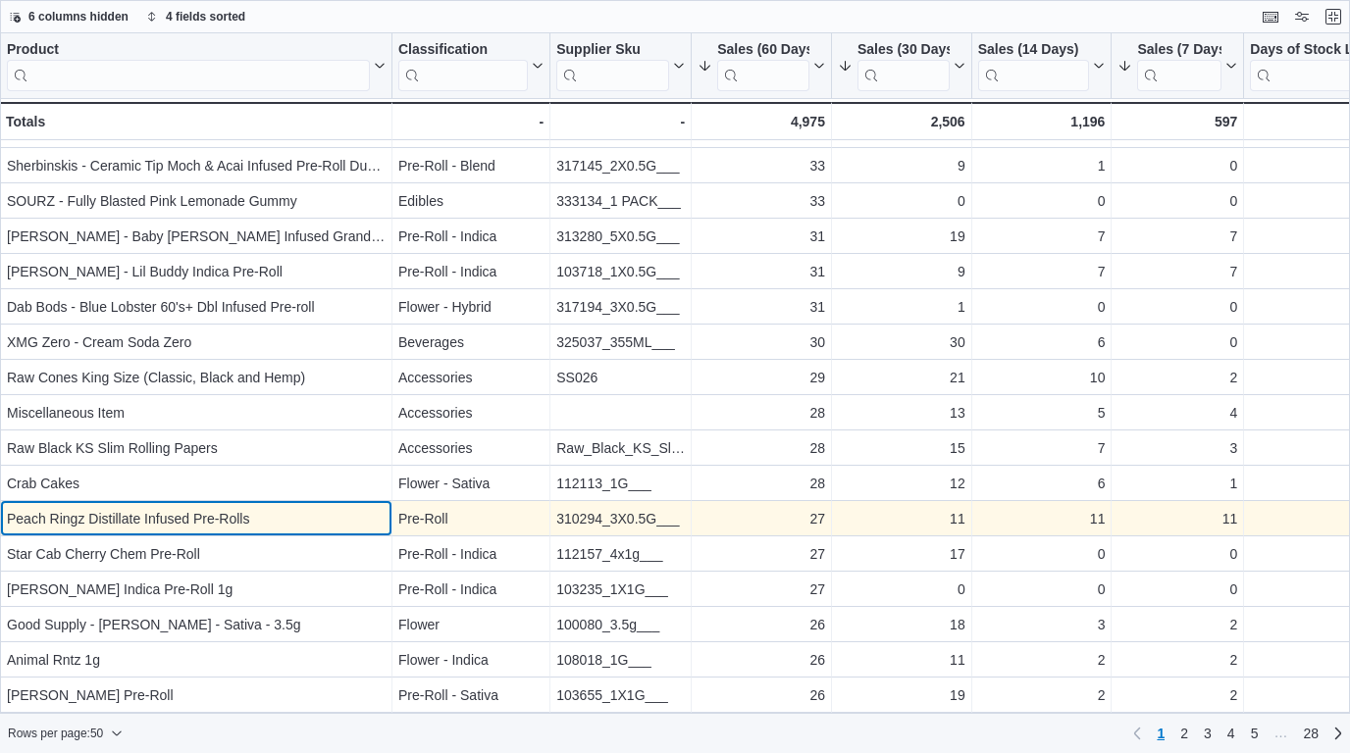
click at [284, 506] on div "Peach Ringz Distillate Infused Pre-Rolls - Product, column 1, row 45" at bounding box center [196, 518] width 392 height 35
click at [286, 515] on div "Peach Ringz Distillate Infused Pre-Rolls" at bounding box center [196, 519] width 379 height 24
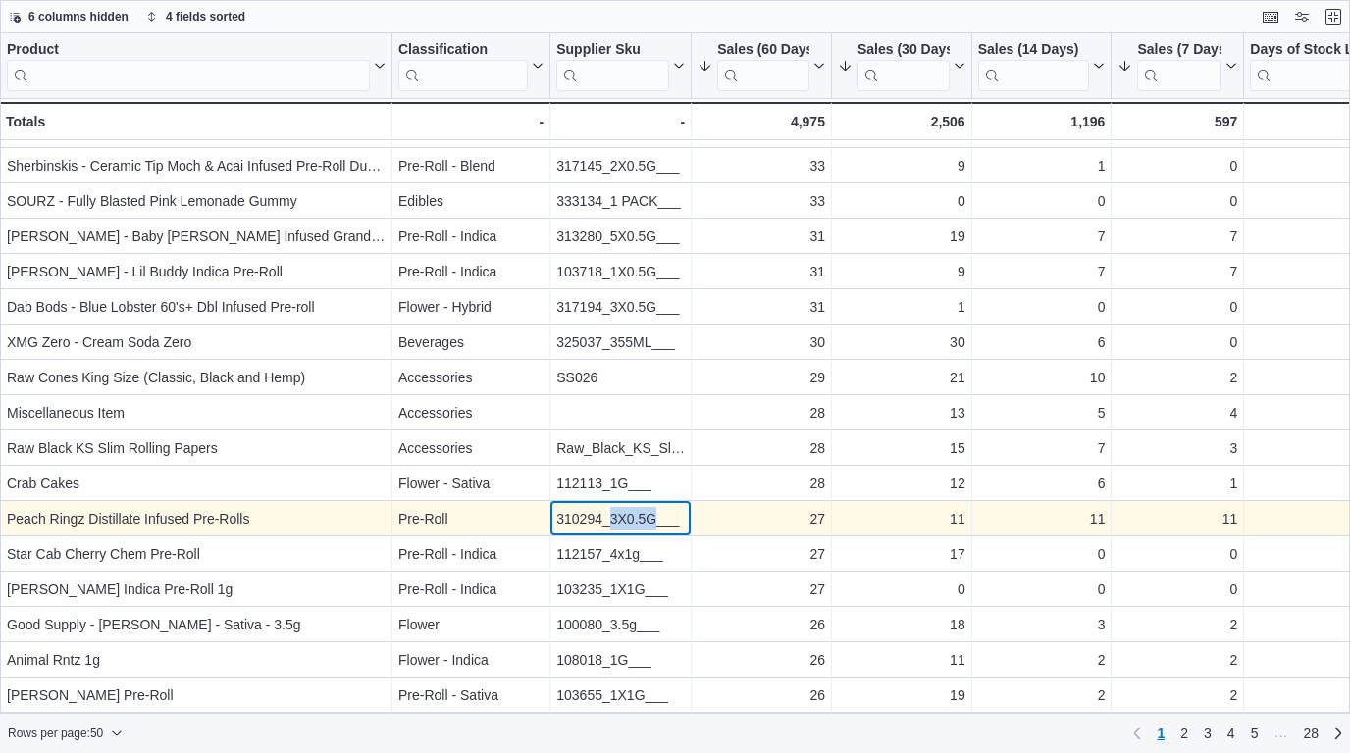
drag, startPoint x: 654, startPoint y: 519, endPoint x: 609, endPoint y: 524, distance: 45.4
click at [609, 524] on div "310294_3X0.5G___" at bounding box center [620, 519] width 128 height 24
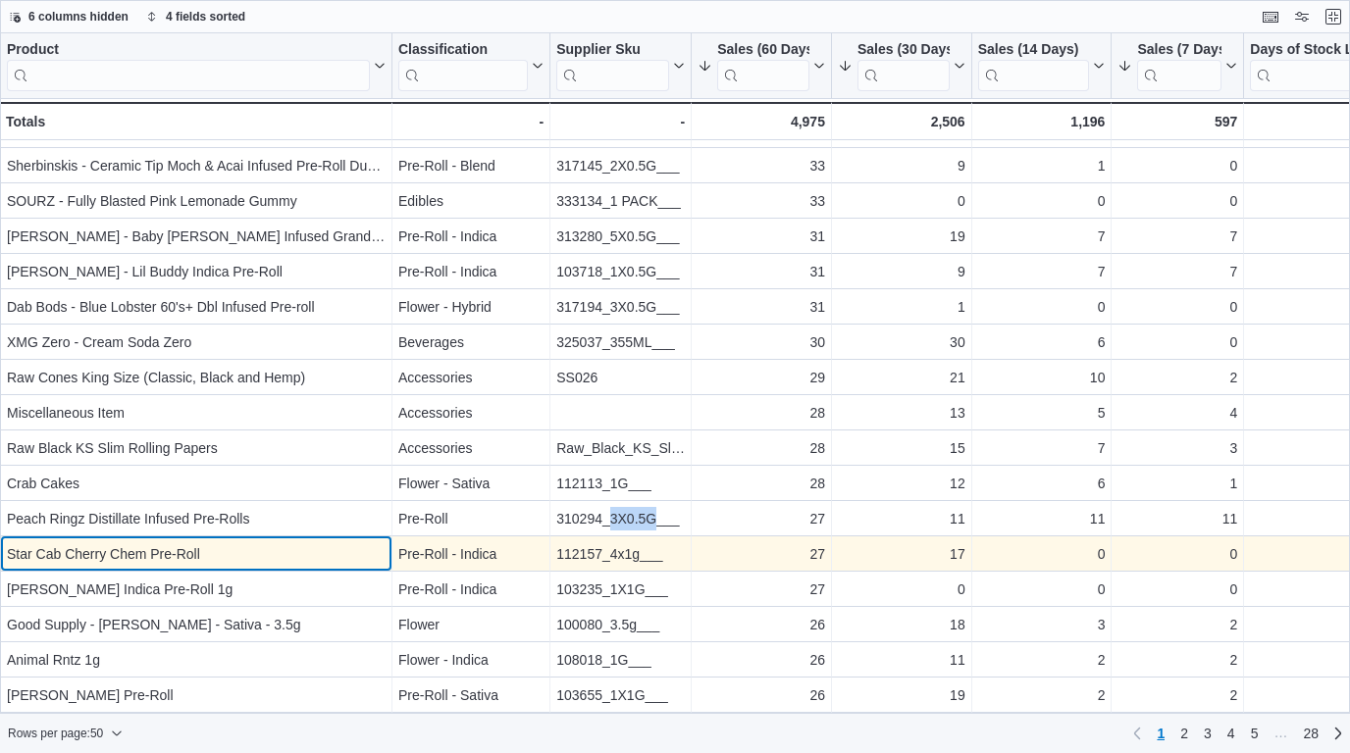
click at [148, 567] on div "Star Cab Cherry Chem Pre-Roll - Product, column 1, row 46" at bounding box center [196, 553] width 392 height 35
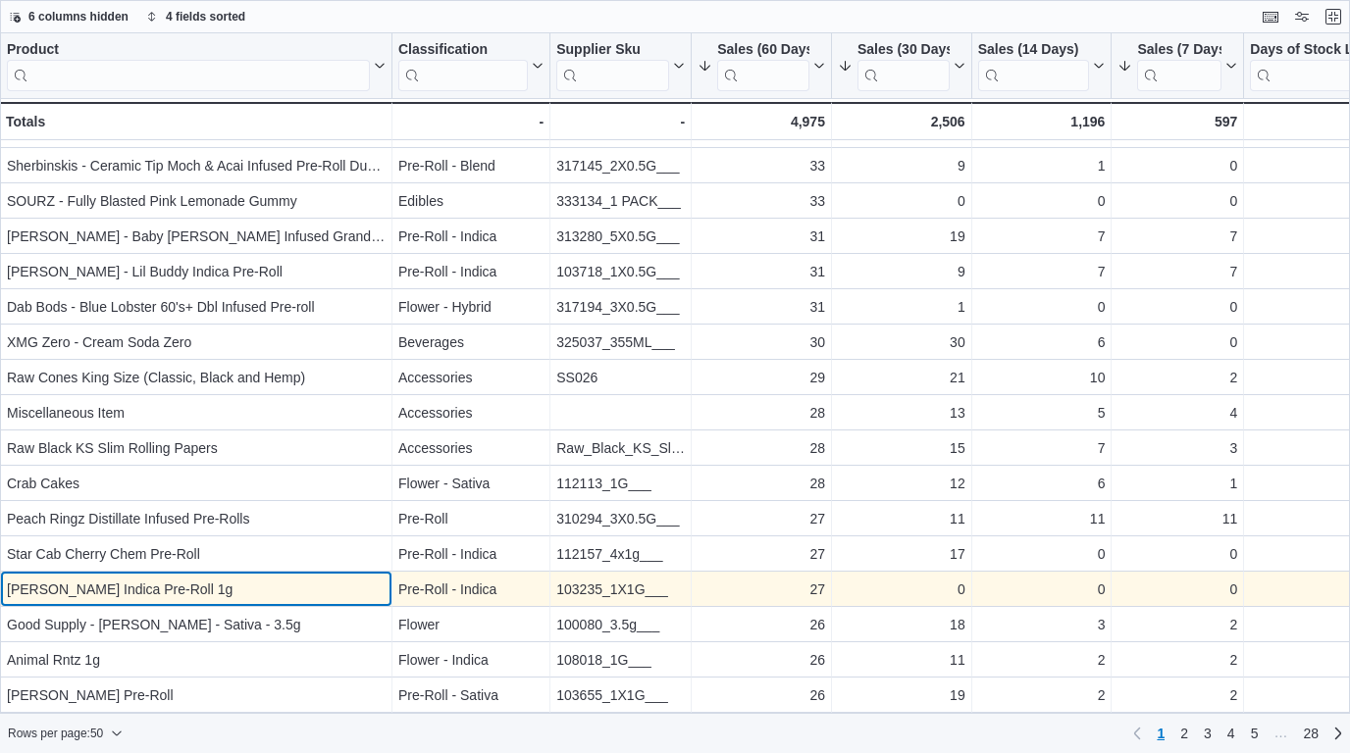
click at [159, 594] on div "[PERSON_NAME] Indica Pre-Roll 1g" at bounding box center [196, 590] width 379 height 24
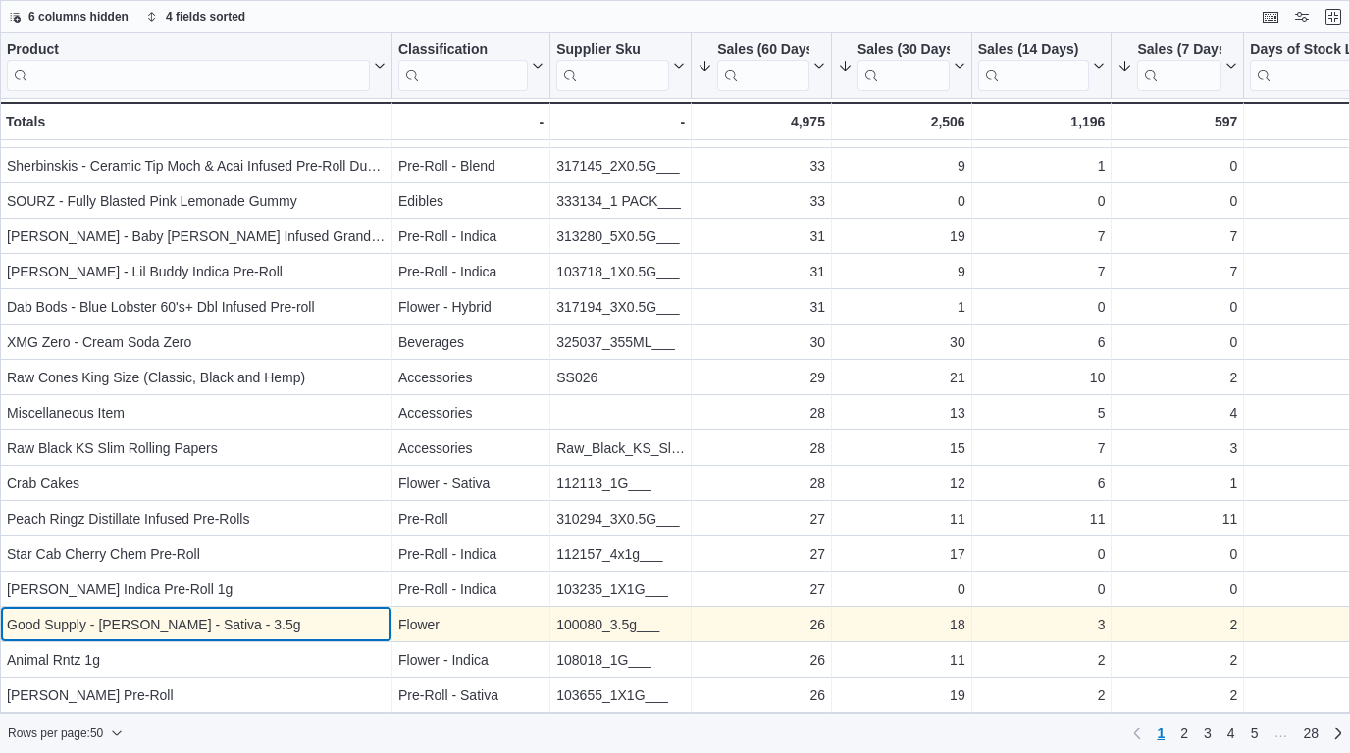
click at [172, 638] on div "Good Supply - [PERSON_NAME] - Sativa - 3.5g - Product, column 1, row 48" at bounding box center [196, 624] width 392 height 35
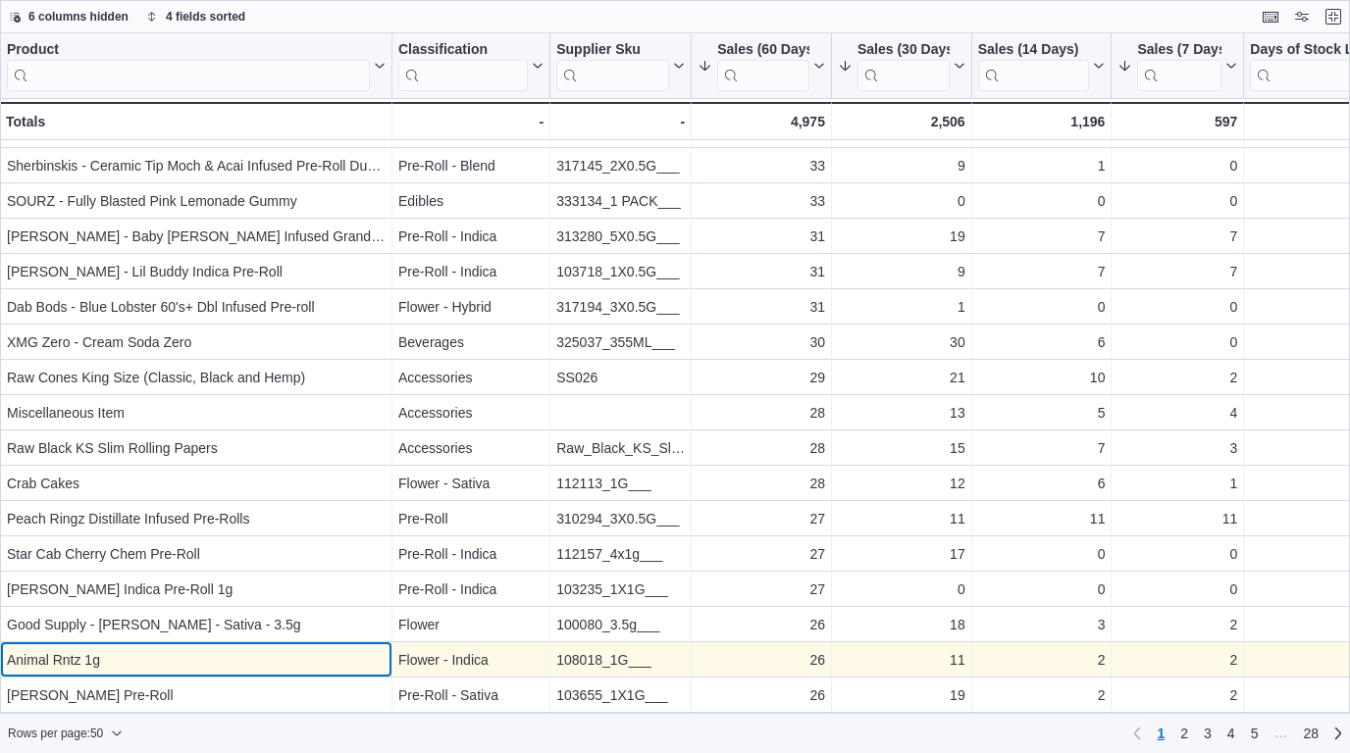
click at [179, 663] on div "Animal Rntz 1g" at bounding box center [196, 660] width 379 height 24
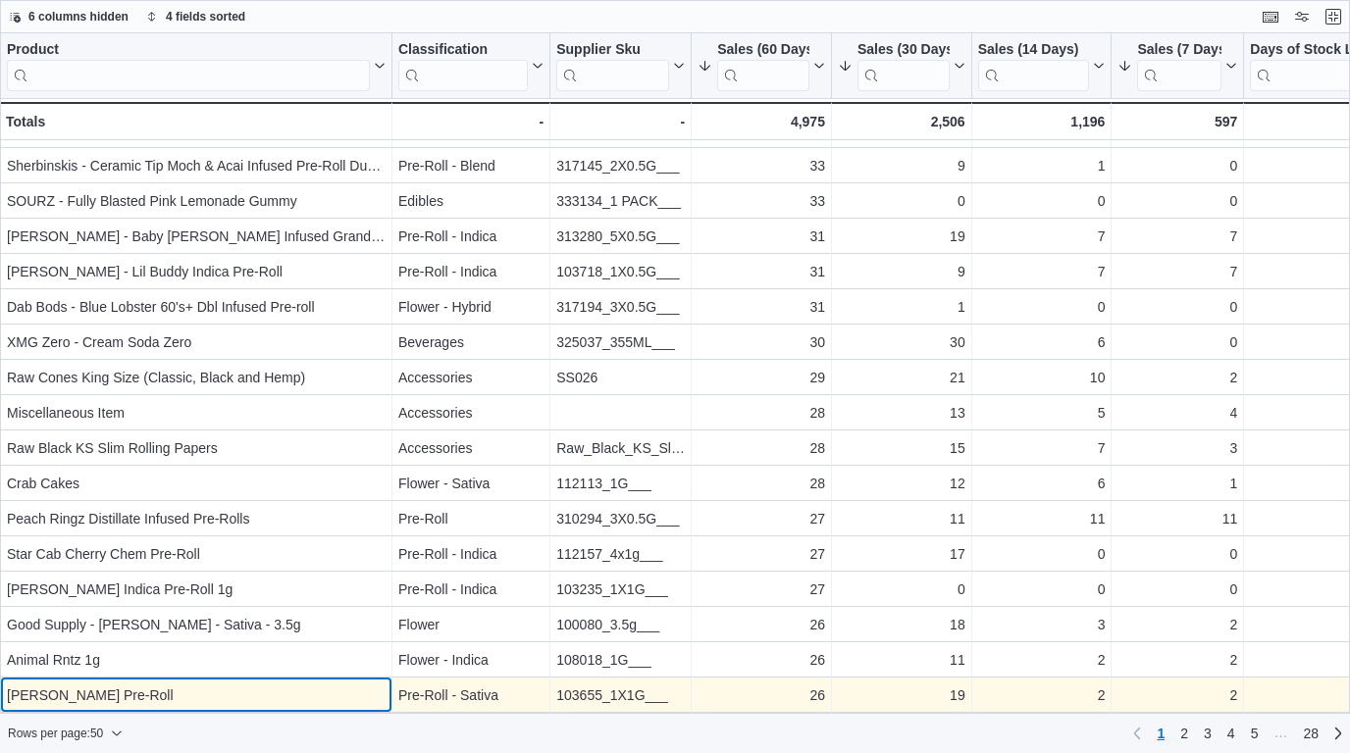
click at [205, 685] on div "[PERSON_NAME] Pre-Roll" at bounding box center [196, 696] width 379 height 24
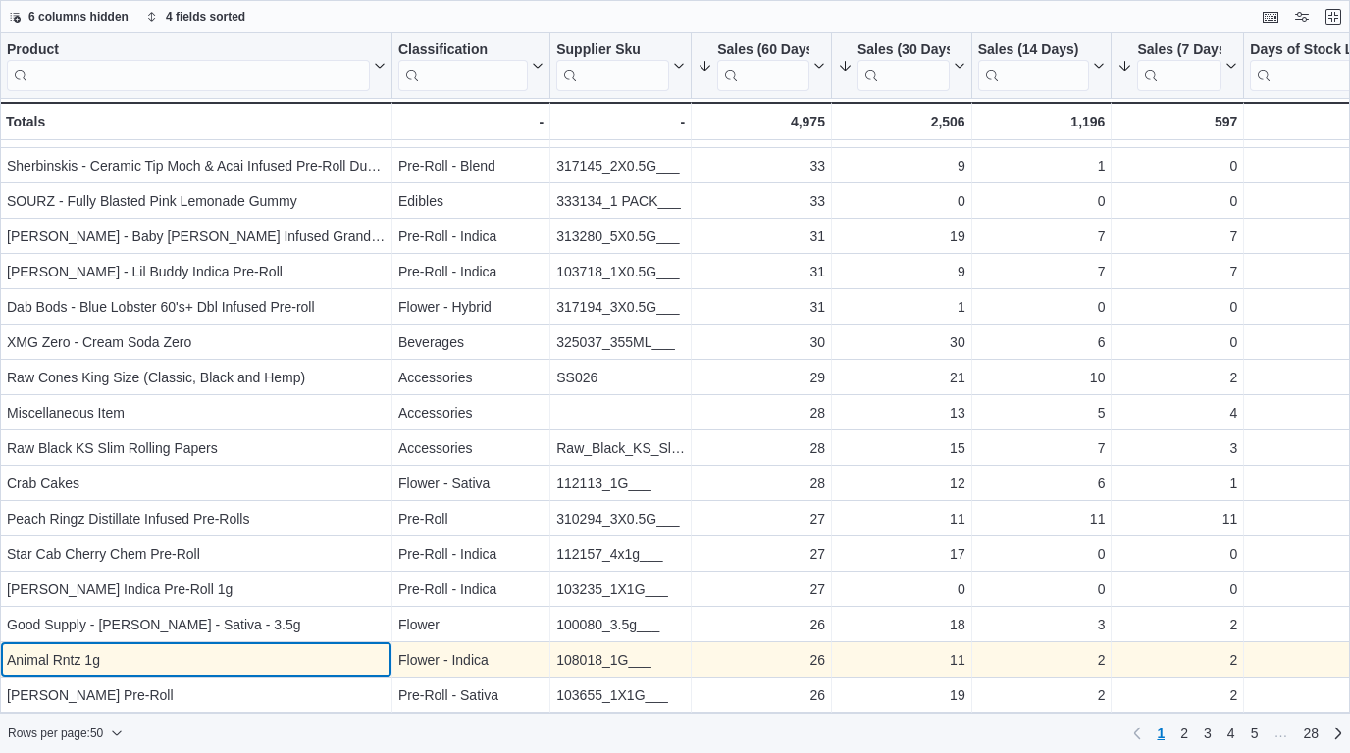
click at [211, 662] on div "Animal Rntz 1g" at bounding box center [196, 660] width 379 height 24
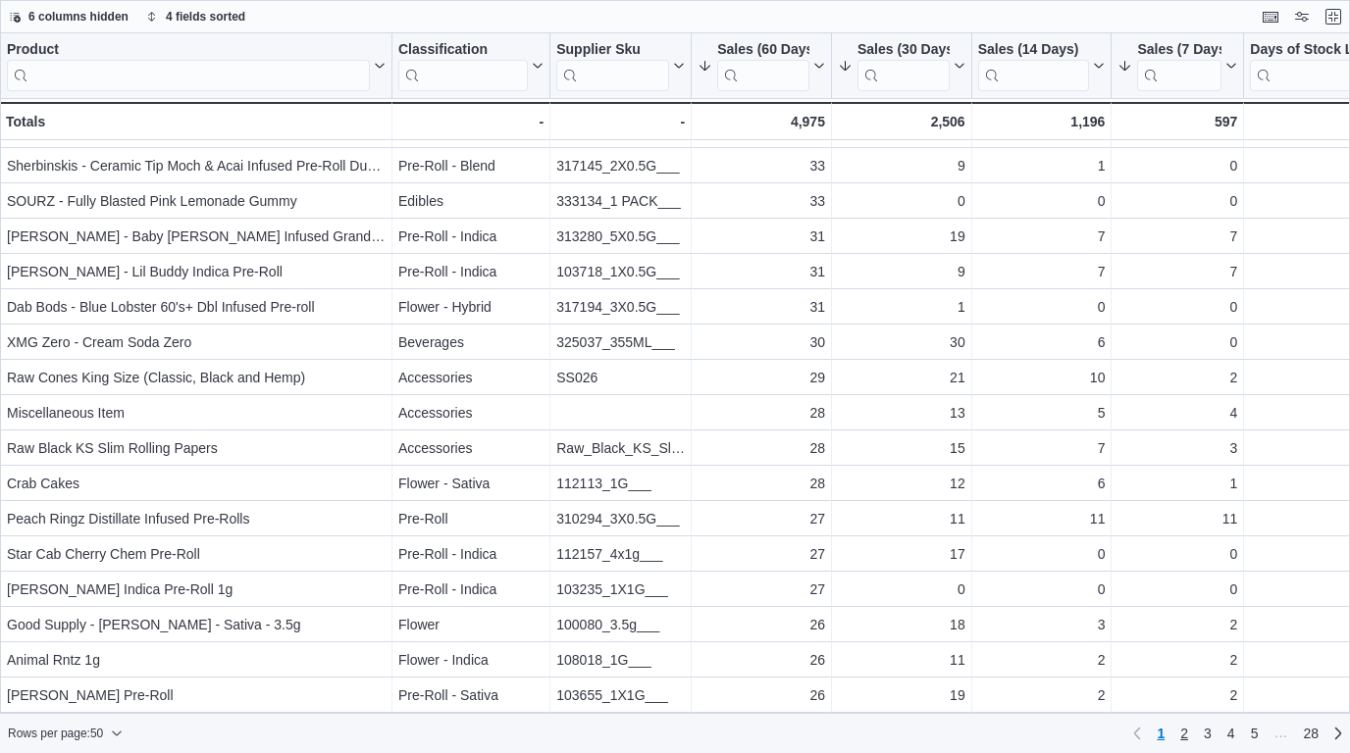
click at [1188, 733] on span "2" at bounding box center [1184, 734] width 8 height 20
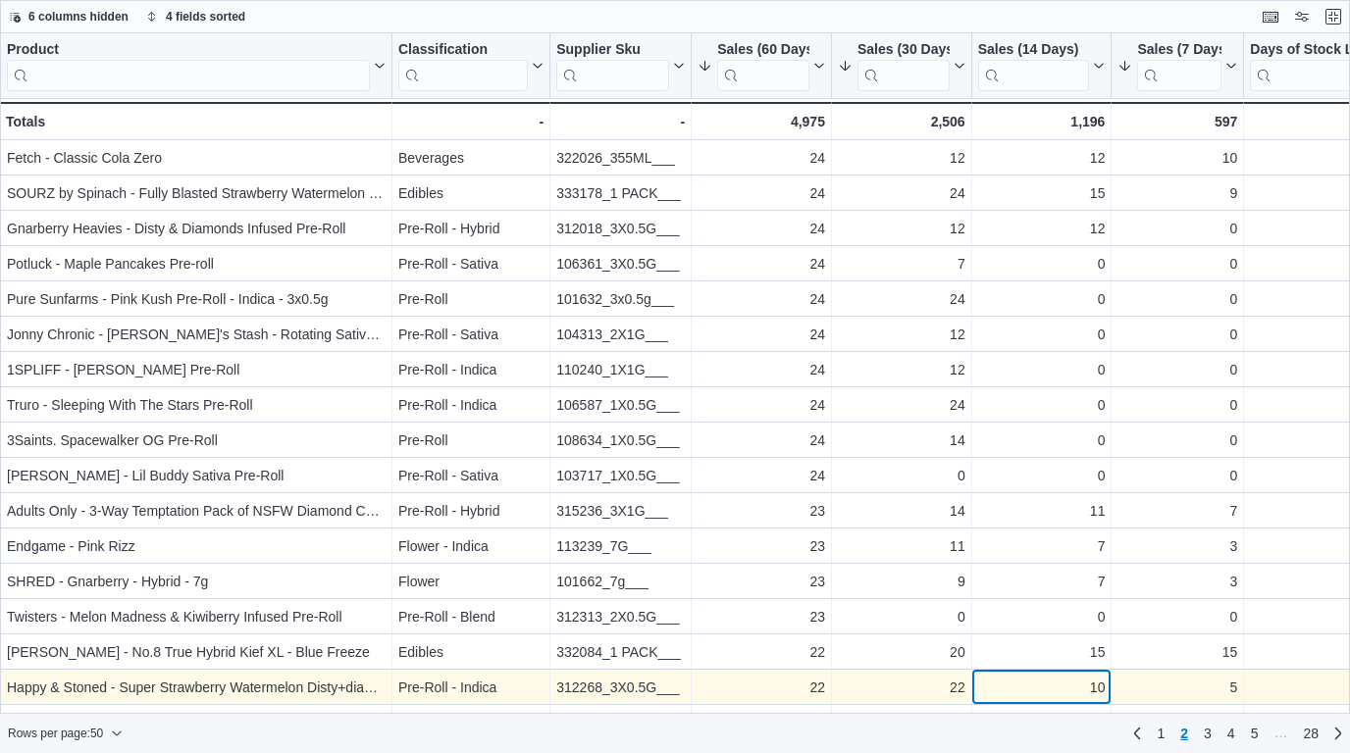
click at [1088, 670] on div "10 - Sales (14 Days), column 6, row 66" at bounding box center [1042, 687] width 140 height 35
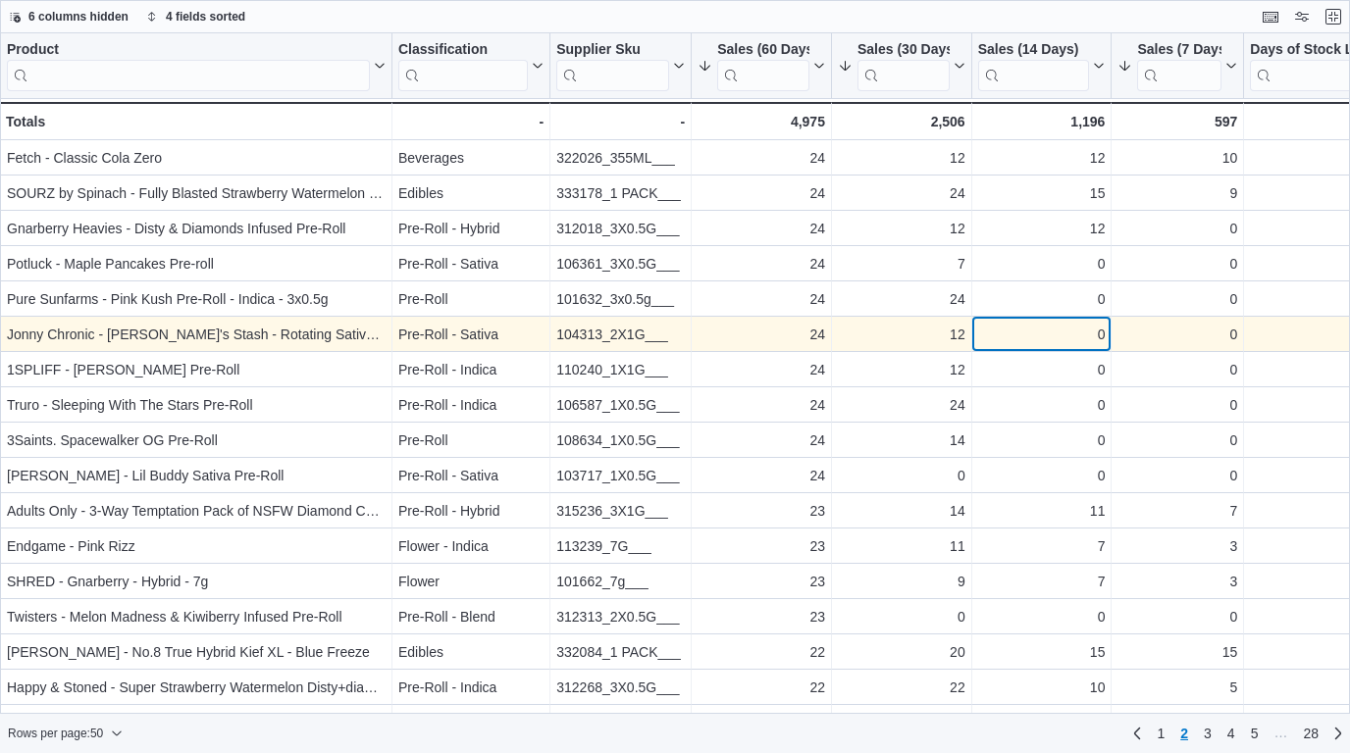
click at [1090, 329] on div "0" at bounding box center [1041, 335] width 127 height 24
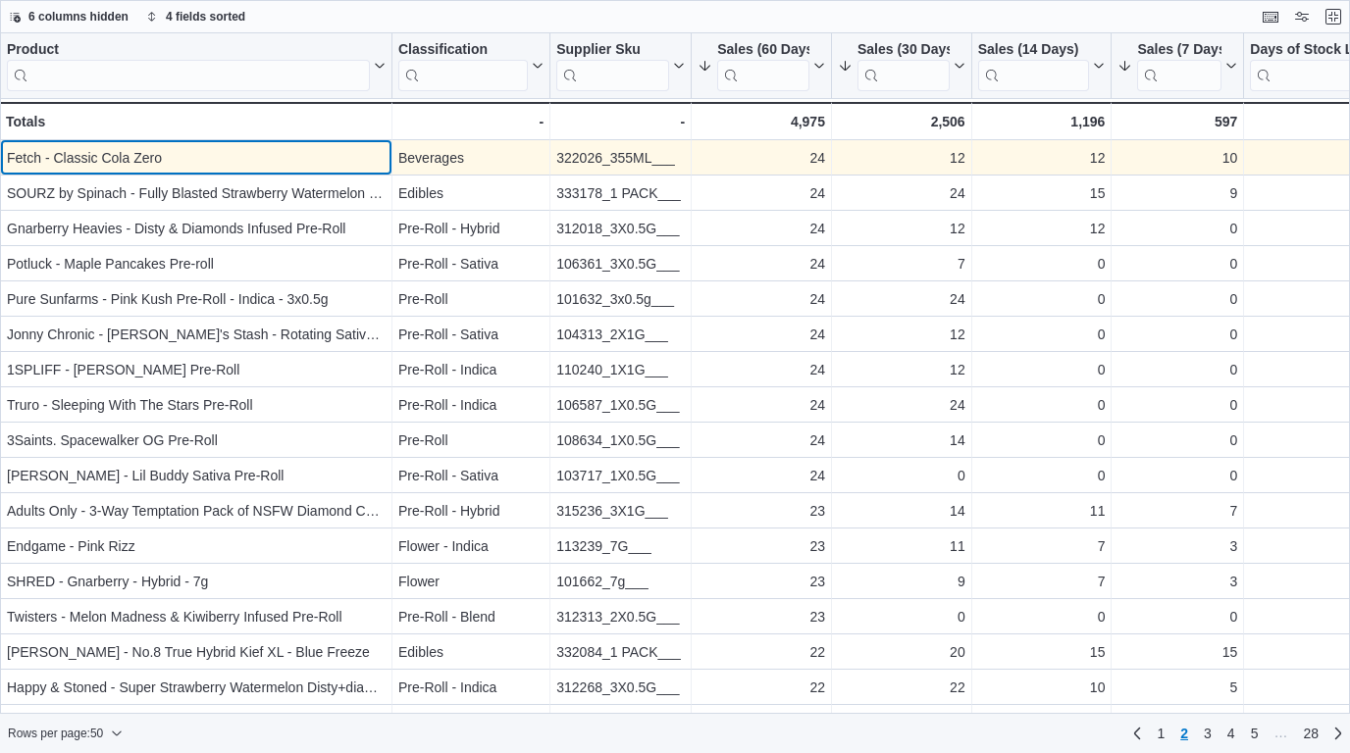
click at [271, 161] on div "Fetch - Classic Cola Zero" at bounding box center [196, 158] width 379 height 24
click at [296, 154] on div "Fetch - Classic Cola Zero" at bounding box center [196, 158] width 379 height 24
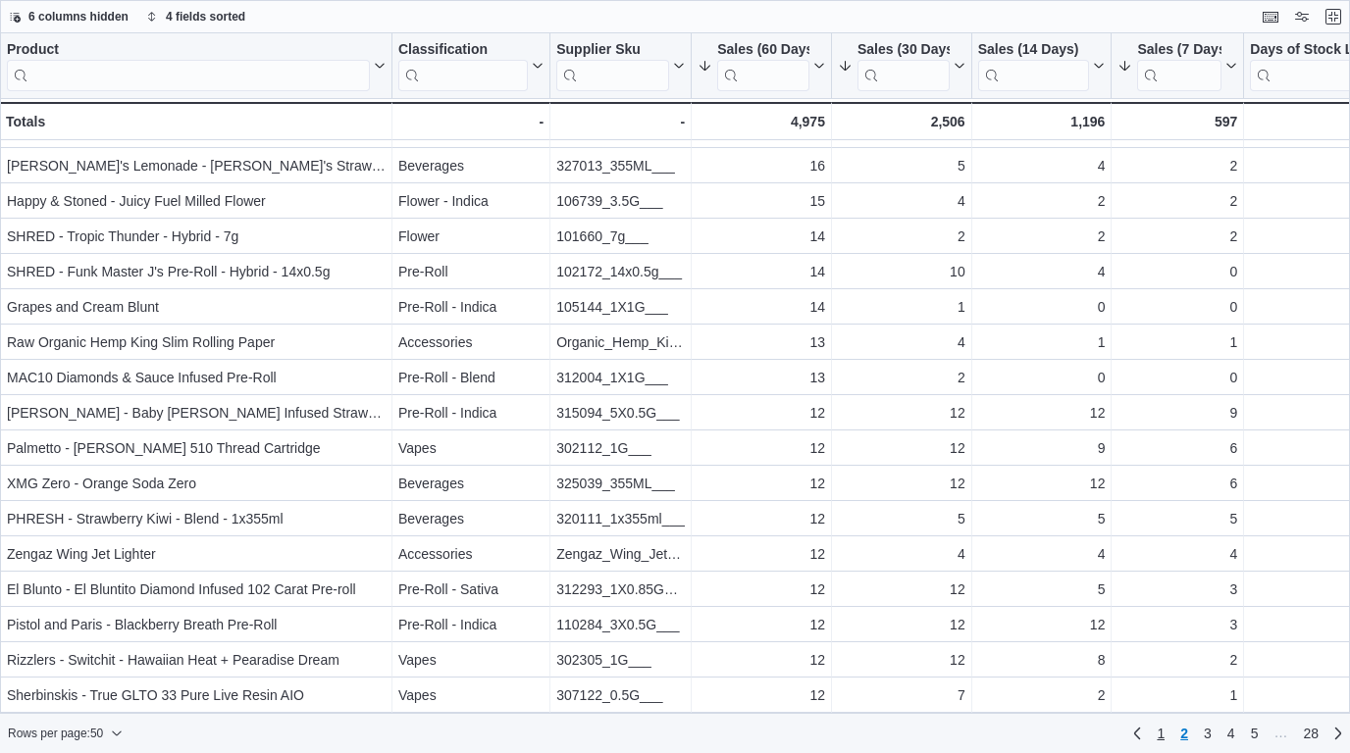
click at [1159, 736] on span "1" at bounding box center [1160, 734] width 8 height 20
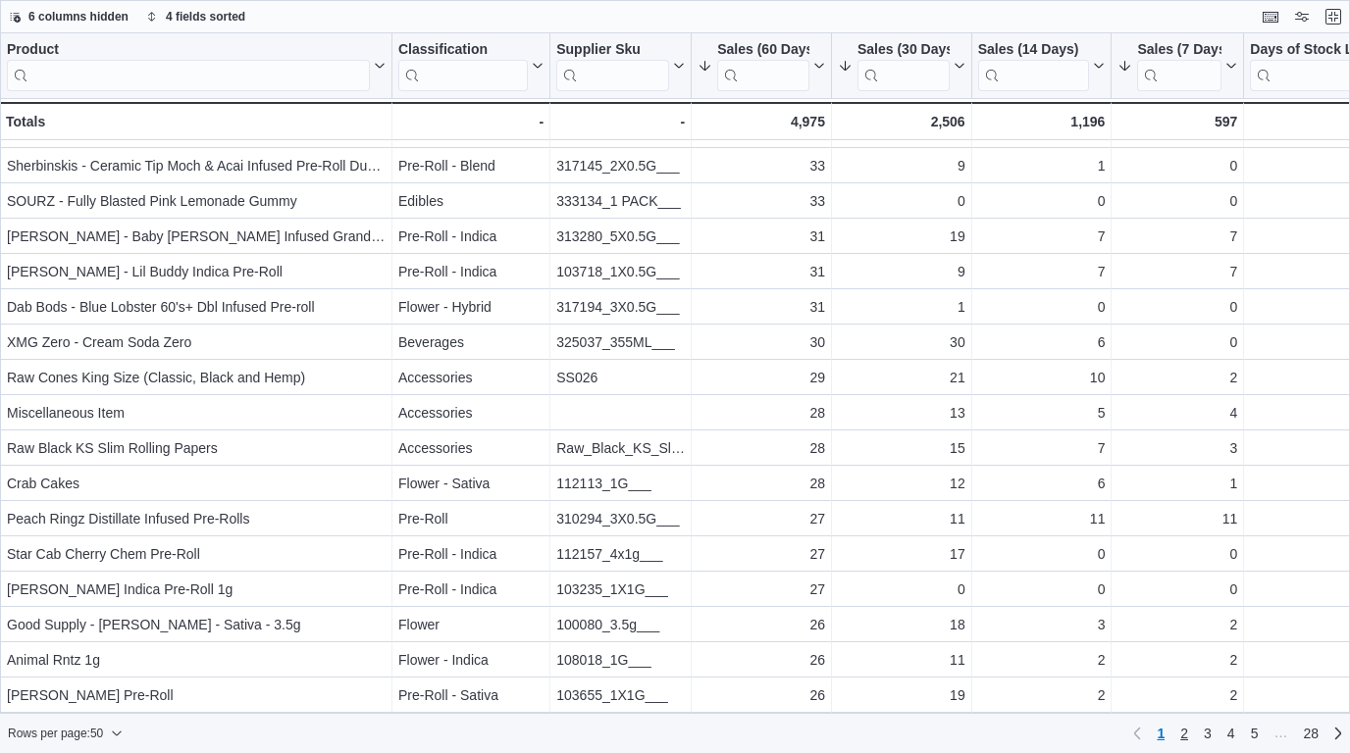
click at [1183, 738] on span "2" at bounding box center [1184, 734] width 8 height 20
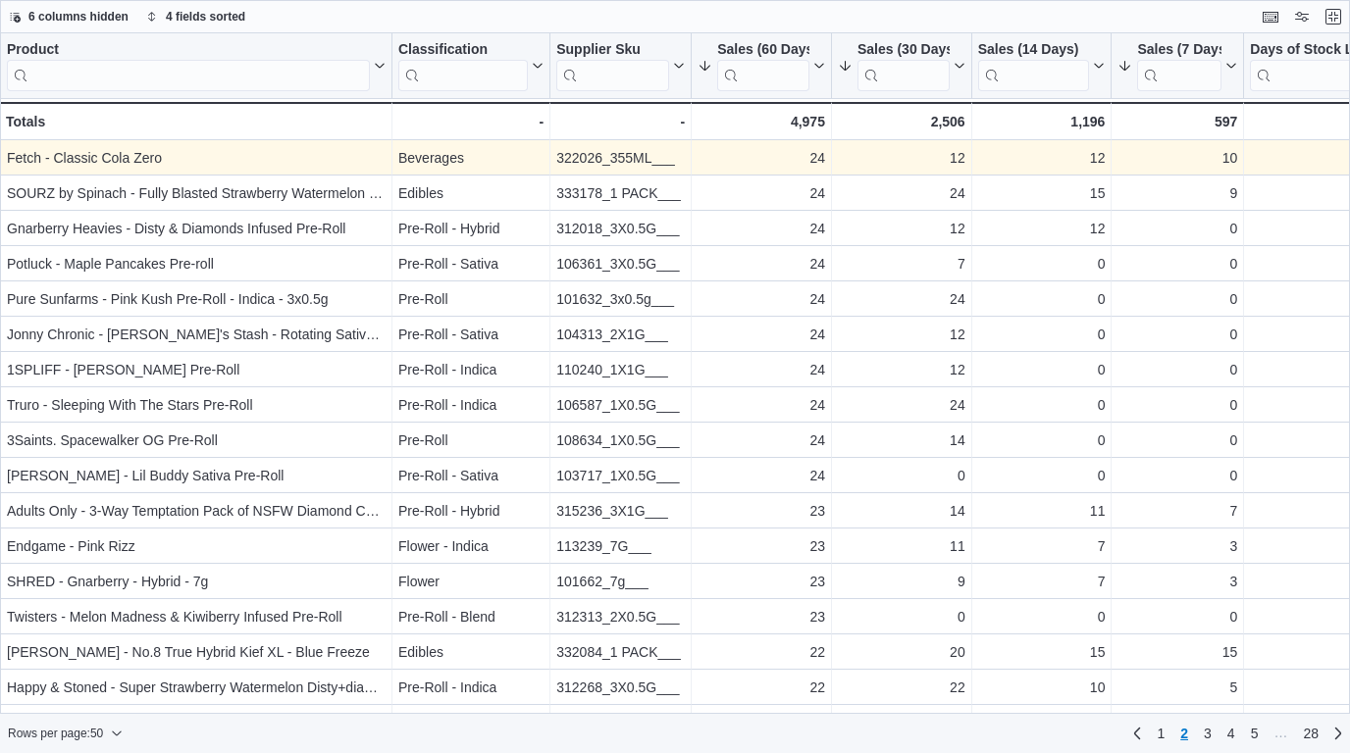
click at [358, 148] on div "Fetch - Classic Cola Zero" at bounding box center [196, 158] width 379 height 24
click at [359, 160] on div "Fetch - Classic Cola Zero" at bounding box center [196, 158] width 379 height 24
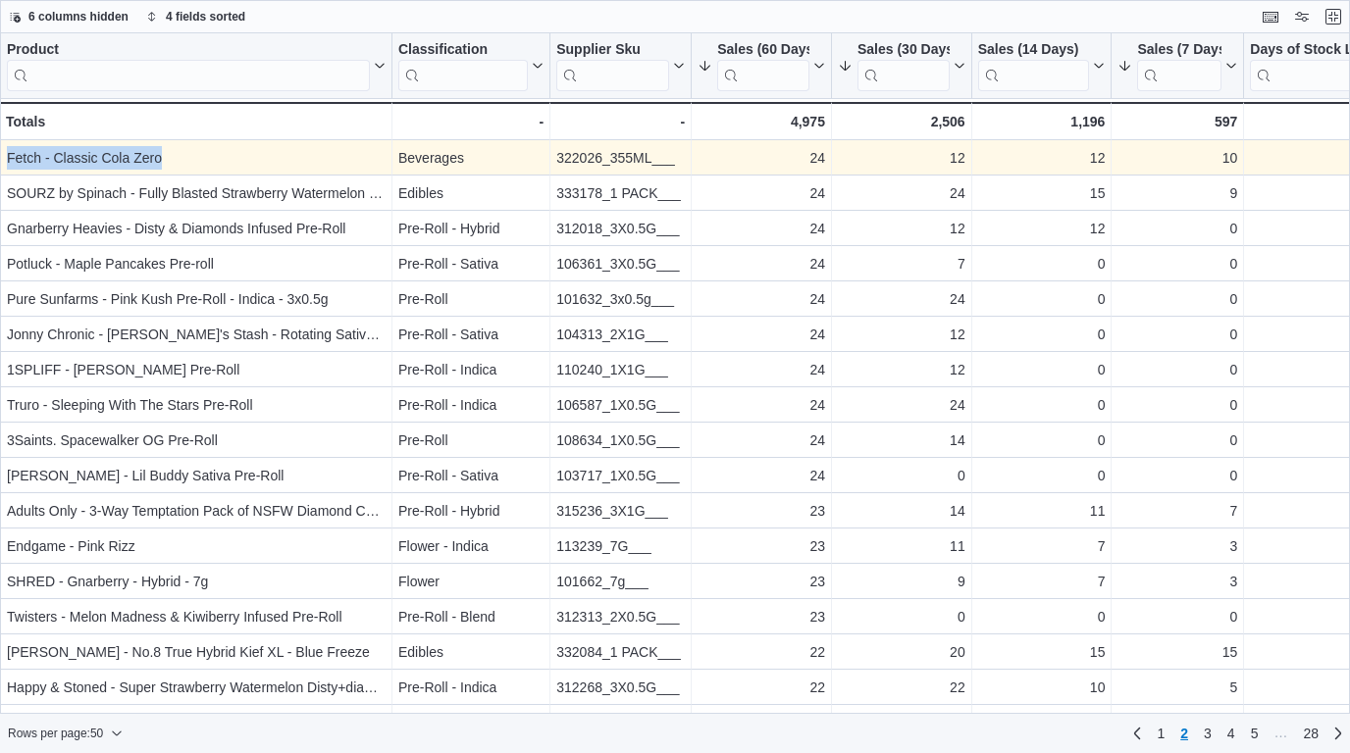
click at [348, 160] on div "Fetch - Classic Cola Zero" at bounding box center [196, 158] width 379 height 24
click at [116, 157] on div "Fetch - Classic Cola Zero" at bounding box center [196, 158] width 379 height 24
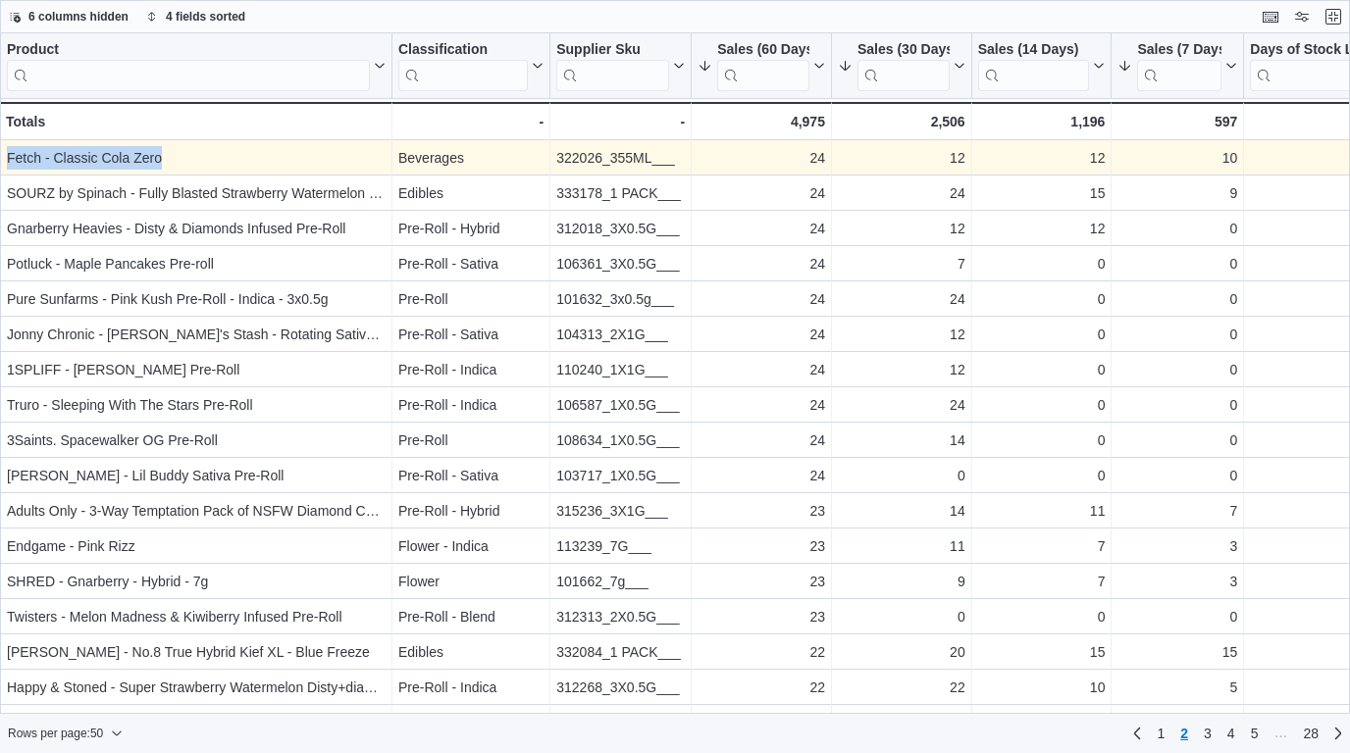
click at [116, 157] on div "Fetch - Classic Cola Zero" at bounding box center [196, 158] width 379 height 24
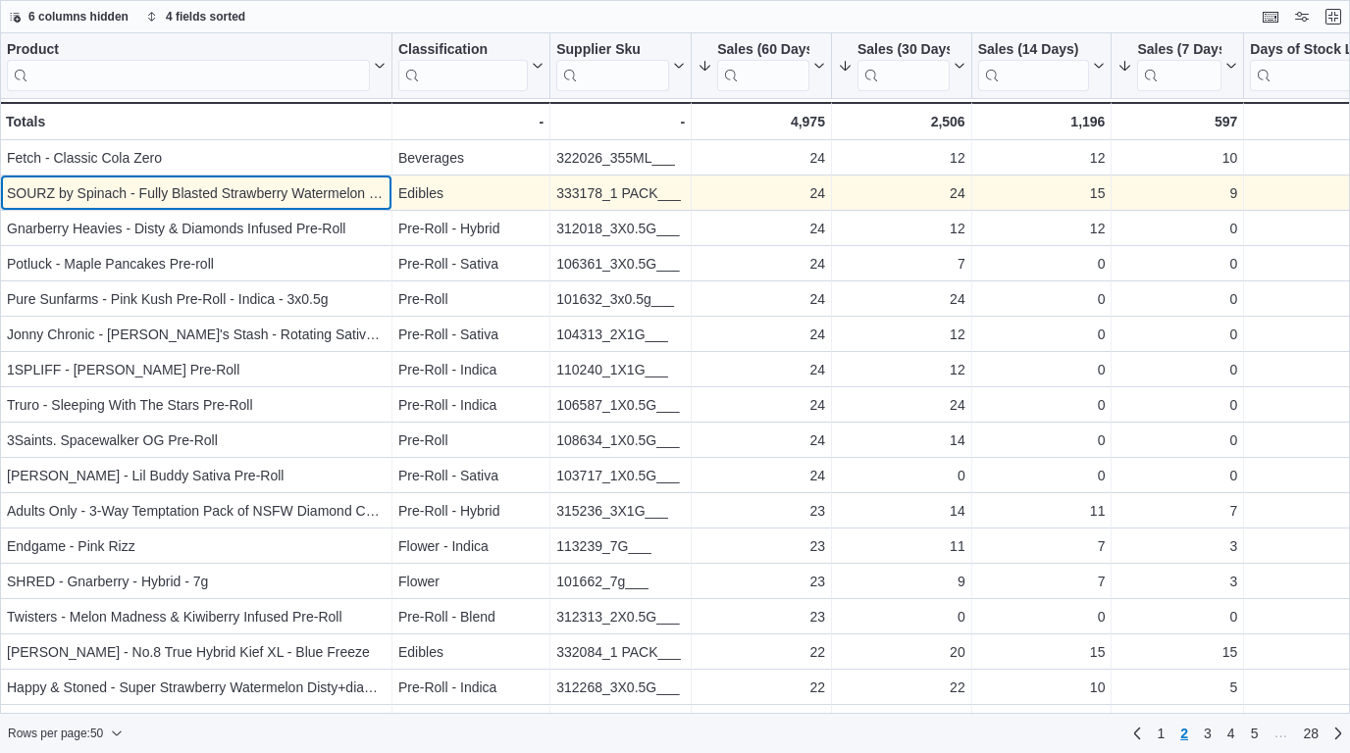
click at [273, 211] on div "SOURZ by Spinach - Fully Blasted Strawberry Watermelon 1:1 CBG THC Gummy - Prod…" at bounding box center [196, 193] width 392 height 35
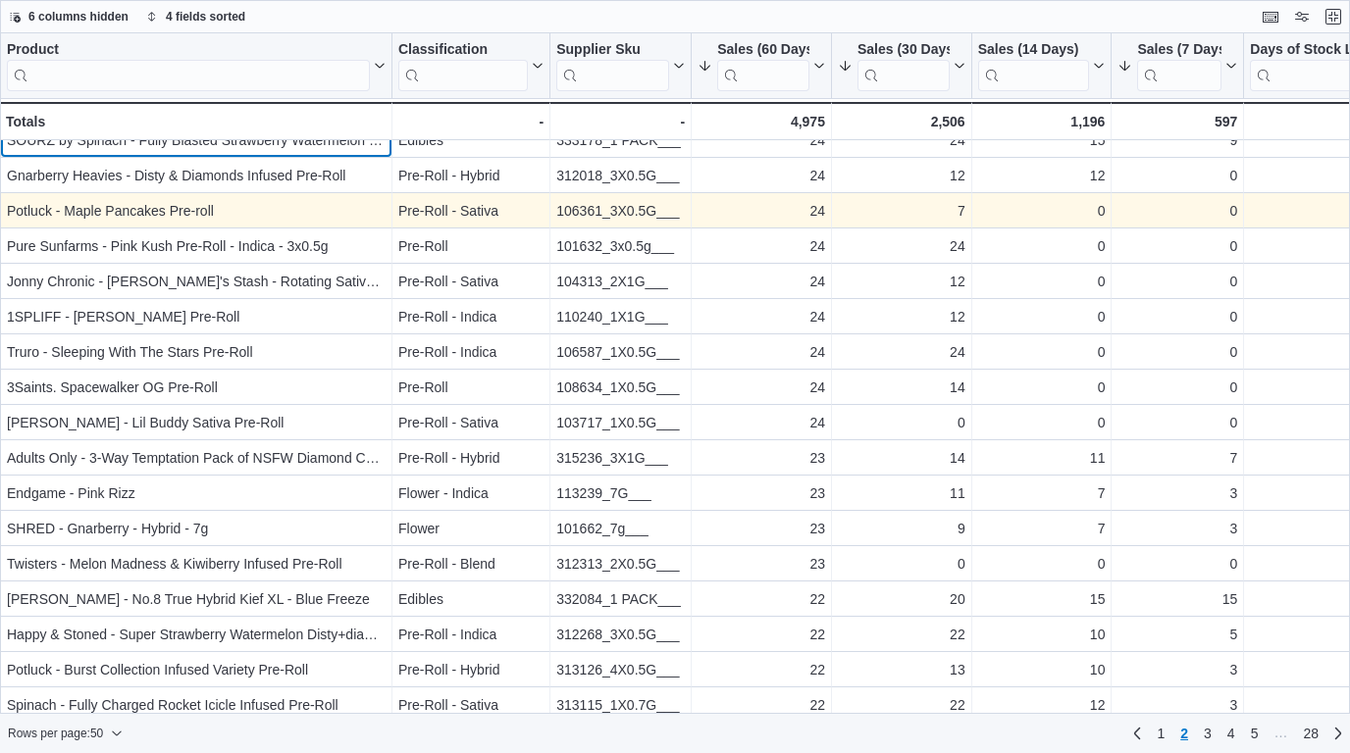
scroll to position [56, 0]
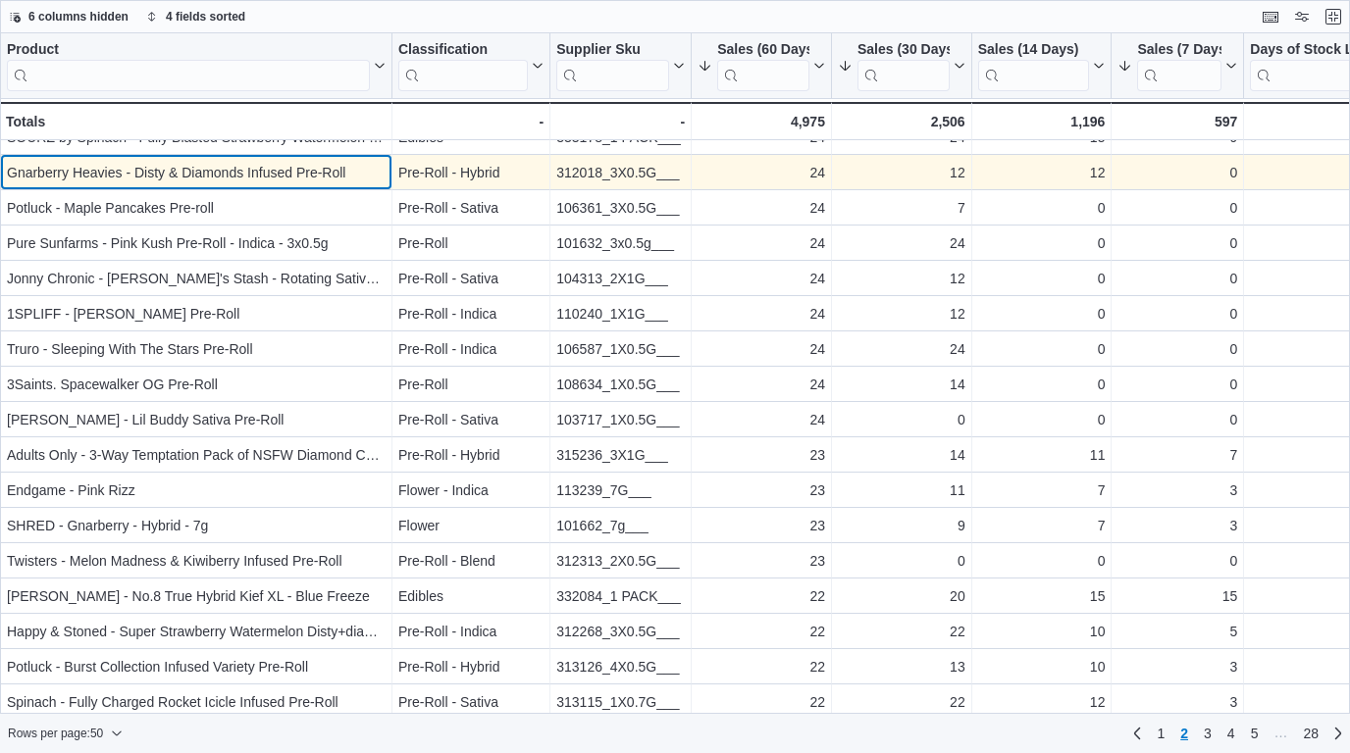
click at [269, 178] on div "Gnarberry Heavies - Disty & Diamonds Infused Pre-Roll" at bounding box center [196, 173] width 379 height 24
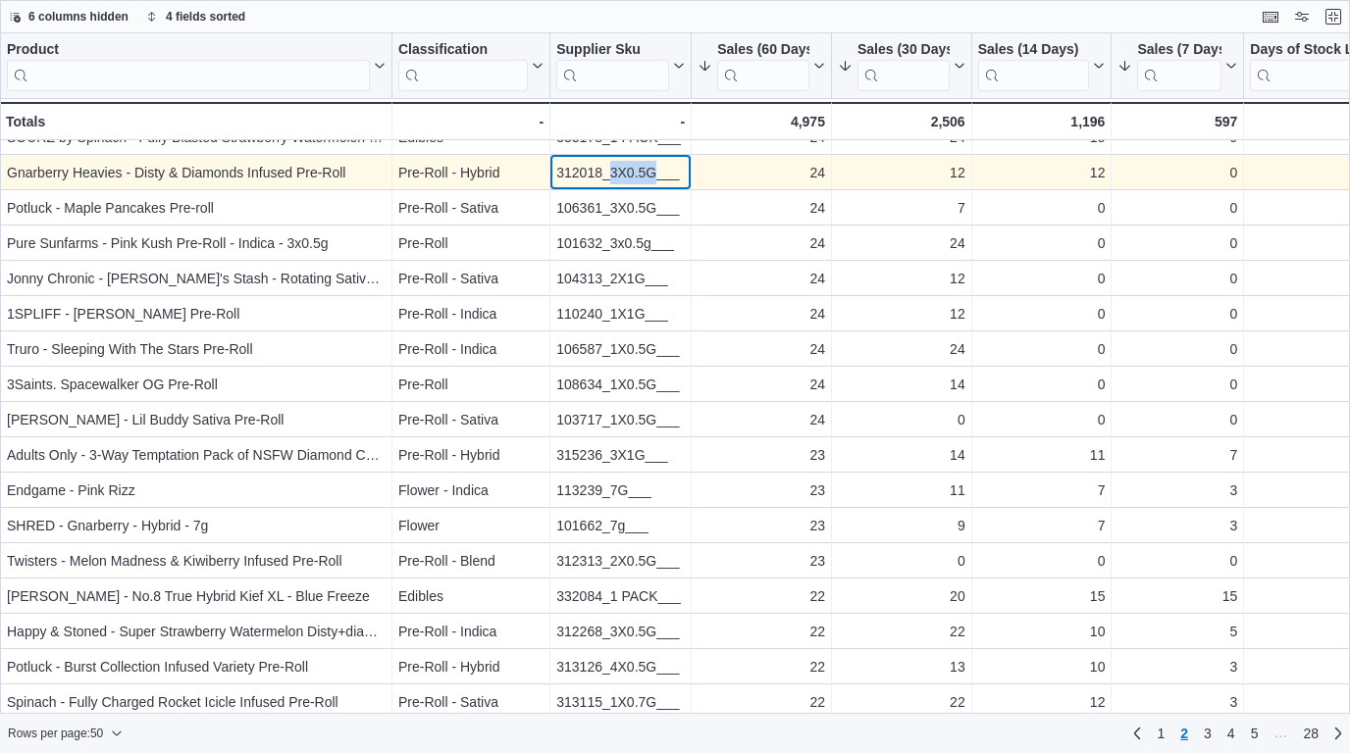
drag, startPoint x: 657, startPoint y: 176, endPoint x: 612, endPoint y: 174, distance: 45.2
click at [612, 174] on div "312018_3X0.5G___" at bounding box center [620, 173] width 128 height 24
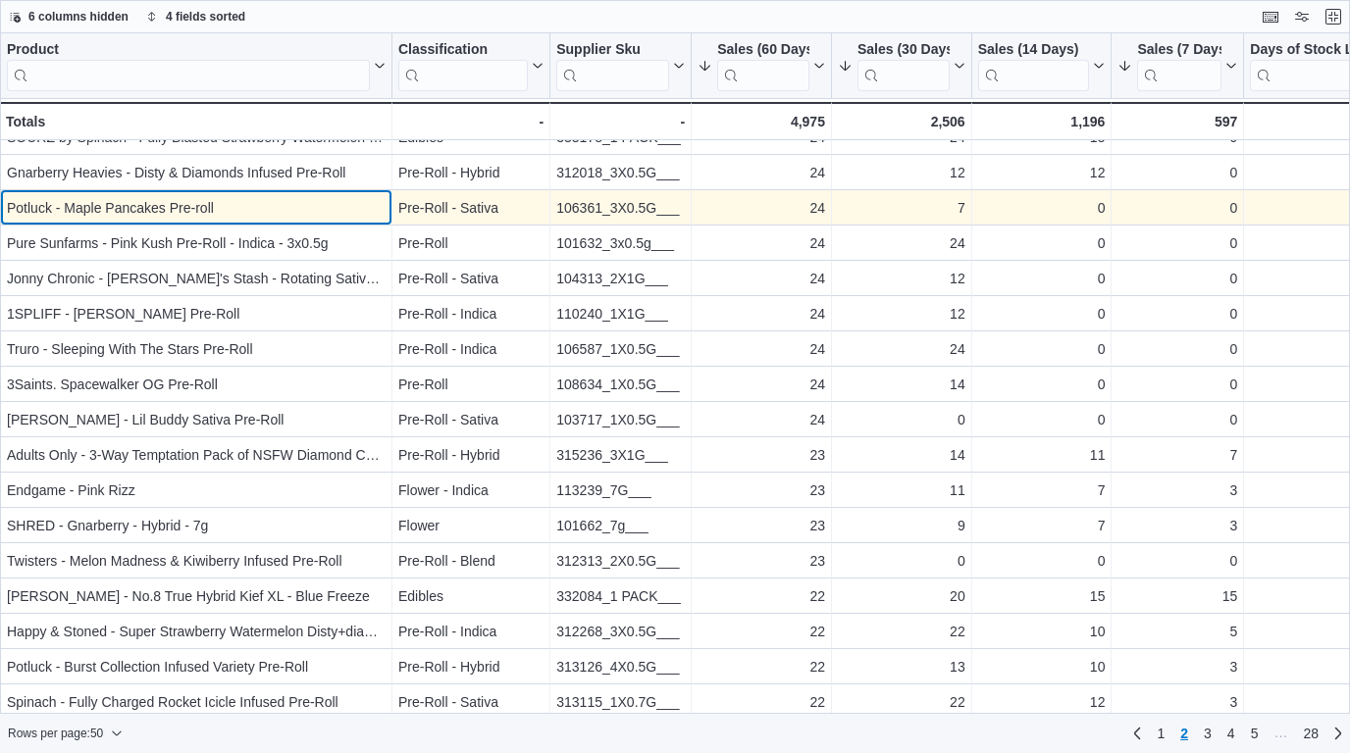
click at [299, 209] on div "Potluck - Maple Pancakes Pre-roll" at bounding box center [196, 208] width 379 height 24
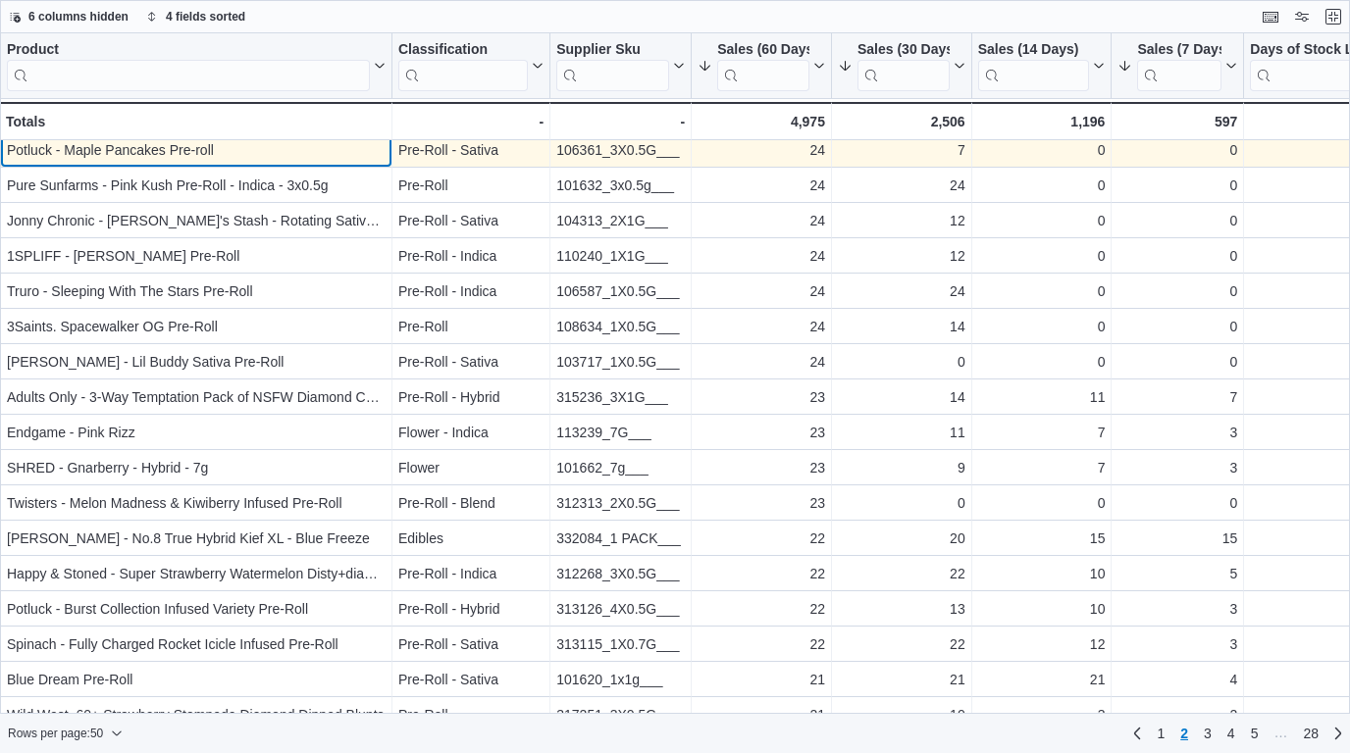
scroll to position [120, 0]
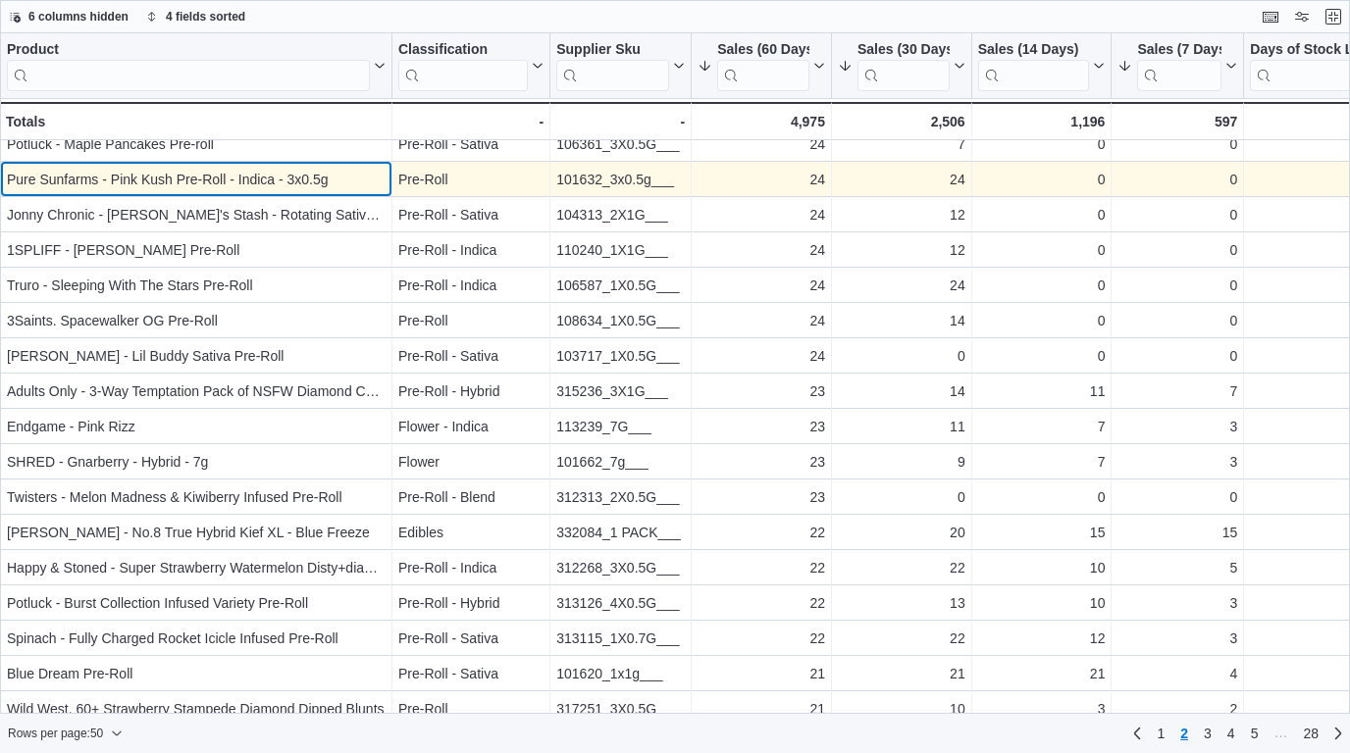
click at [320, 174] on div "Pure Sunfarms - Pink Kush Pre-Roll - Indica - 3x0.5g" at bounding box center [196, 180] width 379 height 24
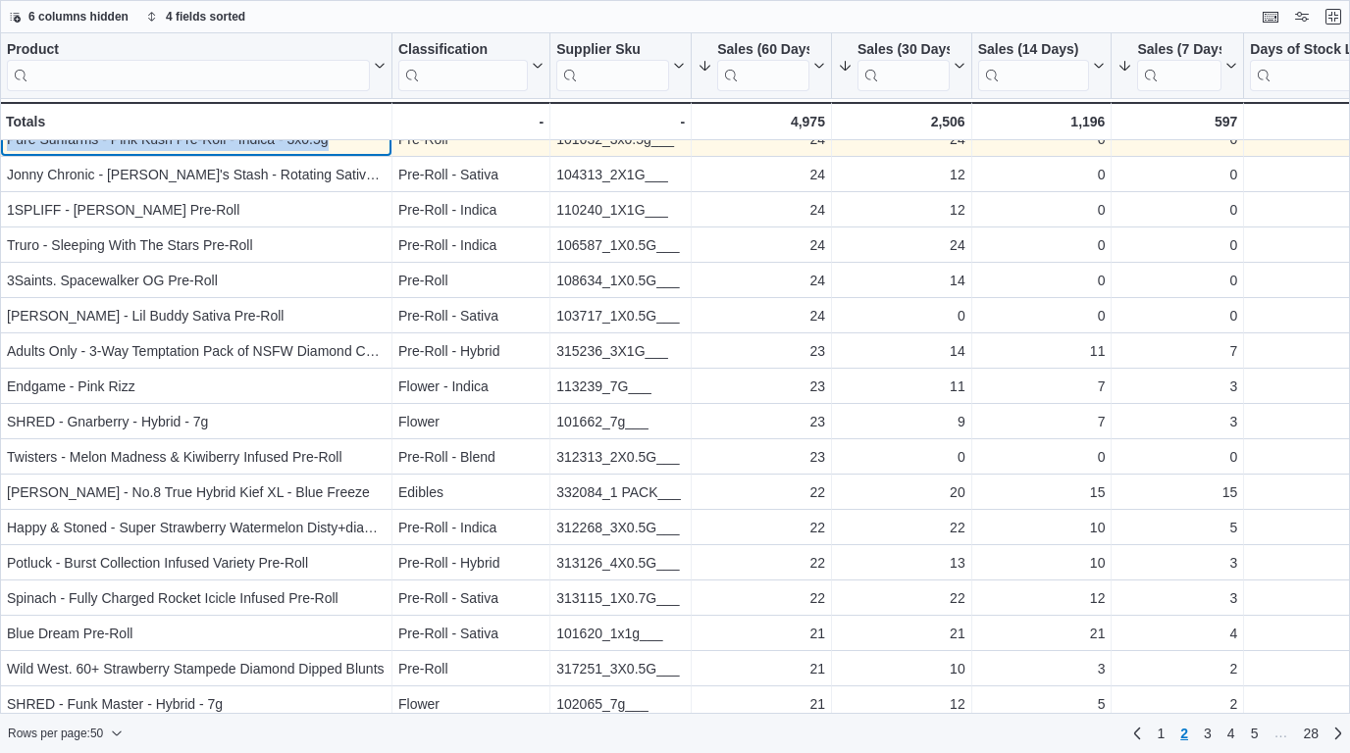
scroll to position [163, 0]
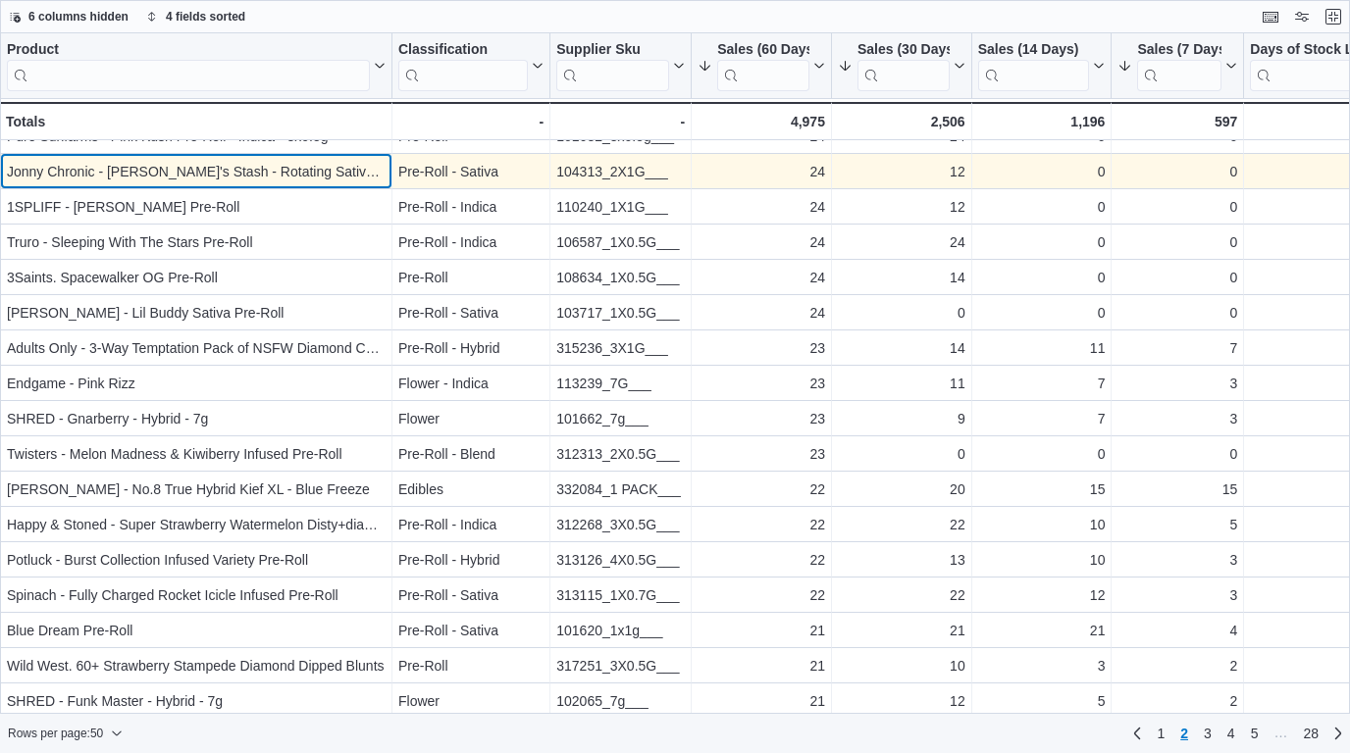
click at [348, 179] on div "Jonny Chronic - [PERSON_NAME]'s Stash - Rotating Sativa Reefers" at bounding box center [196, 172] width 379 height 24
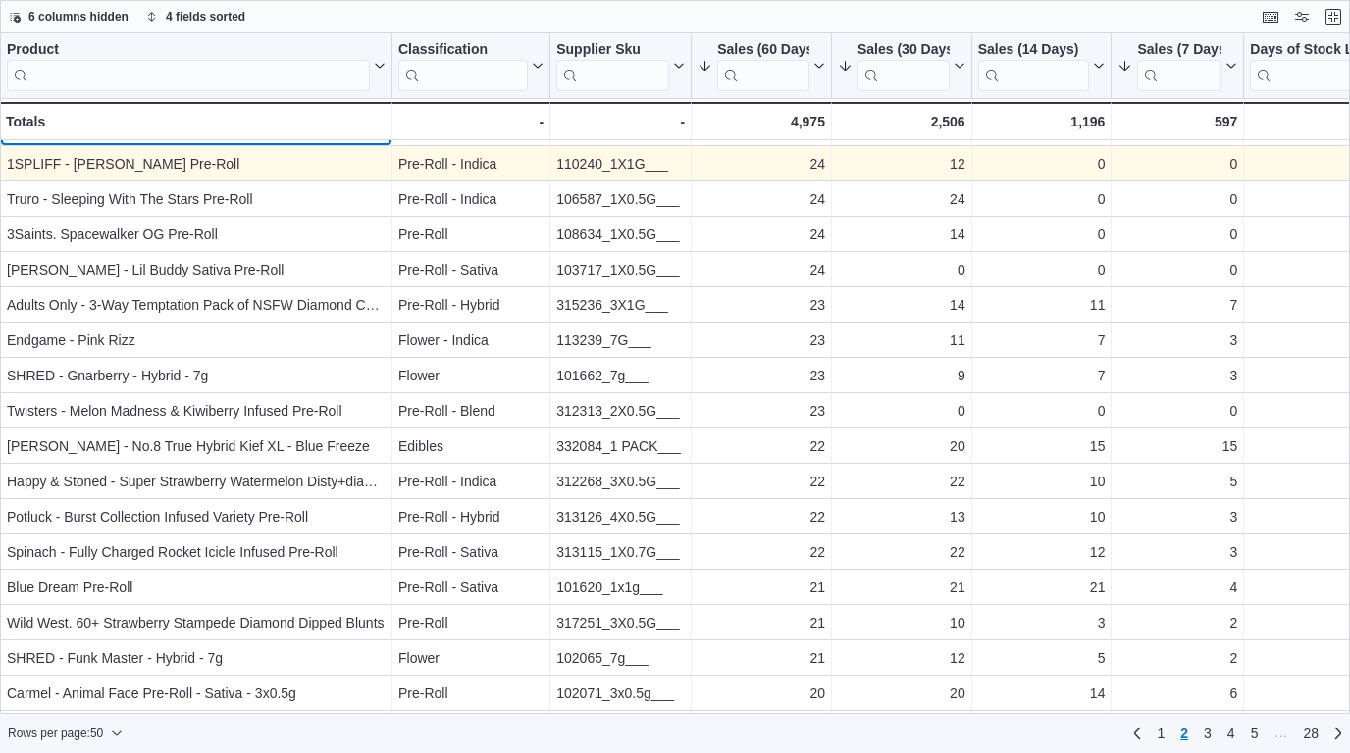
scroll to position [208, 0]
click at [348, 164] on div "1SPLIFF - [PERSON_NAME] Pre-Roll" at bounding box center [196, 162] width 379 height 24
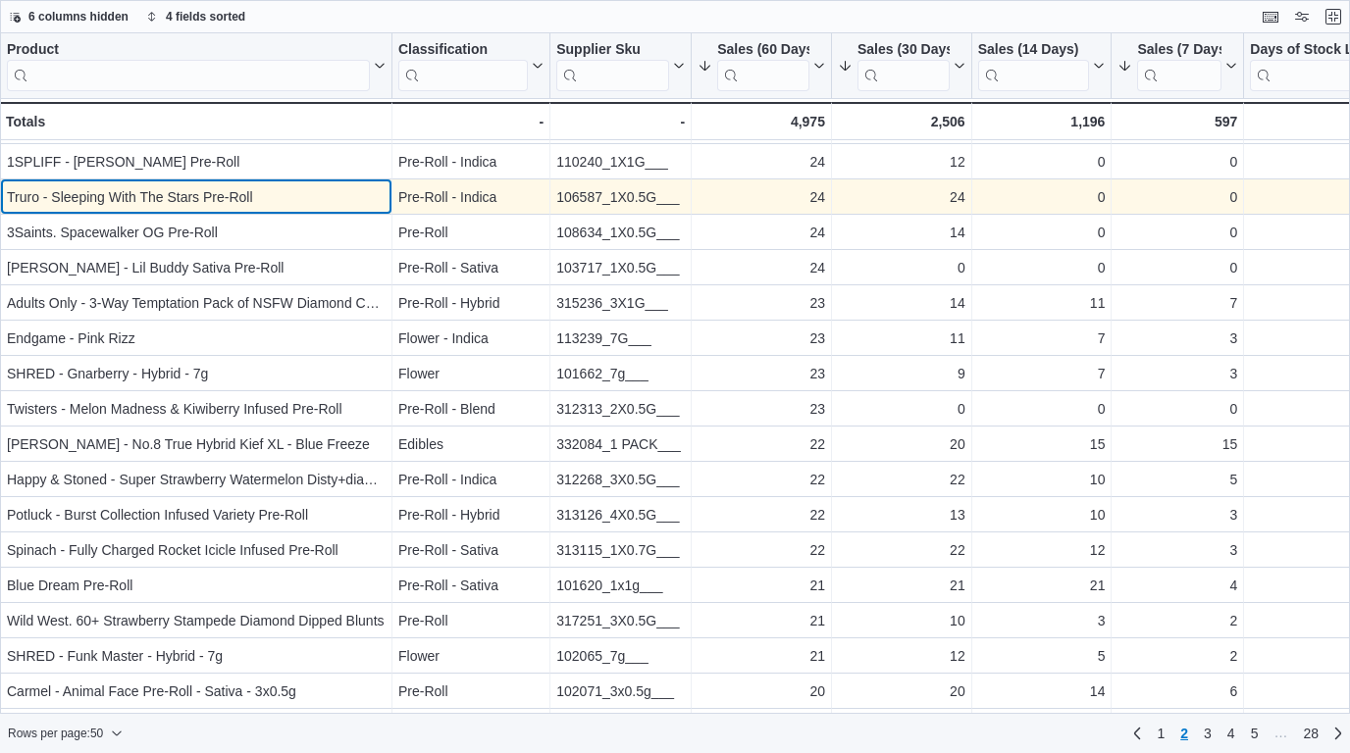
click at [337, 208] on div "Truro - Sleeping With The Stars Pre-Roll" at bounding box center [196, 197] width 379 height 24
click at [317, 188] on div "Truro - Sleeping With The Stars Pre-Roll" at bounding box center [196, 197] width 379 height 24
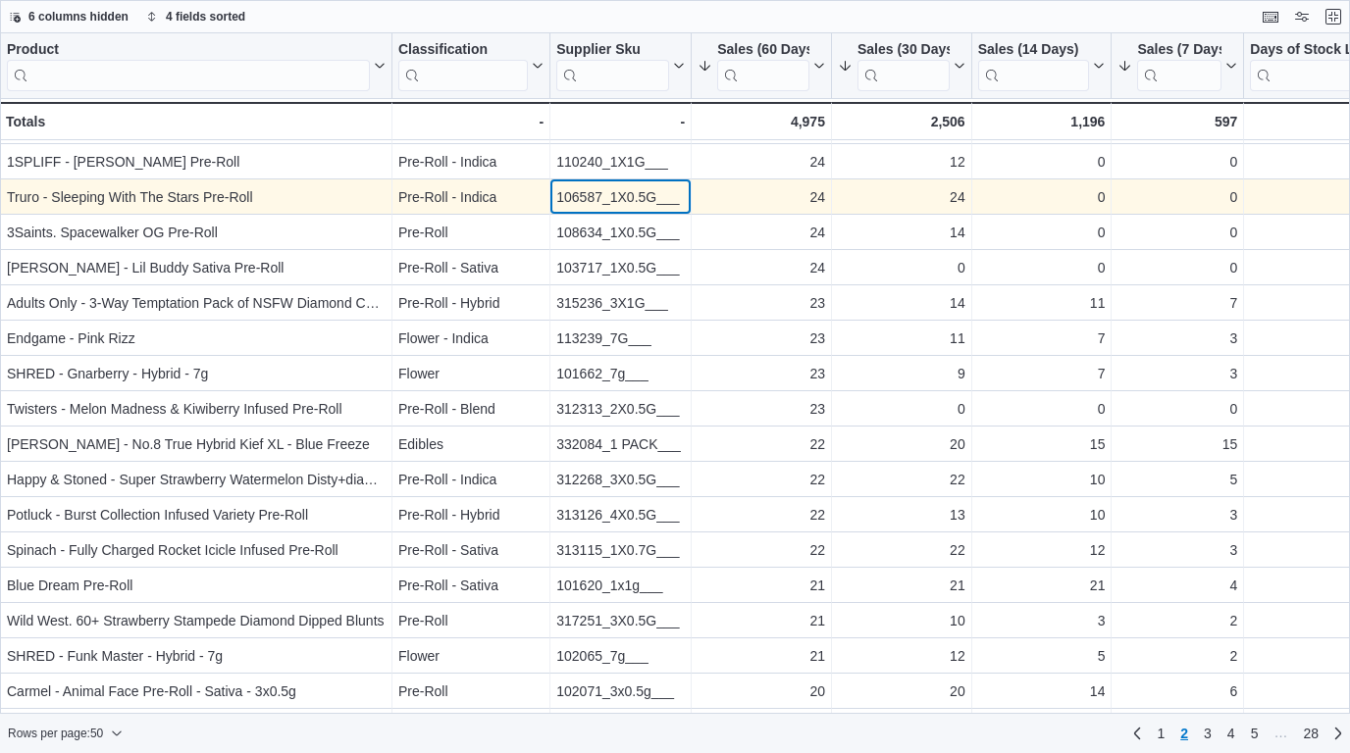
click at [664, 202] on div "106587_1X0.5G___" at bounding box center [620, 197] width 128 height 24
drag, startPoint x: 655, startPoint y: 197, endPoint x: 613, endPoint y: 197, distance: 42.2
click at [613, 197] on div "106587_1X0.5G___" at bounding box center [620, 197] width 128 height 24
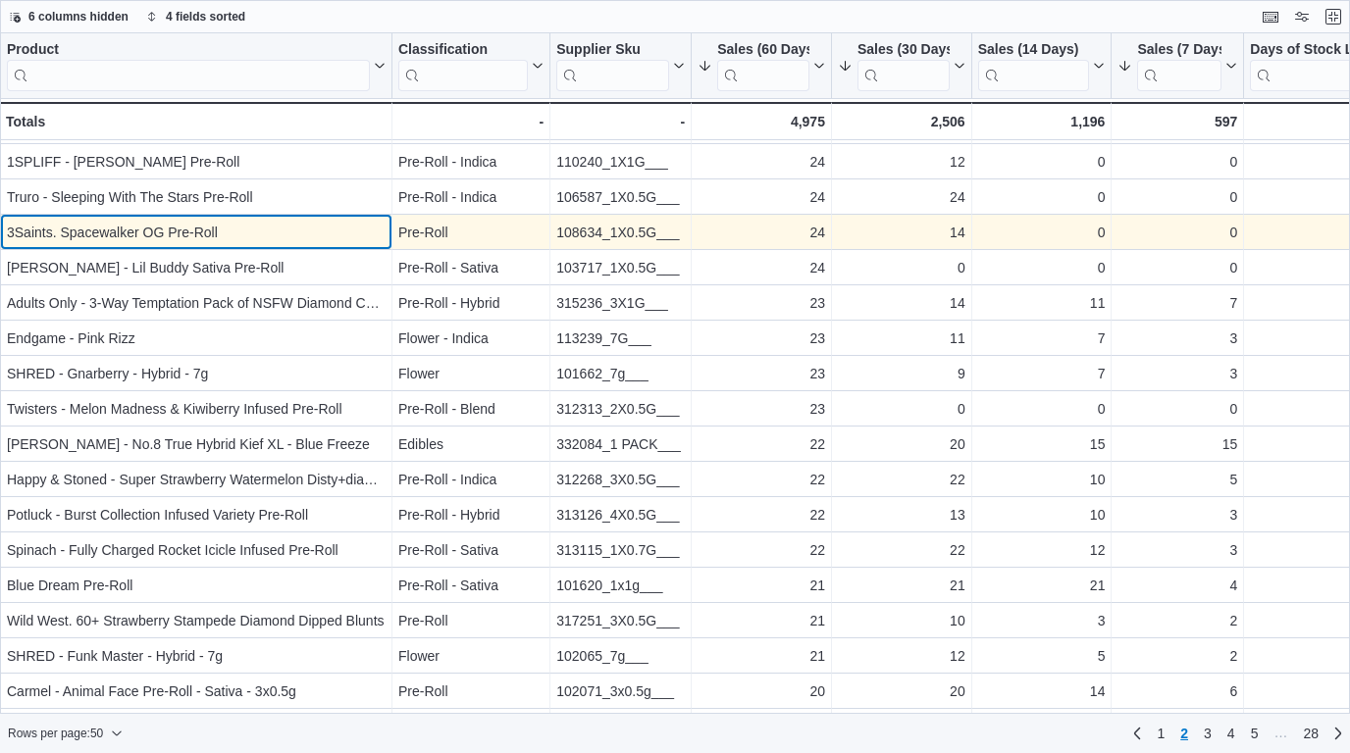
click at [246, 227] on div "3Saints. Spacewalker OG Pre-Roll" at bounding box center [196, 233] width 379 height 24
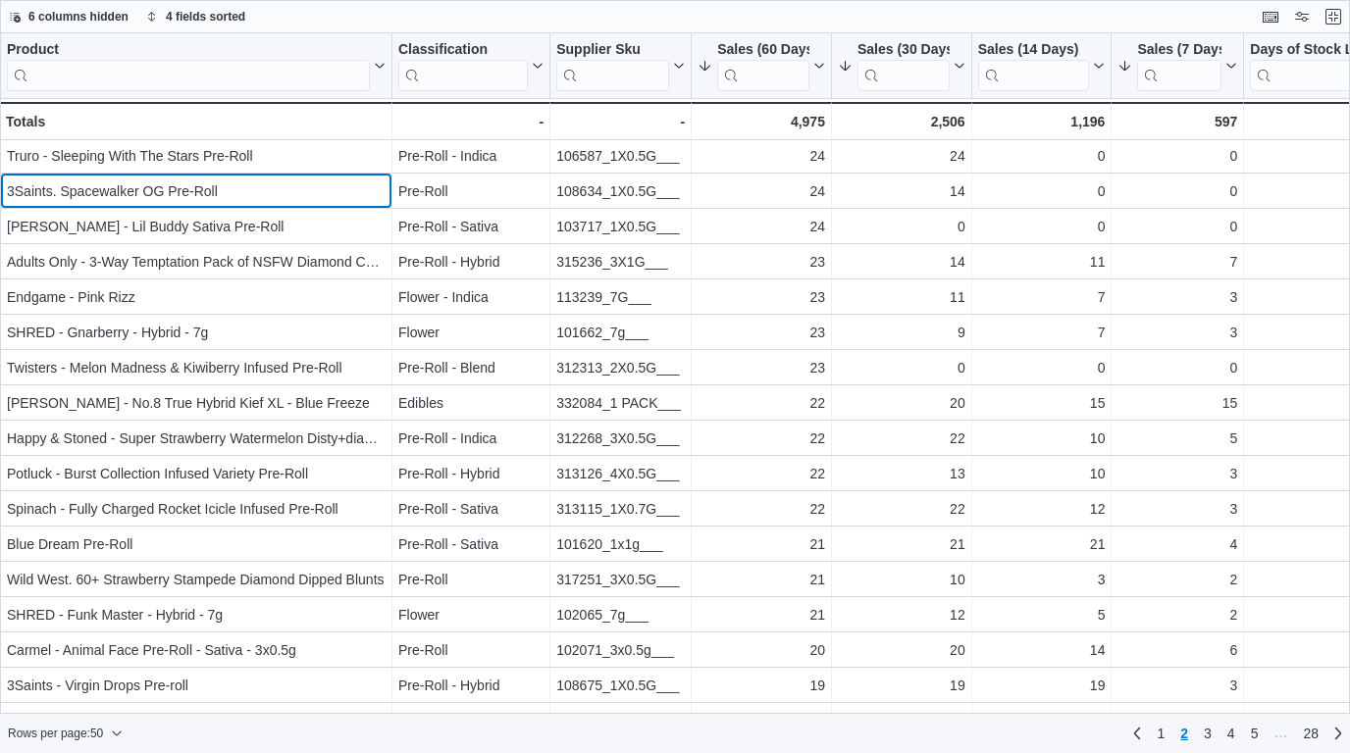
scroll to position [254, 0]
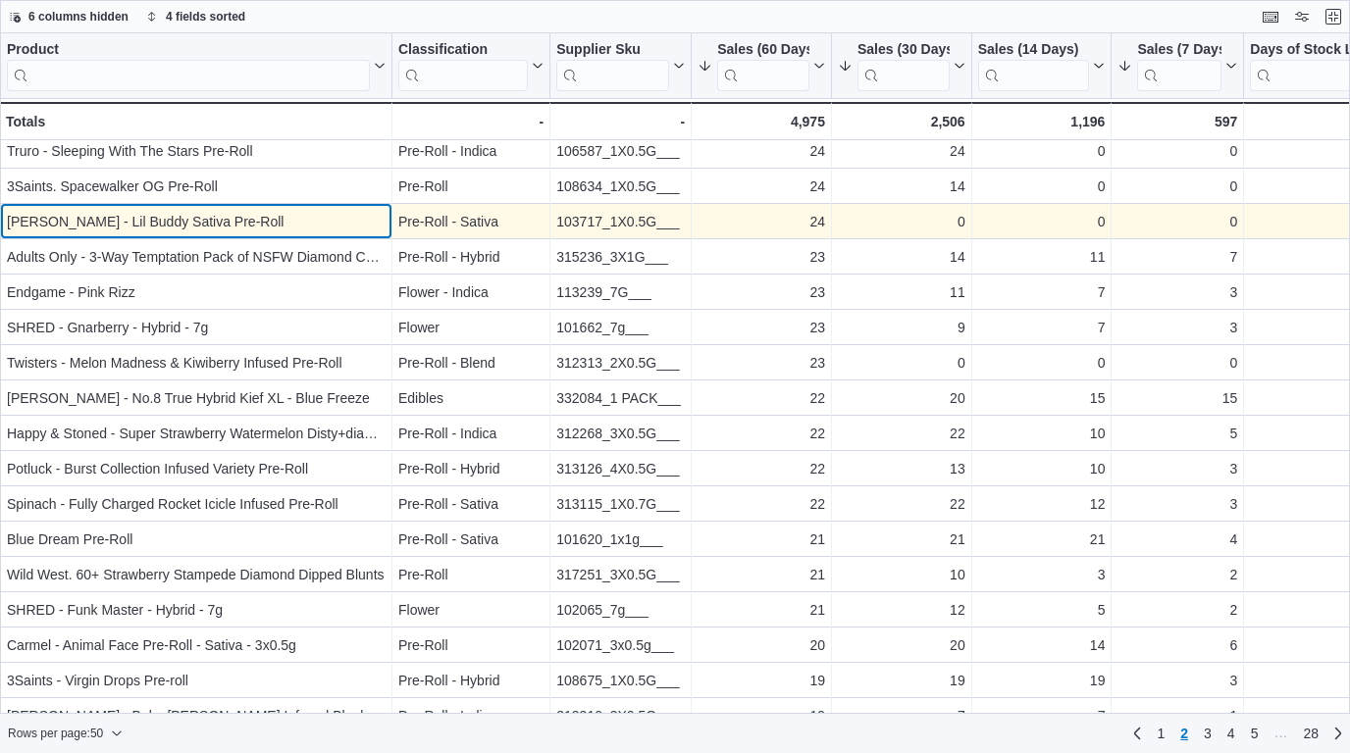
click at [263, 223] on div "[PERSON_NAME] - Lil Buddy Sativa Pre-Roll" at bounding box center [196, 222] width 379 height 24
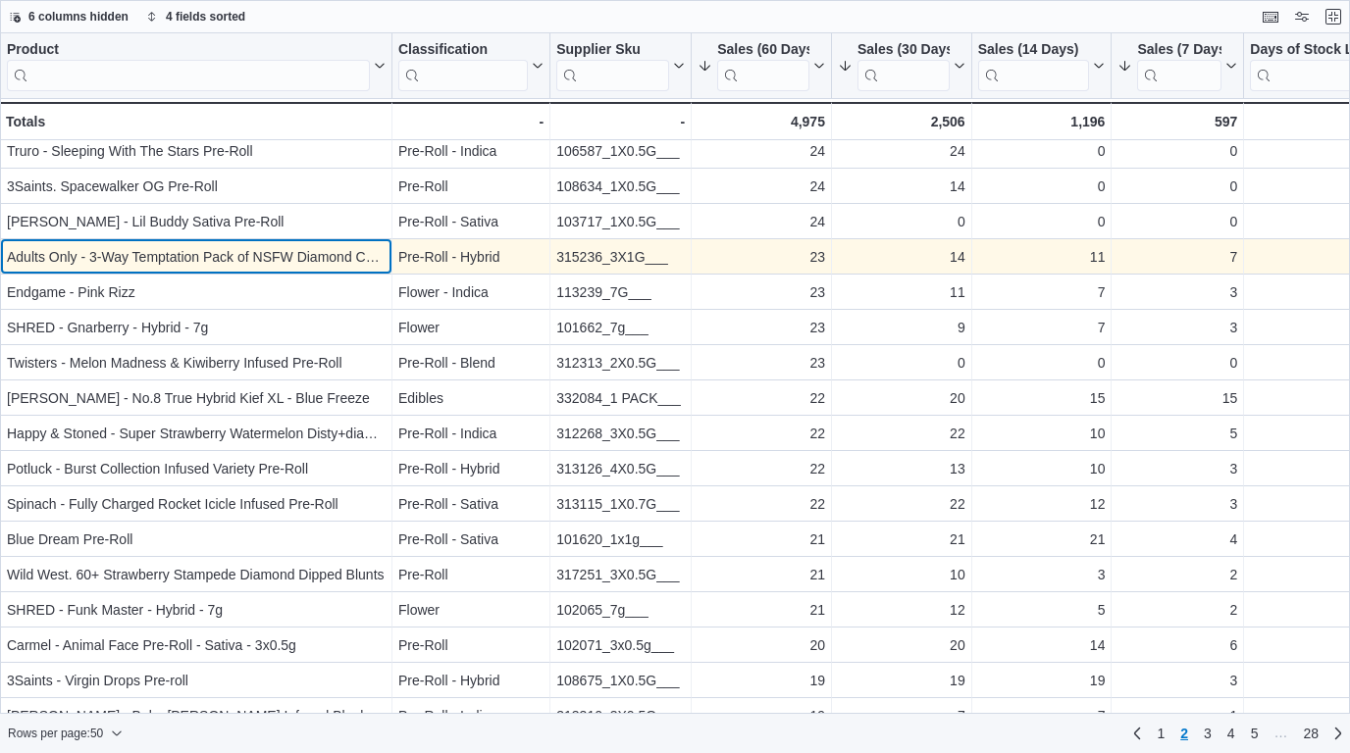
click at [273, 245] on div "Adults Only - 3-Way Temptation Pack of NSFW Diamond Coated Infused Blunts" at bounding box center [196, 257] width 379 height 24
click at [323, 253] on div "Adults Only - 3-Way Temptation Pack of NSFW Diamond Coated Infused Blunts" at bounding box center [196, 257] width 379 height 24
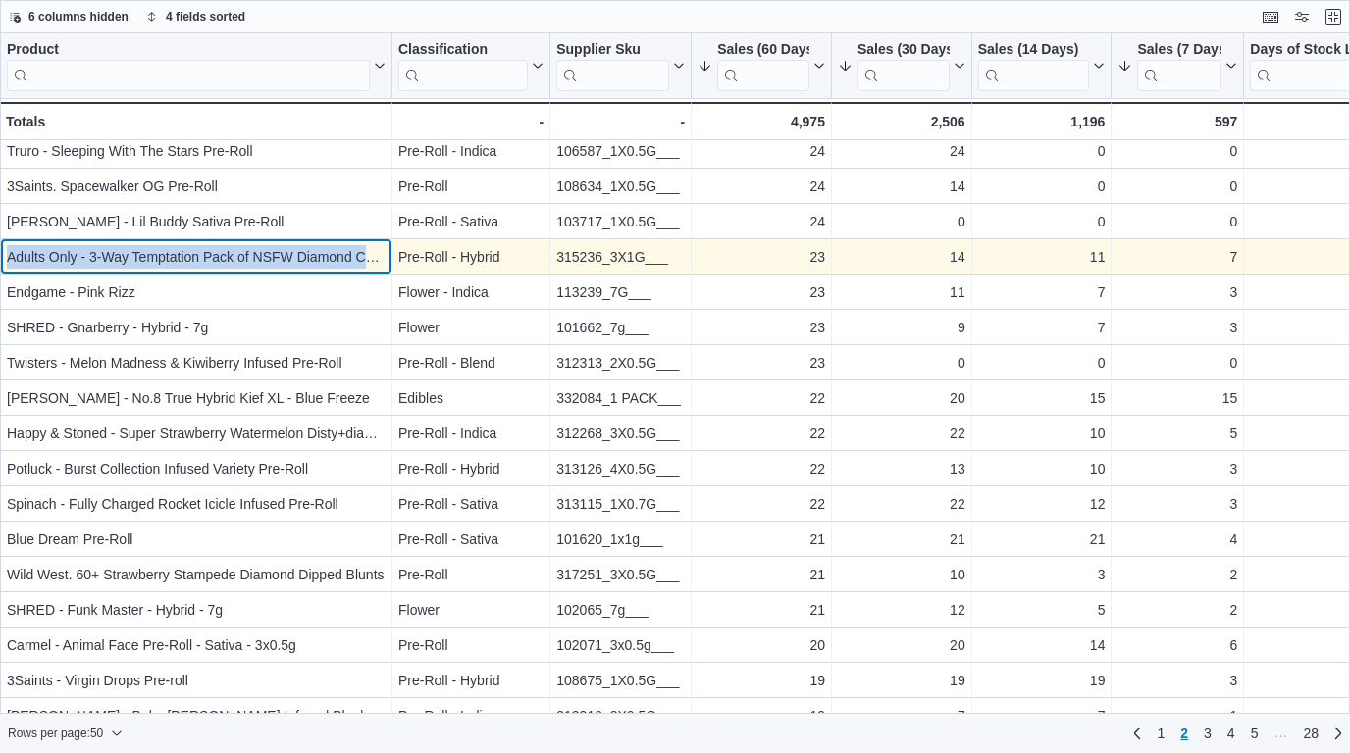
click at [323, 253] on div "Adults Only - 3-Way Temptation Pack of NSFW Diamond Coated Infused Blunts" at bounding box center [196, 257] width 379 height 24
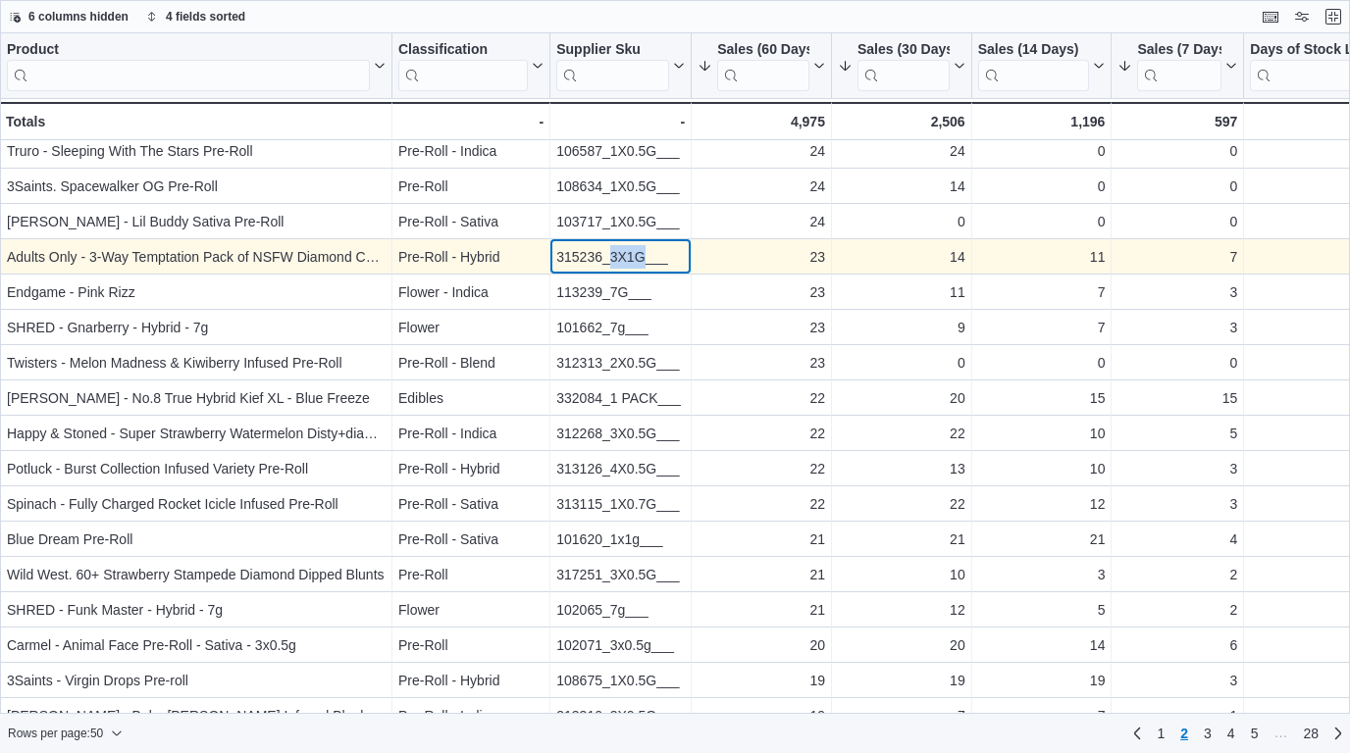
drag, startPoint x: 644, startPoint y: 259, endPoint x: 610, endPoint y: 258, distance: 34.3
click at [610, 258] on div "315236_3X1G___" at bounding box center [620, 257] width 128 height 24
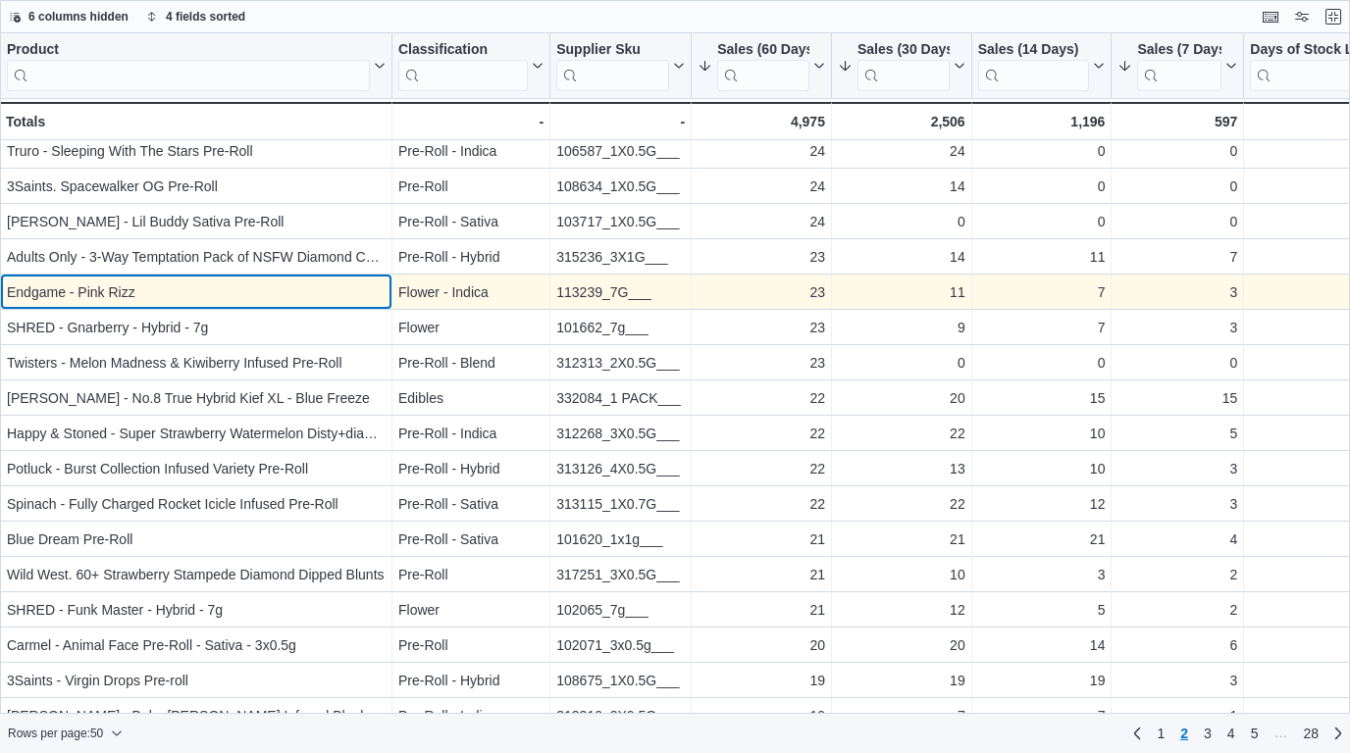
click at [282, 296] on div "Endgame - Pink Rizz" at bounding box center [196, 292] width 379 height 24
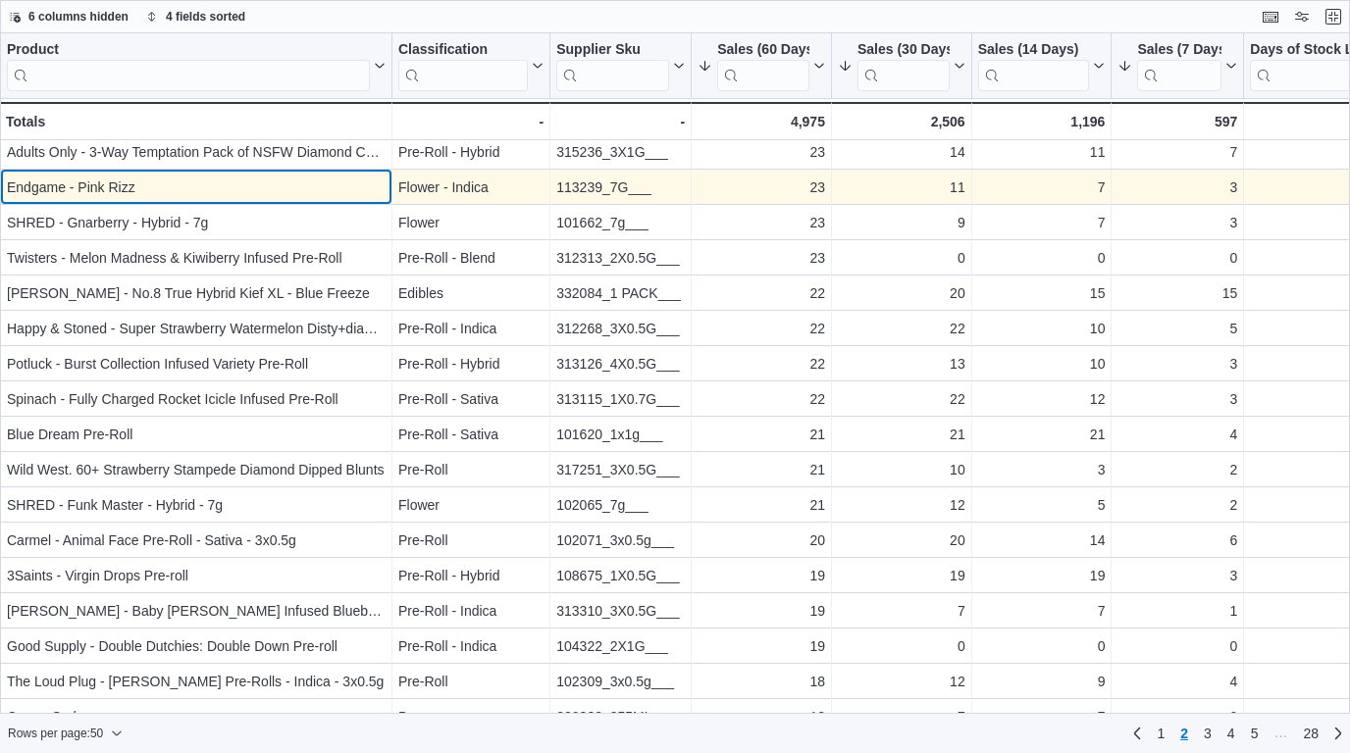
scroll to position [366, 0]
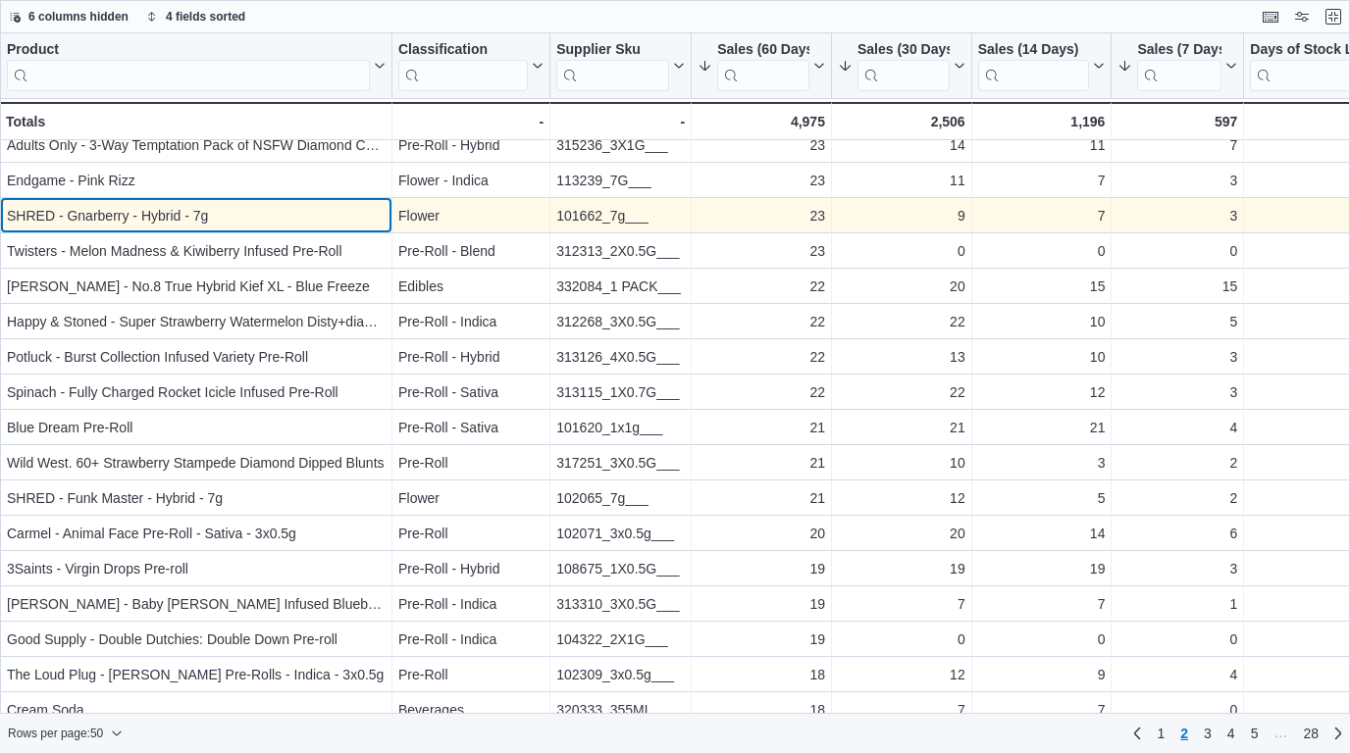
click at [249, 217] on div "SHRED - Gnarberry - Hybrid - 7g" at bounding box center [196, 216] width 379 height 24
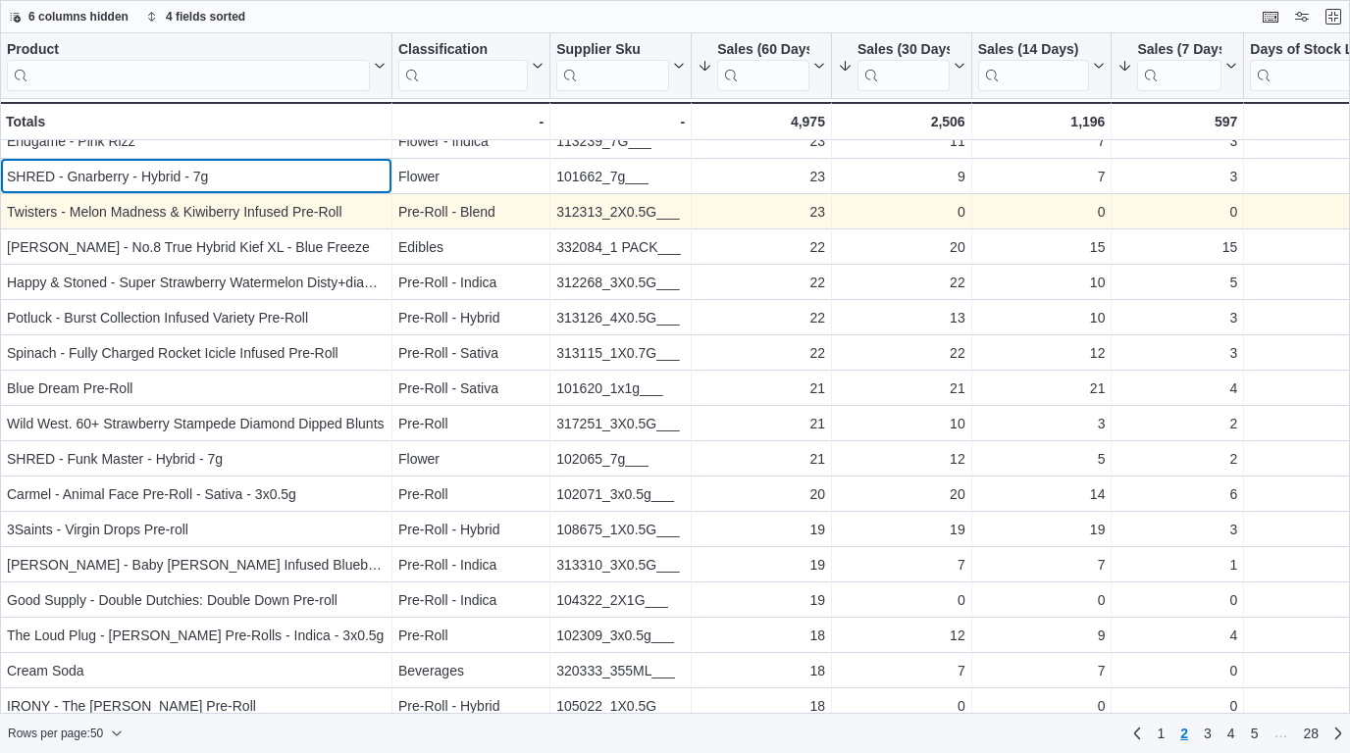
scroll to position [408, 0]
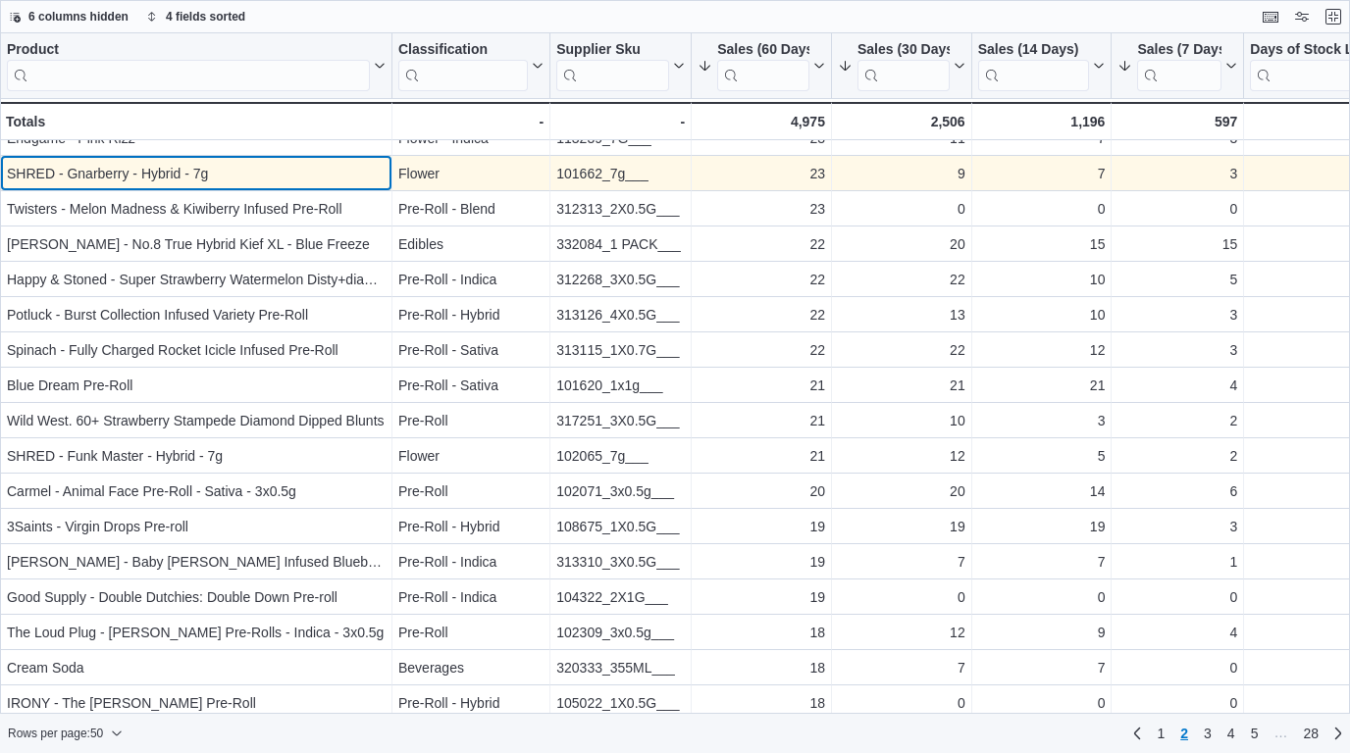
click at [243, 176] on div "SHRED - Gnarberry - Hybrid - 7g" at bounding box center [196, 174] width 379 height 24
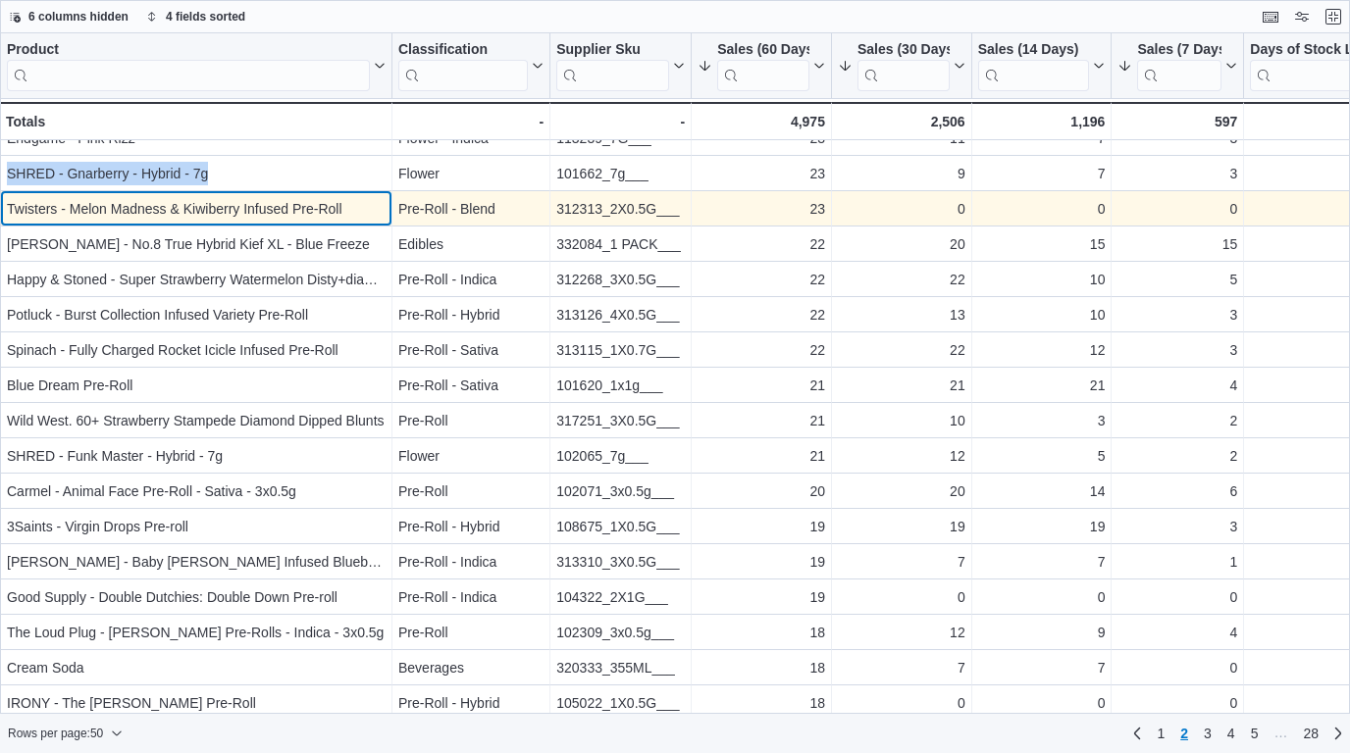
click at [318, 209] on div "Twisters - Melon Madness & Kiwiberry Infused Pre-Roll" at bounding box center [196, 209] width 379 height 24
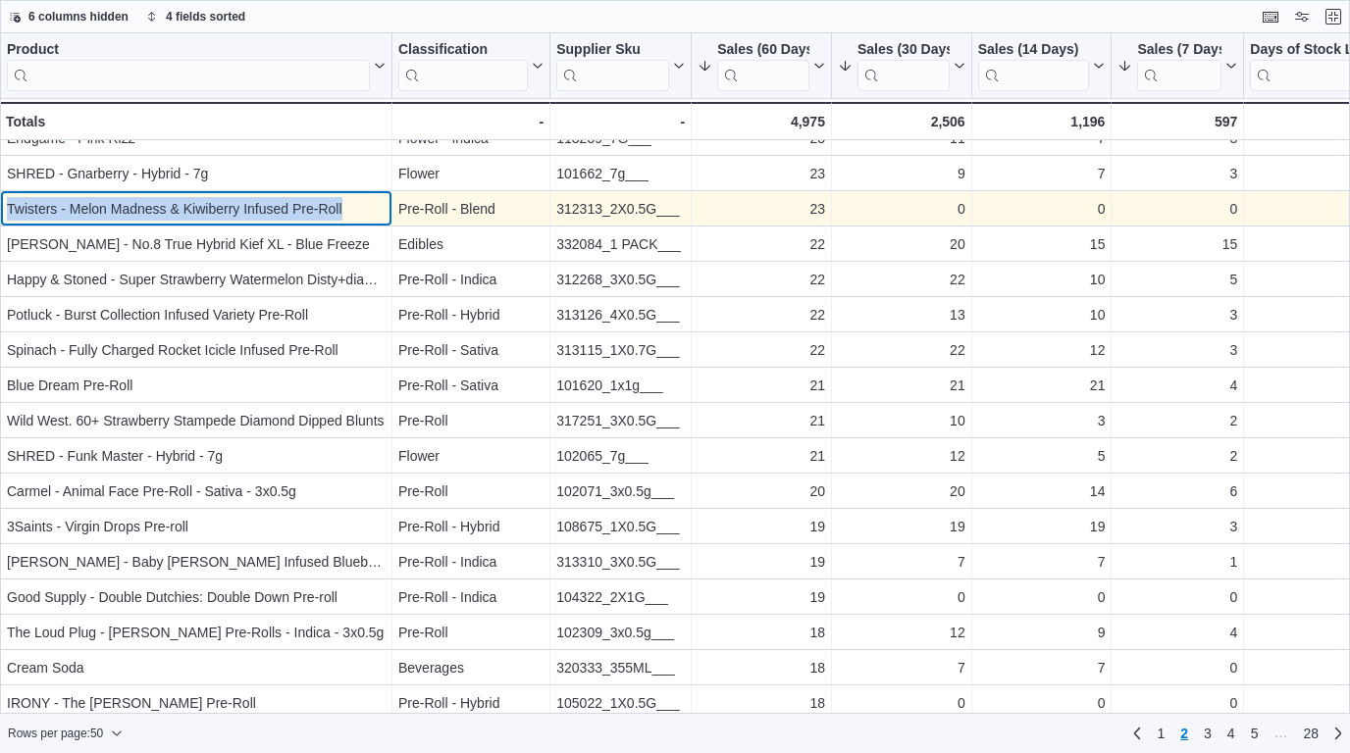
click at [318, 209] on div "Twisters - Melon Madness & Kiwiberry Infused Pre-Roll" at bounding box center [196, 209] width 379 height 24
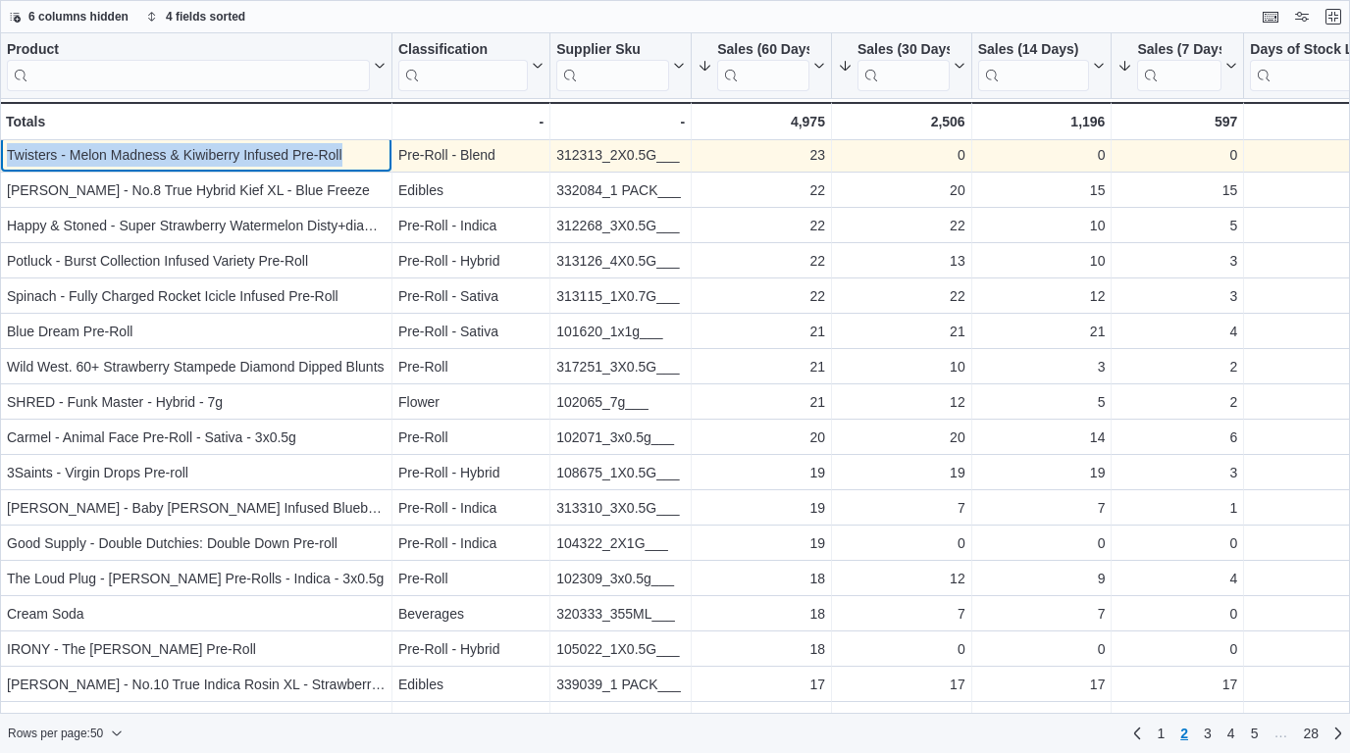
scroll to position [466, 0]
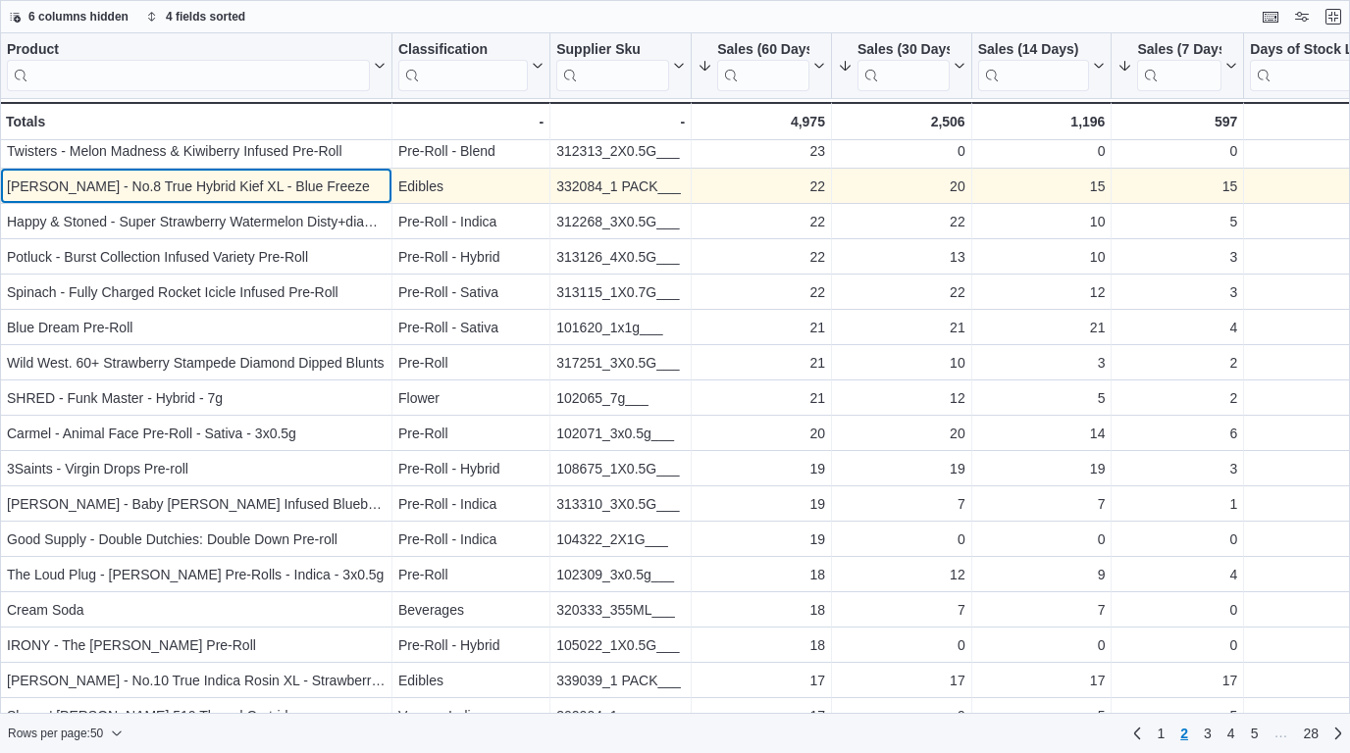
click at [323, 182] on div "[PERSON_NAME] - No.8 True Hybrid Kief XL - Blue Freeze" at bounding box center [196, 187] width 379 height 24
click at [342, 187] on div "[PERSON_NAME] - No.8 True Hybrid Kief XL - Blue Freeze" at bounding box center [196, 187] width 379 height 24
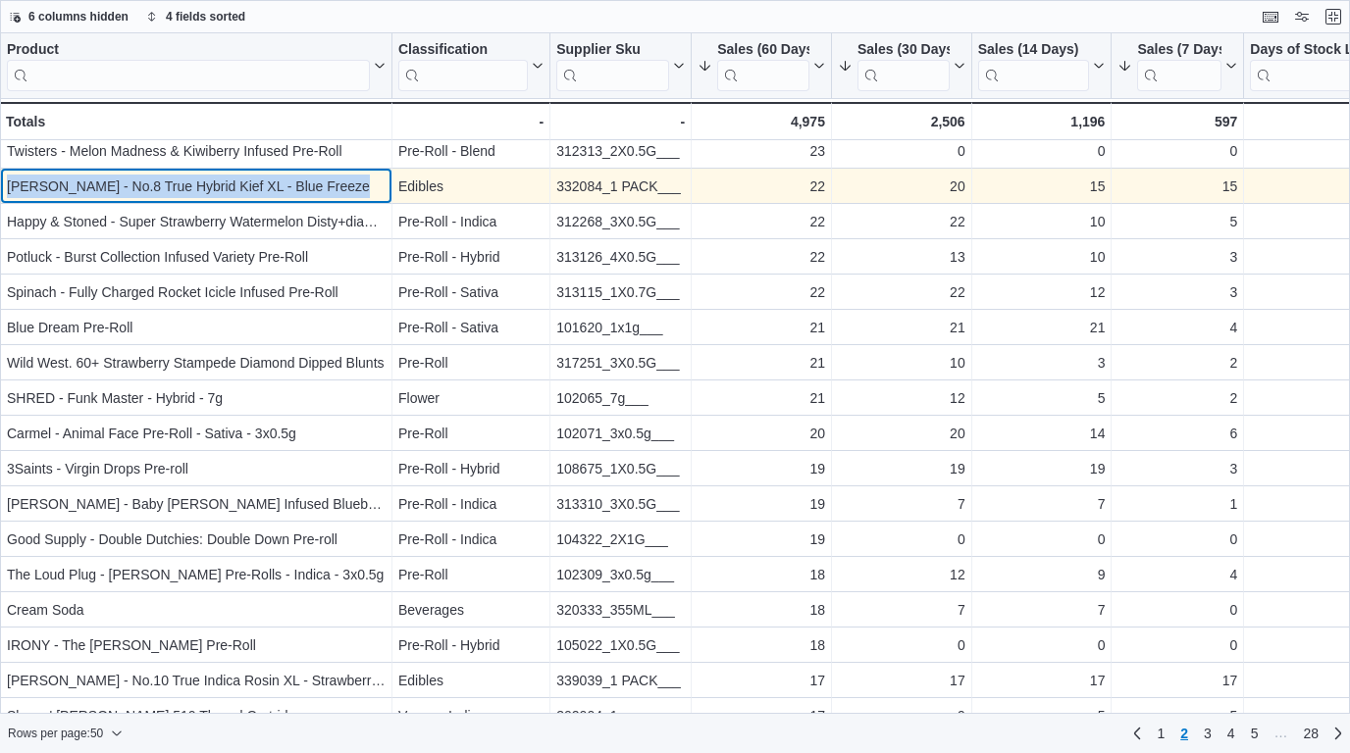
click at [342, 187] on div "[PERSON_NAME] - No.8 True Hybrid Kief XL - Blue Freeze" at bounding box center [196, 187] width 379 height 24
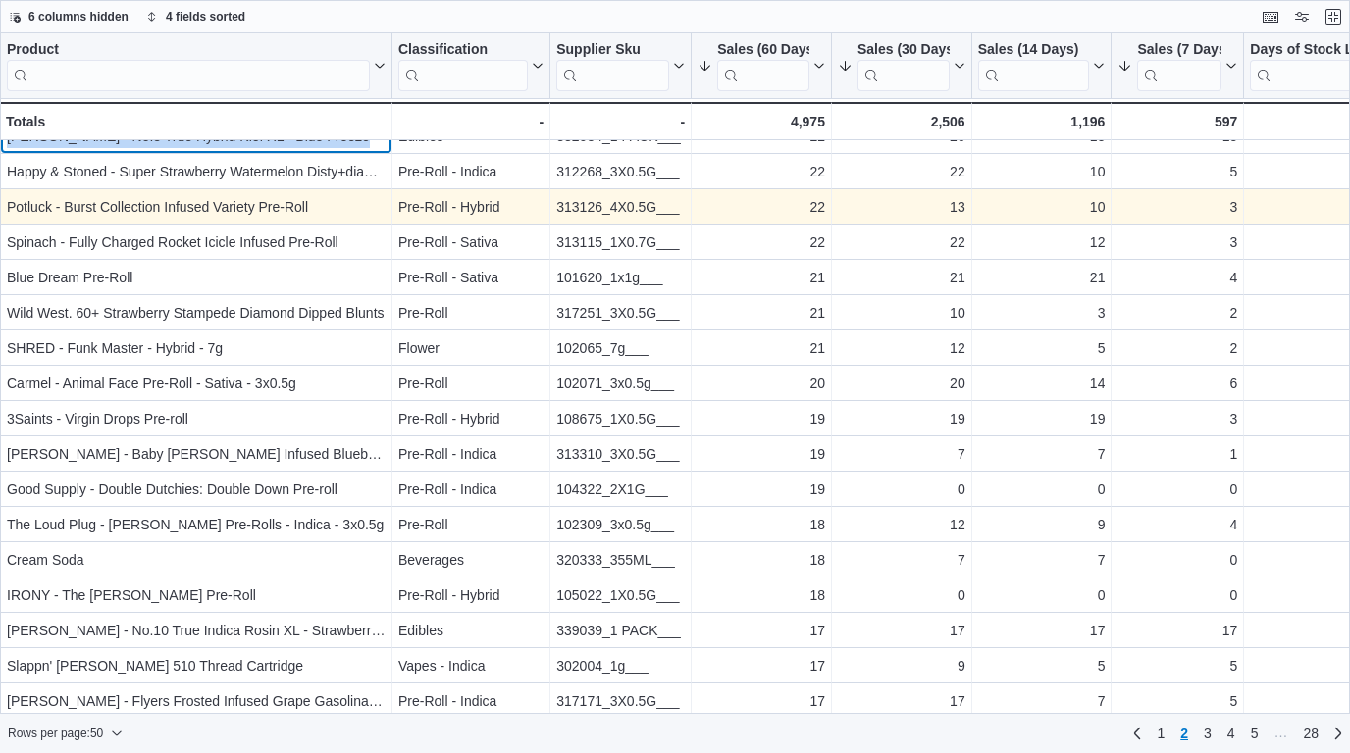
scroll to position [519, 0]
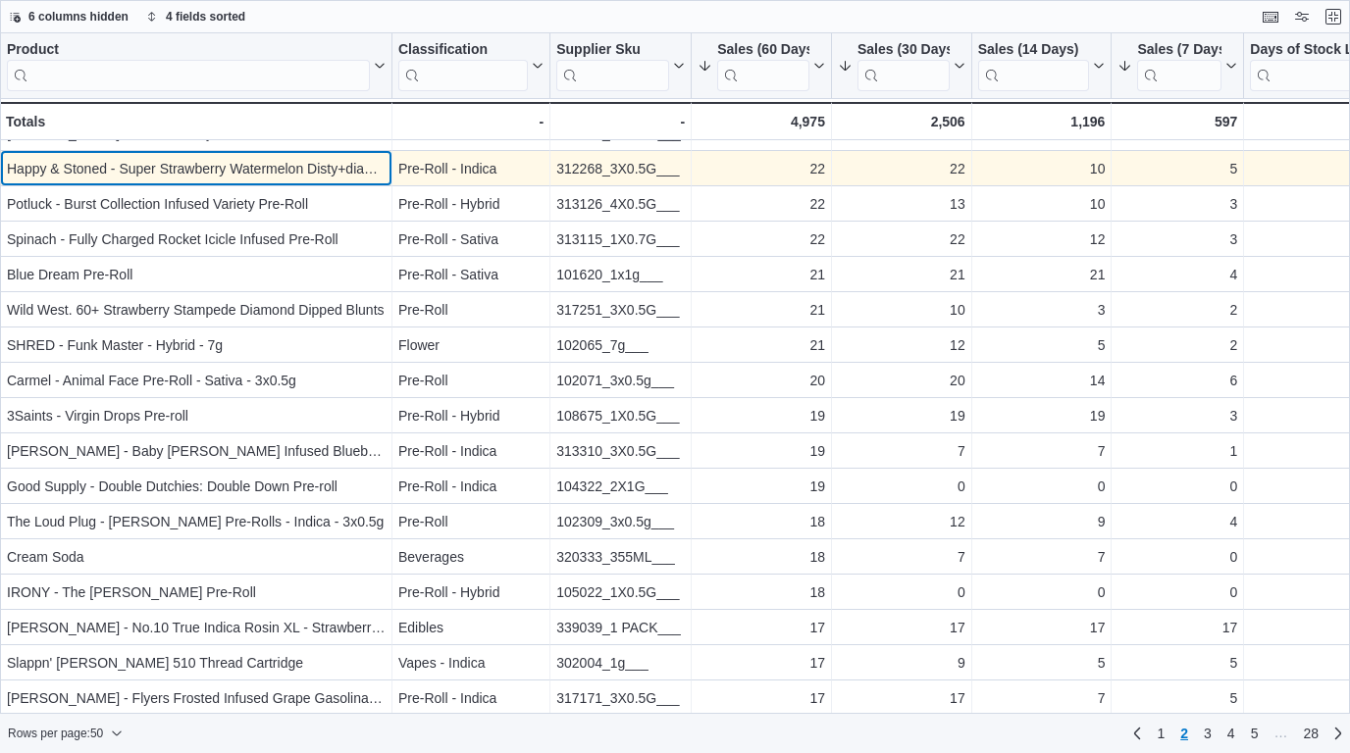
click at [247, 164] on div "Happy & Stoned - Super Strawberry Watermelon Disty+diamond Infused Pre-roll" at bounding box center [196, 169] width 379 height 24
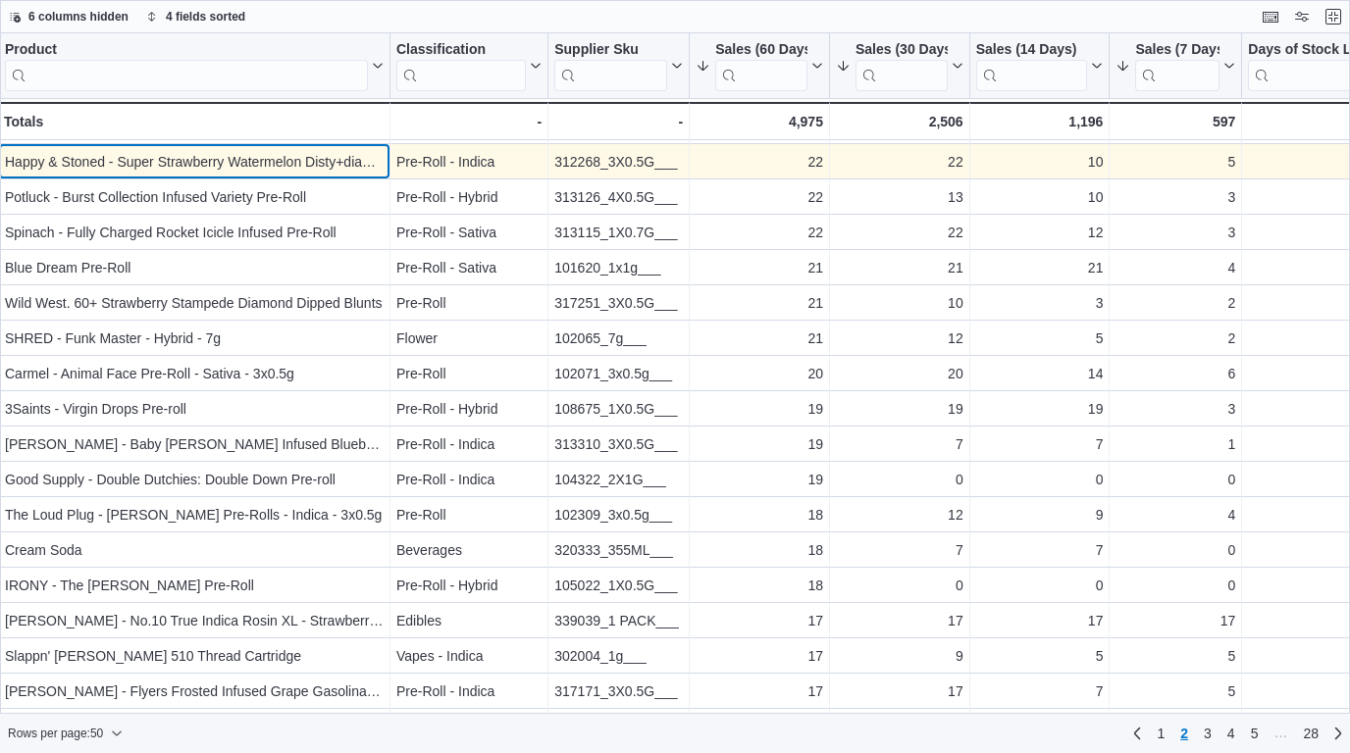
scroll to position [530, 0]
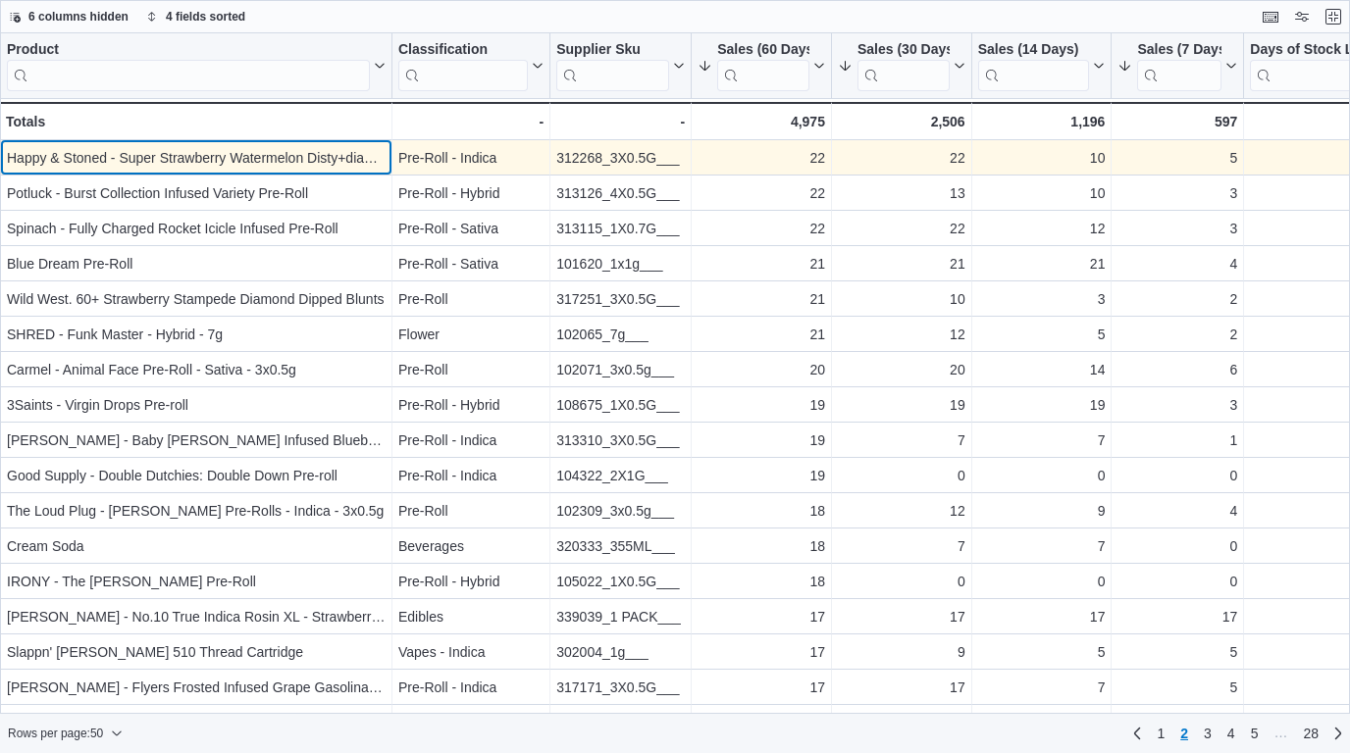
click at [252, 159] on div "Happy & Stoned - Super Strawberry Watermelon Disty+diamond Infused Pre-roll" at bounding box center [196, 158] width 379 height 24
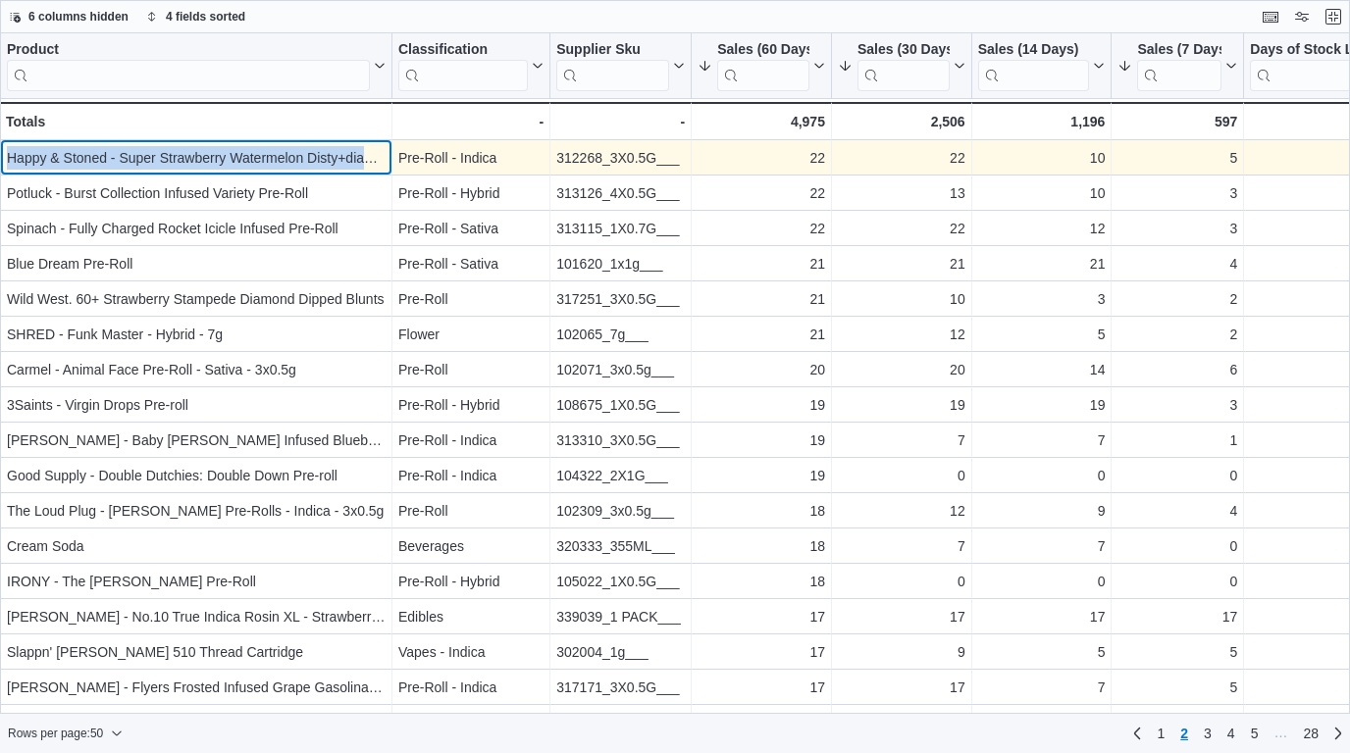
click at [252, 159] on div "Happy & Stoned - Super Strawberry Watermelon Disty+diamond Infused Pre-roll" at bounding box center [196, 158] width 379 height 24
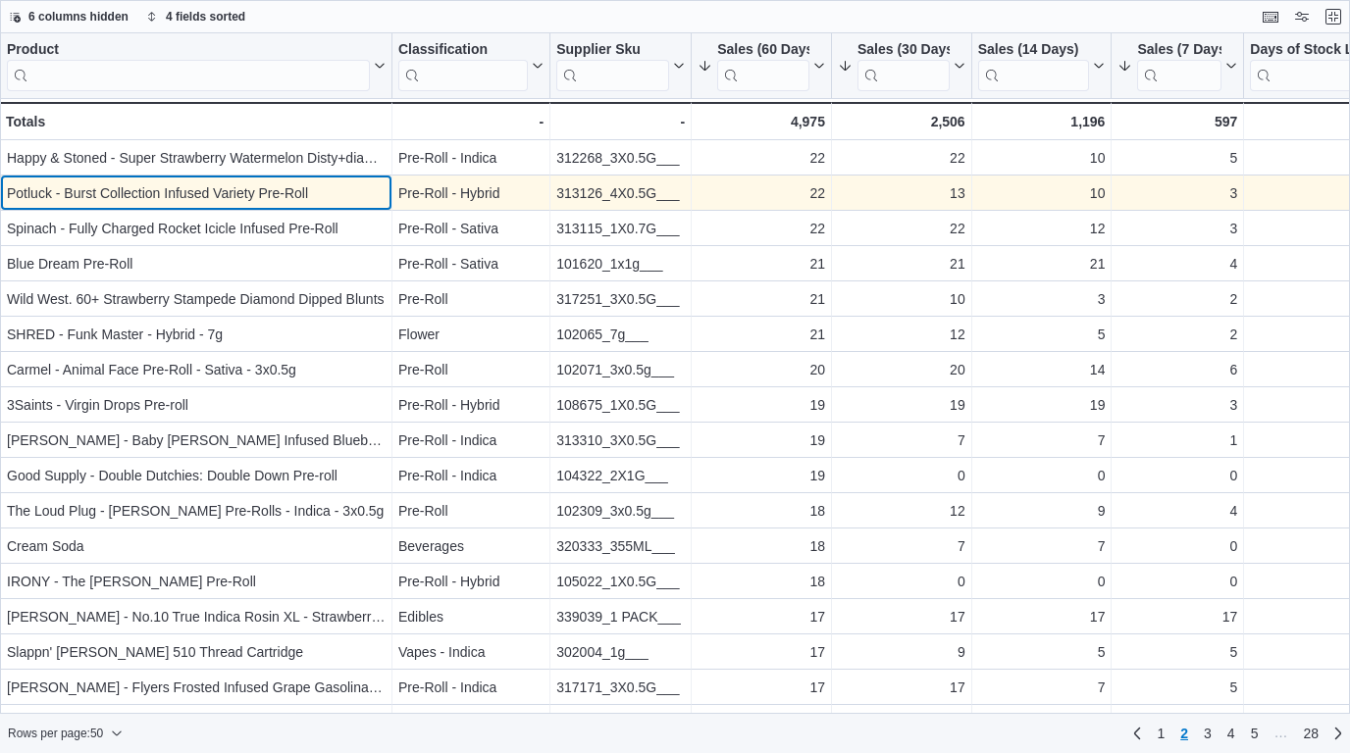
click at [327, 200] on div "Potluck - Burst Collection Infused Variety Pre-Roll" at bounding box center [196, 193] width 379 height 24
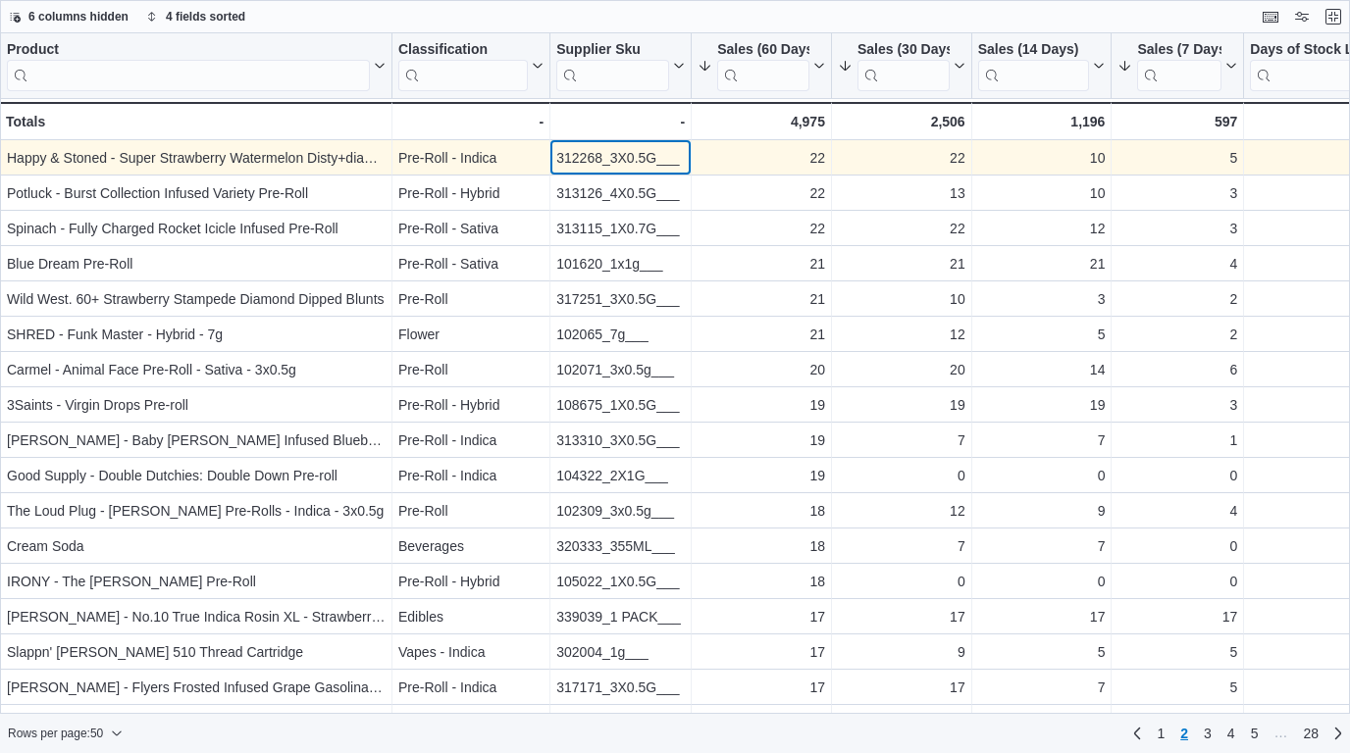
scroll to position [529, 0]
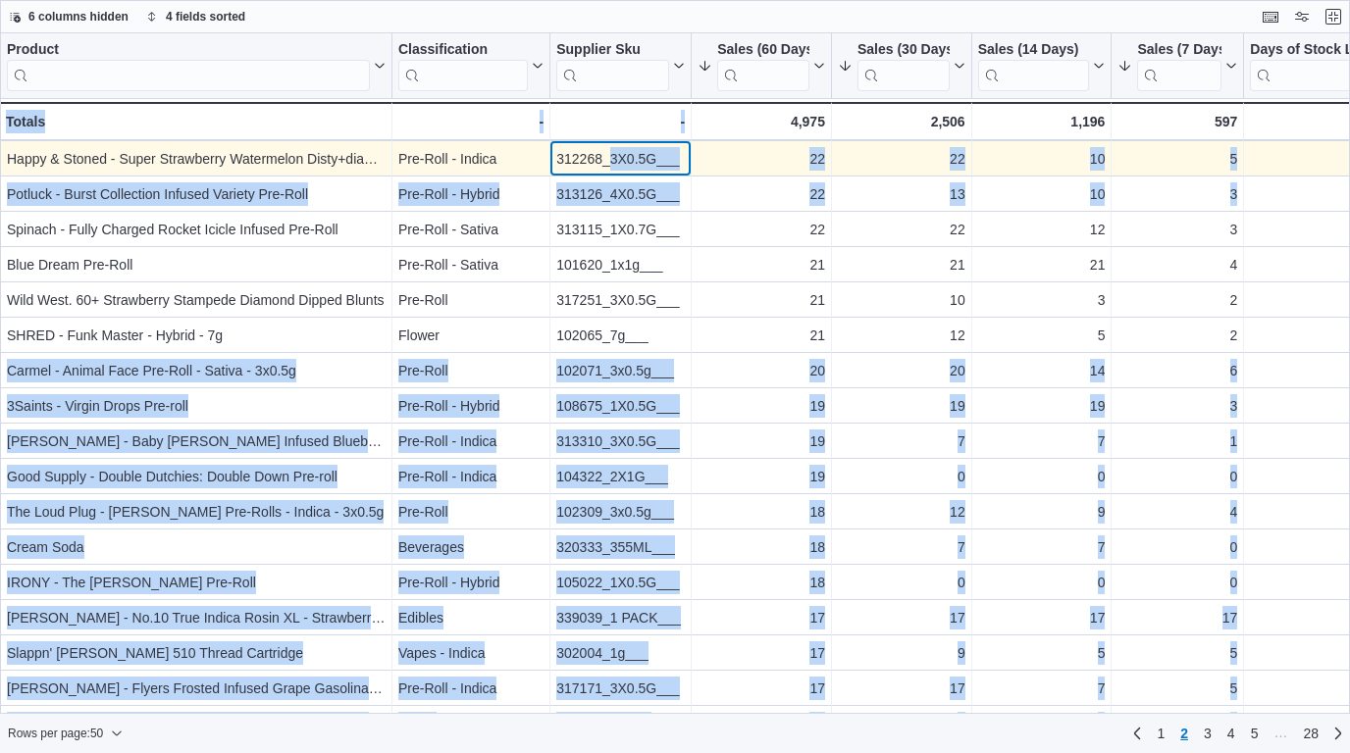
drag, startPoint x: 654, startPoint y: 159, endPoint x: 612, endPoint y: 156, distance: 42.3
click at [612, 156] on div "312268_3X0.5G___" at bounding box center [620, 159] width 128 height 24
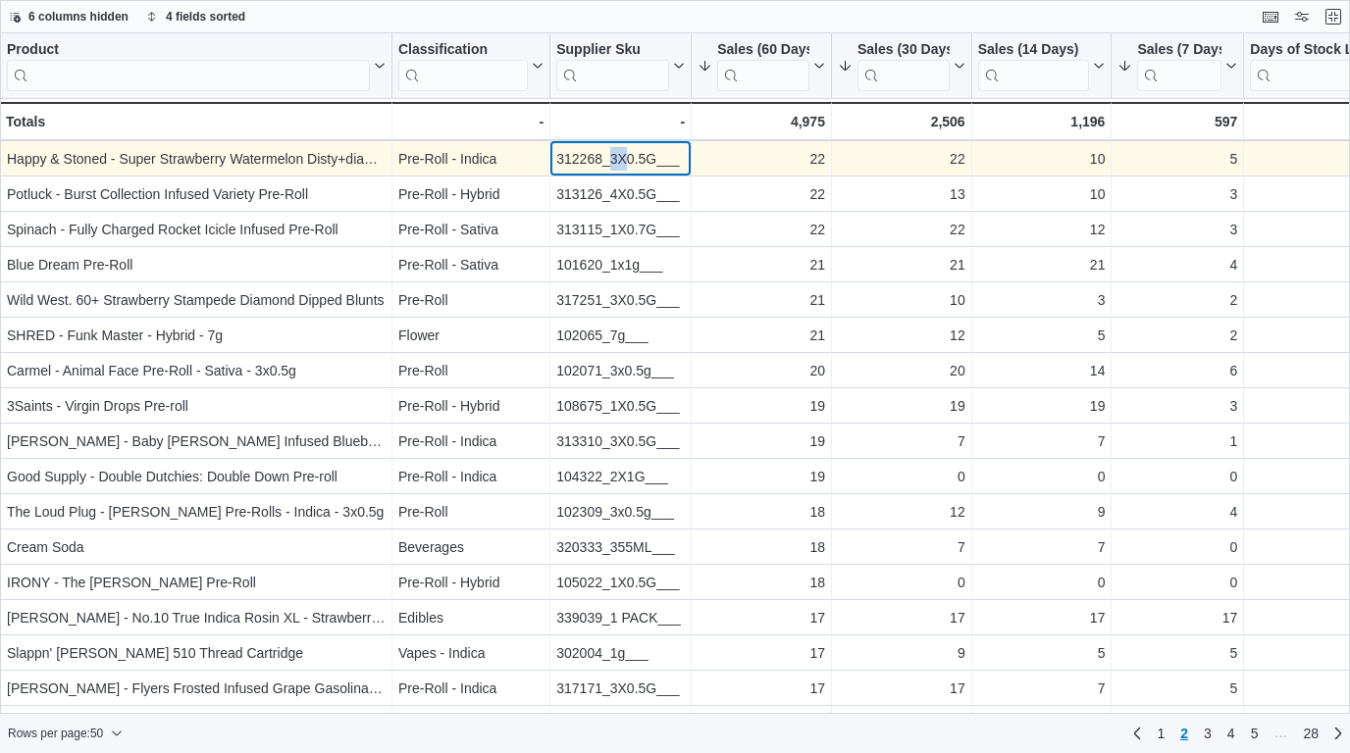
drag, startPoint x: 609, startPoint y: 165, endPoint x: 637, endPoint y: 165, distance: 27.5
click at [636, 165] on div "312268_3X0.5G___" at bounding box center [620, 159] width 128 height 24
click at [640, 165] on div "312268_3X0.5G___" at bounding box center [620, 159] width 128 height 24
drag, startPoint x: 656, startPoint y: 163, endPoint x: 610, endPoint y: 160, distance: 46.2
click at [610, 160] on div "312268_3X0.5G___" at bounding box center [620, 159] width 128 height 24
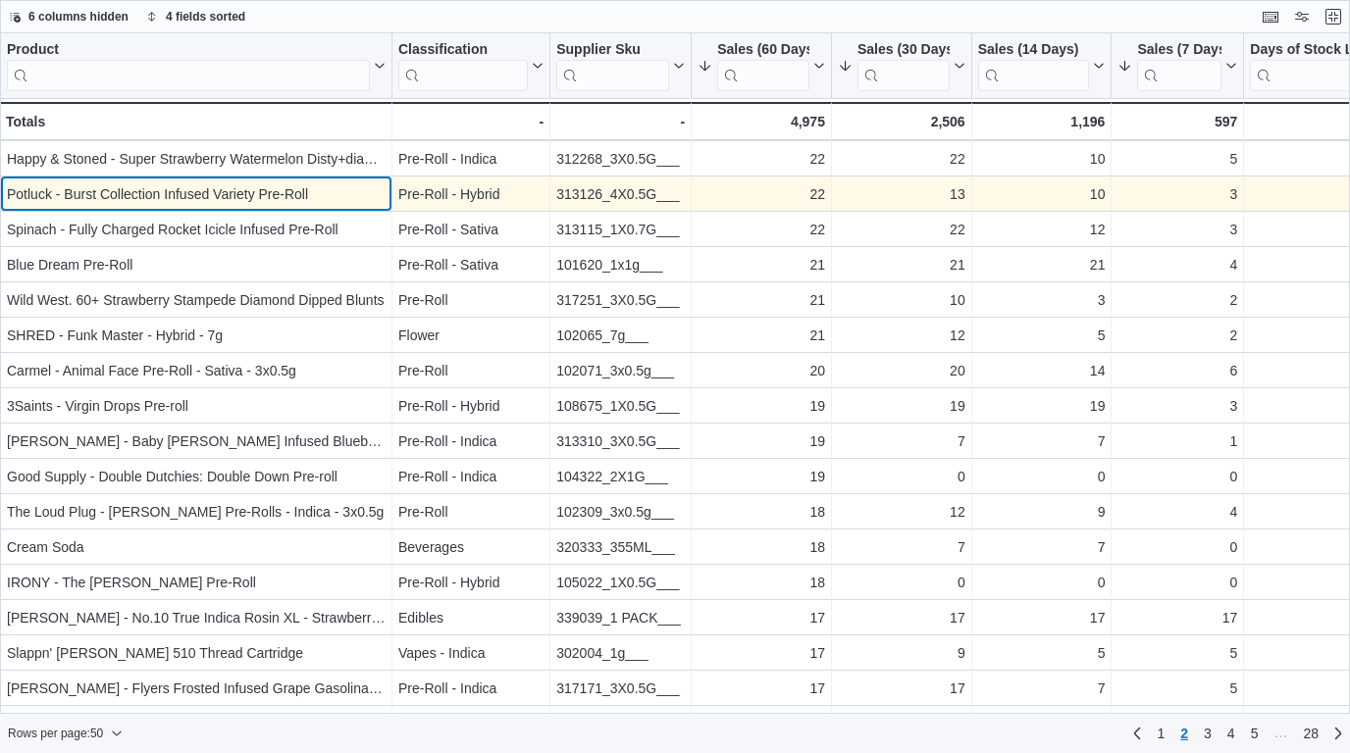
click at [355, 196] on div "Potluck - Burst Collection Infused Variety Pre-Roll" at bounding box center [196, 194] width 379 height 24
click at [303, 195] on div "Potluck - Burst Collection Infused Variety Pre-Roll" at bounding box center [196, 194] width 379 height 24
click at [299, 197] on div "Potluck - Burst Collection Infused Variety Pre-Roll" at bounding box center [196, 194] width 379 height 24
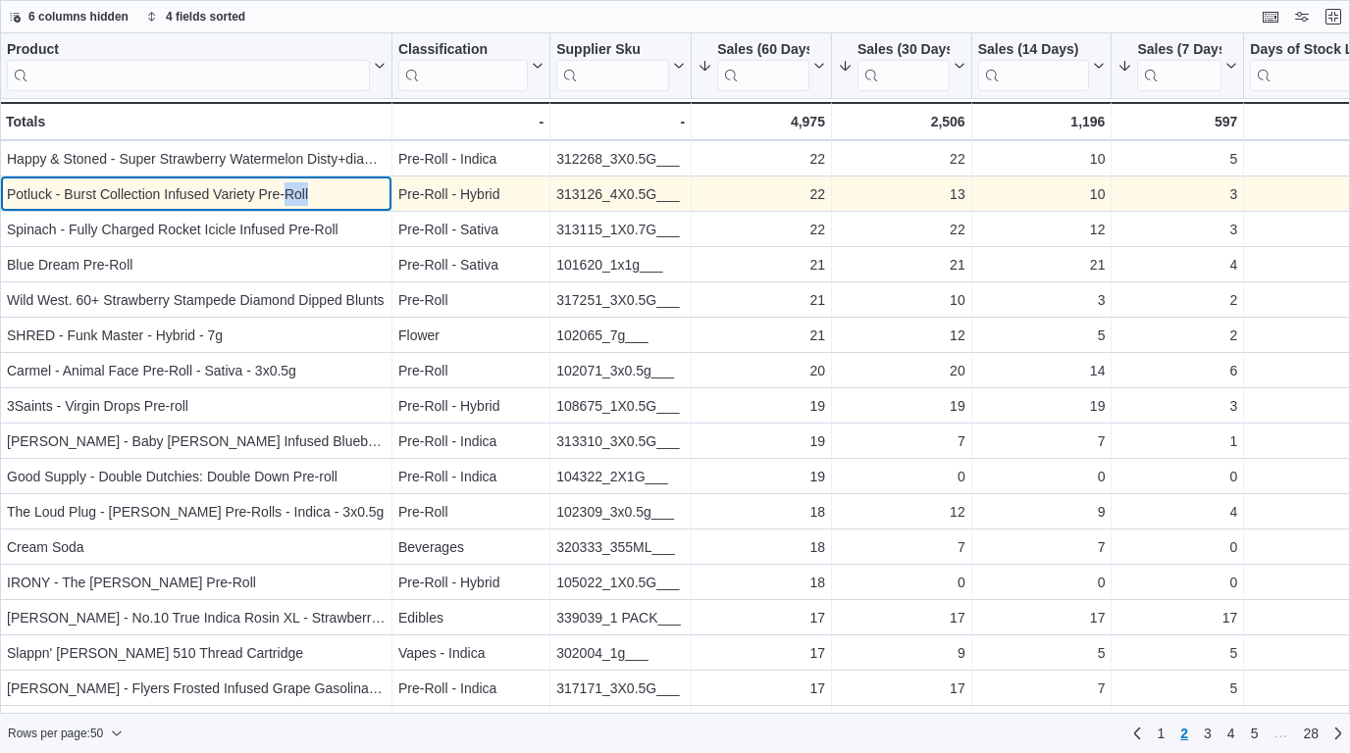
click at [299, 197] on div "Potluck - Burst Collection Infused Variety Pre-Roll" at bounding box center [196, 194] width 379 height 24
click at [297, 200] on div "Potluck - Burst Collection Infused Variety Pre-Roll" at bounding box center [196, 194] width 379 height 24
click at [305, 198] on div "Potluck - Burst Collection Infused Variety Pre-Roll" at bounding box center [196, 194] width 379 height 24
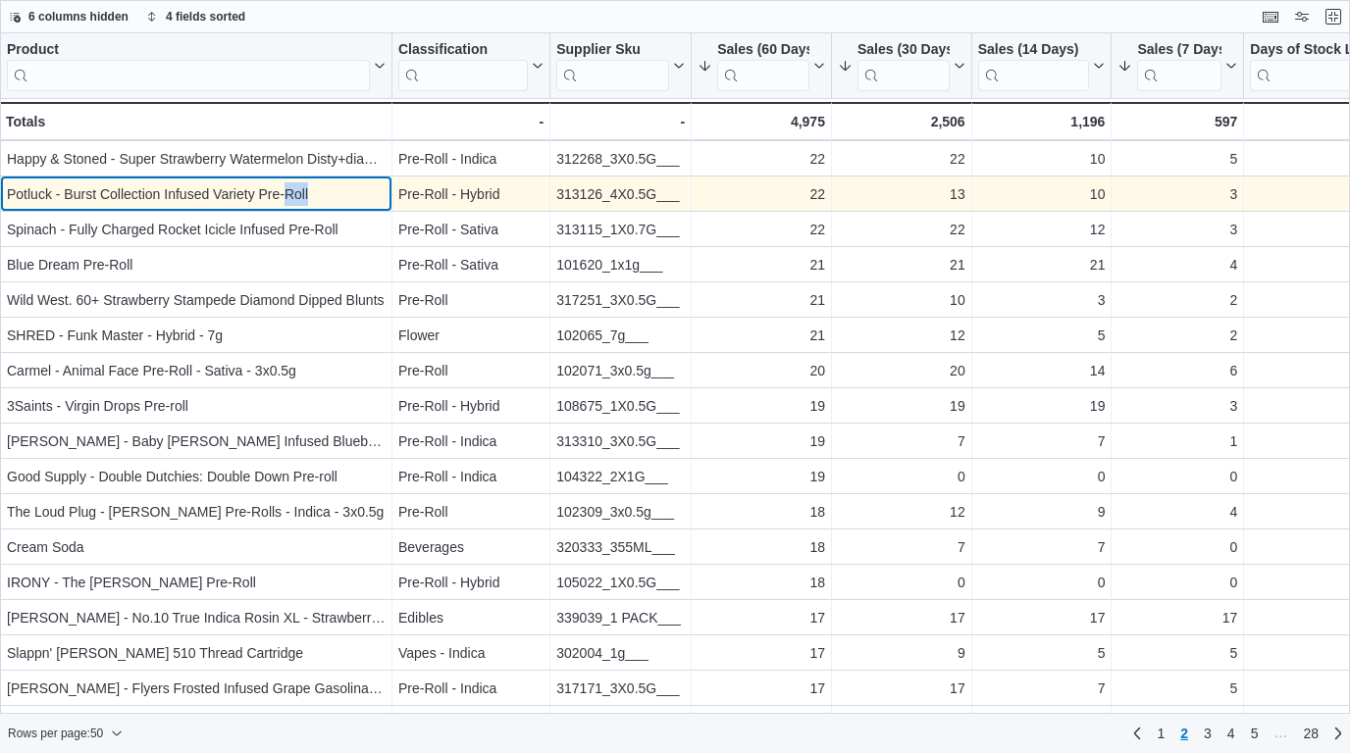
click at [305, 198] on div "Potluck - Burst Collection Infused Variety Pre-Roll" at bounding box center [196, 194] width 379 height 24
click at [304, 198] on div "Potluck - Burst Collection Infused Variety Pre-Roll" at bounding box center [196, 194] width 379 height 24
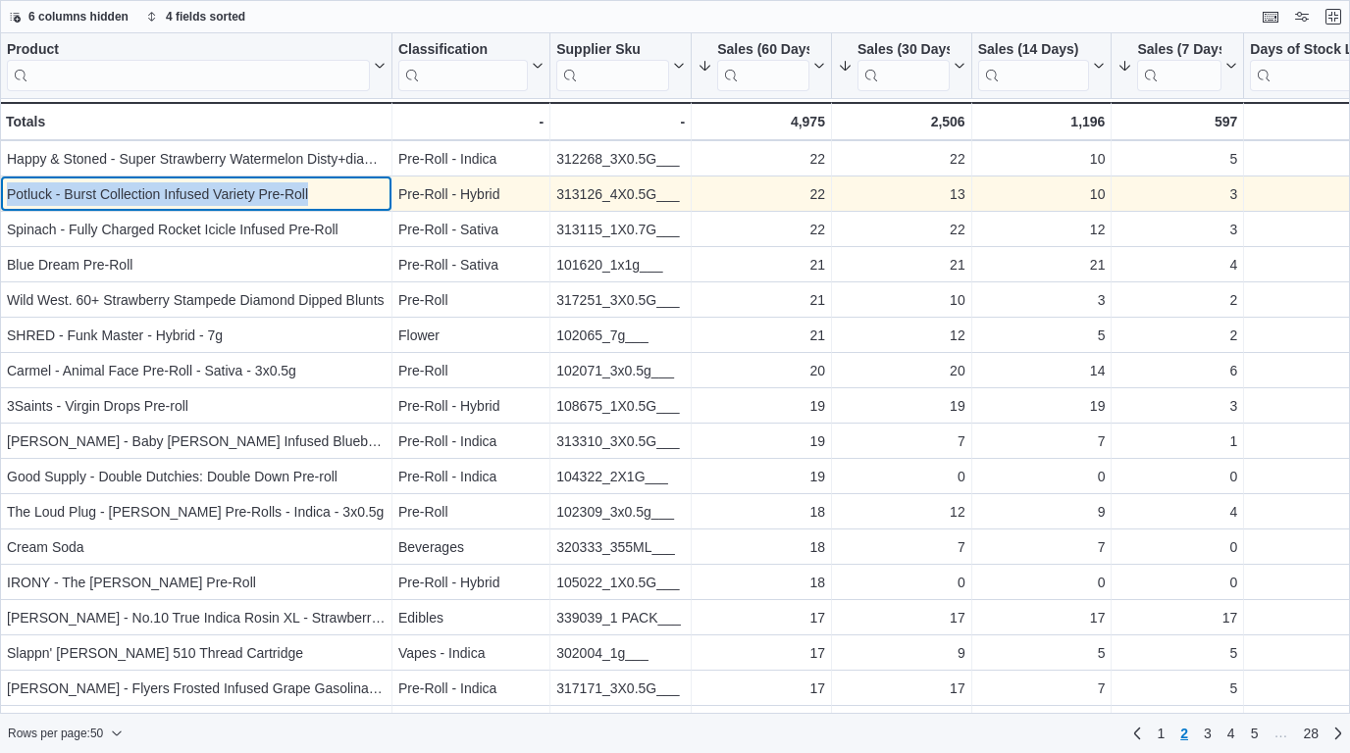
click at [304, 198] on div "Potluck - Burst Collection Infused Variety Pre-Roll" at bounding box center [196, 194] width 379 height 24
click at [322, 191] on div "Potluck - Burst Collection Infused Variety Pre-Roll" at bounding box center [196, 194] width 379 height 24
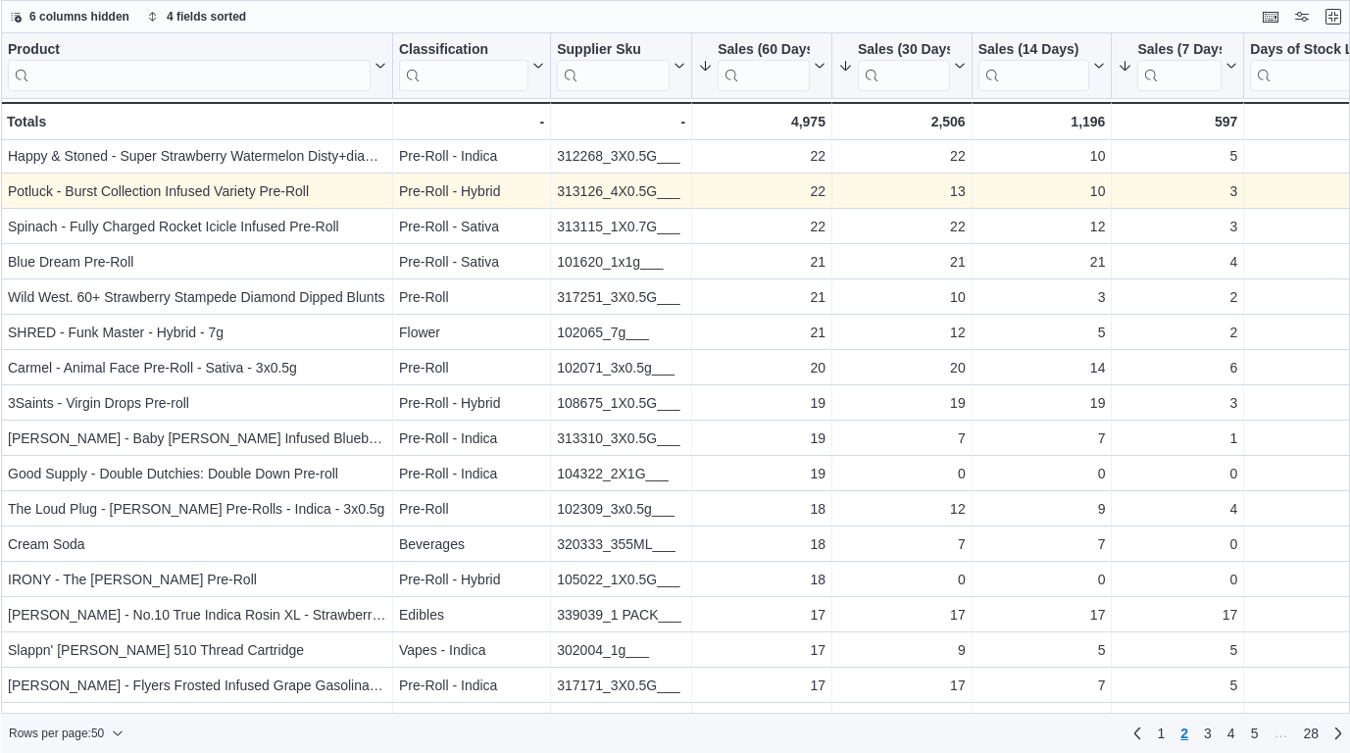
scroll to position [533, 0]
